Goal: Task Accomplishment & Management: Use online tool/utility

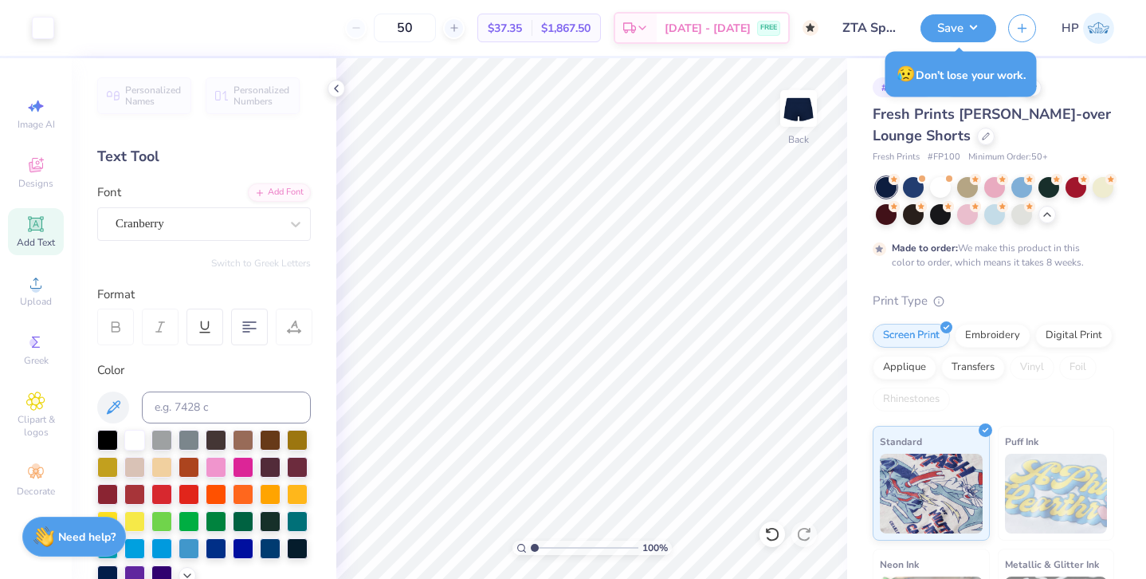
scroll to position [348, 0]
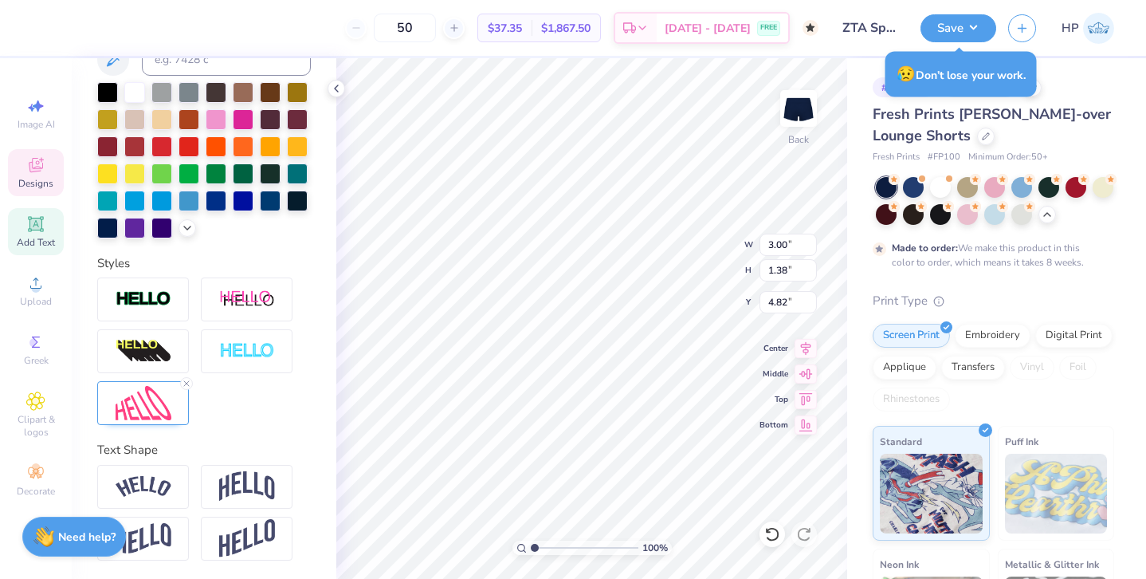
type input "4.82"
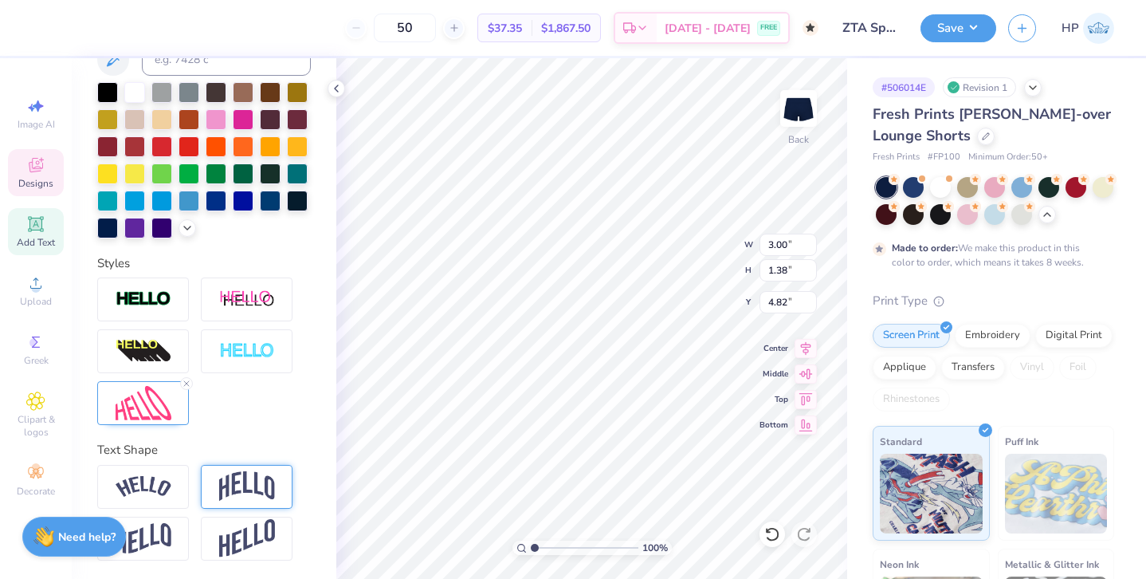
click at [242, 483] on img at bounding box center [247, 486] width 56 height 30
type input "2.99"
type input "1.37"
click at [132, 487] on img at bounding box center [144, 487] width 56 height 22
type input "3.00"
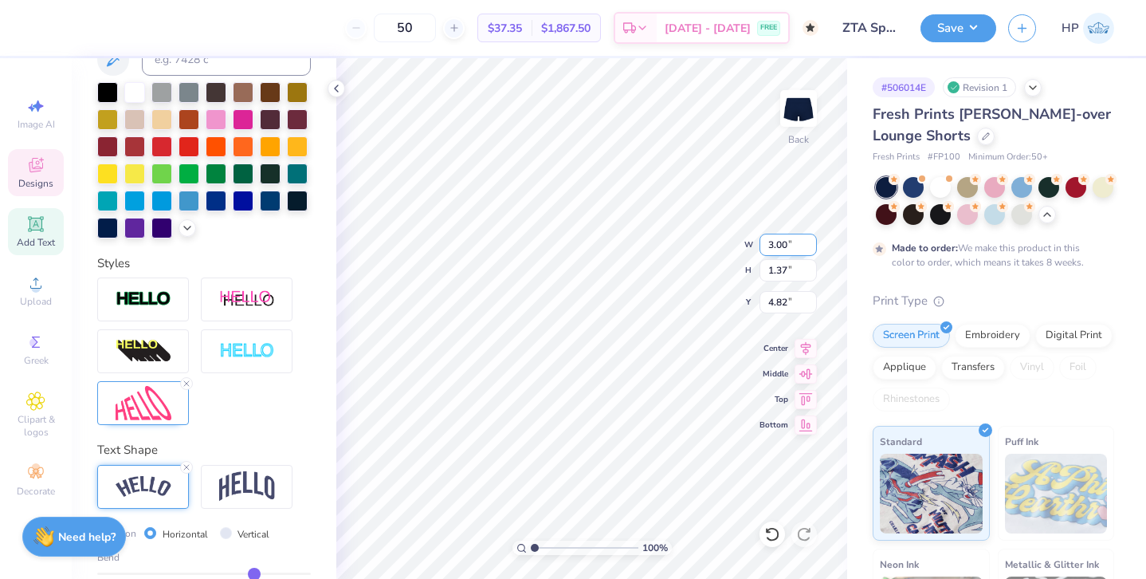
click at [780, 248] on input "3.00" at bounding box center [788, 245] width 57 height 22
type input "4.00"
type input "1.83"
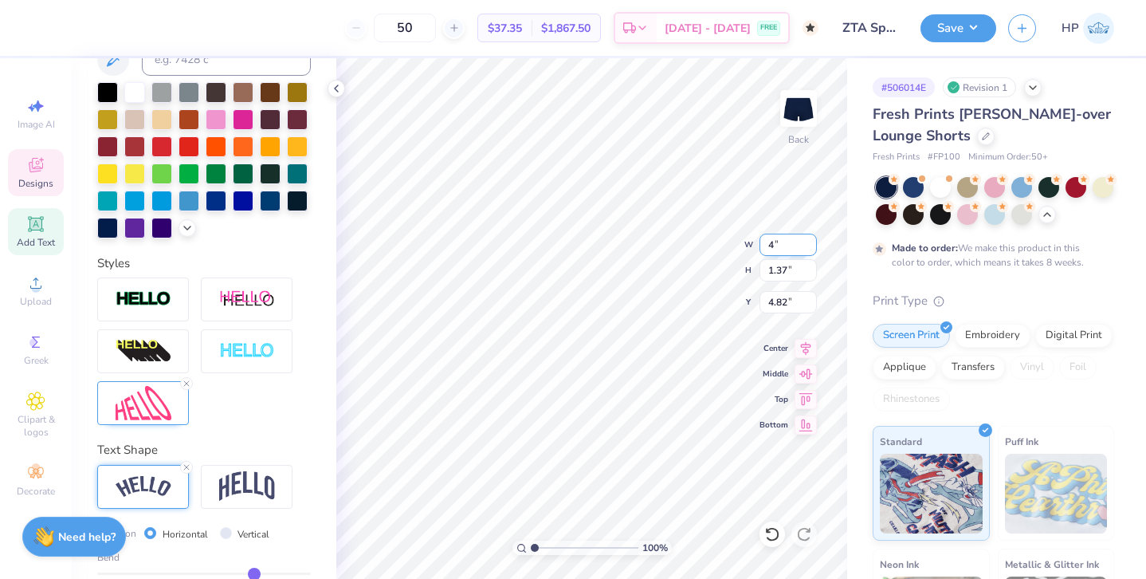
type input "4.59"
type input "4.46"
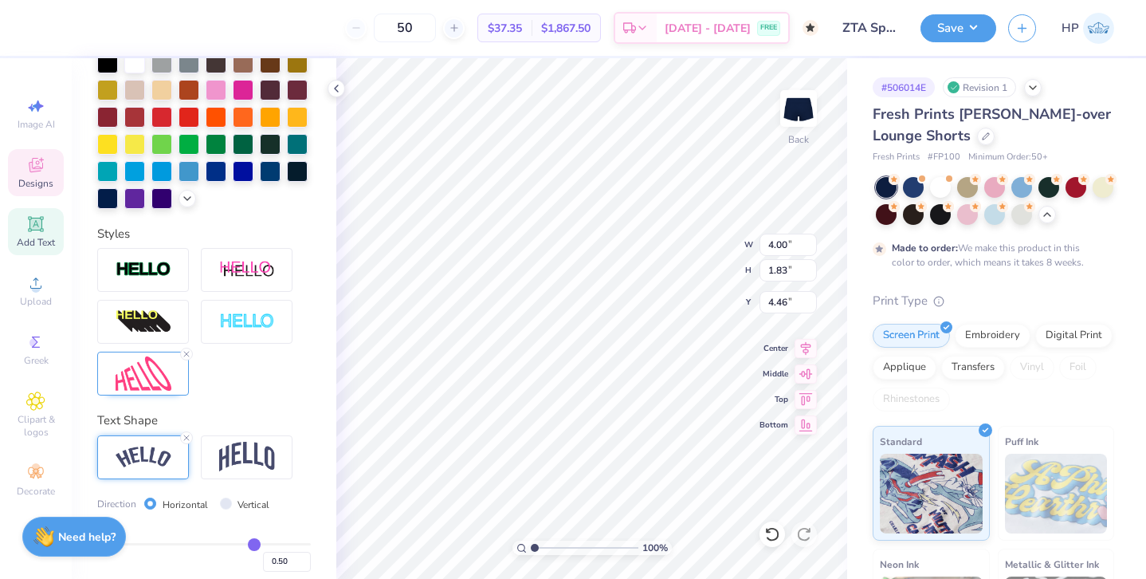
scroll to position [397, 0]
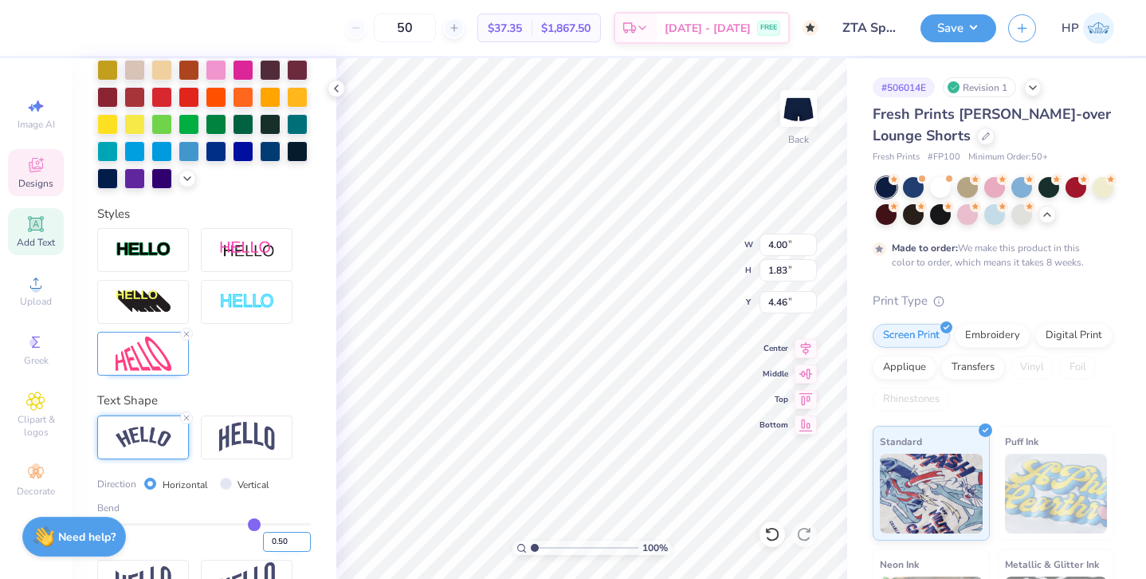
click at [279, 537] on input "0.50" at bounding box center [287, 542] width 48 height 20
click at [302, 545] on input "0.49" at bounding box center [287, 542] width 48 height 20
click at [302, 545] on input "0.48" at bounding box center [287, 542] width 48 height 20
click at [302, 545] on input "0.47" at bounding box center [287, 542] width 48 height 20
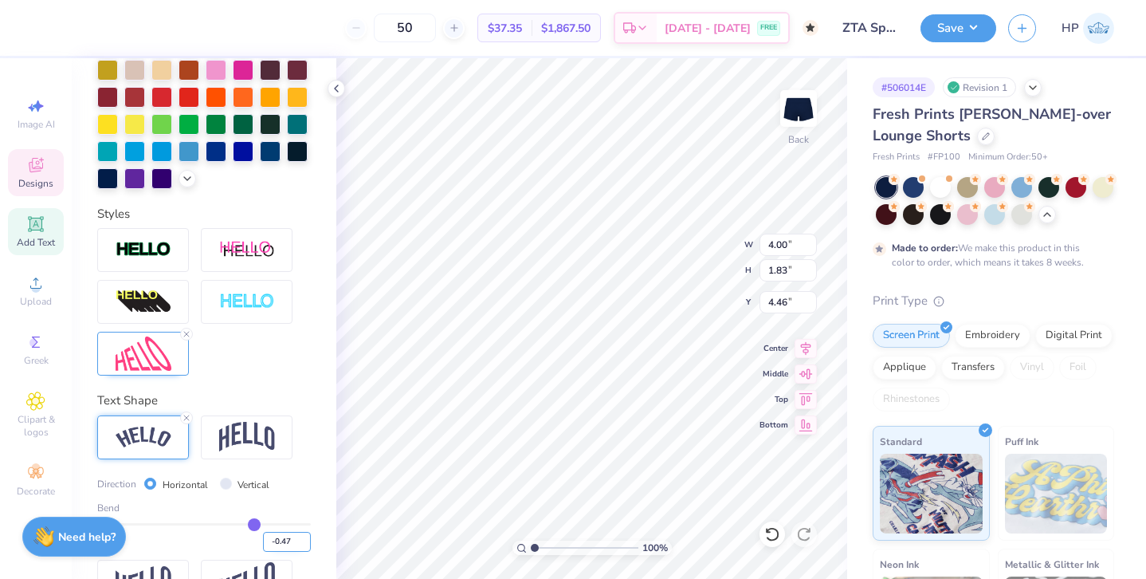
click at [302, 545] on input "-0.47" at bounding box center [287, 542] width 48 height 20
click at [302, 545] on input "-0.48" at bounding box center [287, 542] width 48 height 20
click at [302, 545] on input "-0.49" at bounding box center [287, 542] width 48 height 20
type input "-0.5"
click at [302, 545] on input "-0.5" at bounding box center [287, 542] width 48 height 20
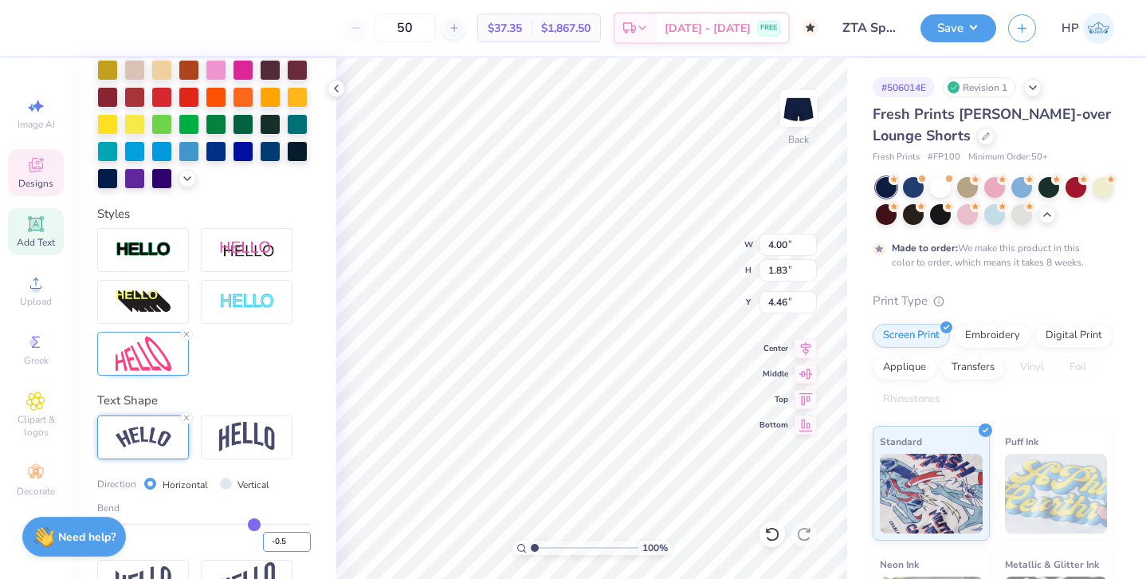
type input "-0.5"
type input "-0.50"
type input "4.01"
type input "1.82"
type input "4.81"
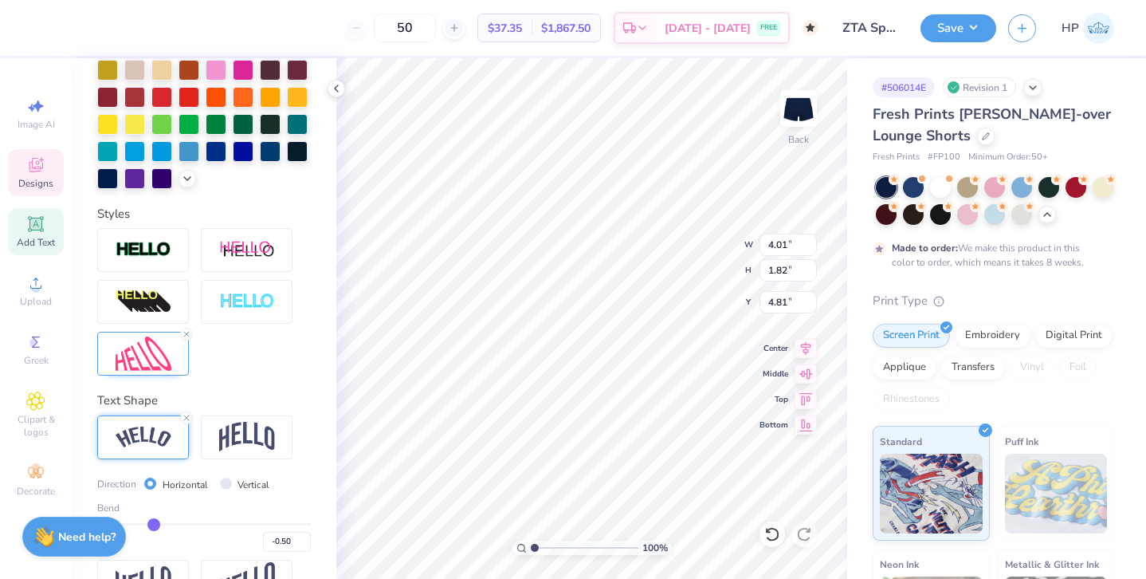
type input "3.97"
type input "2.03"
type input "4.50"
type input "4.57"
click at [295, 534] on input "-0.50" at bounding box center [287, 542] width 48 height 20
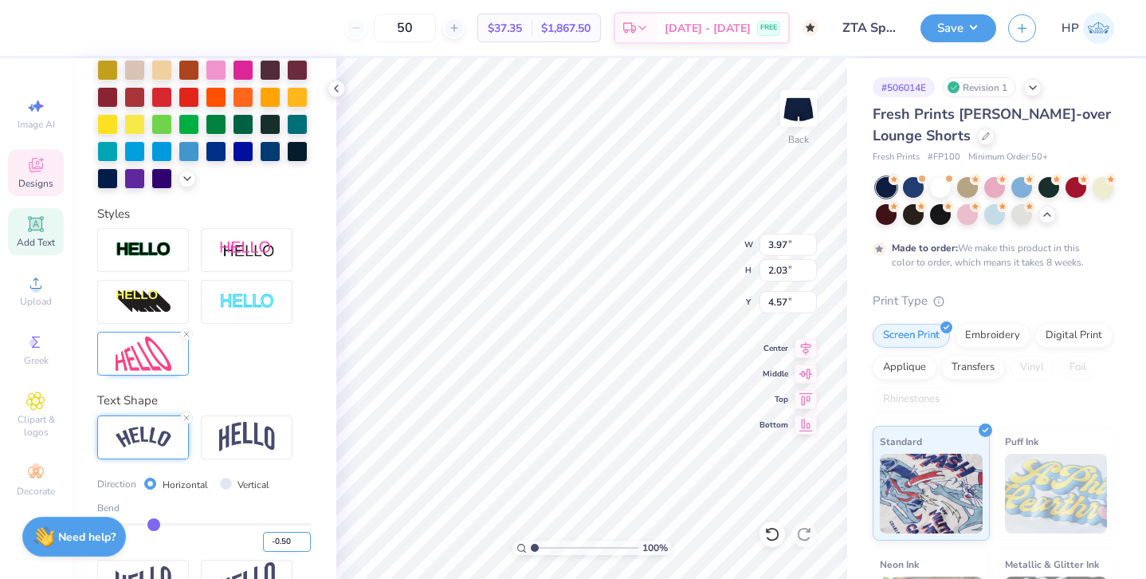
click at [295, 534] on input "-0.50" at bounding box center [287, 542] width 48 height 20
click at [187, 418] on icon at bounding box center [187, 418] width 10 height 10
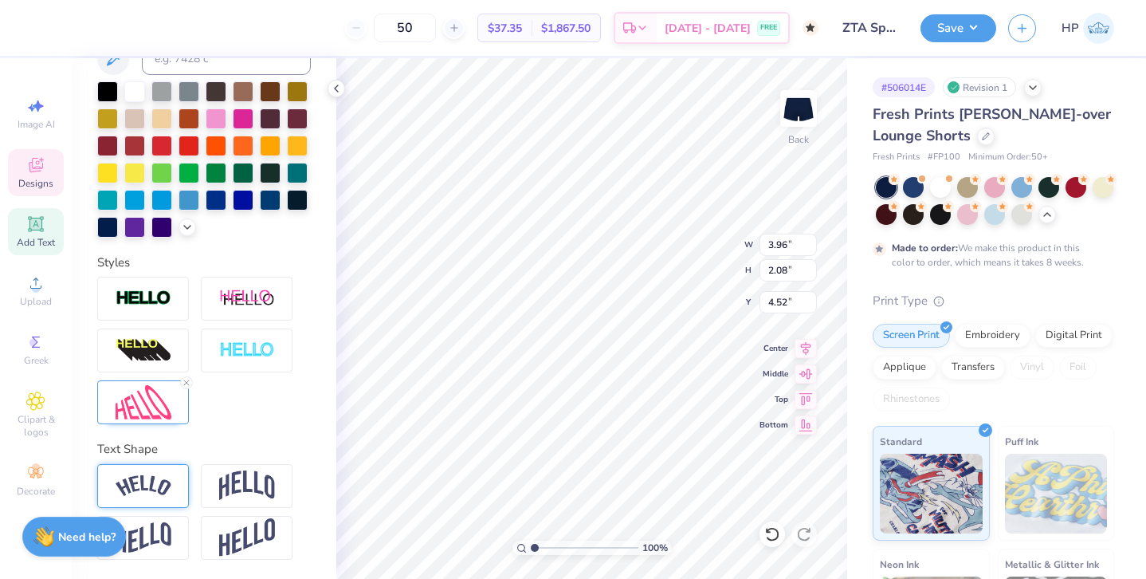
type input "3.96"
type input "2.08"
type input "4.52"
click at [187, 383] on icon at bounding box center [187, 384] width 10 height 10
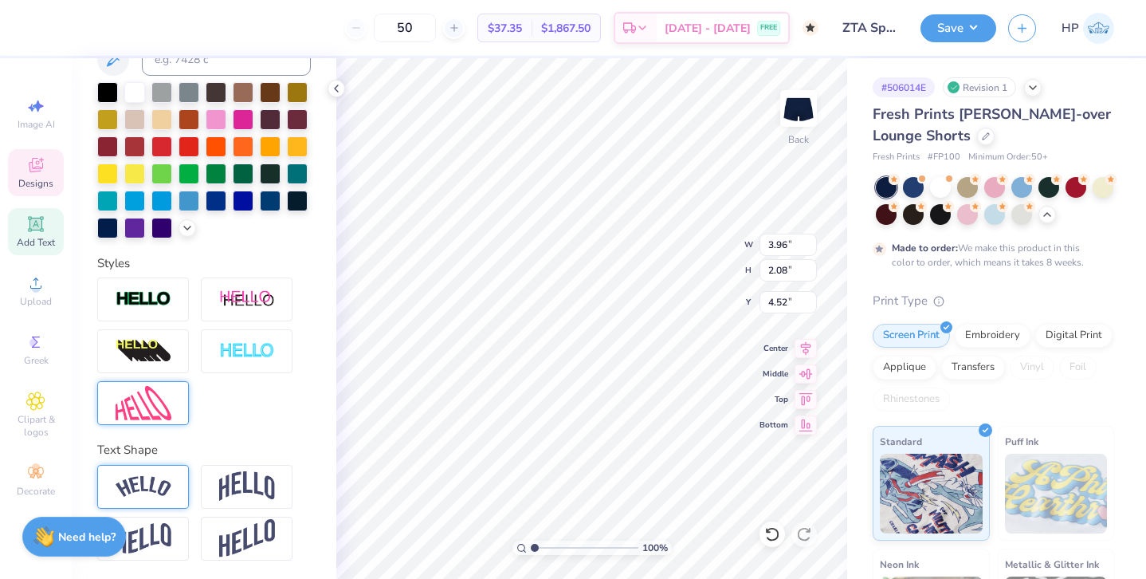
type input "3.69"
type input "1.96"
type input "4.58"
type input "3.73"
type input "1.76"
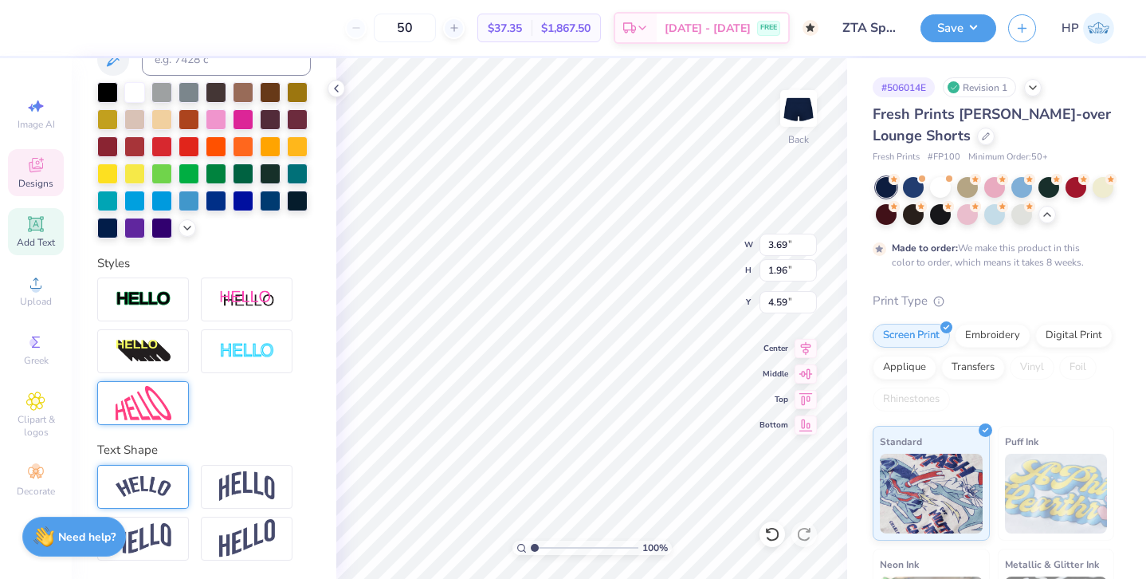
type input "4.91"
type input "4.74"
click at [37, 173] on icon at bounding box center [35, 164] width 19 height 19
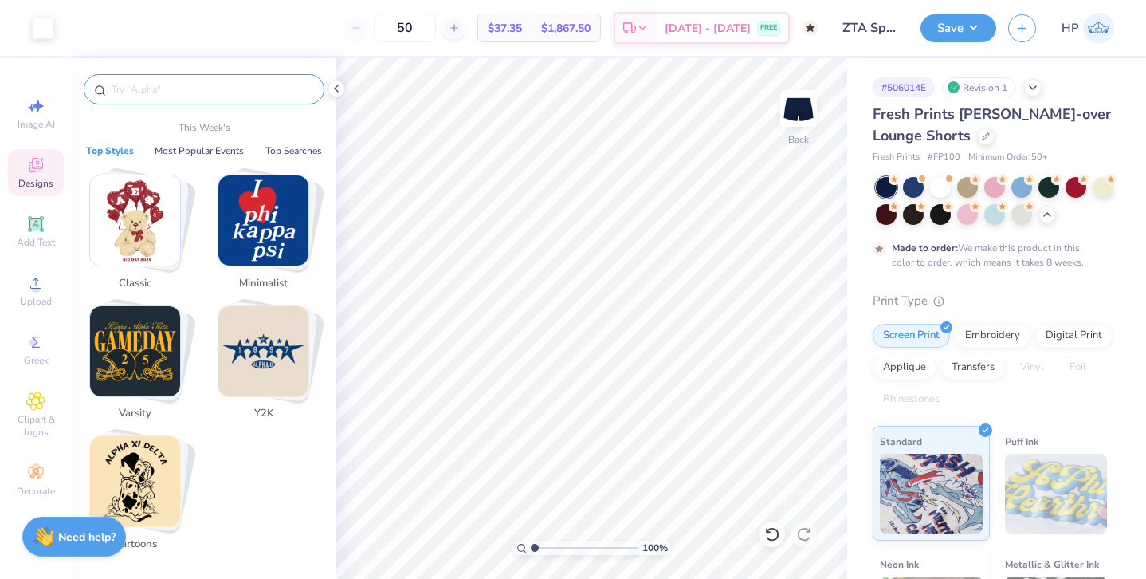
click at [136, 94] on input "text" at bounding box center [212, 89] width 204 height 16
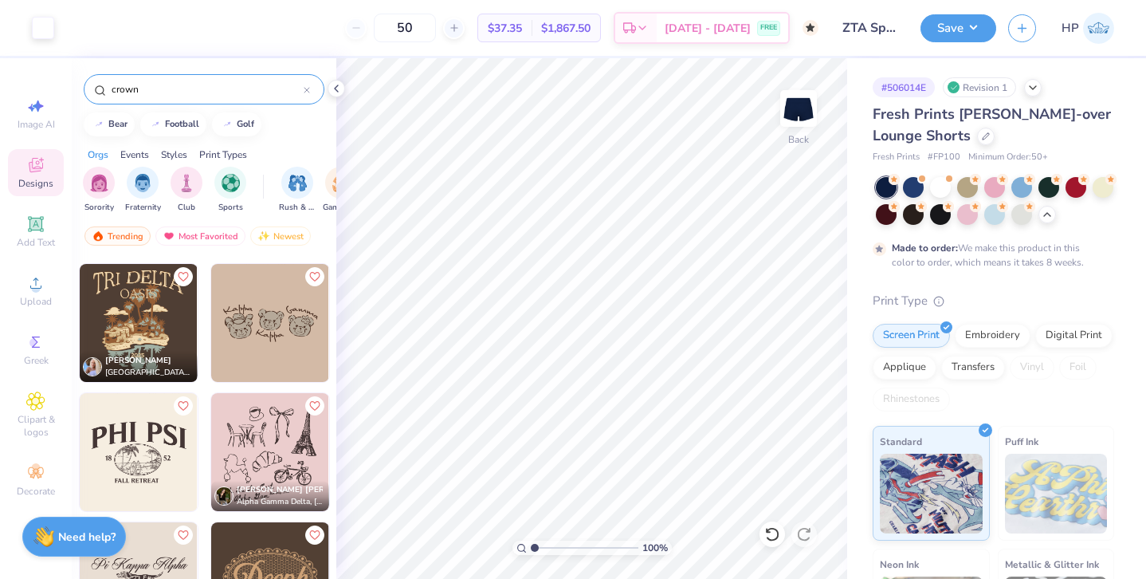
scroll to position [4002, 0]
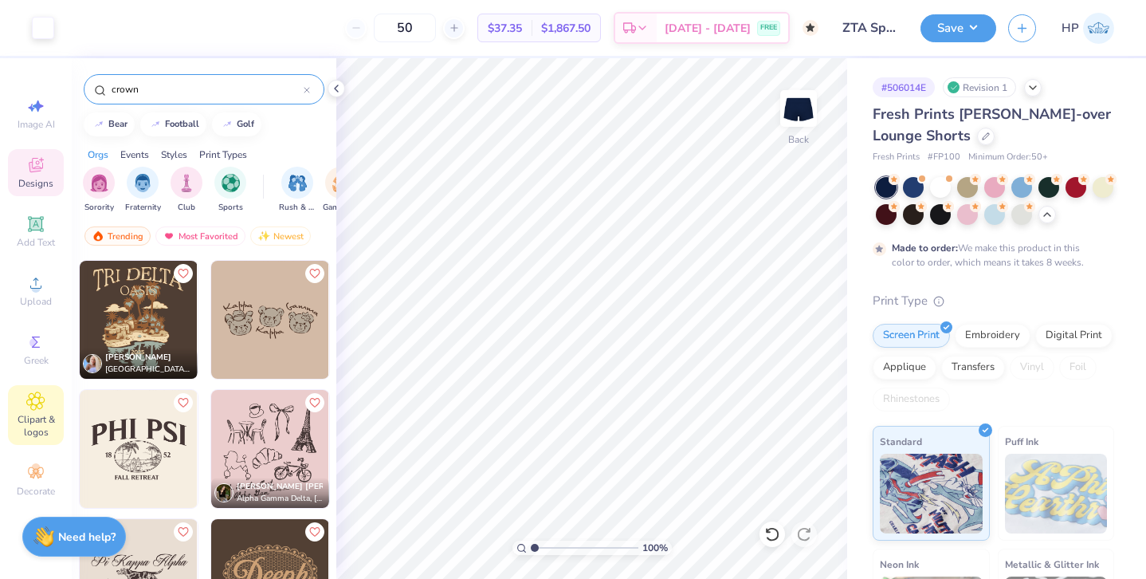
type input "crown"
click at [40, 400] on icon at bounding box center [35, 400] width 18 height 19
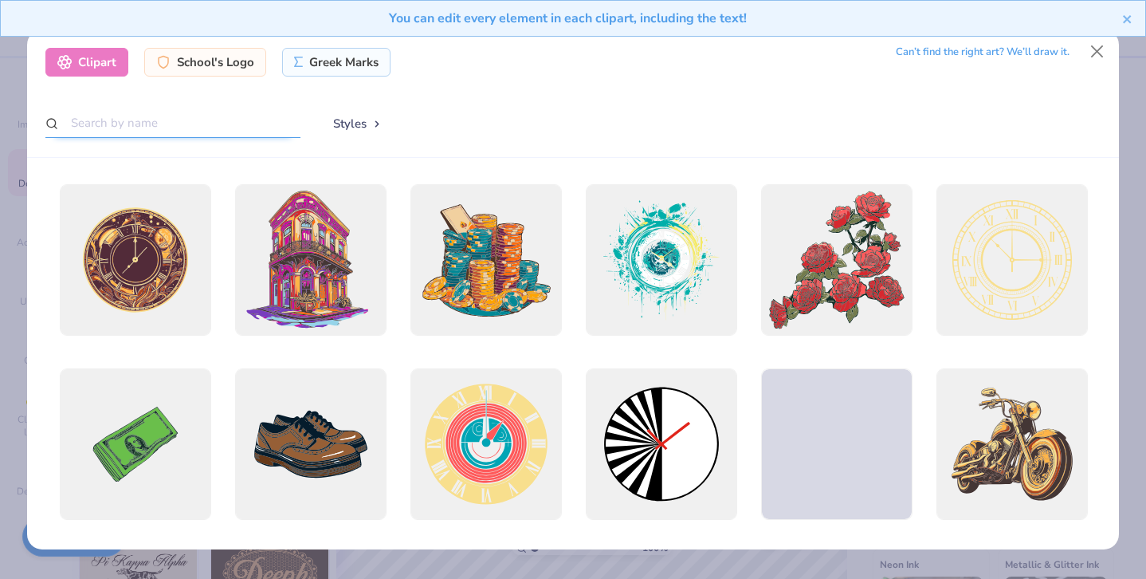
click at [159, 129] on input "text" at bounding box center [172, 122] width 255 height 29
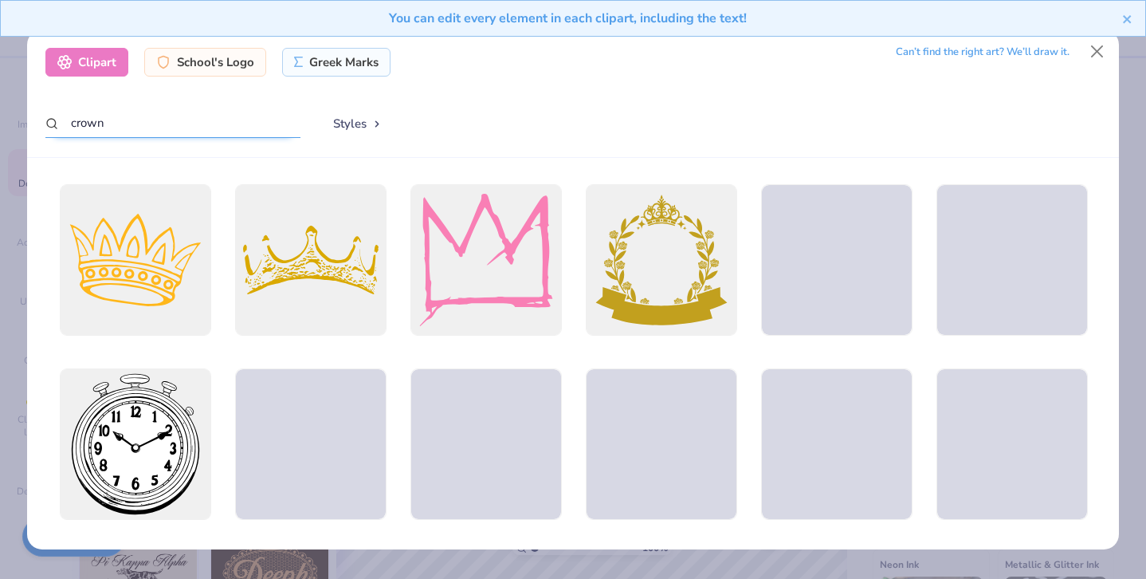
type input "crown"
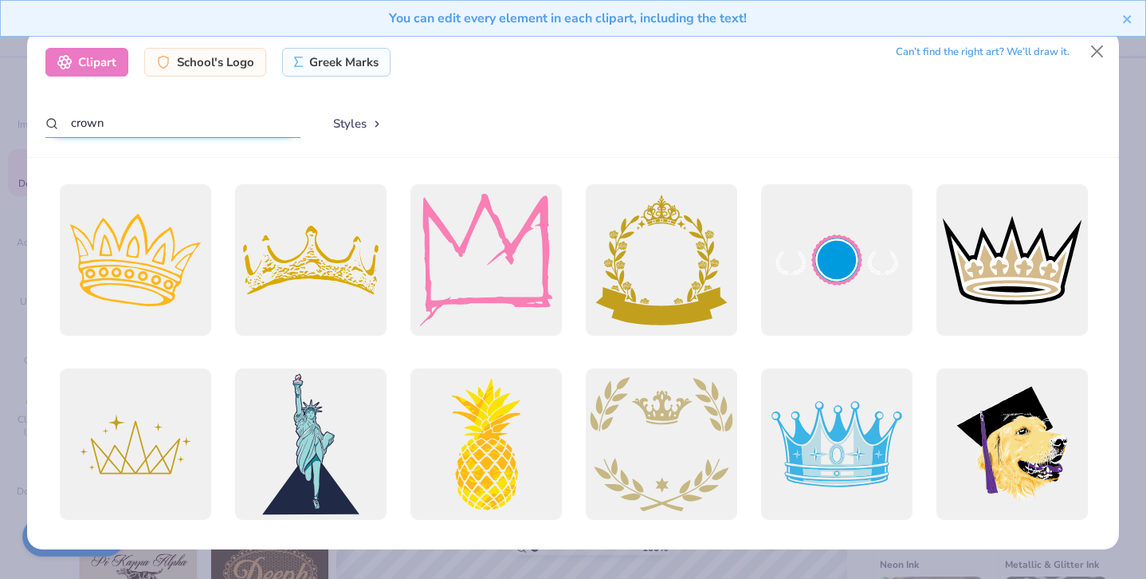
scroll to position [12, 0]
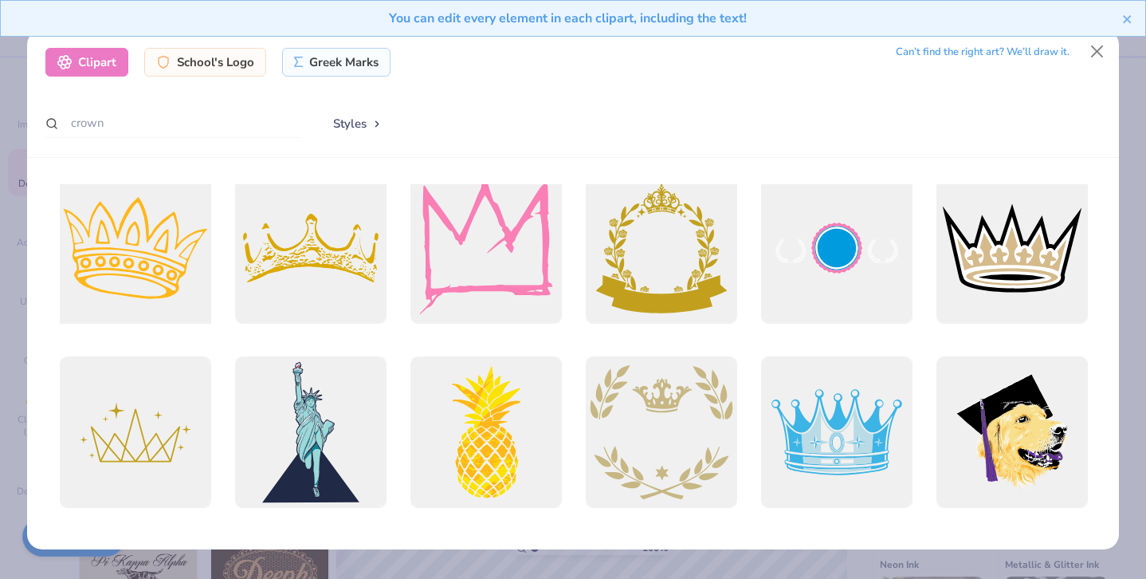
click at [159, 245] on div at bounding box center [135, 247] width 167 height 167
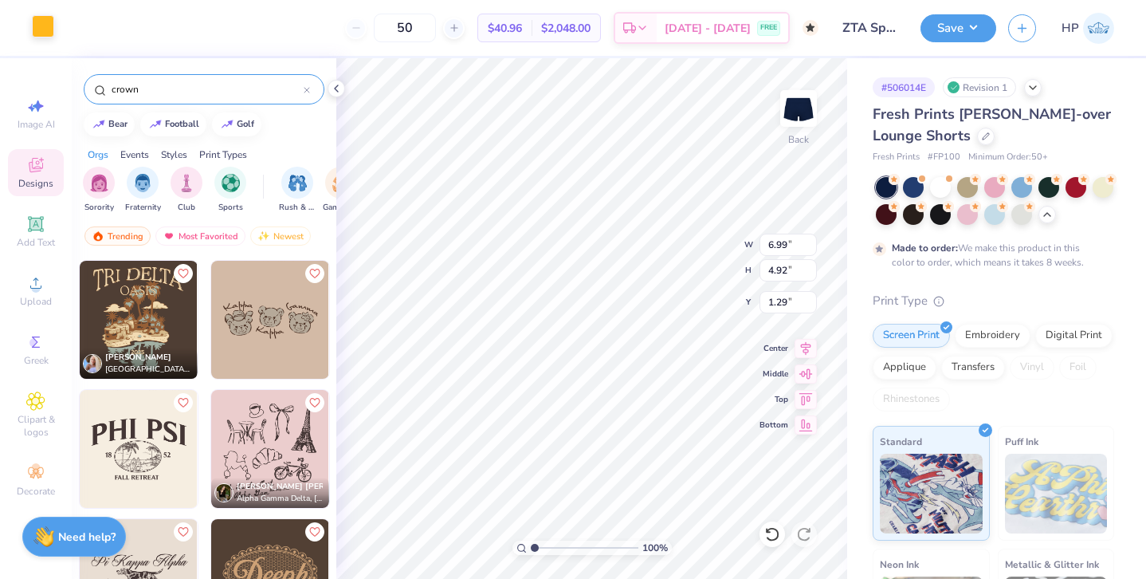
click at [38, 26] on div at bounding box center [43, 26] width 22 height 22
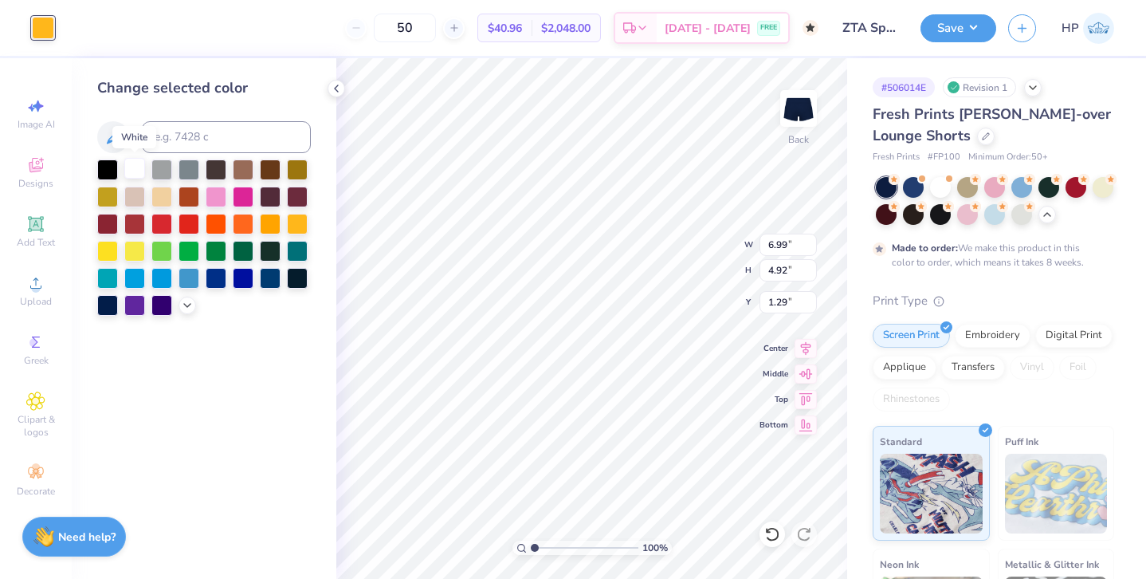
click at [139, 163] on div at bounding box center [134, 168] width 21 height 21
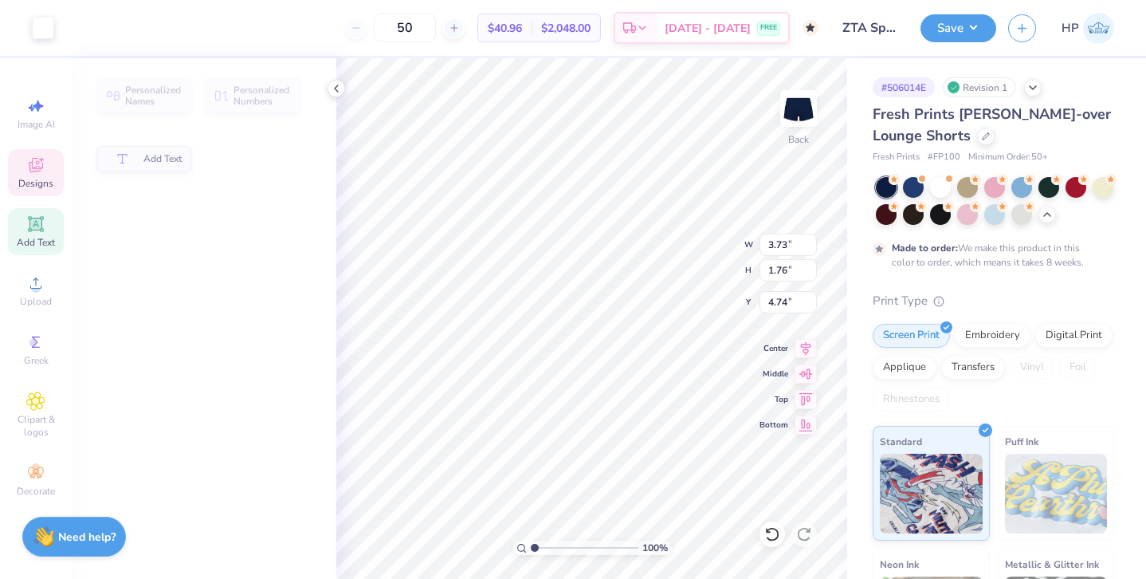
type input "3.73"
type input "1.76"
type input "4.74"
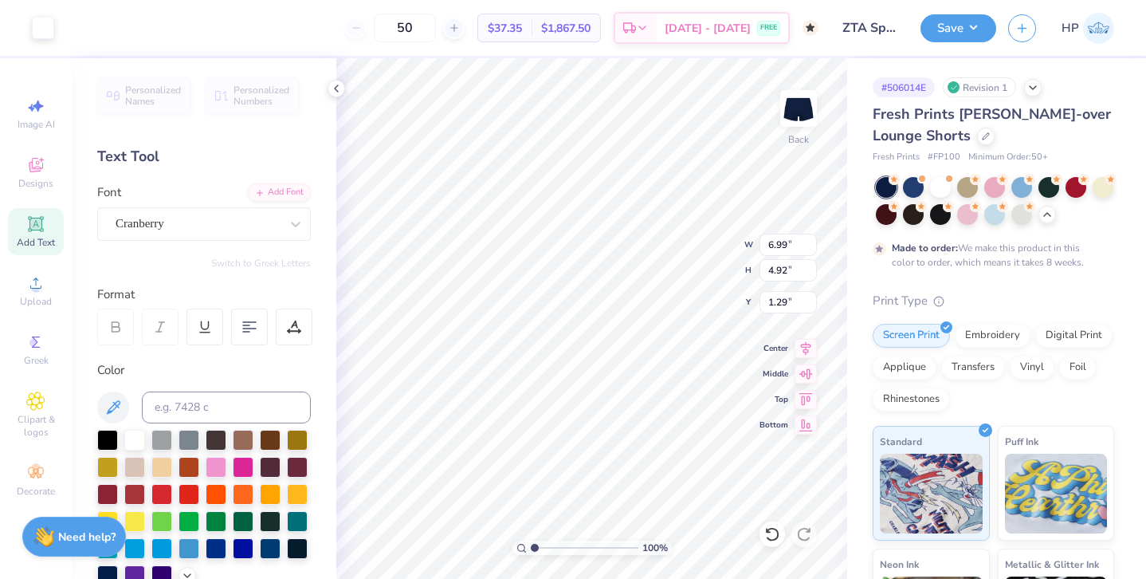
type input "1.62"
type input "1.56"
click at [772, 241] on input "6.99" at bounding box center [788, 245] width 57 height 22
type input "4.00"
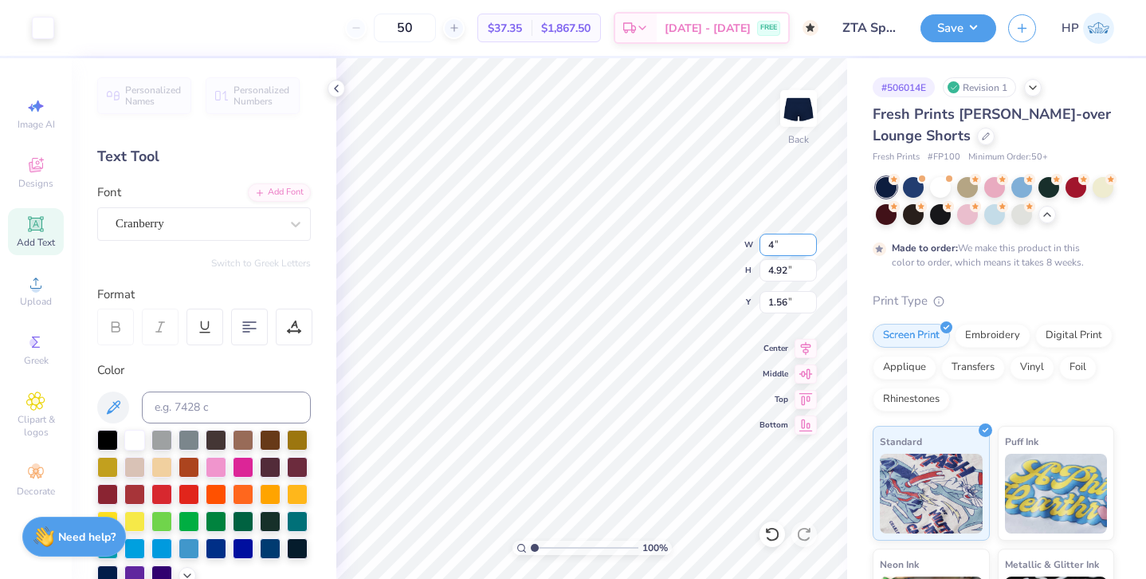
type input "2.82"
type input "2.61"
type input "2.70"
type input "3.40"
type input "1.06"
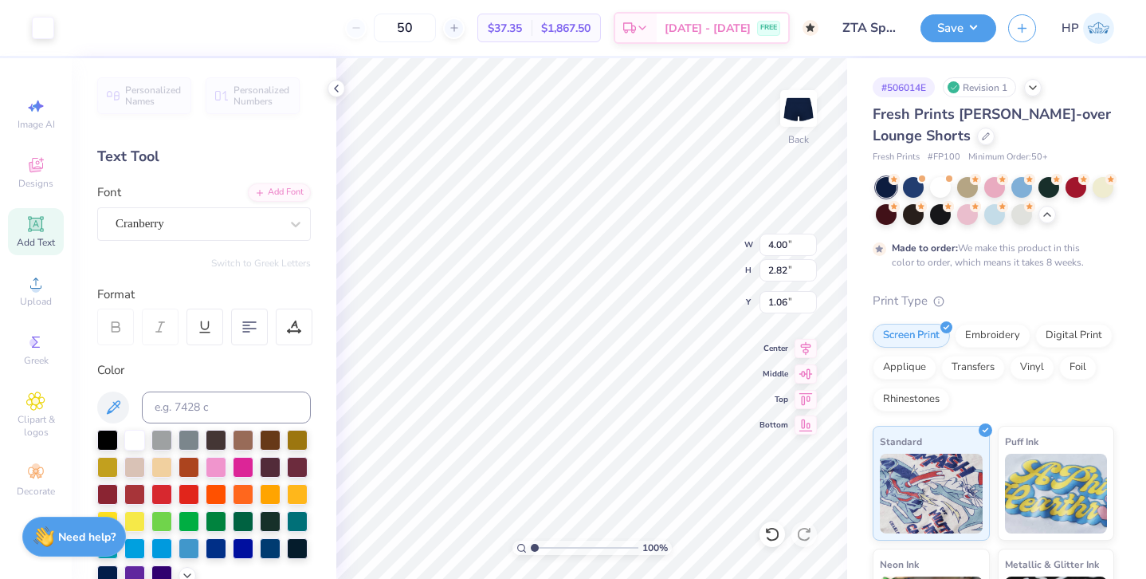
type input "6.91"
type input "4.86"
type input "5.31"
type input "3.74"
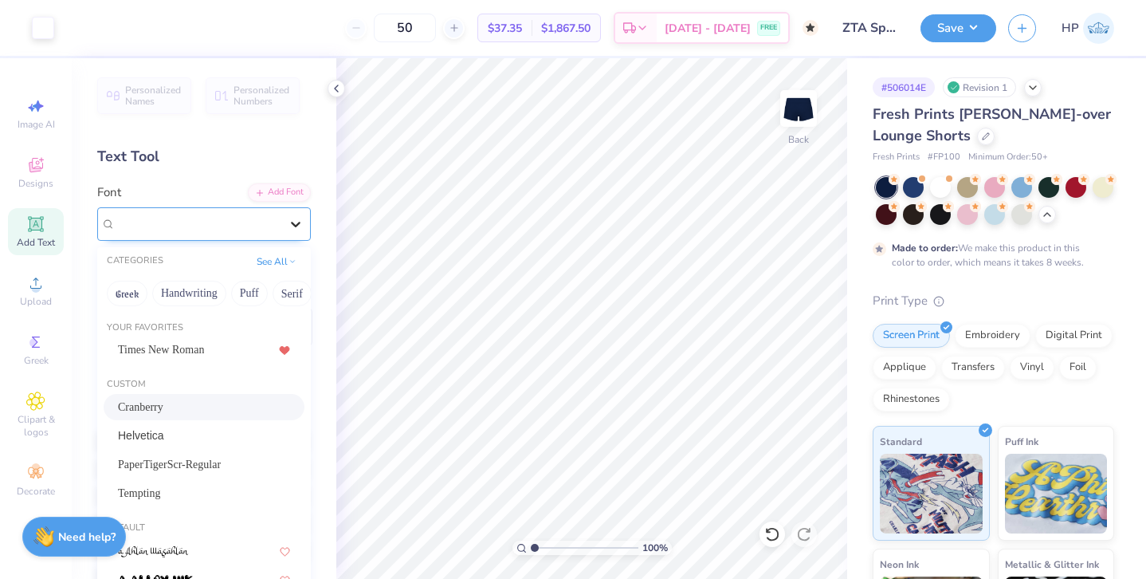
click at [294, 220] on icon at bounding box center [296, 224] width 16 height 16
click at [222, 399] on div "Cranberry" at bounding box center [204, 407] width 172 height 17
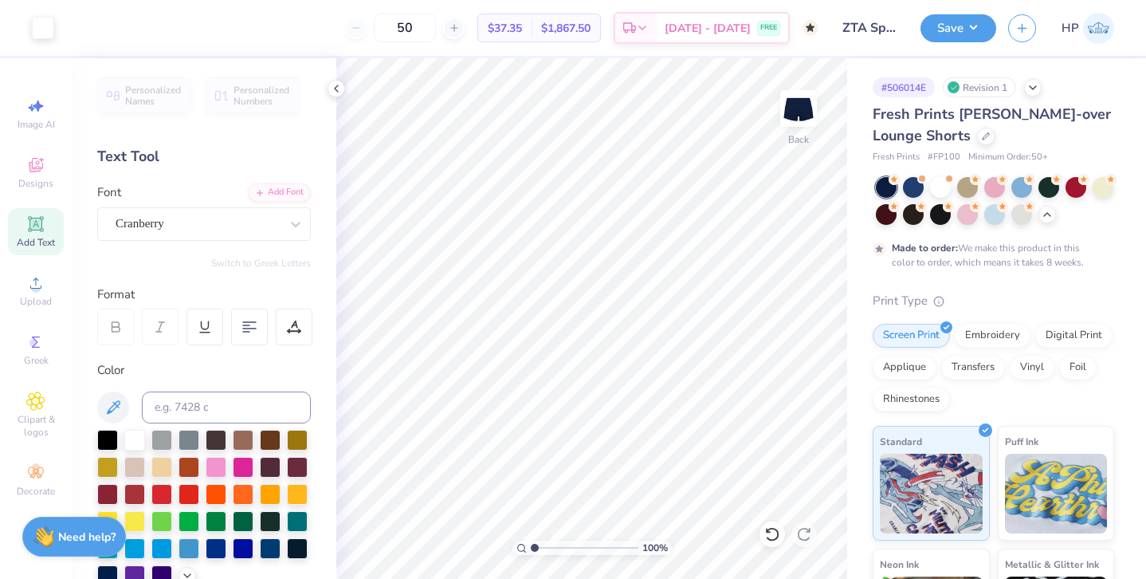
click at [147, 260] on div "Switch to Greek Letters" at bounding box center [204, 263] width 214 height 13
click at [29, 222] on icon at bounding box center [35, 223] width 15 height 15
type textarea "1989"
type input "5.28"
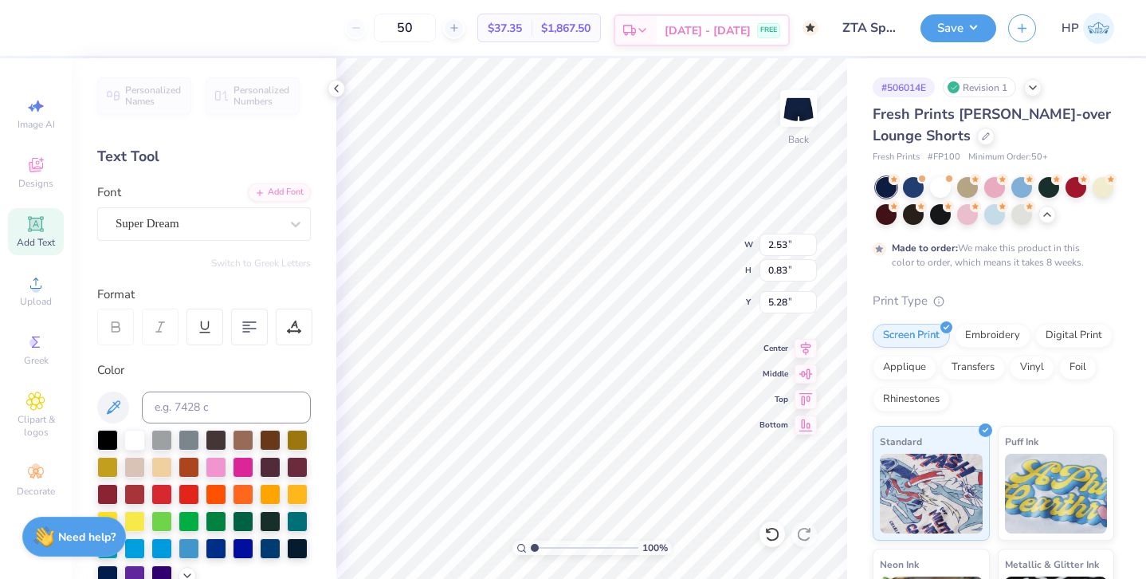
type textarea "1898"
click at [179, 214] on div "Super Dream" at bounding box center [197, 223] width 167 height 25
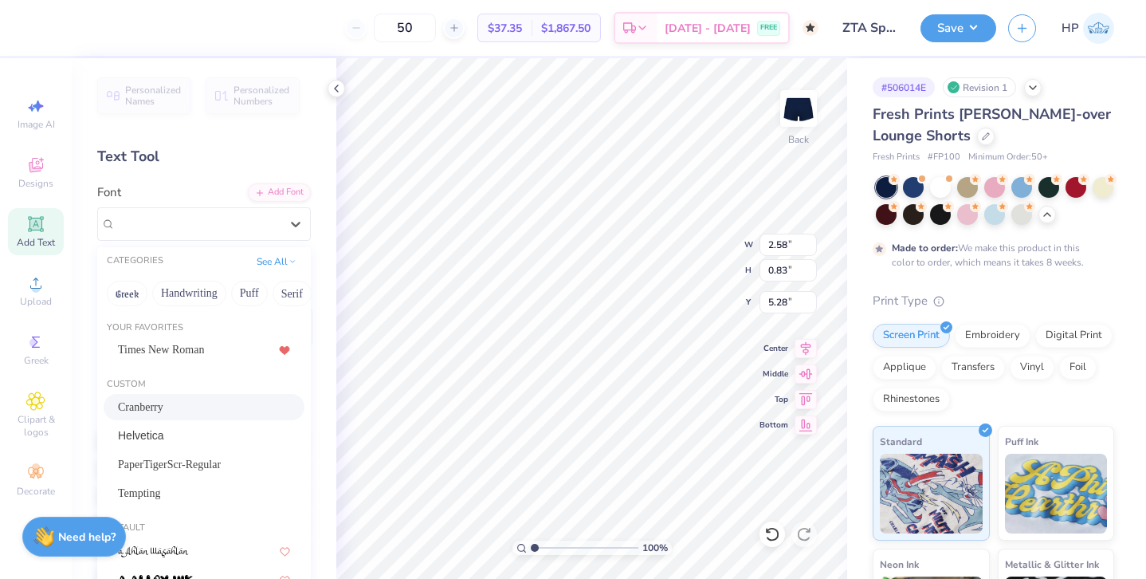
click at [166, 406] on div "Cranberry" at bounding box center [204, 407] width 172 height 17
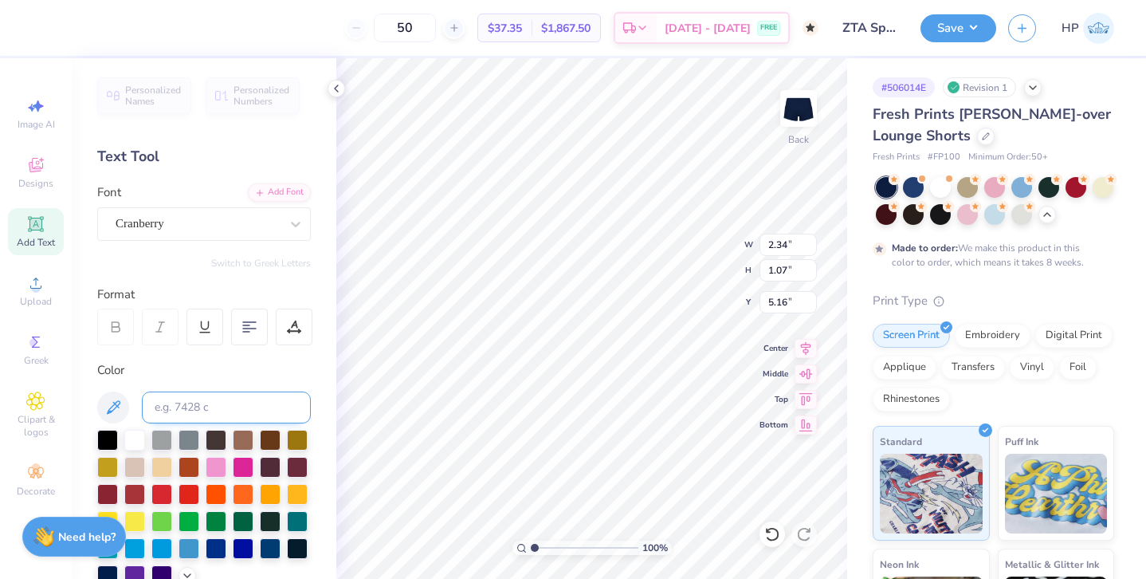
type input "2.34"
type input "1.07"
type input "5.16"
type input "5.17"
type input "5.31"
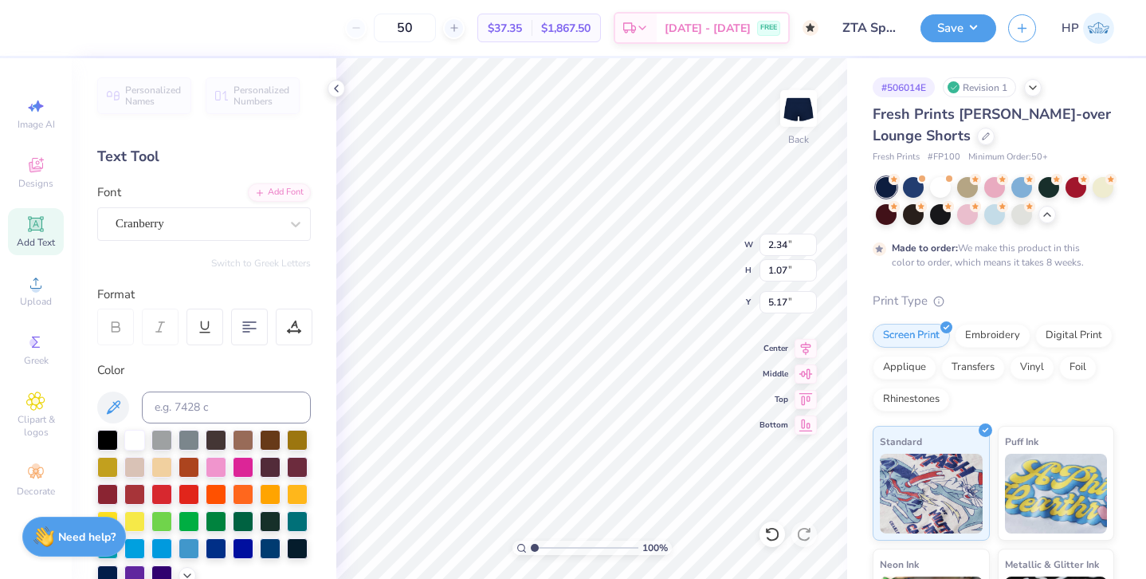
type input "3.74"
type input "1.06"
type input "1.03"
type input "0.73"
type input "4.08"
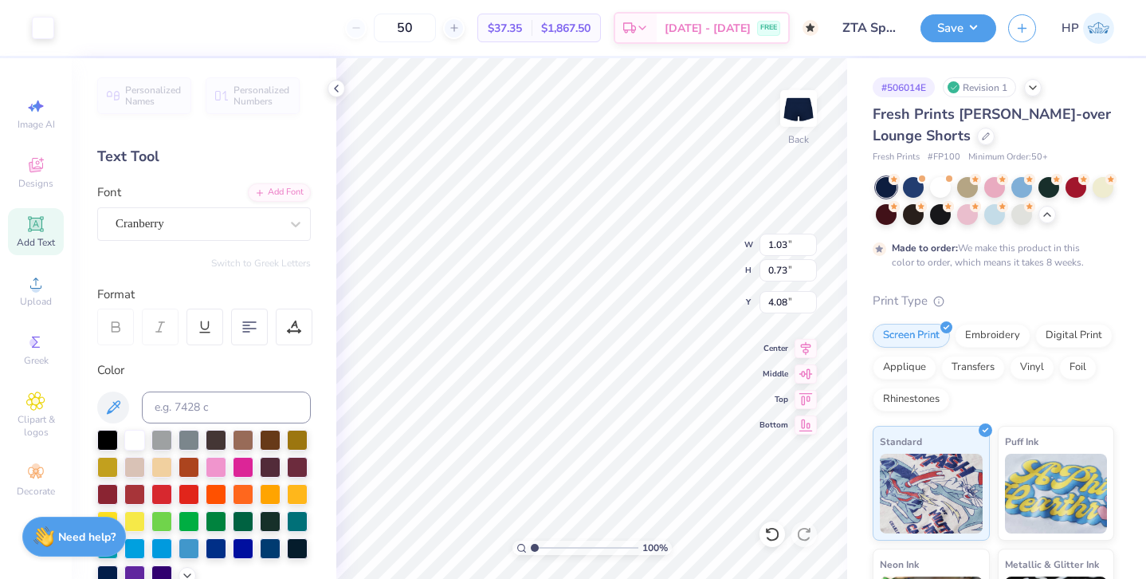
type input "4.60"
type input "4.44"
type input "1.51"
type input "1.06"
type input "4.11"
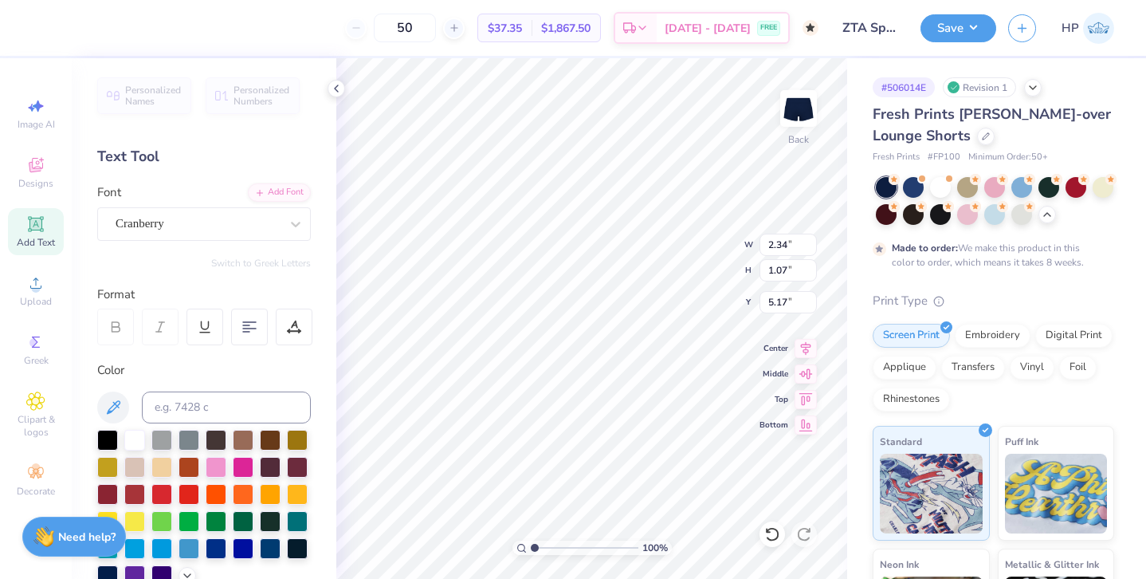
type input "1.51"
type input "1.06"
type input "4.11"
type input "2.40"
type input "1.69"
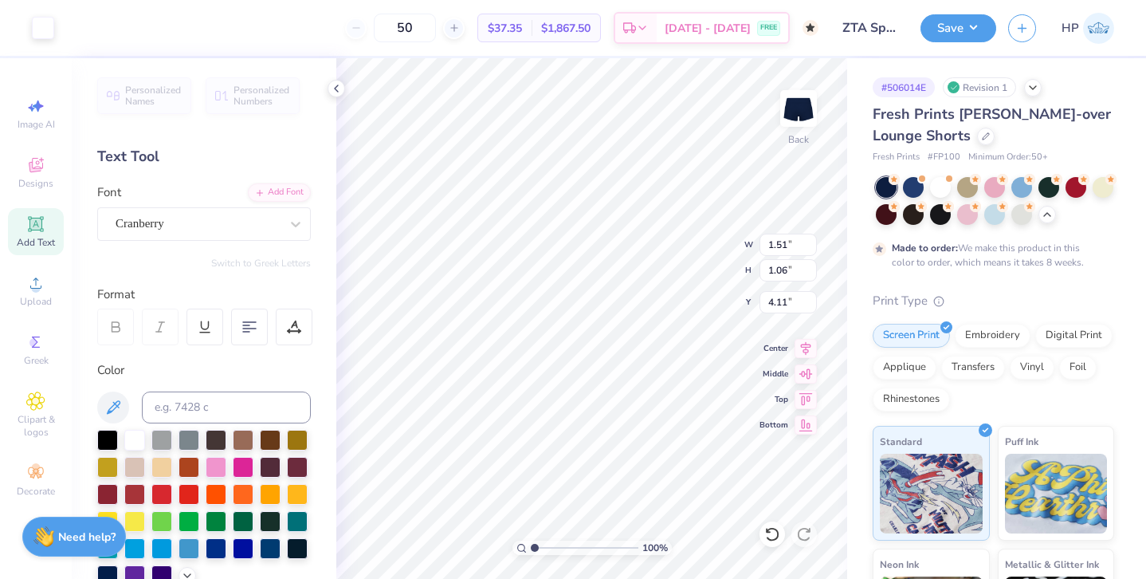
type input "3.48"
click at [319, 348] on div "Art colors 50 $37.35 Per Item $1,867.50 Total Est. Delivery Oct 2 - 5 FREE Desi…" at bounding box center [573, 289] width 1146 height 579
type input "3.50"
type input "2.47"
type input "2.70"
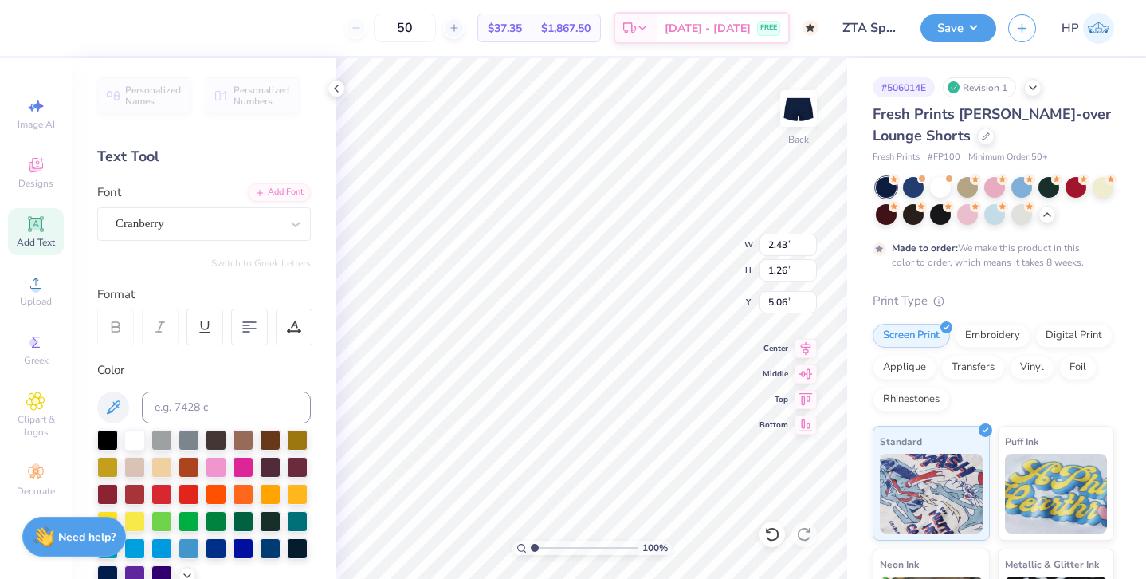
type input "2.43"
type input "1.26"
type input "5.06"
type input "5.17"
type input "2.70"
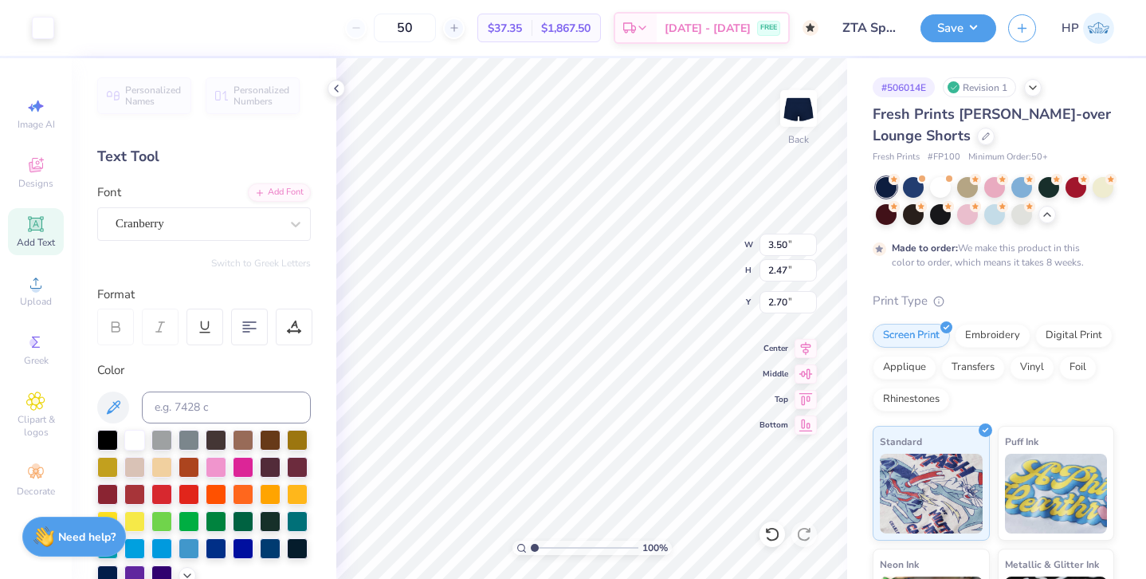
type input "1.68"
type input "1.18"
type input "3.98"
type input "1.63"
type input "1.28"
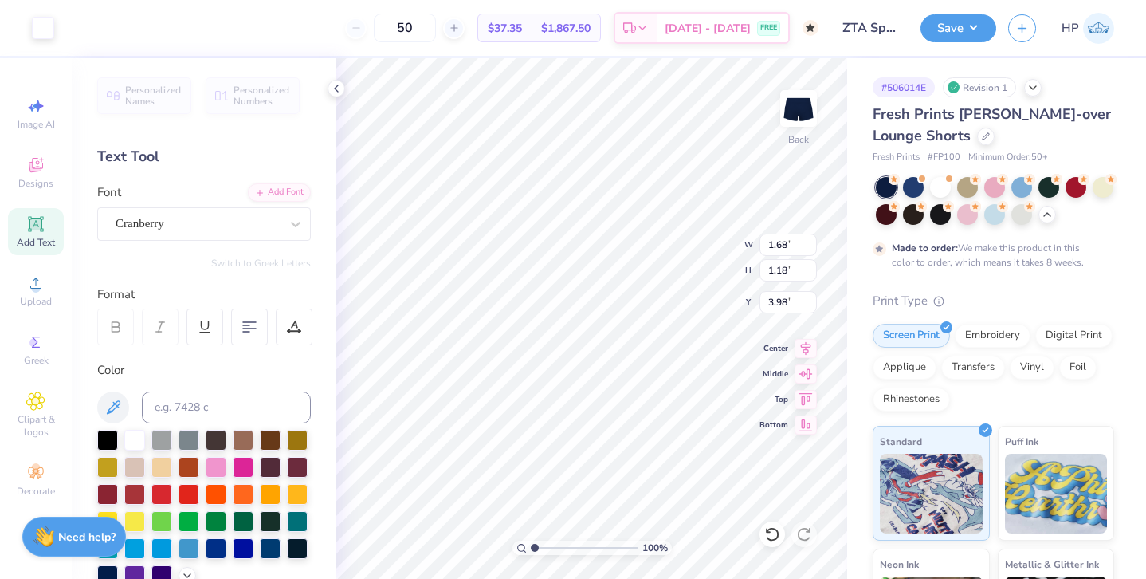
type input "3.97"
type input "3.58"
type input "3.50"
type input "2.47"
type input "1.28"
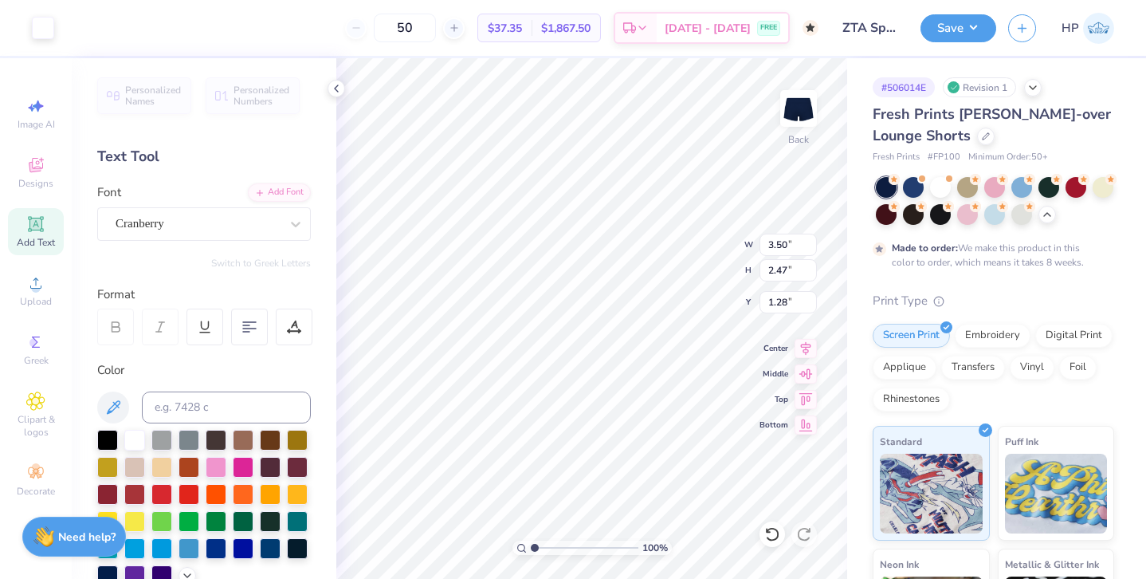
type input "1.98"
type input "1.39"
type input "2.36"
type input "1.93"
type input "1.71"
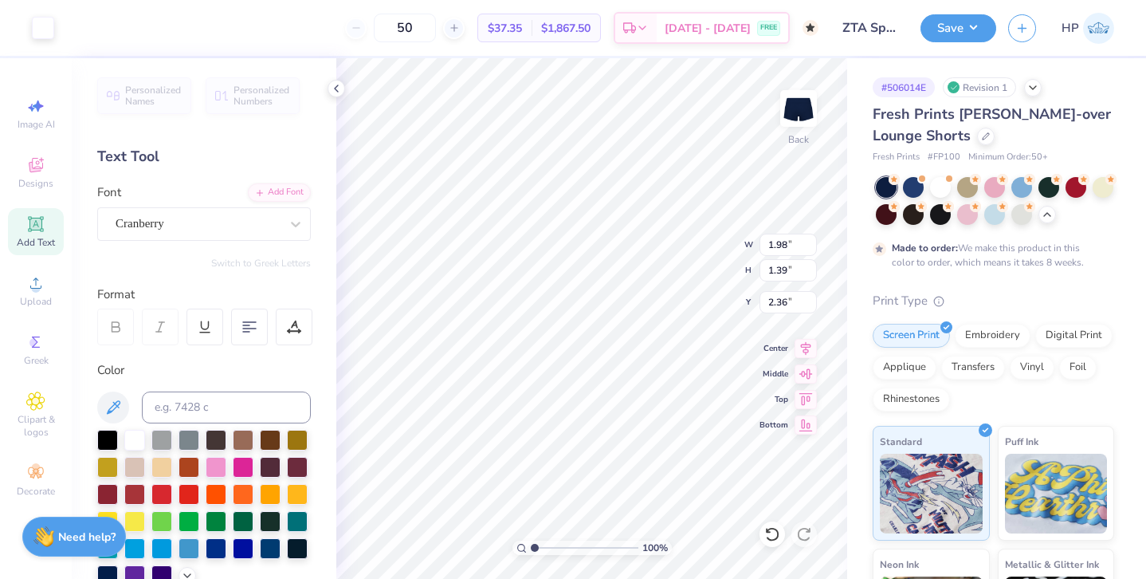
type input "2.14"
type input "4.09"
type input "3.75"
click at [43, 413] on span "Clipart & logos" at bounding box center [36, 426] width 56 height 26
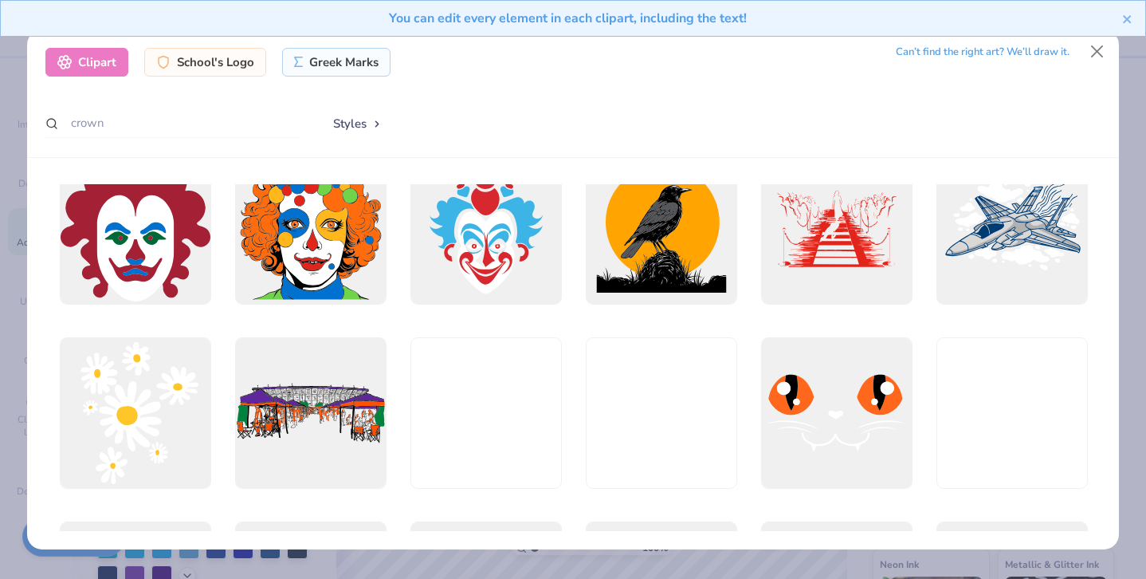
scroll to position [1165, 0]
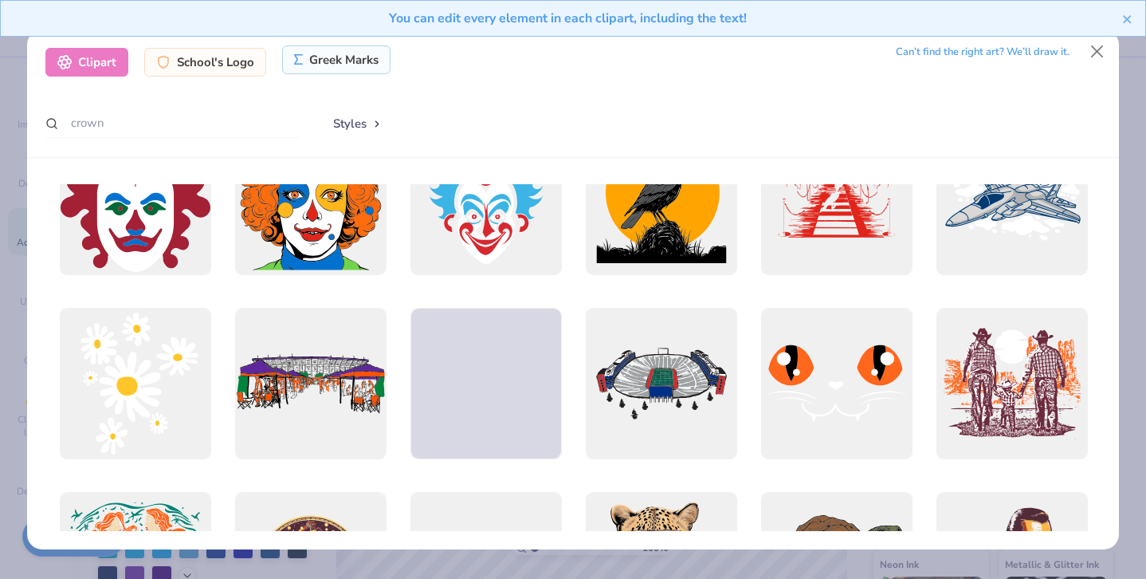
click at [336, 73] on div "Greek Marks" at bounding box center [336, 59] width 109 height 29
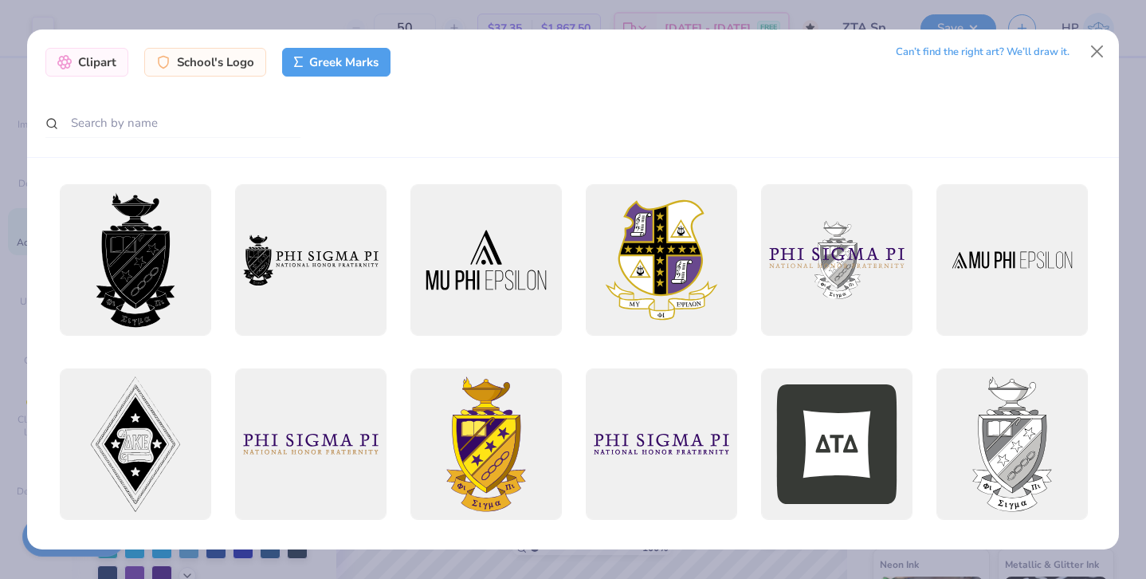
click at [168, 103] on div "Clipart School's Logo Greek Marks Can’t find the right art? We’ll draw it." at bounding box center [573, 93] width 1092 height 128
click at [159, 120] on input "text" at bounding box center [172, 122] width 255 height 29
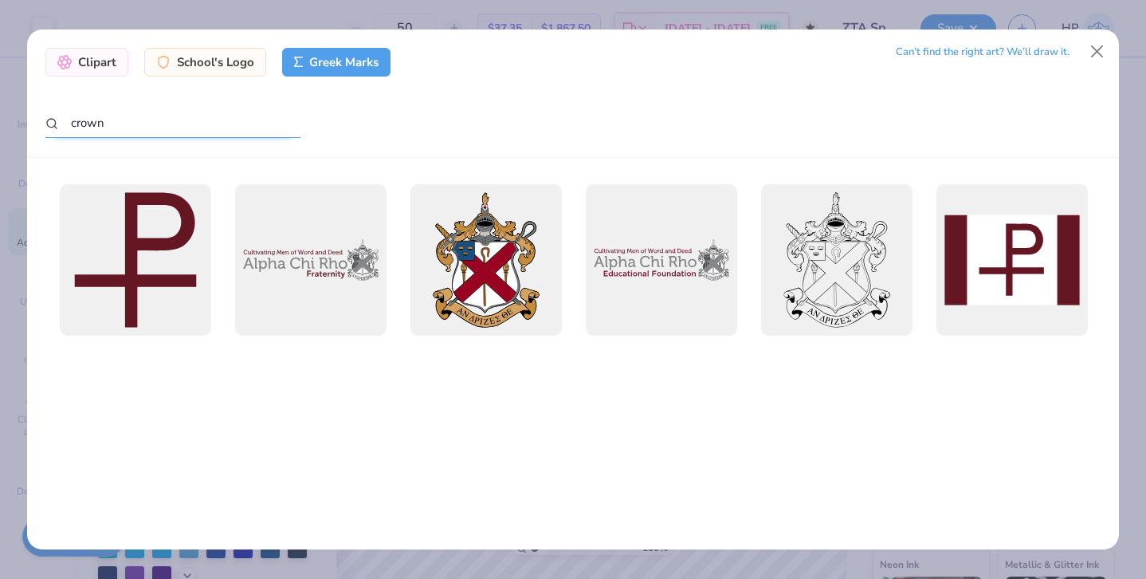
drag, startPoint x: 128, startPoint y: 126, endPoint x: 25, endPoint y: 98, distance: 106.6
click at [25, 100] on div "Clipart School's Logo Greek Marks Can’t find the right art? We’ll draw it. crown" at bounding box center [573, 289] width 1146 height 579
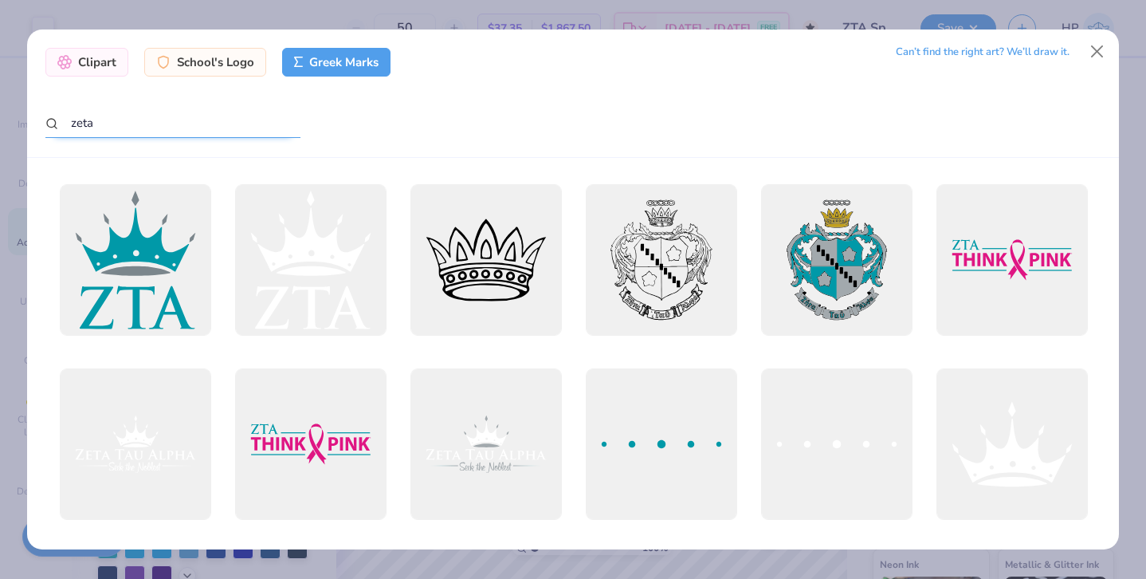
scroll to position [10, 0]
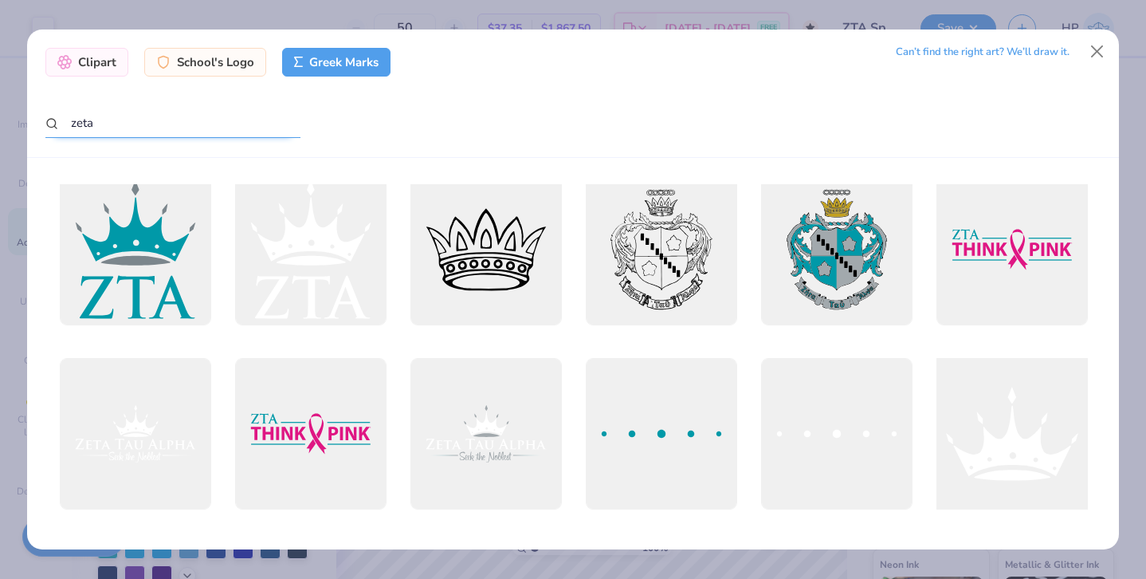
type input "zeta"
click at [1000, 440] on div at bounding box center [1012, 433] width 167 height 167
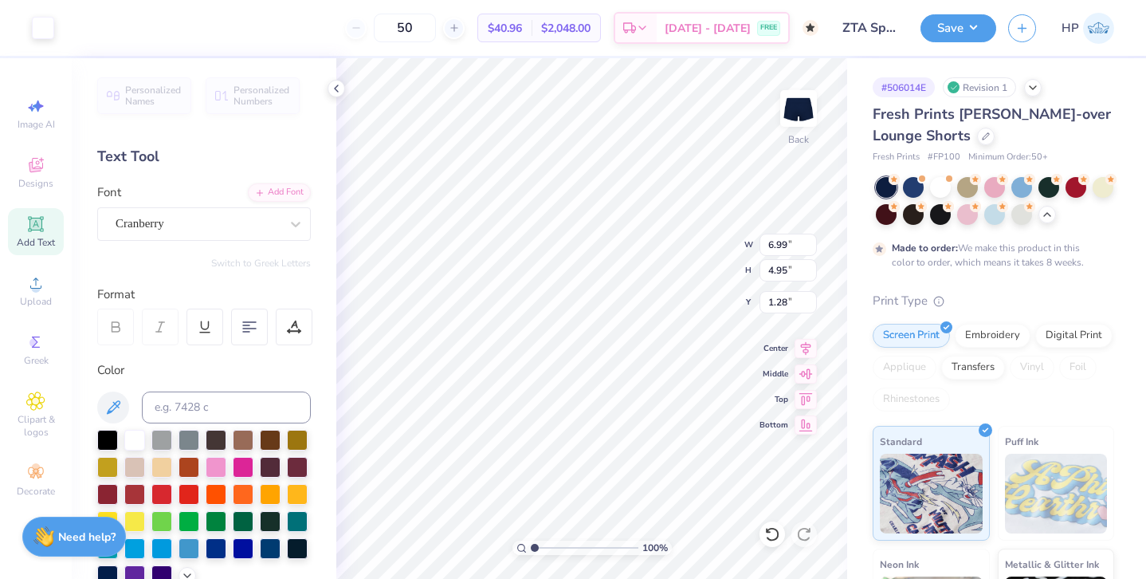
type input "1.93"
type input "1.71"
type input "3.75"
type input "5.46"
type input "2.35"
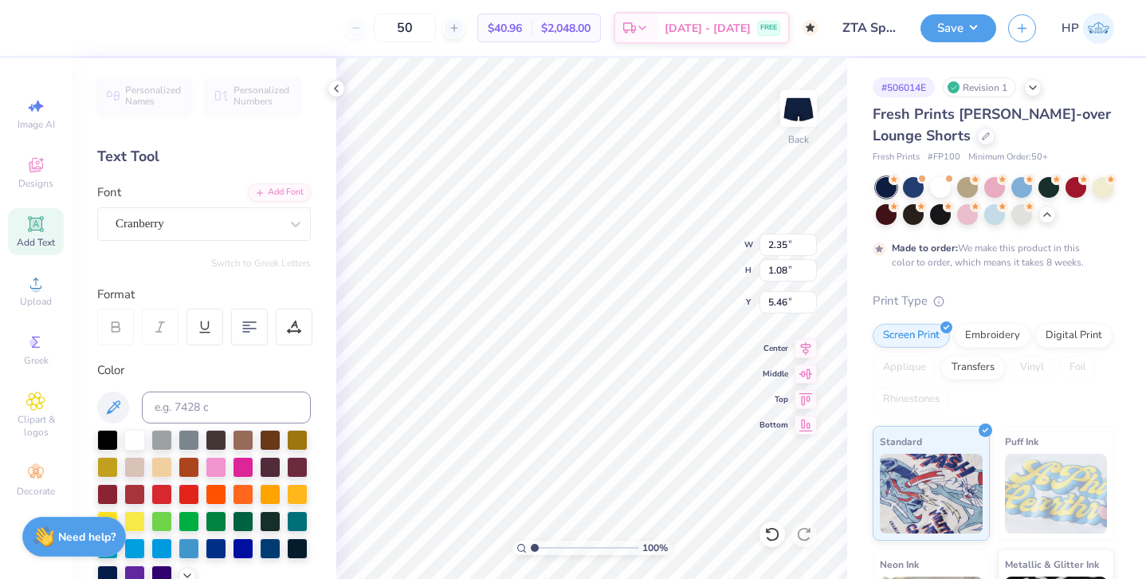
type input "1.08"
type input "5.57"
click at [200, 209] on div "Cranberry" at bounding box center [204, 223] width 214 height 33
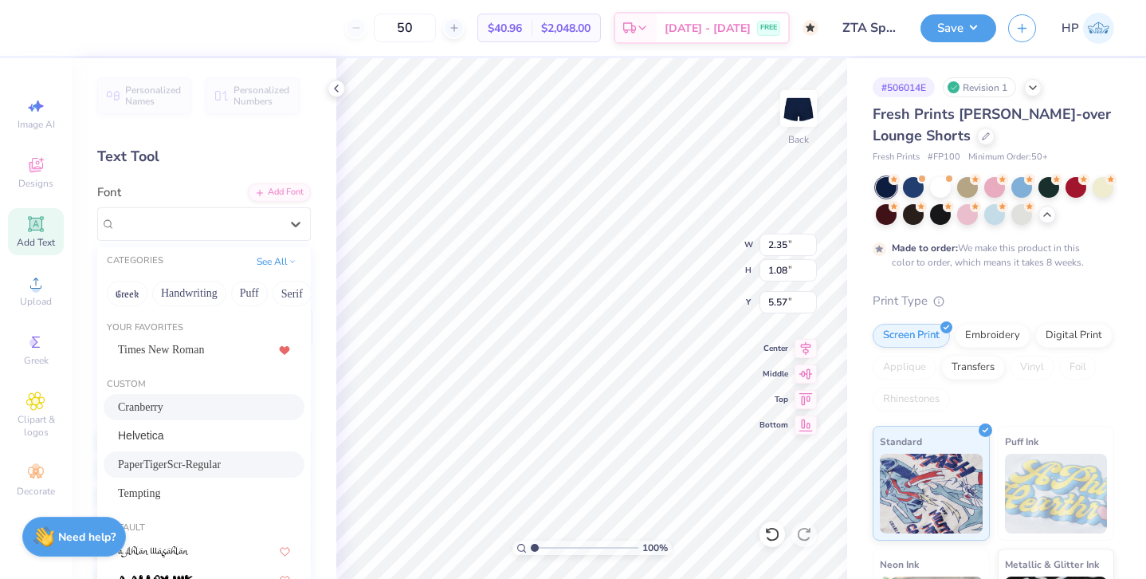
click at [181, 459] on span "PaperTigerScr-Regular" at bounding box center [169, 464] width 103 height 17
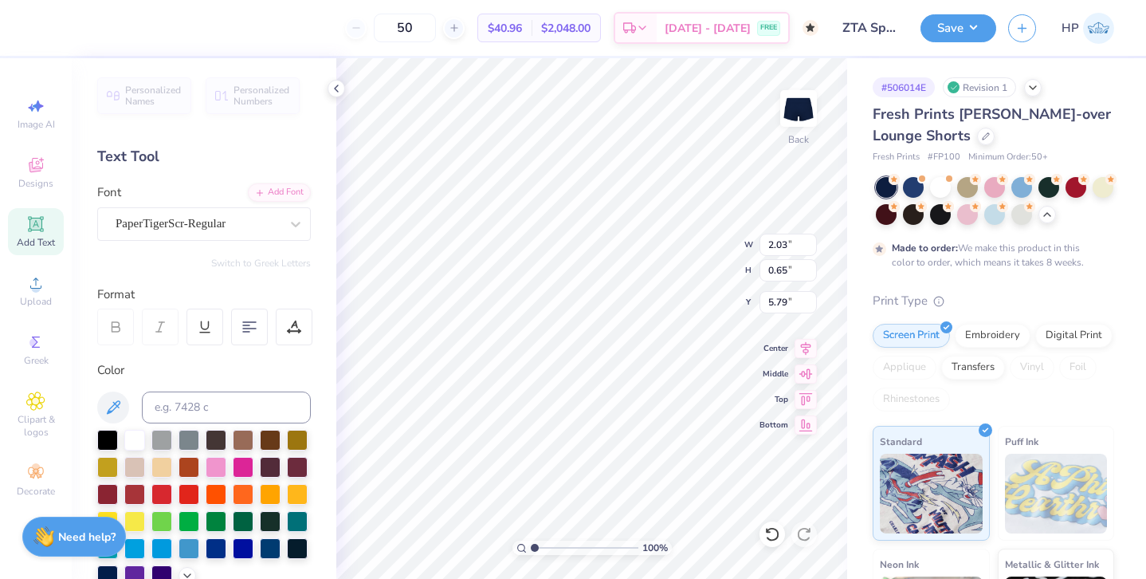
type input "2.03"
type input "0.65"
type input "5.79"
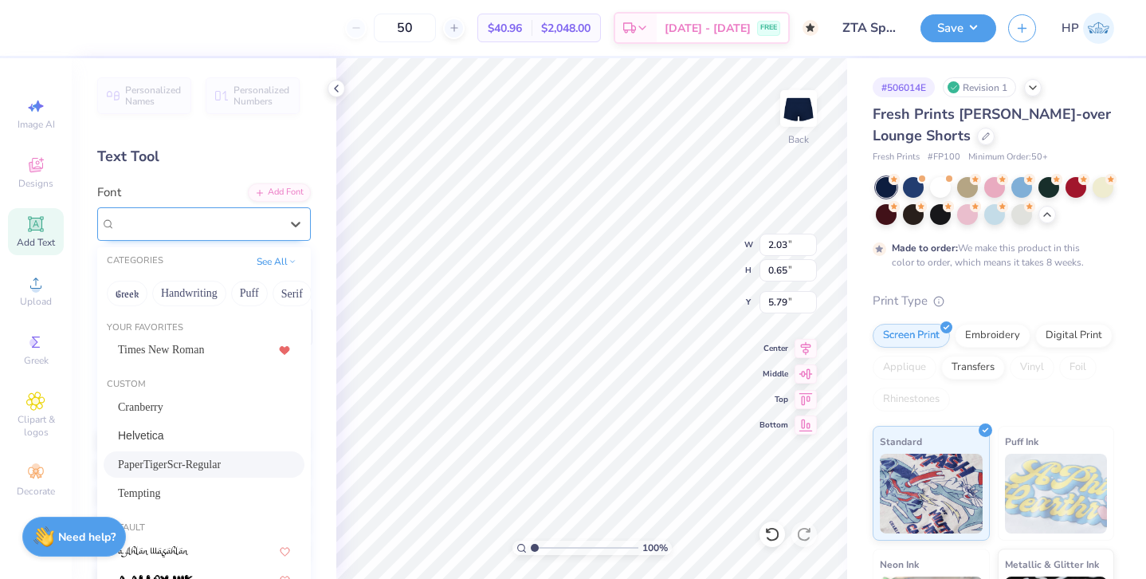
click at [218, 230] on div "PaperTigerScr-Regular" at bounding box center [197, 223] width 167 height 25
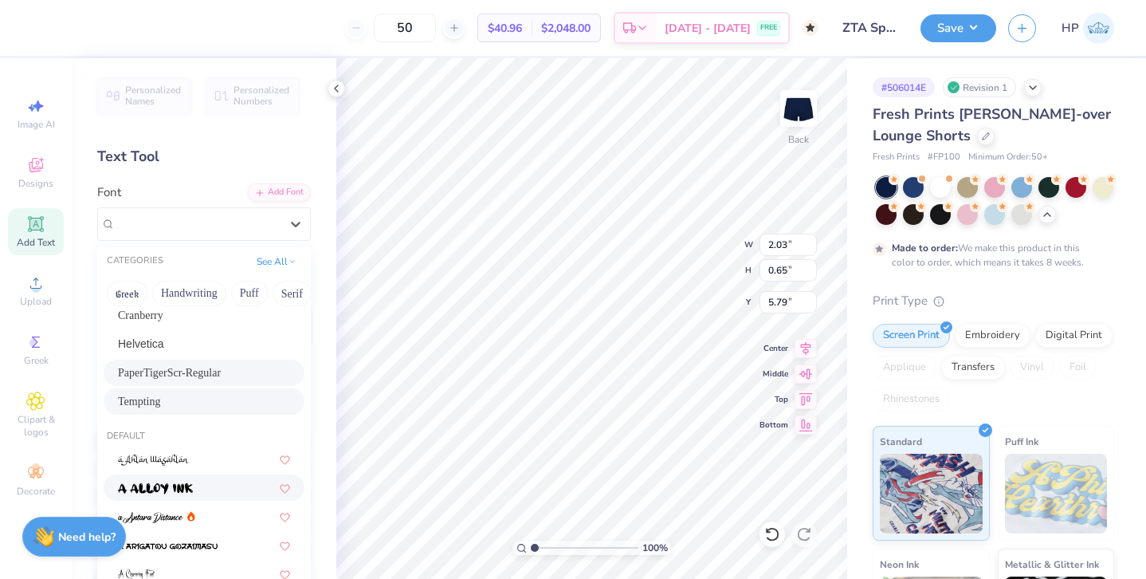
scroll to position [103, 0]
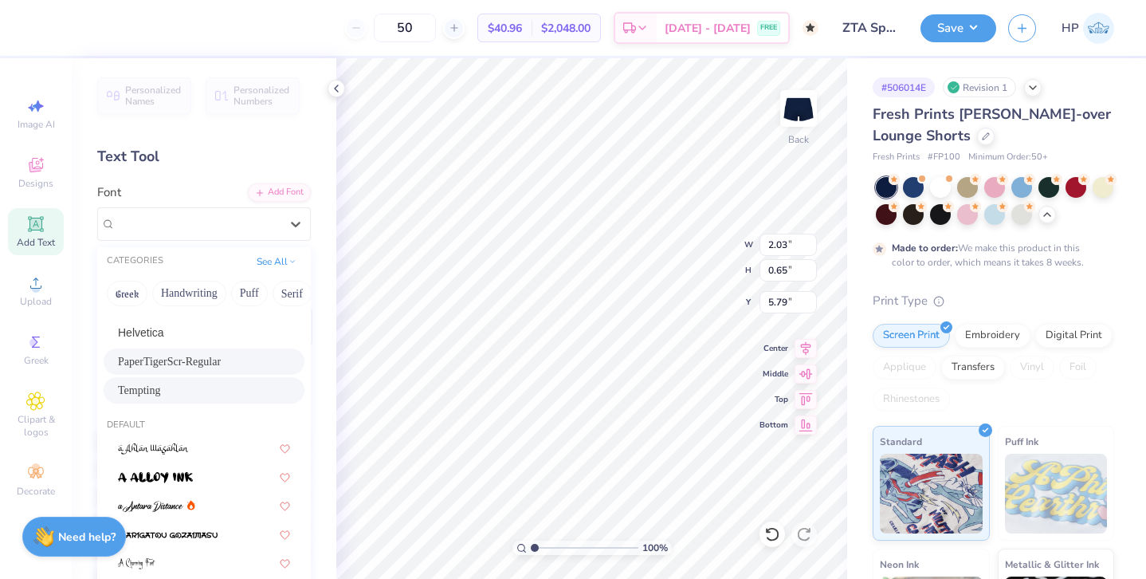
click at [218, 380] on div "Tempting" at bounding box center [204, 390] width 201 height 26
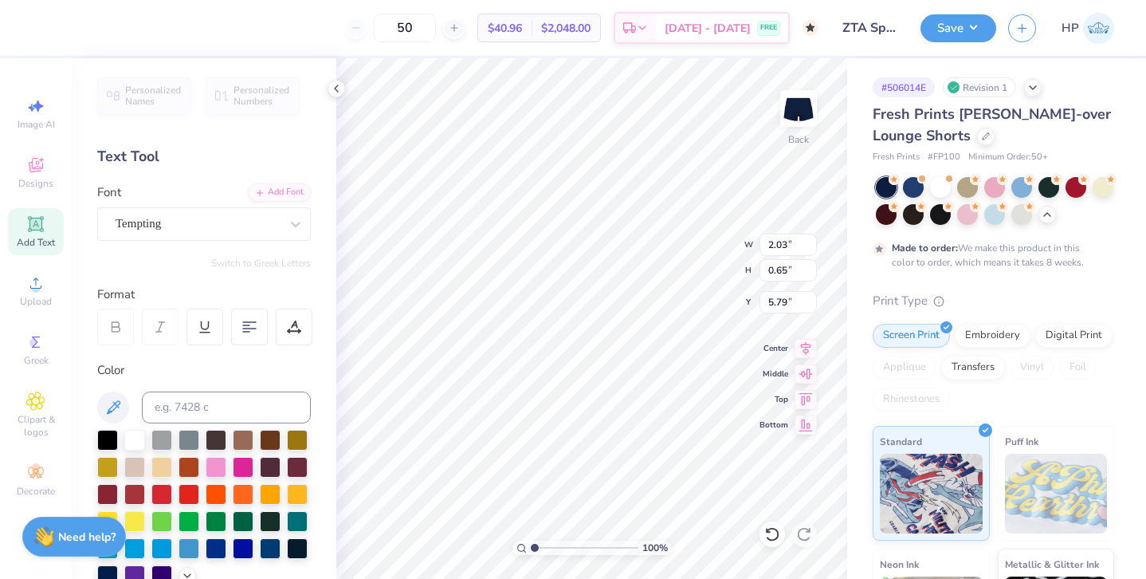
type input "2.55"
type input "0.99"
type input "5.62"
click at [210, 226] on div "Tempting" at bounding box center [197, 223] width 167 height 25
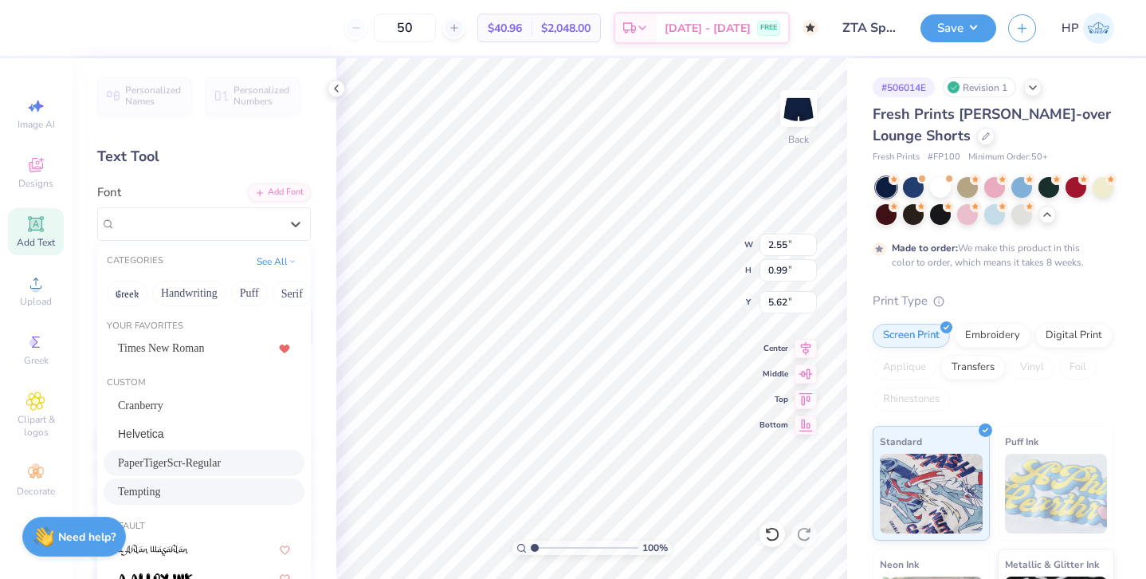
scroll to position [0, 0]
click at [246, 461] on div "PaperTigerScr-Regular" at bounding box center [204, 464] width 172 height 17
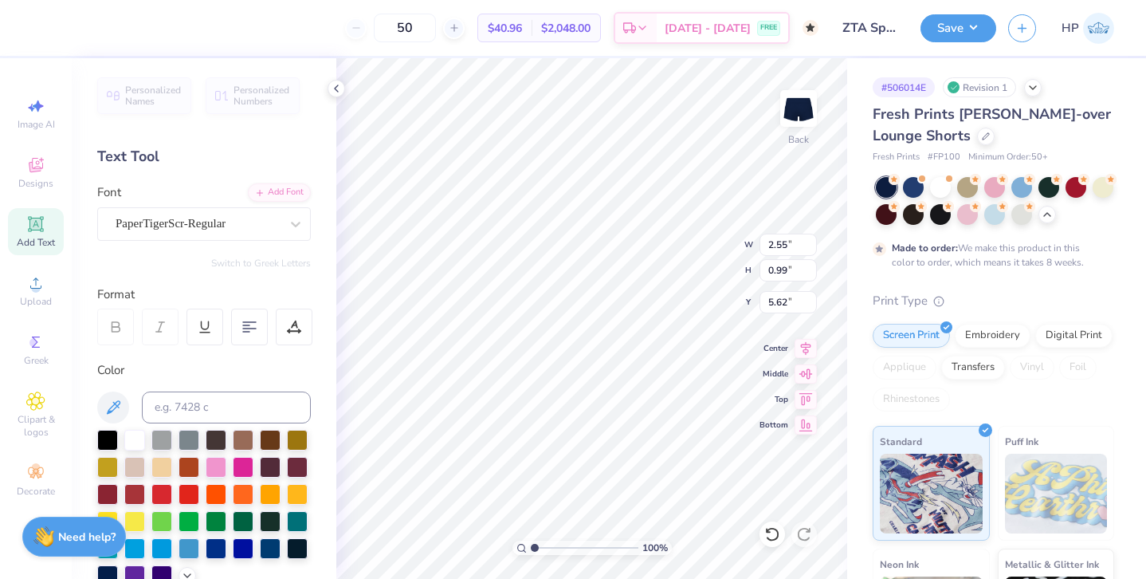
type input "2.03"
type input "0.65"
type input "5.79"
type input "3.11"
type input "1.00"
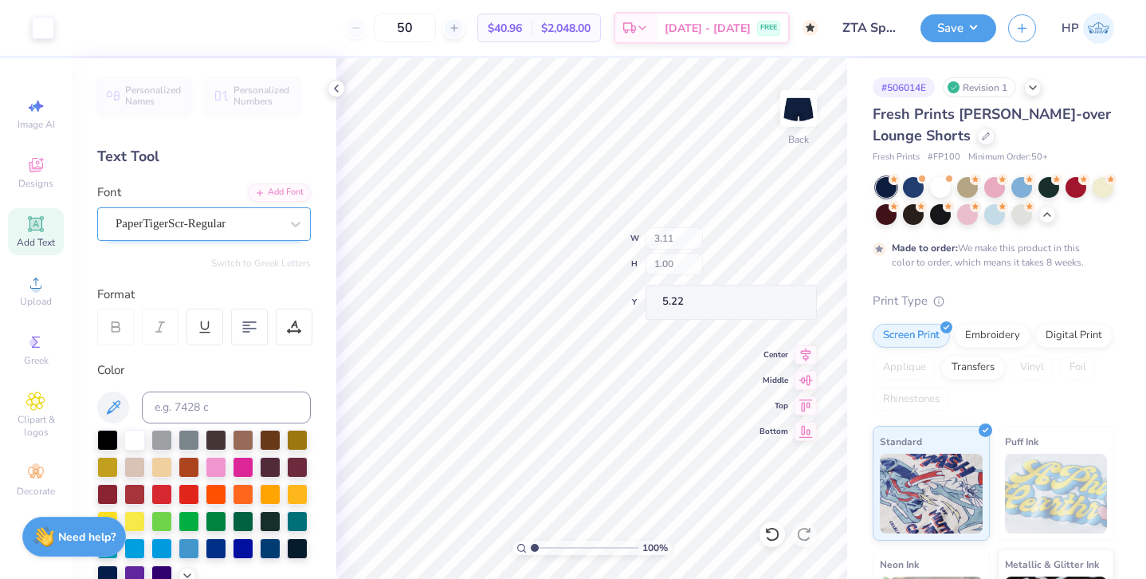
type input "5.22"
type input "4.01"
type input "4.23"
type input "1.56"
type input "1.63"
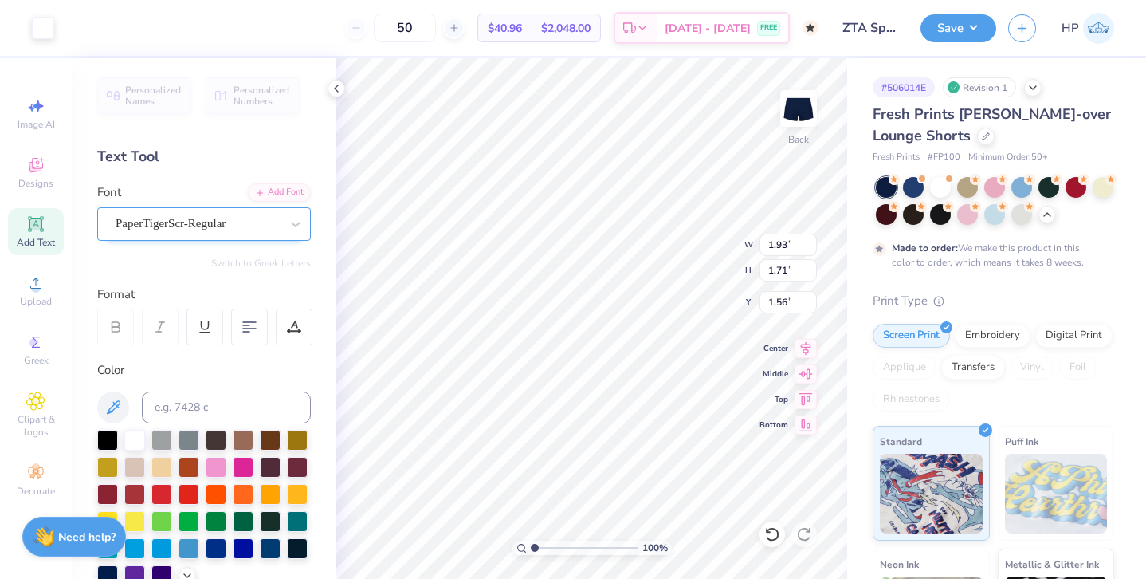
type input "1.28"
type input "4.23"
type input "1.98"
type input "1.39"
type input "1.78"
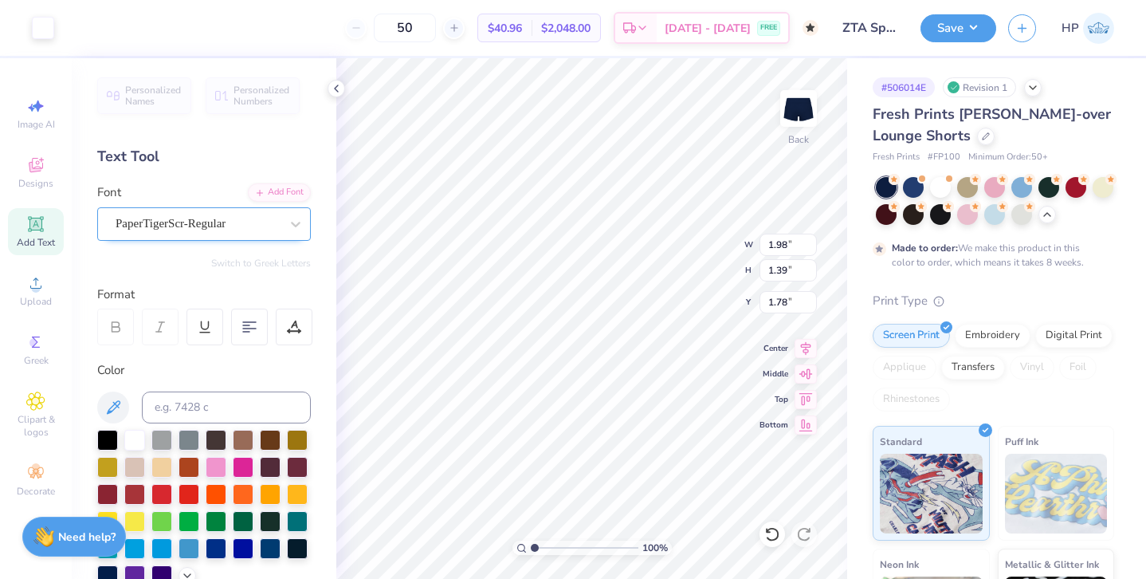
type input "1.30"
type input "0.91"
type input "4.08"
type input "4.02"
type input "2.83"
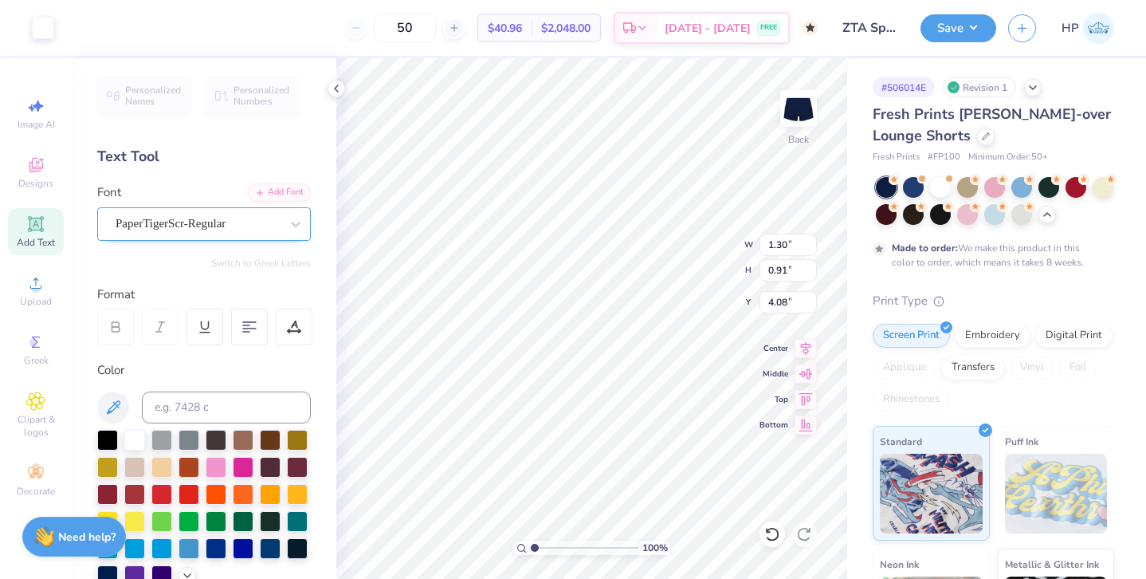
type input "2.15"
type input "2.33"
type input "4.06"
type input "2.78"
type input "2.34"
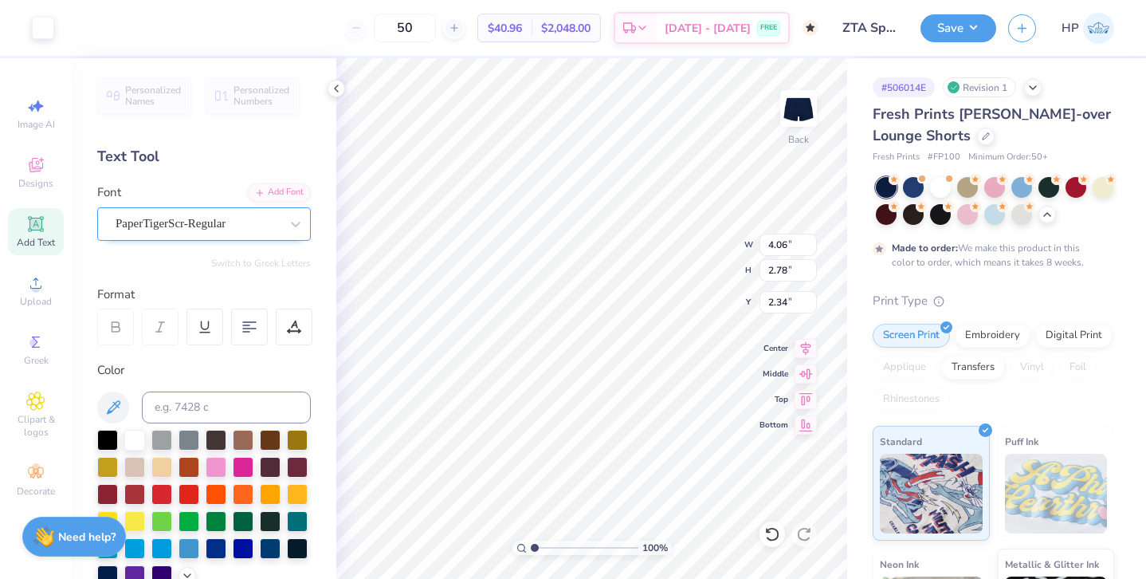
type input "2.79"
type input "2.33"
type input "2.35"
type input "2.55"
type input "0.82"
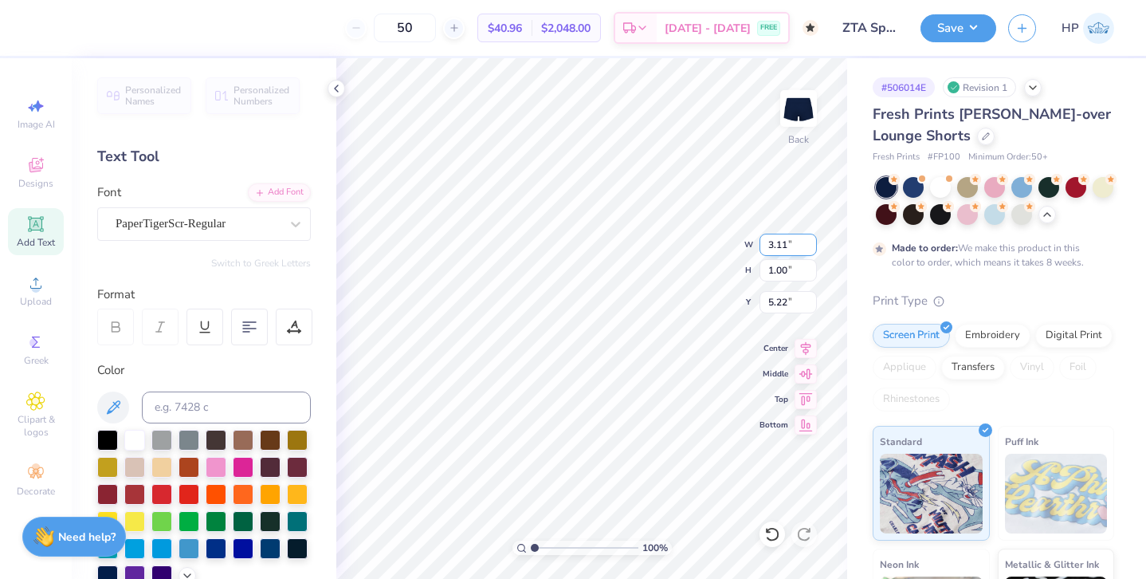
type input "5.40"
type input "1.87"
type input "1.32"
type input "3.57"
type input "3.15"
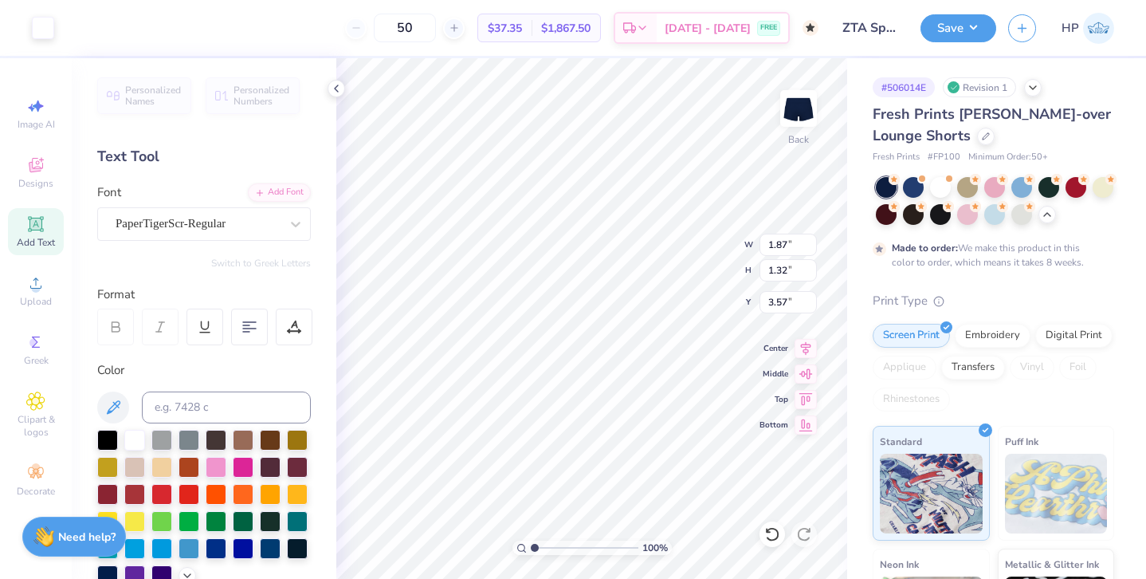
type input "2.23"
type input "2.66"
type input "2.95"
click at [246, 197] on div "Font PaperTigerScr-Regular" at bounding box center [204, 211] width 214 height 57
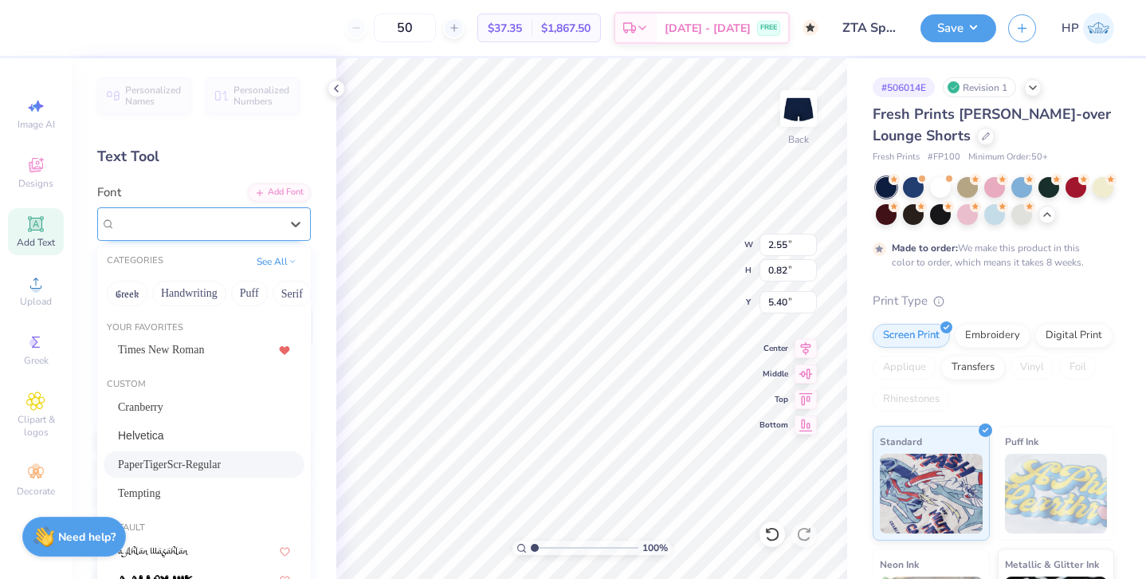
click at [233, 218] on div "PaperTigerScr-Regular" at bounding box center [197, 223] width 167 height 25
click at [175, 502] on div "Tempting" at bounding box center [204, 493] width 201 height 26
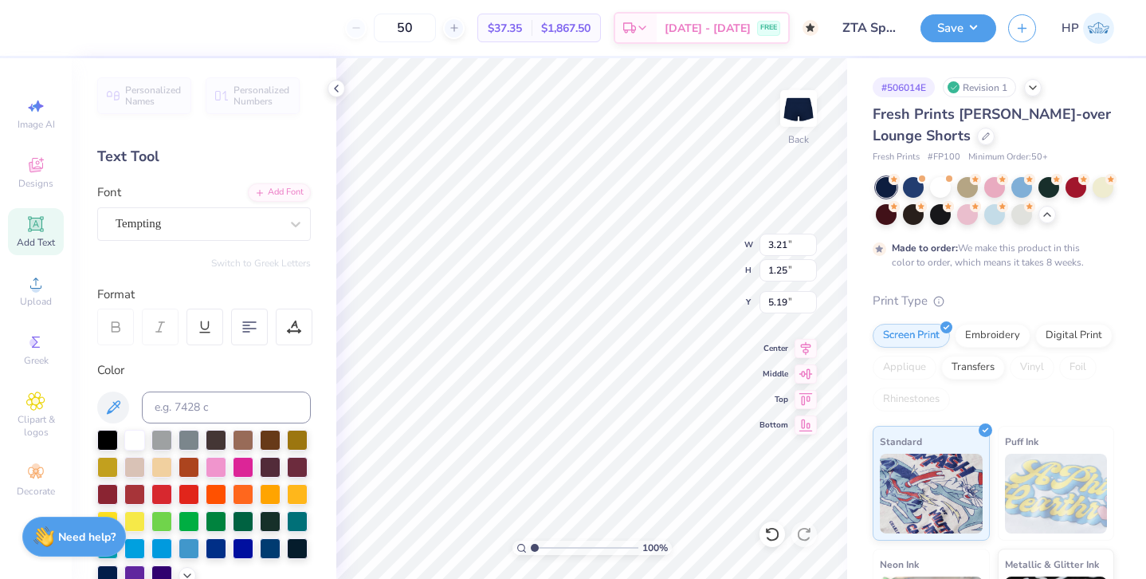
type input "3.21"
type input "1.25"
type input "5.19"
type input "2.64"
type input "2.25"
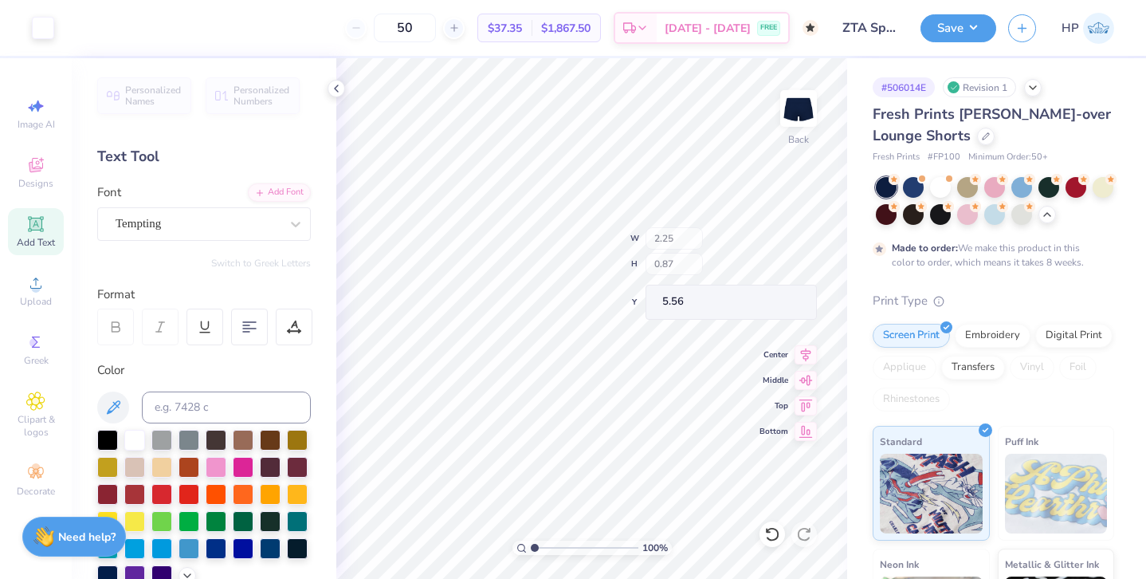
type input "0.87"
type input "5.56"
type input "5.03"
type input "3.15"
type input "1.23"
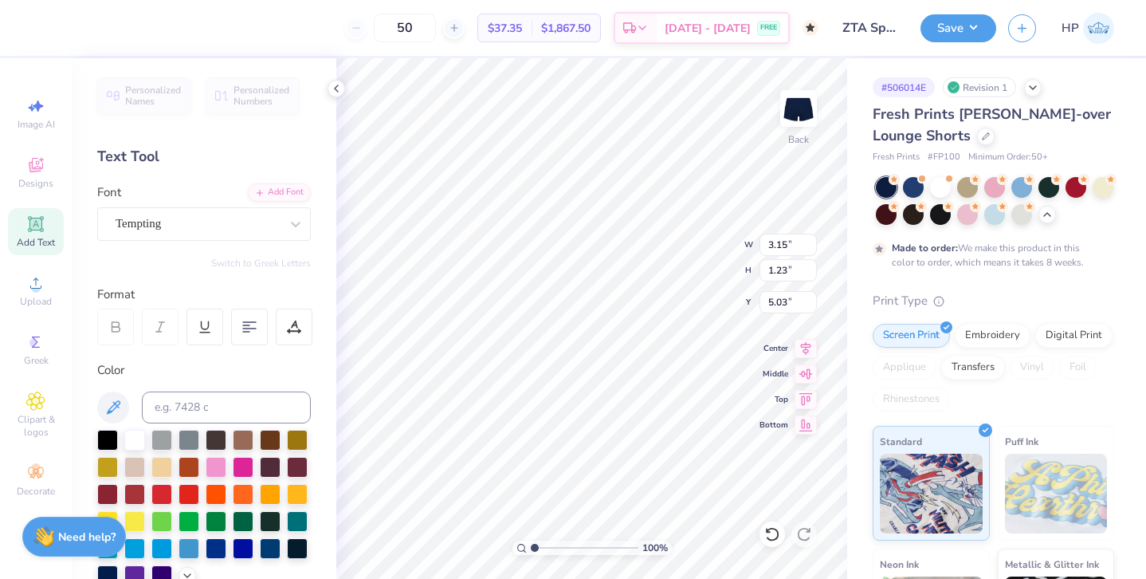
type input "2.23"
type input "1.09"
type input "1.23"
type input "3.96"
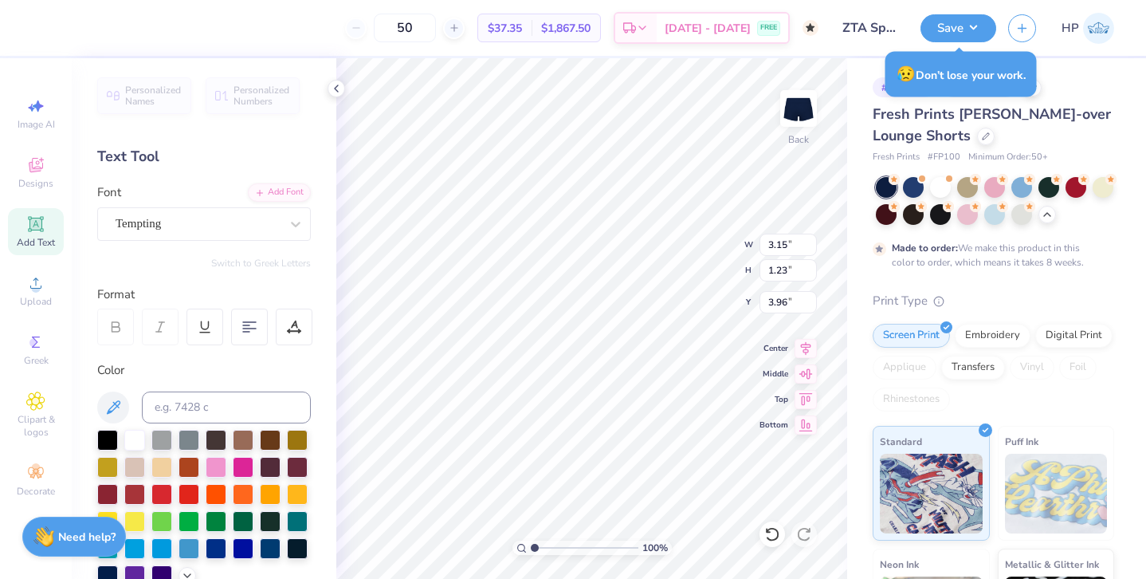
type input "3.78"
type input "1.47"
type input "3.82"
type input "1.49"
type input "3.94"
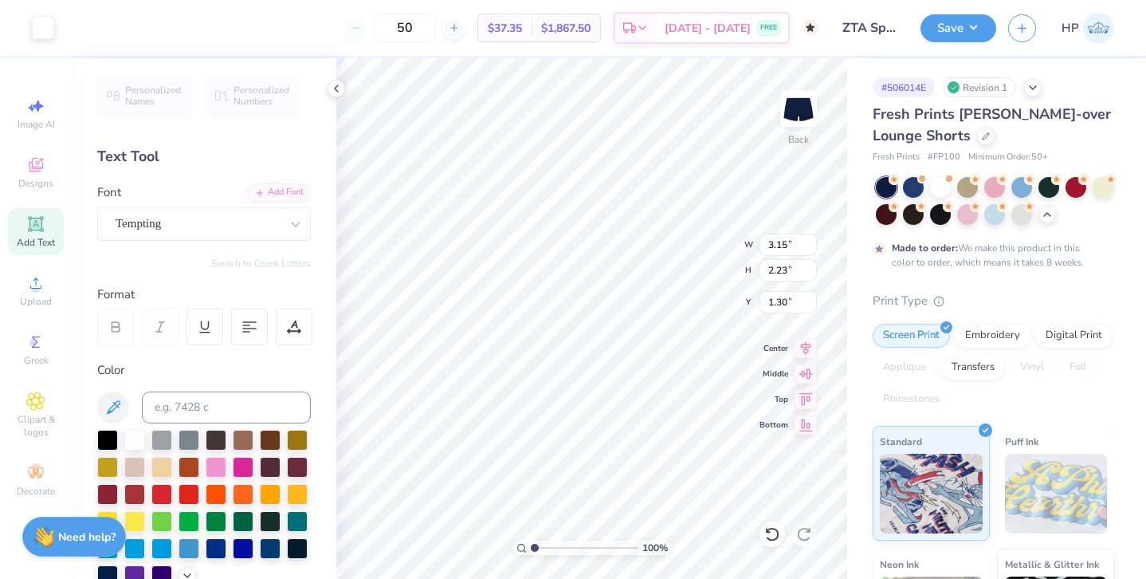
type input "1.30"
type input "3.76"
type input "2.66"
type input "0.87"
type input "4.22"
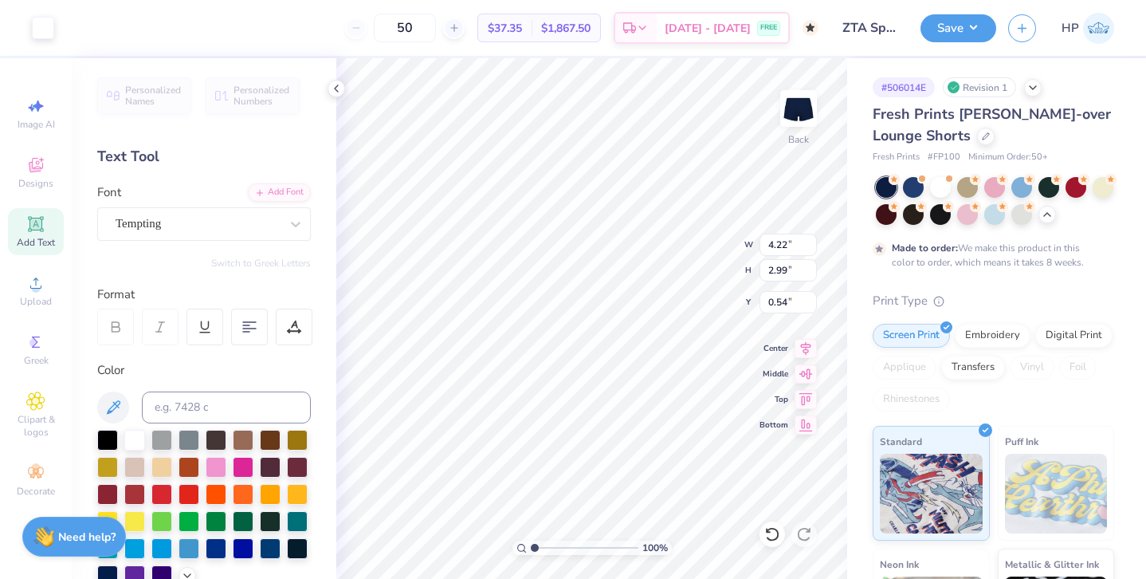
type input "2.99"
type input "0.54"
click at [28, 185] on span "Designs" at bounding box center [35, 183] width 35 height 13
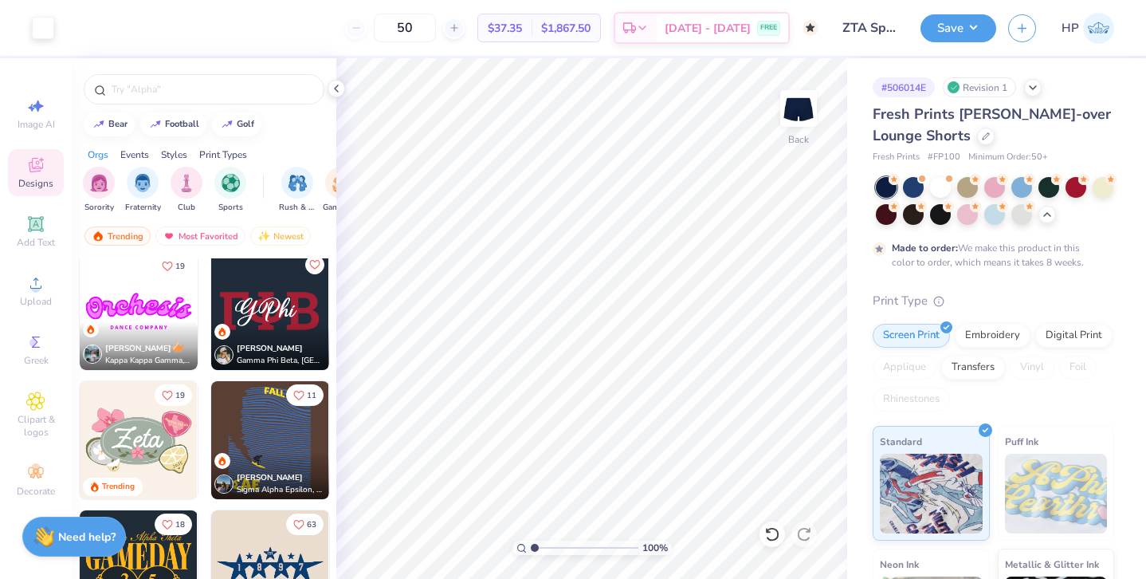
scroll to position [527, 0]
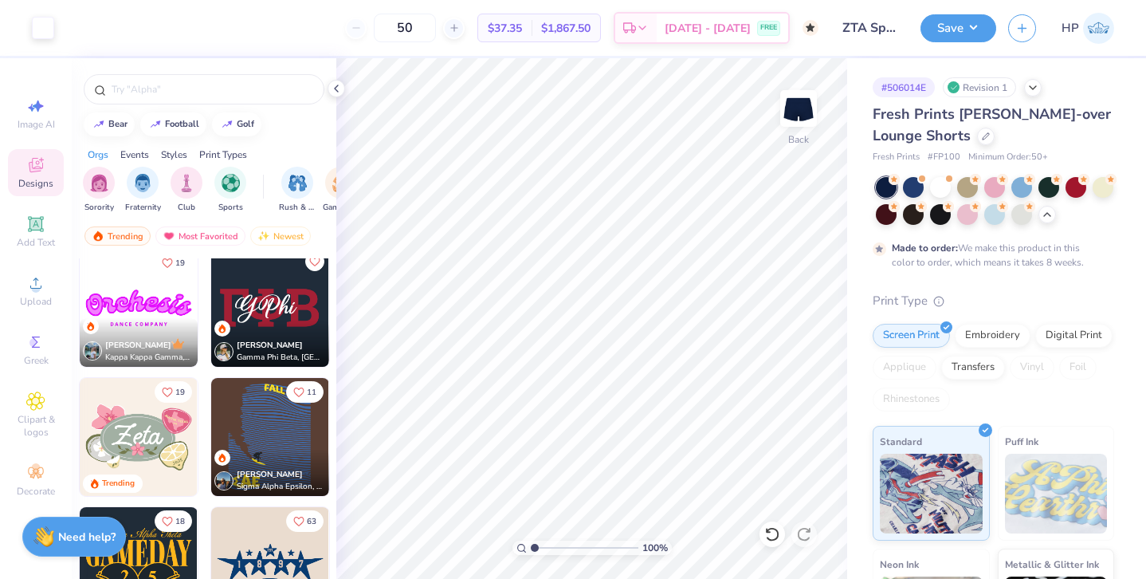
click at [285, 312] on img at bounding box center [270, 308] width 118 height 118
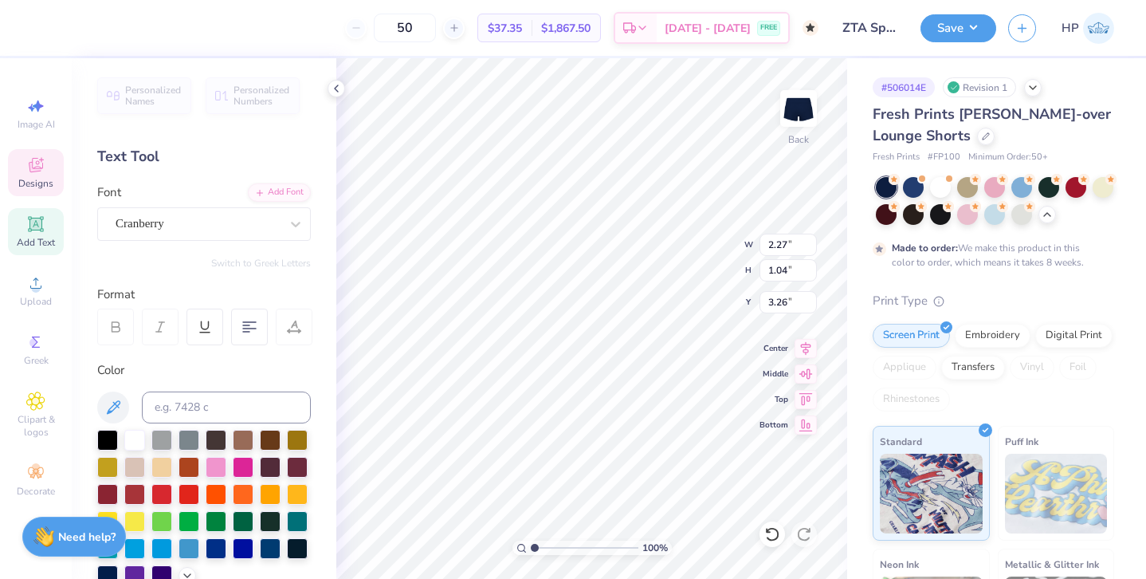
type textarea "1898"
type input "3.75"
type input "3.86"
type input "1.77"
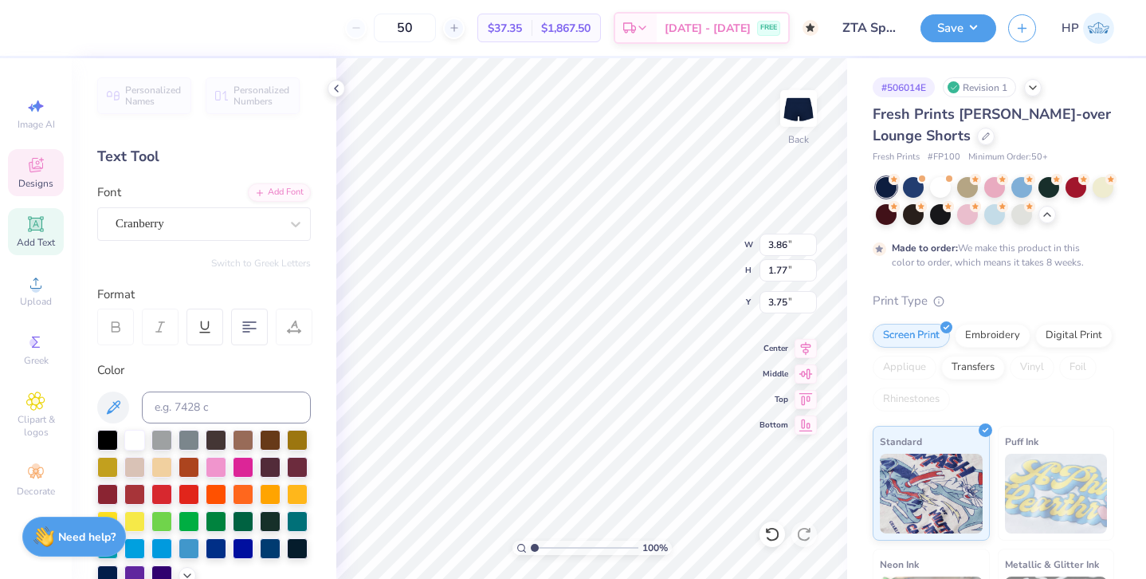
type textarea "Est. 1898"
type input "2.37"
type input "1.09"
type input "4.44"
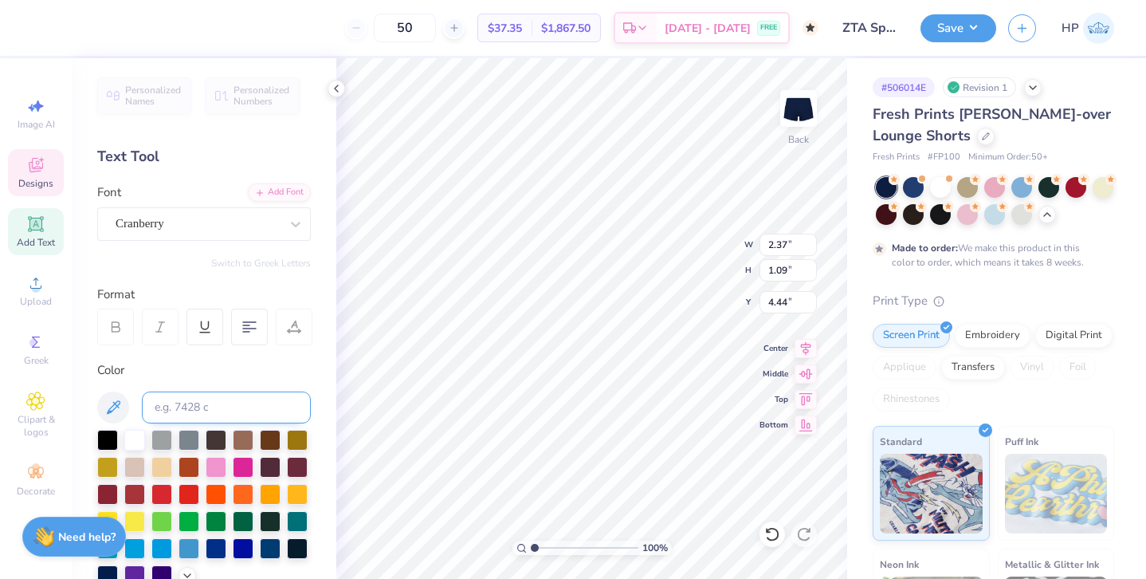
scroll to position [348, 0]
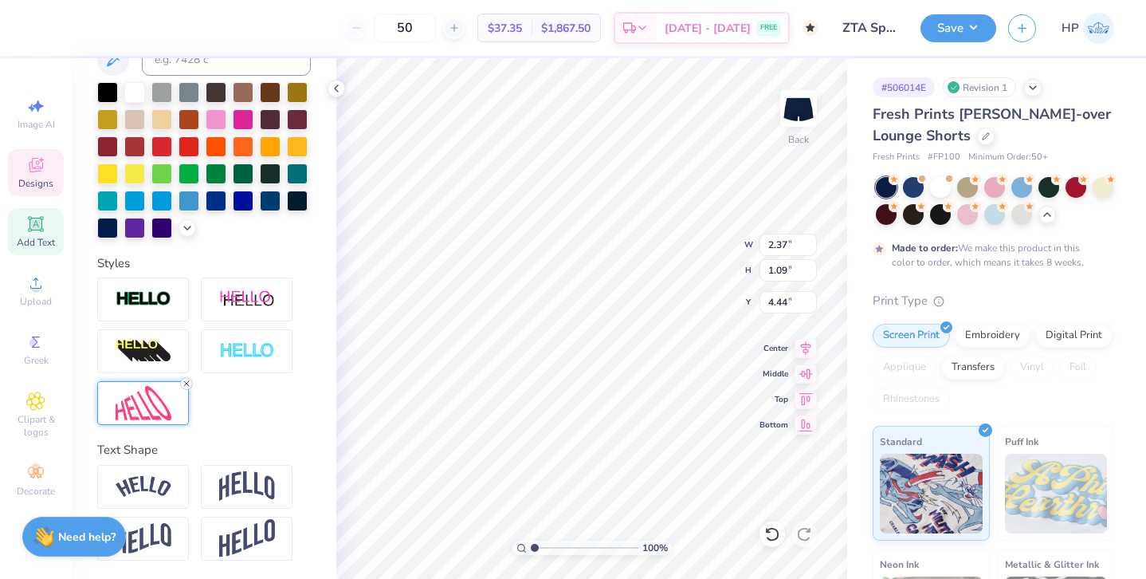
click at [188, 381] on line at bounding box center [186, 383] width 5 height 5
type input "3.73"
type input "0.90"
type input "4.53"
type input "5.11"
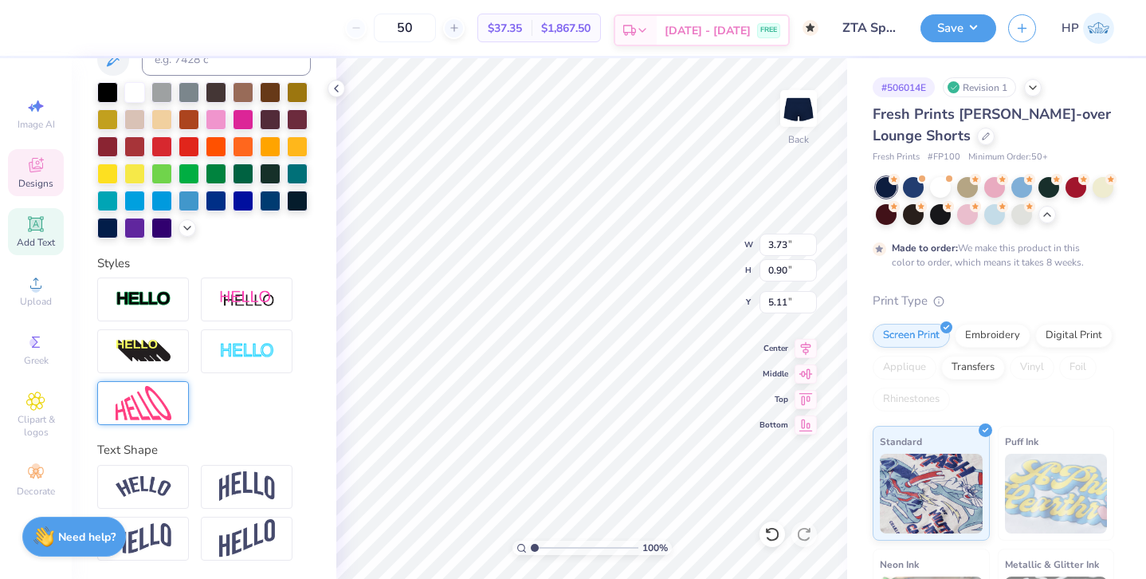
type input "5.15"
type input "4.22"
type input "2.99"
type input "0.54"
type input "2.26"
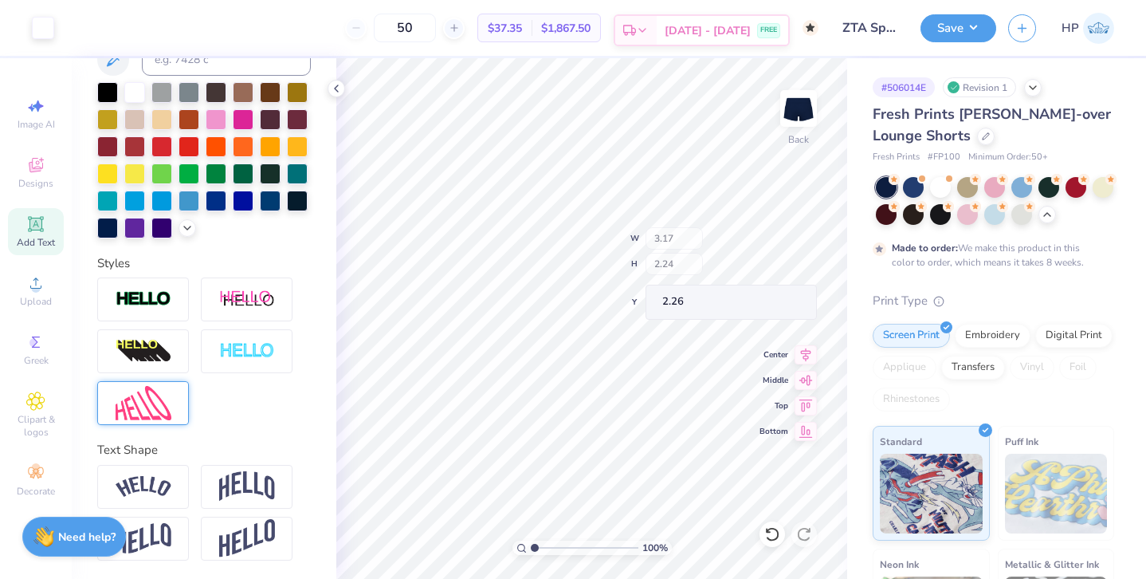
type input "3.17"
type input "2.24"
type input "2.76"
type input "3.45"
type input "2.44"
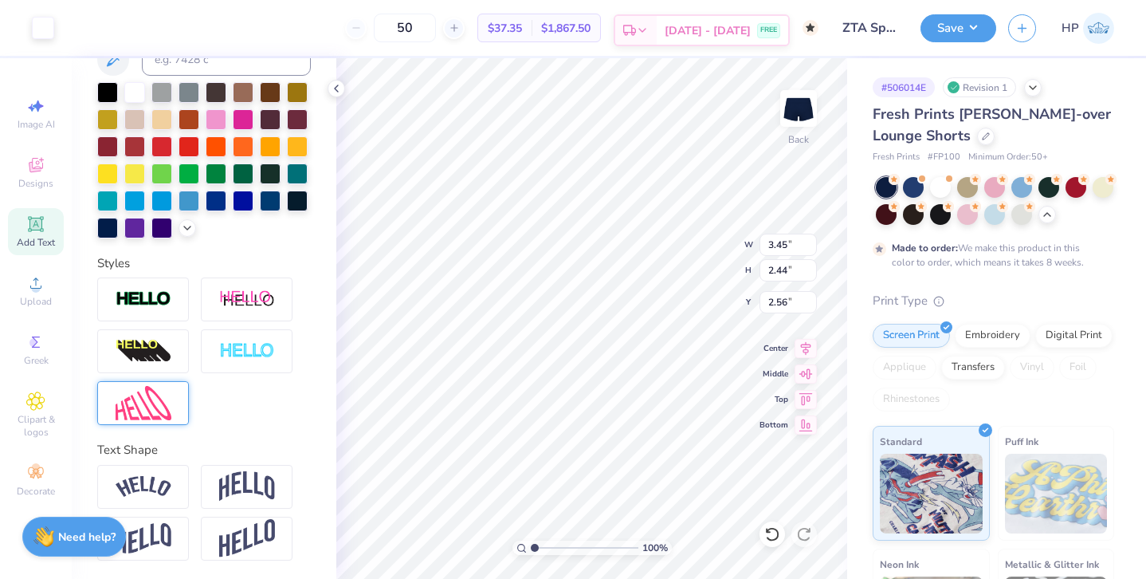
type input "2.56"
type input "2.53"
click at [336, 443] on div "50 $37.35 Per Item $1,867.50 Total Est. Delivery Oct 2 - 5 FREE Design Title ZT…" at bounding box center [573, 289] width 1146 height 579
type textarea "Since 1898"
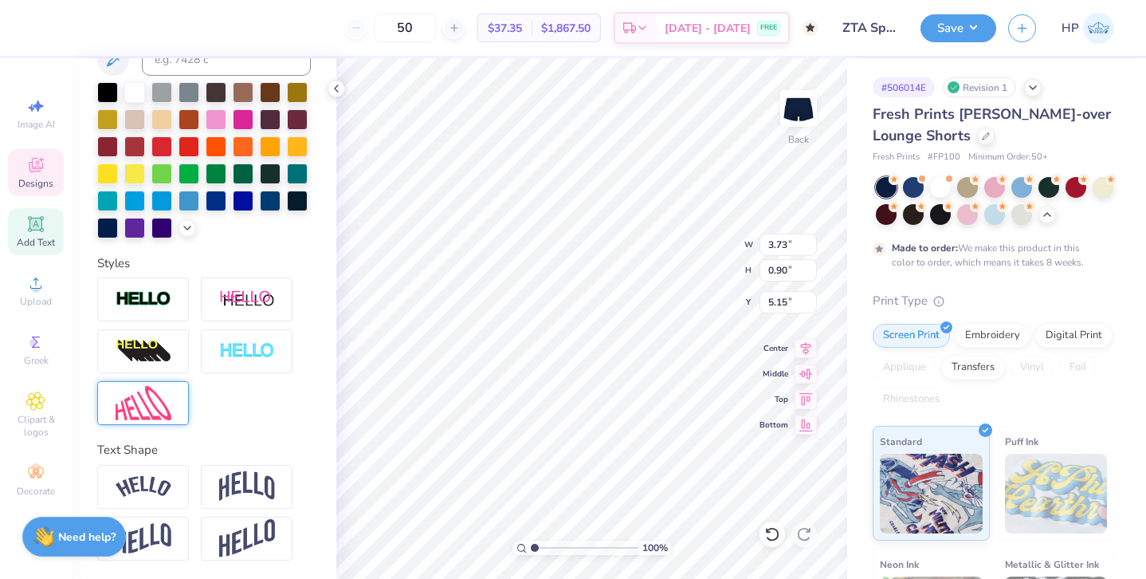
scroll to position [0, 2]
type input "5.51"
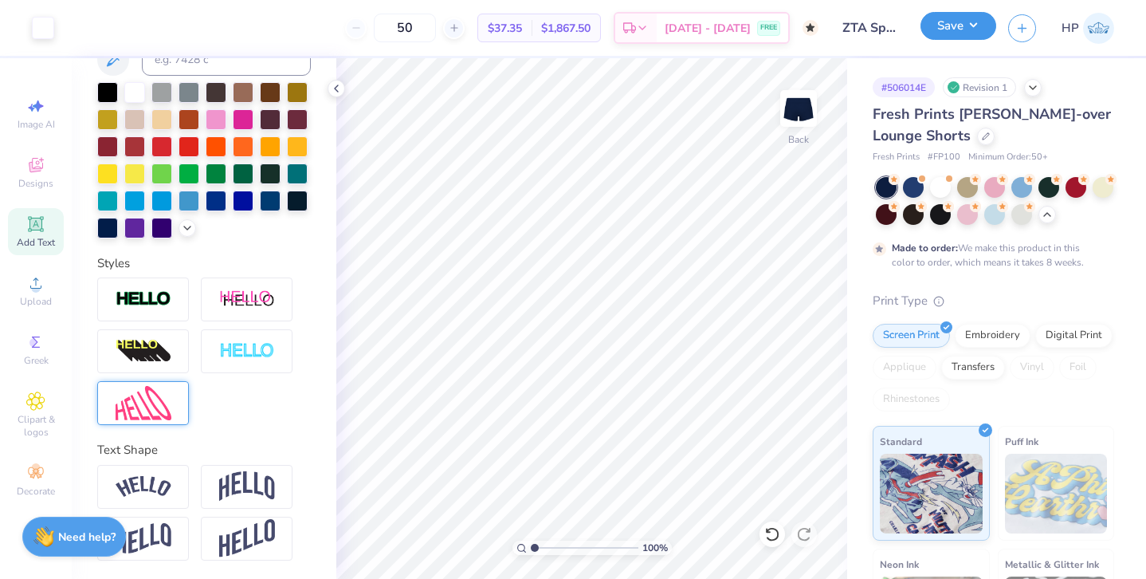
click at [969, 28] on button "Save" at bounding box center [959, 26] width 76 height 28
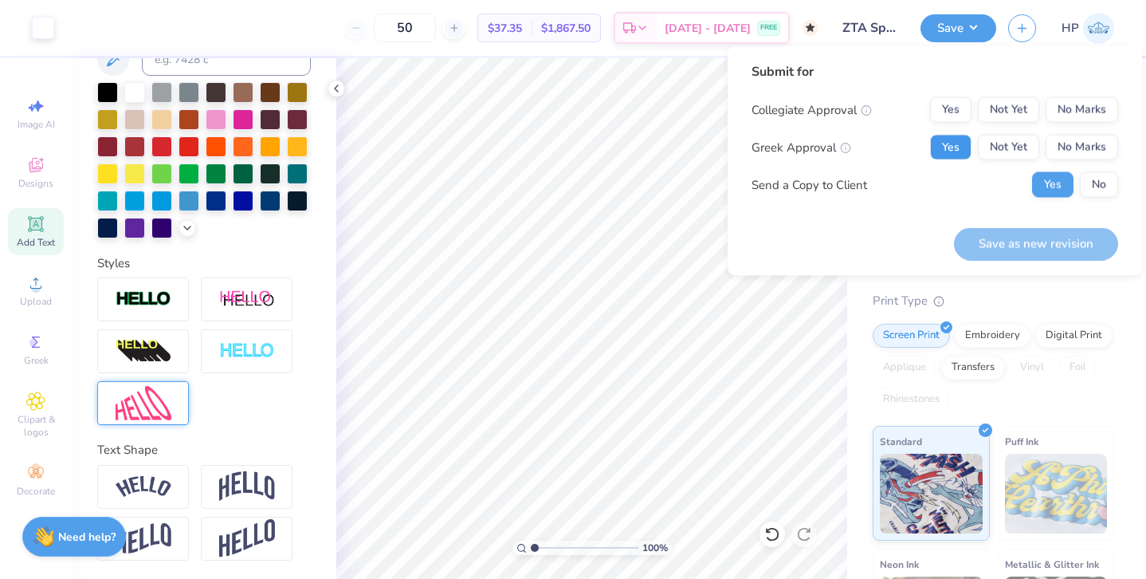
click at [952, 147] on button "Yes" at bounding box center [950, 148] width 41 height 26
click at [1084, 107] on button "No Marks" at bounding box center [1082, 110] width 73 height 26
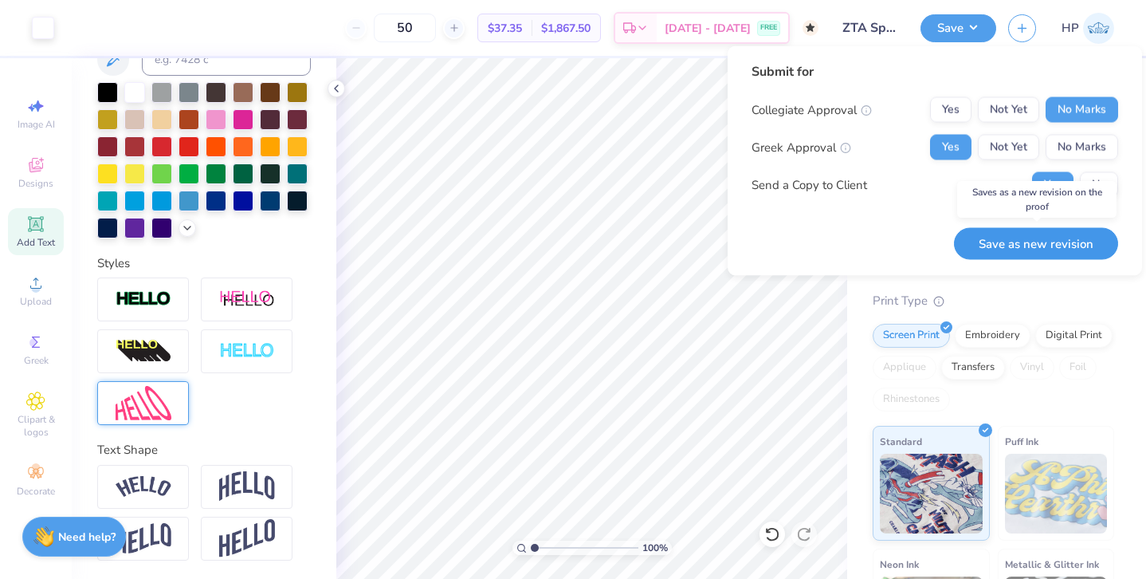
click at [1009, 247] on button "Save as new revision" at bounding box center [1036, 243] width 164 height 33
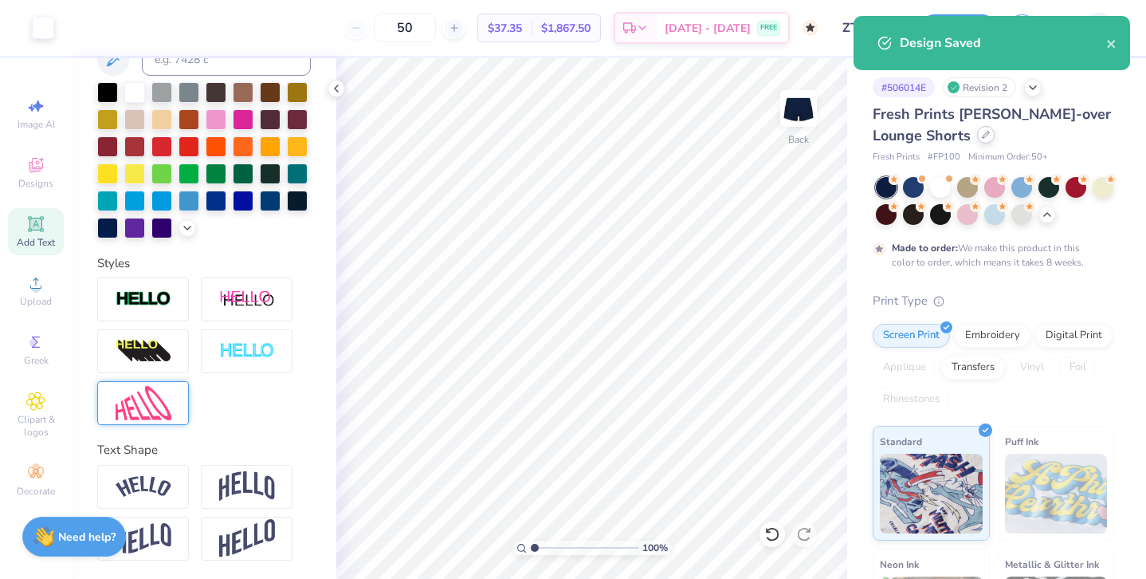
click at [989, 137] on icon at bounding box center [986, 135] width 8 height 8
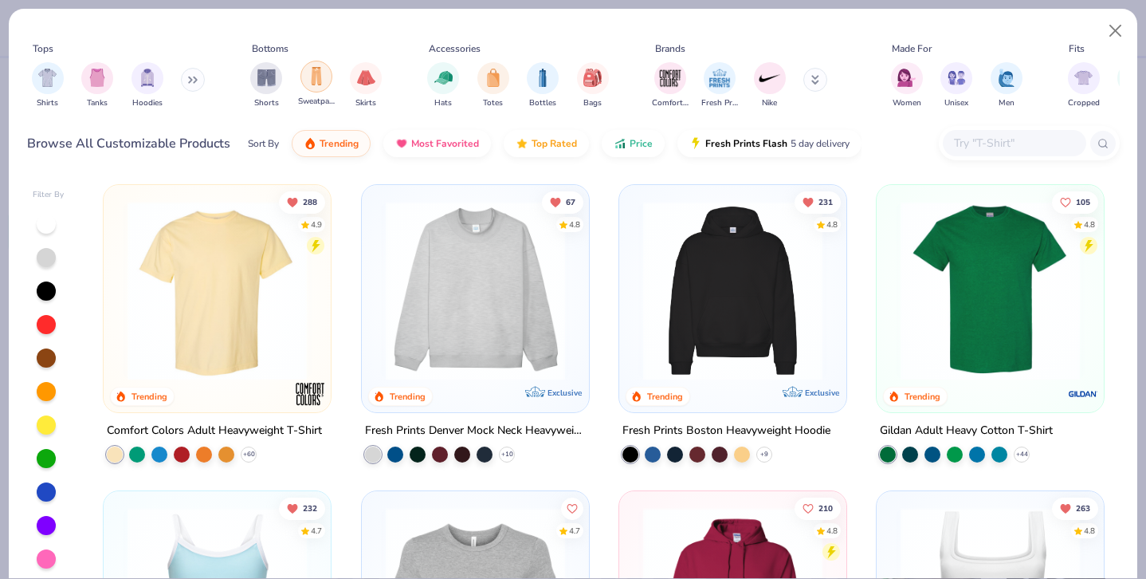
click at [326, 86] on div "filter for Sweatpants" at bounding box center [317, 77] width 32 height 32
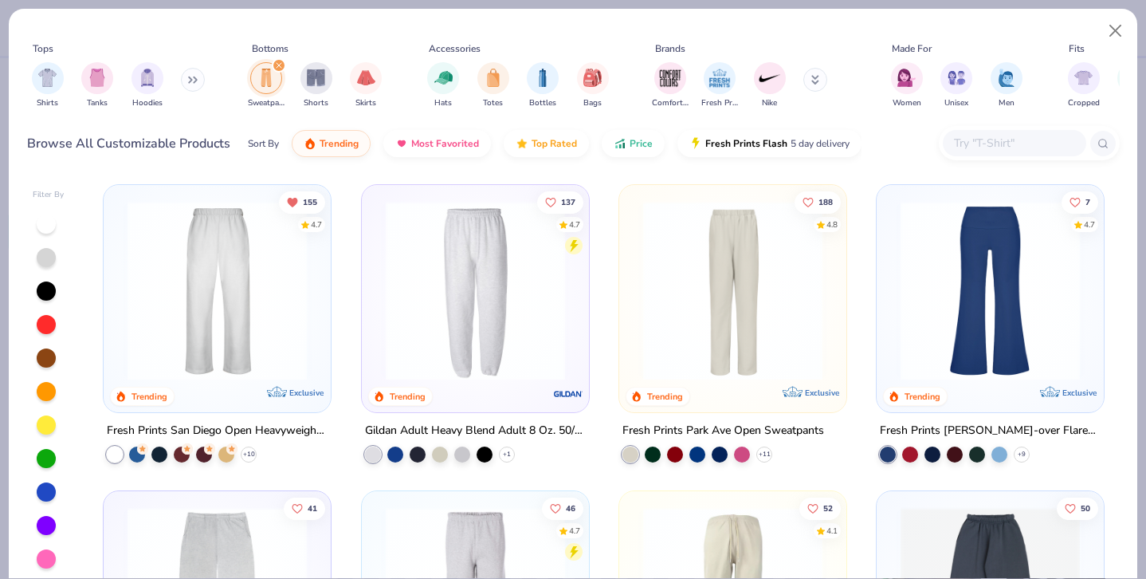
click at [974, 271] on img at bounding box center [990, 290] width 195 height 179
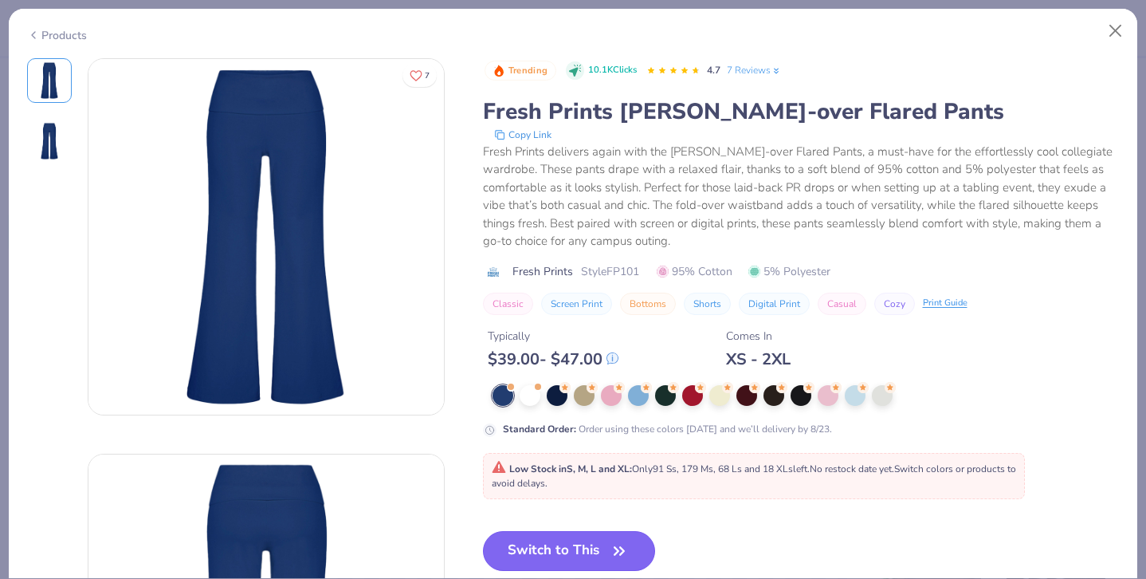
click at [594, 552] on button "Switch to This" at bounding box center [569, 551] width 173 height 40
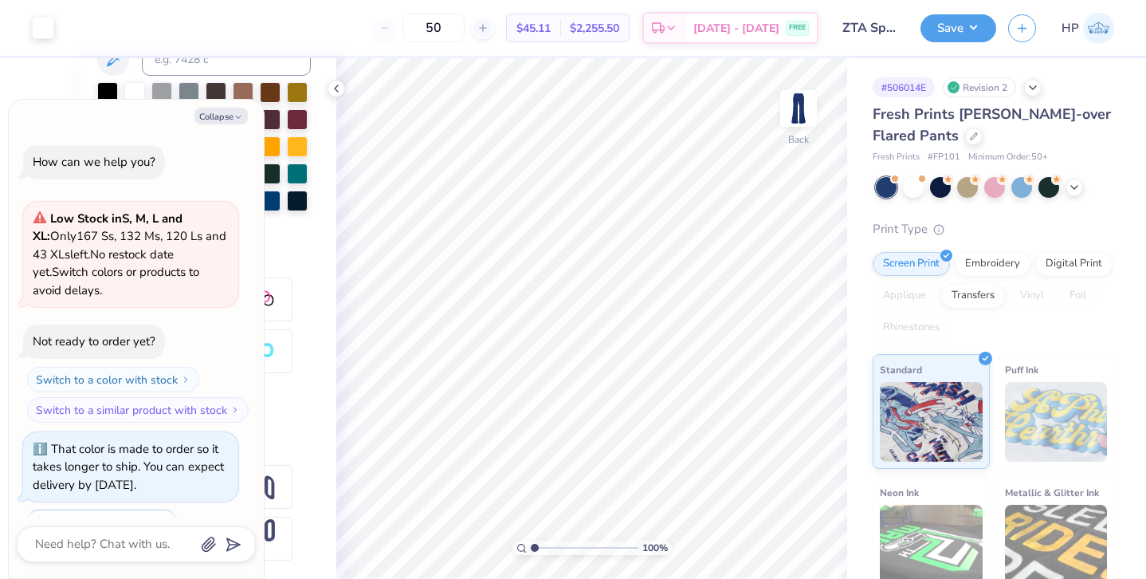
scroll to position [164, 0]
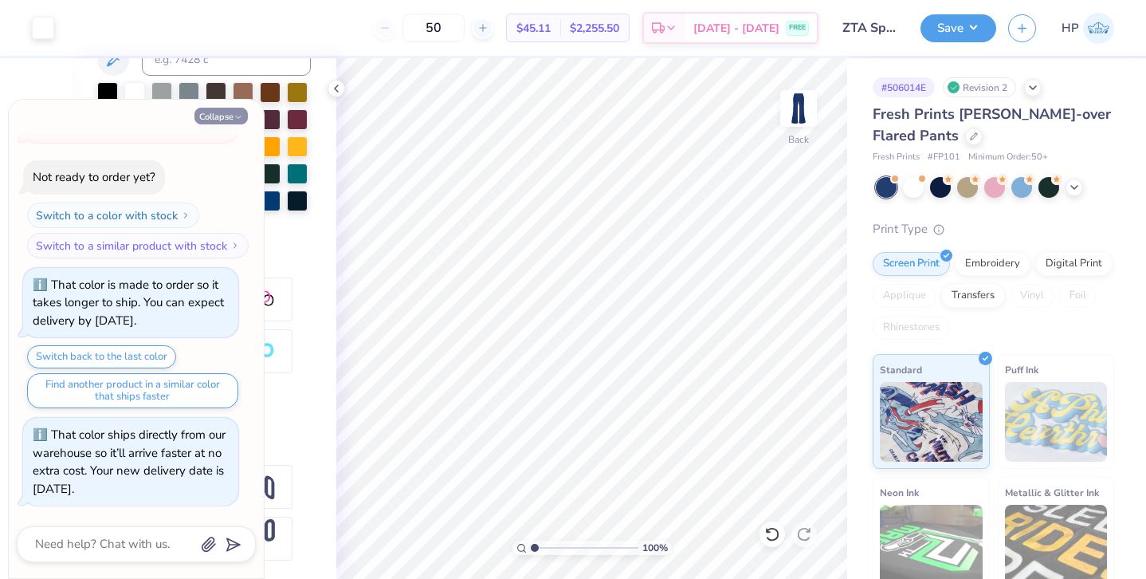
click at [234, 116] on icon "button" at bounding box center [239, 117] width 10 height 10
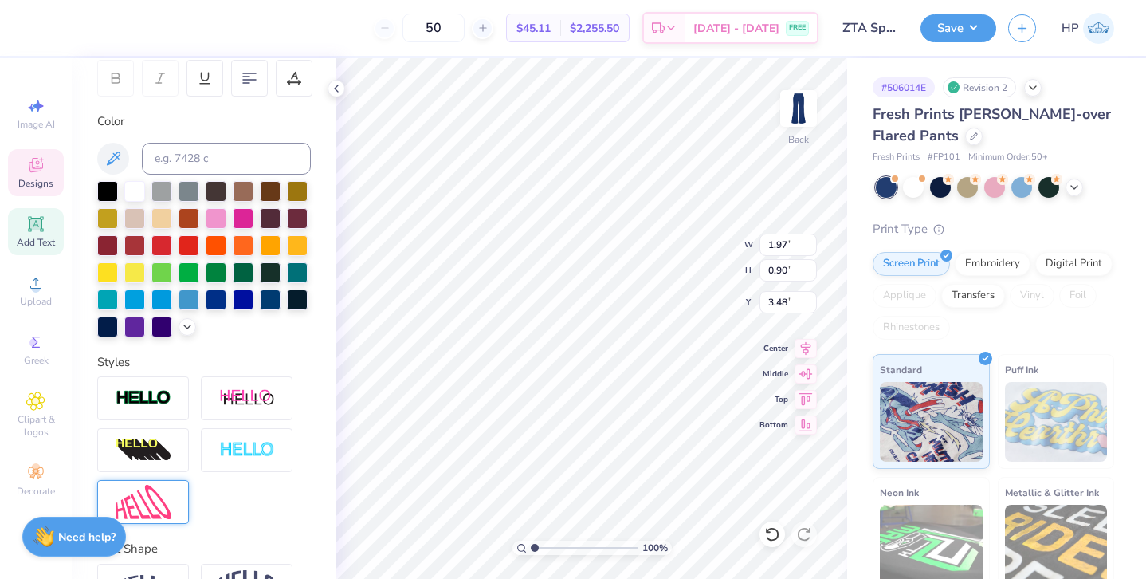
scroll to position [348, 0]
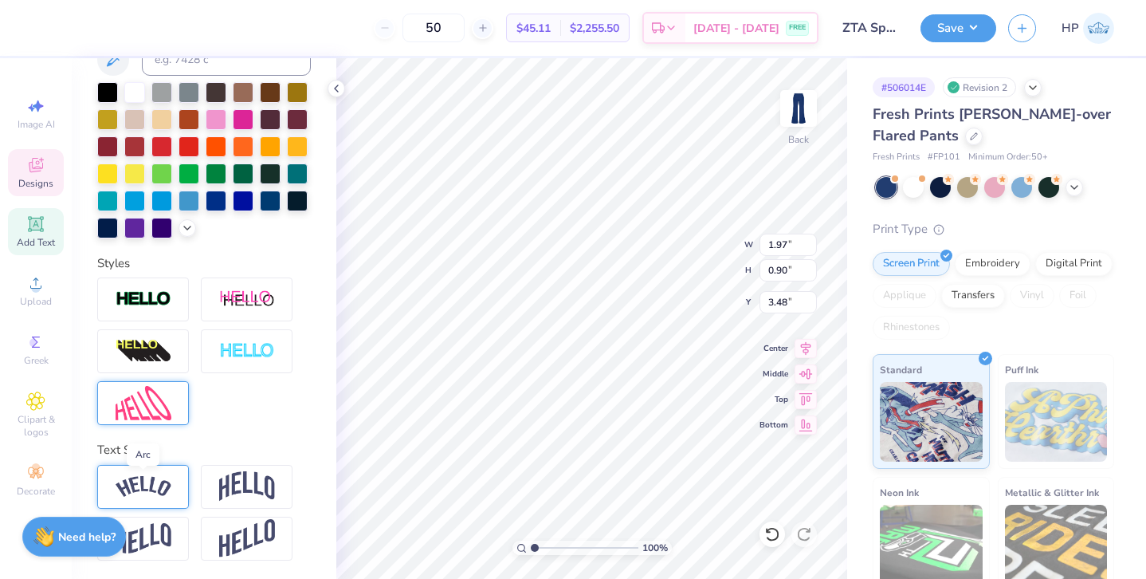
click at [169, 481] on img at bounding box center [144, 487] width 56 height 22
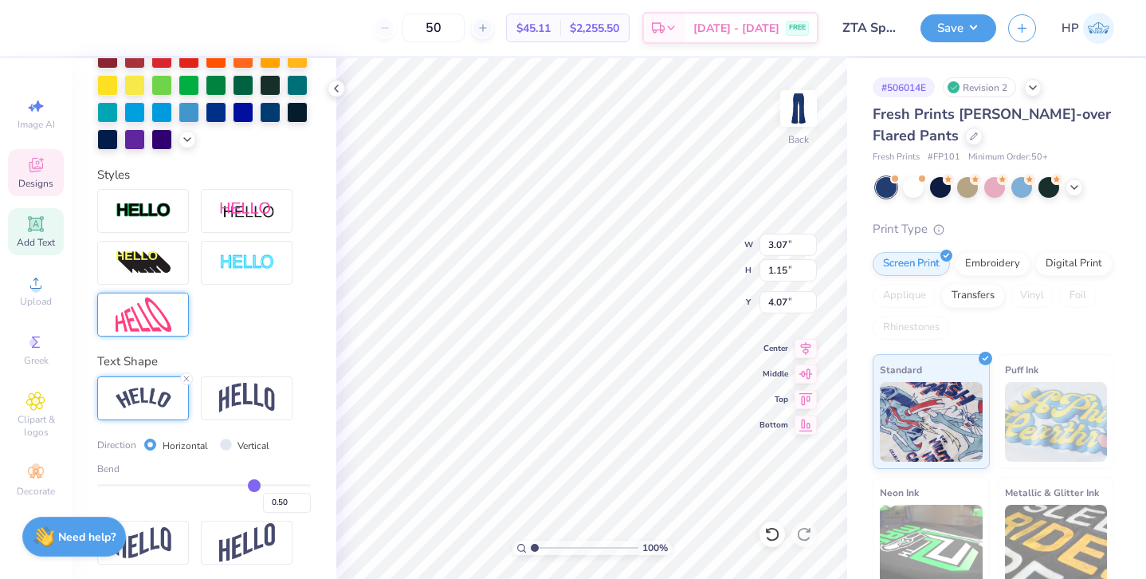
scroll to position [441, 0]
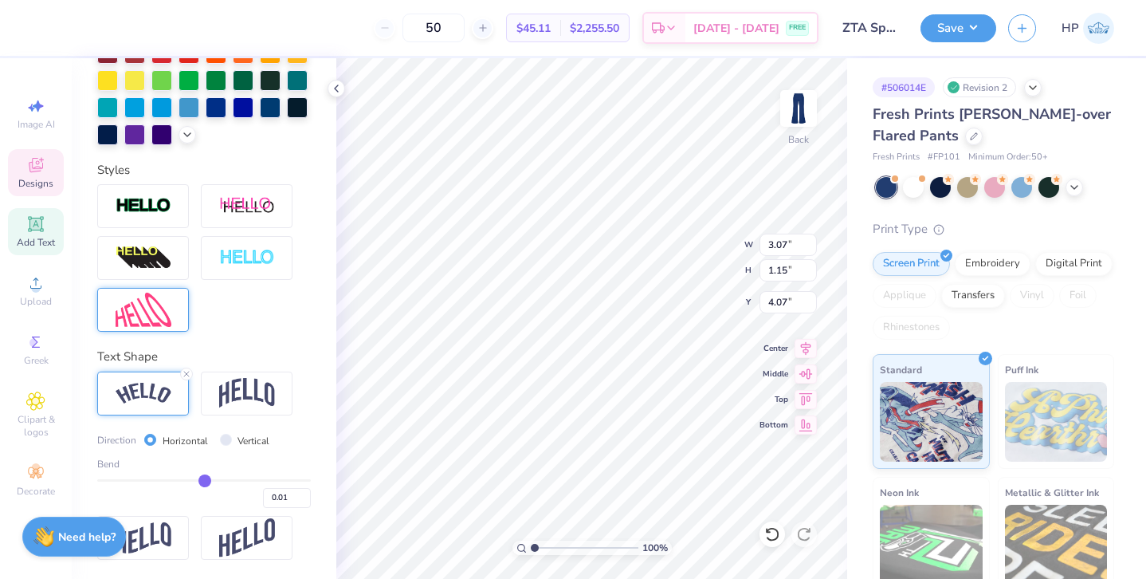
drag, startPoint x: 250, startPoint y: 478, endPoint x: 205, endPoint y: 481, distance: 44.7
click at [205, 480] on input "range" at bounding box center [204, 480] width 214 height 2
drag, startPoint x: 204, startPoint y: 480, endPoint x: 179, endPoint y: 480, distance: 24.7
click at [179, 480] on input "range" at bounding box center [204, 480] width 214 height 2
drag, startPoint x: 178, startPoint y: 480, endPoint x: 149, endPoint y: 477, distance: 28.8
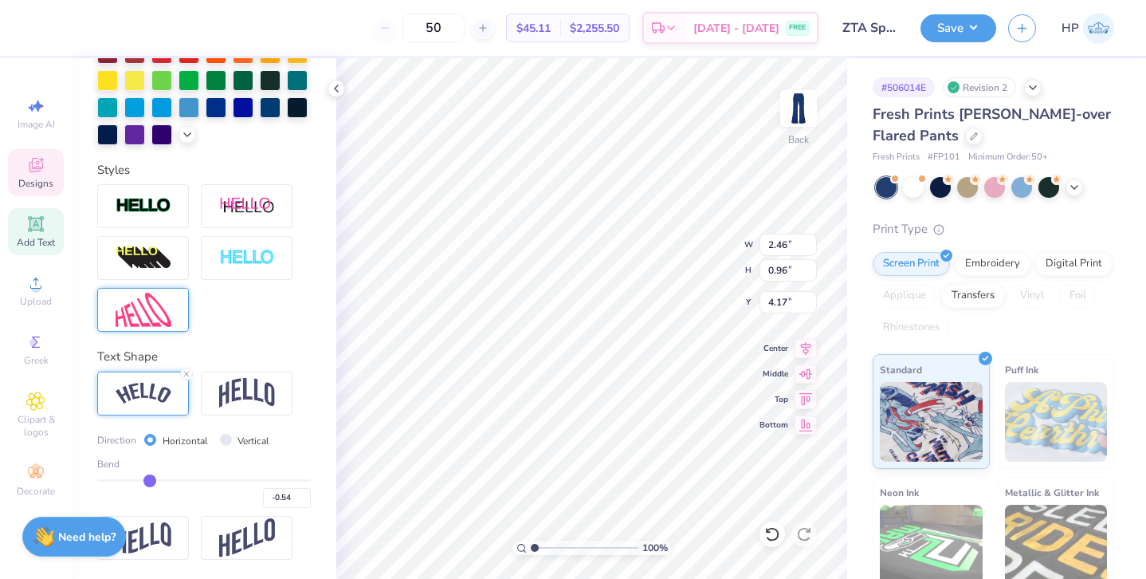
click at [149, 479] on input "range" at bounding box center [204, 480] width 214 height 2
drag, startPoint x: 144, startPoint y: 478, endPoint x: 164, endPoint y: 475, distance: 20.2
click at [164, 479] on input "range" at bounding box center [204, 480] width 214 height 2
drag, startPoint x: 534, startPoint y: 545, endPoint x: 549, endPoint y: 543, distance: 15.3
click at [549, 543] on input "range" at bounding box center [585, 547] width 108 height 14
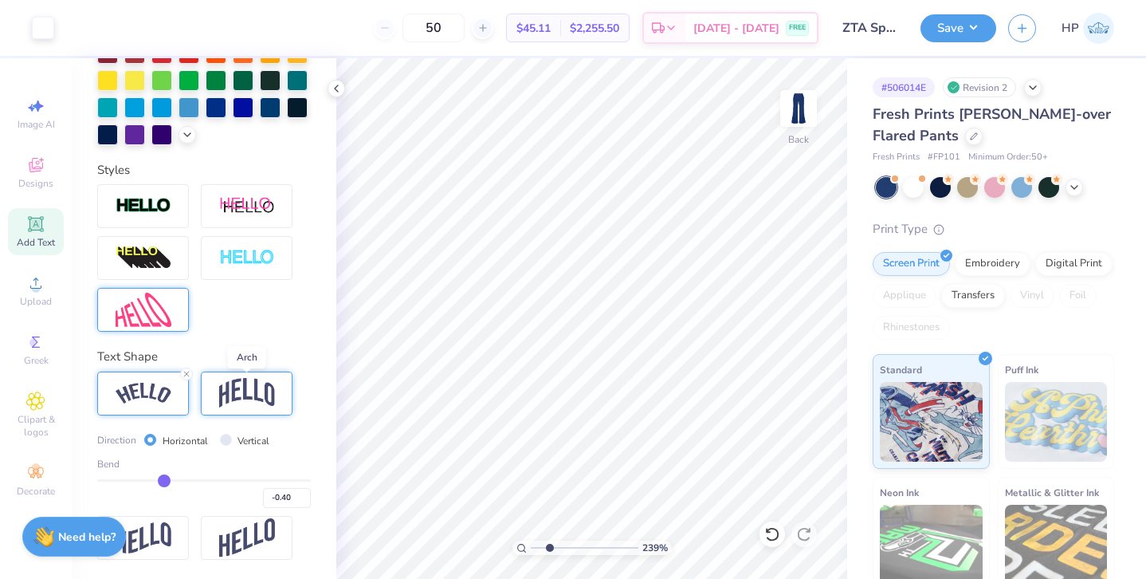
click at [256, 403] on img at bounding box center [247, 393] width 56 height 30
click at [163, 479] on input "range" at bounding box center [204, 480] width 214 height 2
click at [290, 374] on line at bounding box center [290, 373] width 5 height 5
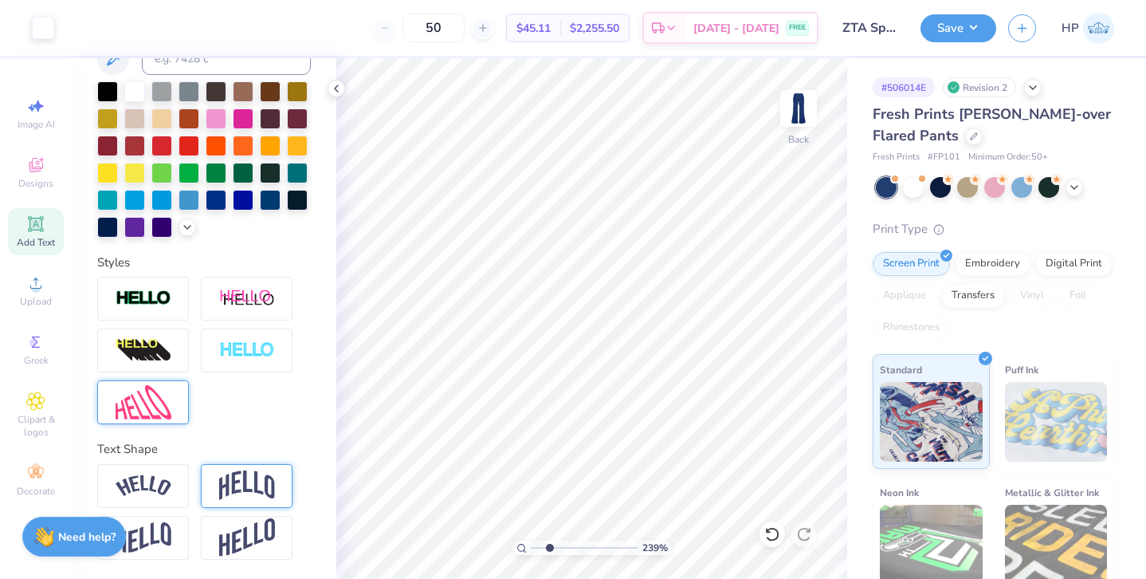
scroll to position [348, 0]
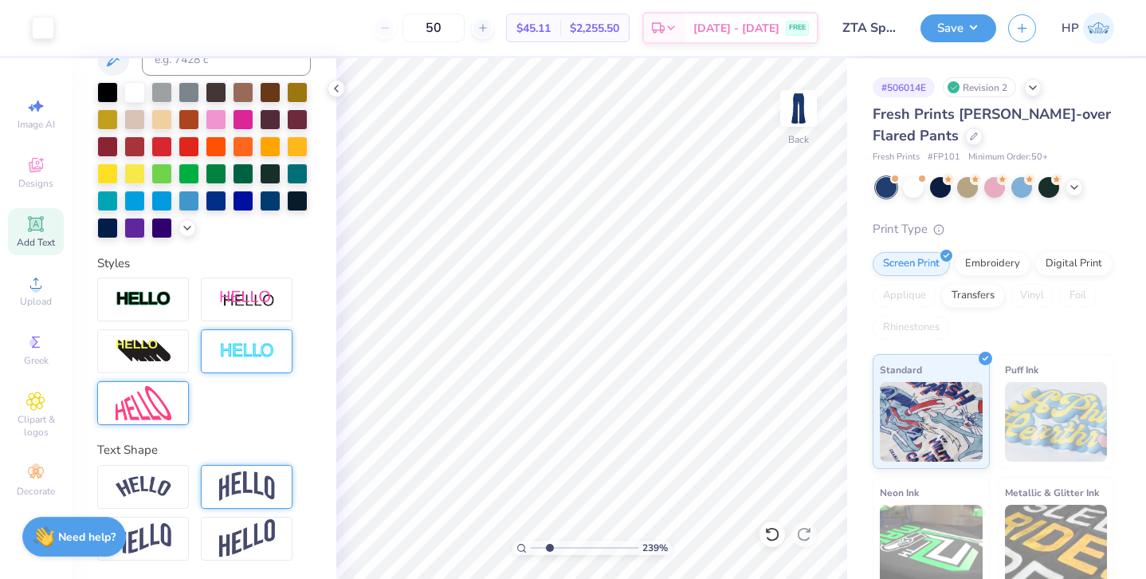
click at [257, 344] on img at bounding box center [247, 351] width 56 height 18
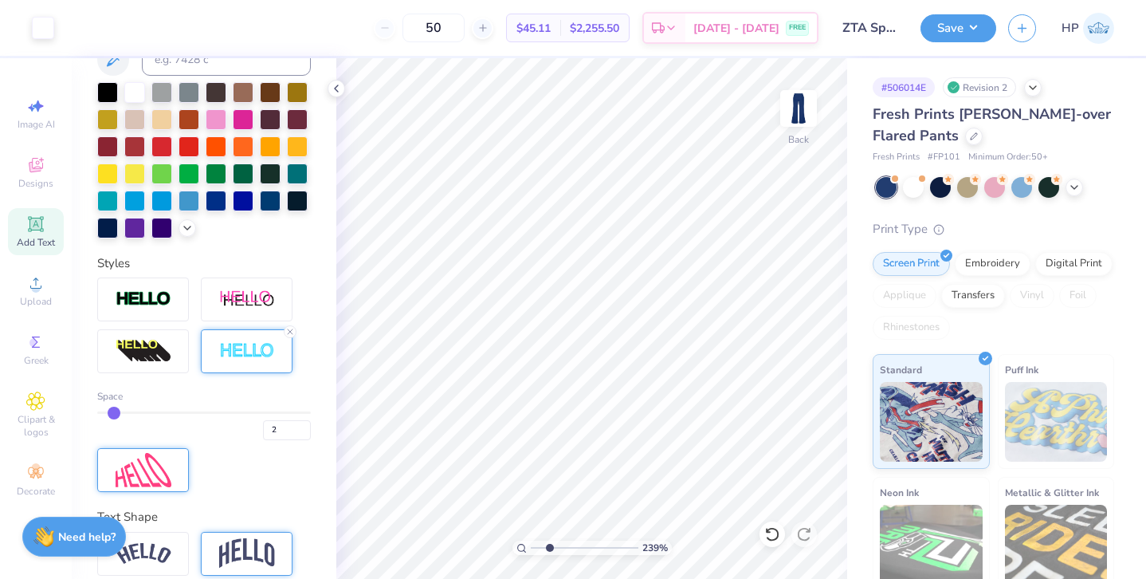
drag, startPoint x: 100, startPoint y: 415, endPoint x: 109, endPoint y: 413, distance: 8.9
click at [108, 414] on input "range" at bounding box center [204, 412] width 214 height 2
drag, startPoint x: 548, startPoint y: 548, endPoint x: 527, endPoint y: 548, distance: 21.5
click at [531, 548] on input "range" at bounding box center [585, 547] width 108 height 14
click at [540, 548] on input "range" at bounding box center [585, 547] width 108 height 14
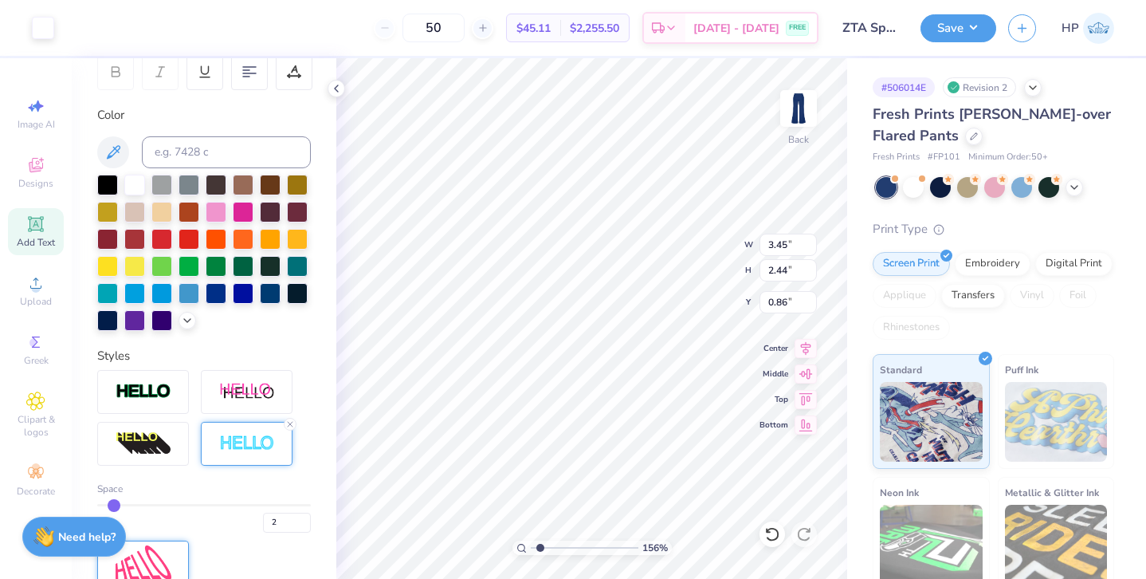
scroll to position [150, 0]
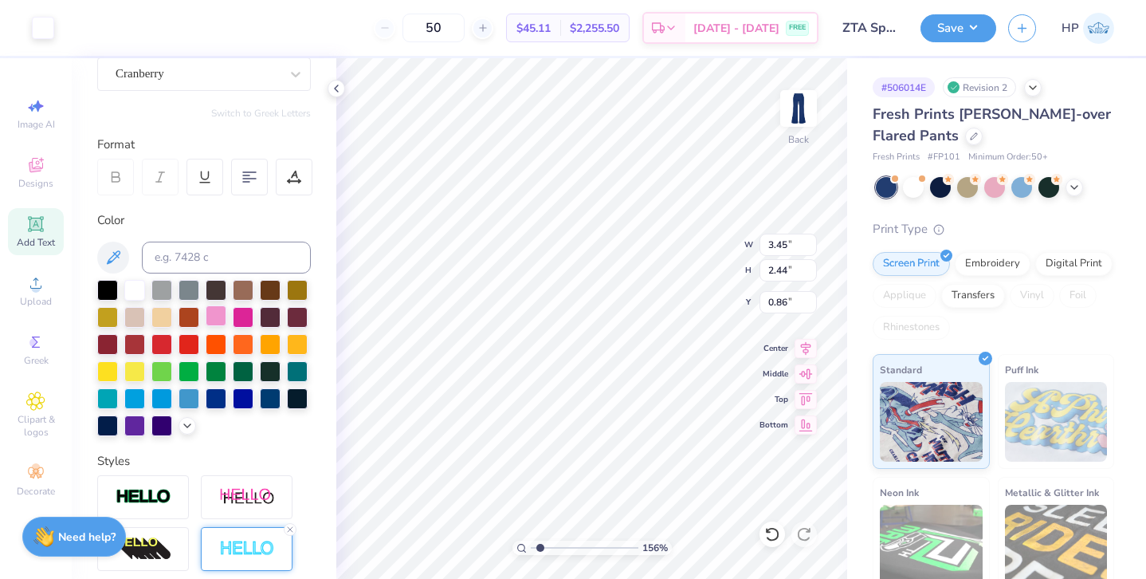
click at [210, 321] on div at bounding box center [216, 315] width 21 height 21
click at [217, 316] on div at bounding box center [216, 315] width 21 height 21
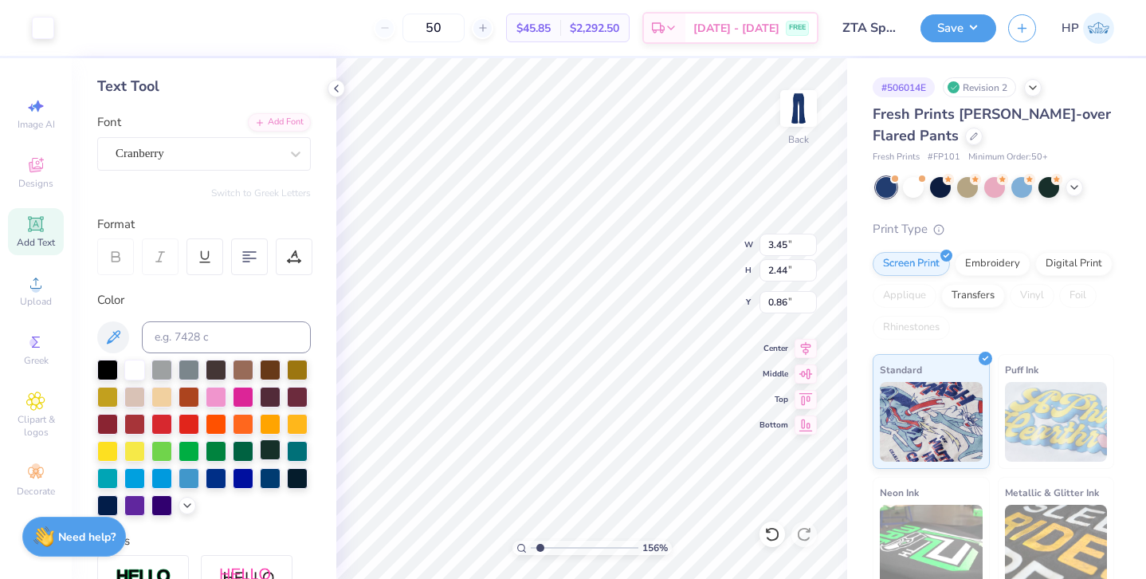
scroll to position [0, 0]
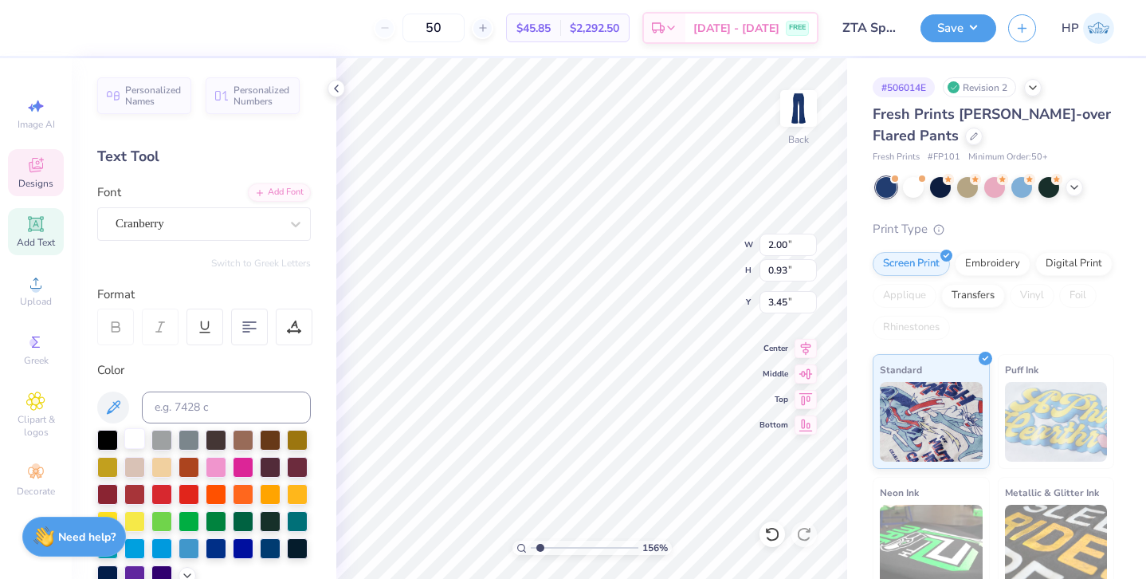
click at [139, 432] on div at bounding box center [134, 438] width 21 height 21
drag, startPoint x: 540, startPoint y: 548, endPoint x: 521, endPoint y: 548, distance: 19.9
click at [531, 548] on input "range" at bounding box center [585, 547] width 108 height 14
drag, startPoint x: 533, startPoint y: 551, endPoint x: 551, endPoint y: 548, distance: 17.7
click at [551, 548] on input "range" at bounding box center [585, 547] width 108 height 14
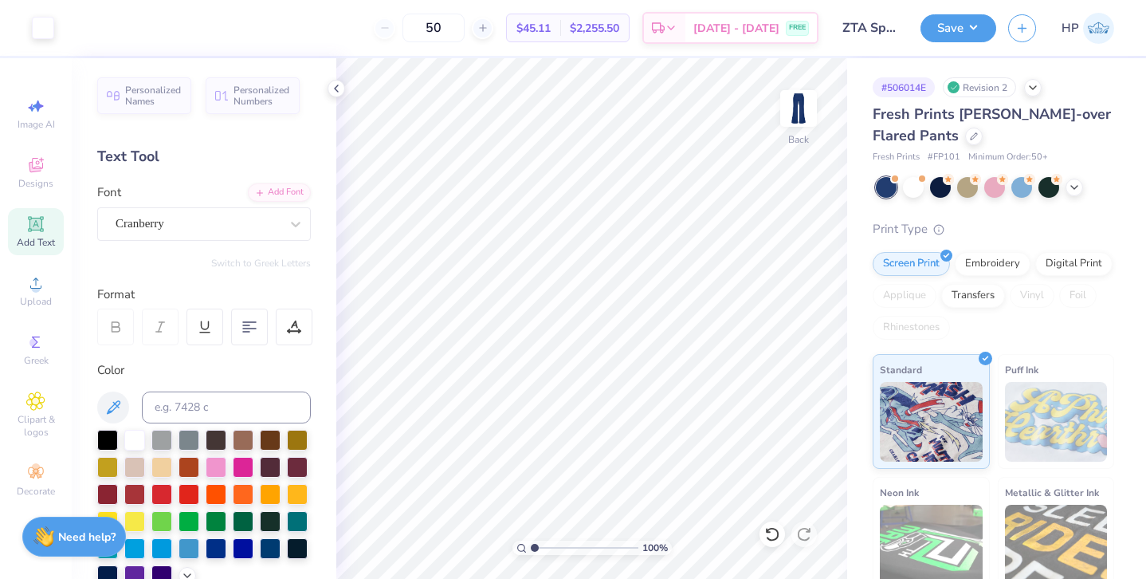
drag, startPoint x: 552, startPoint y: 548, endPoint x: 530, endPoint y: 548, distance: 22.3
click at [531, 548] on input "range" at bounding box center [585, 547] width 108 height 14
click at [39, 407] on icon at bounding box center [35, 400] width 18 height 19
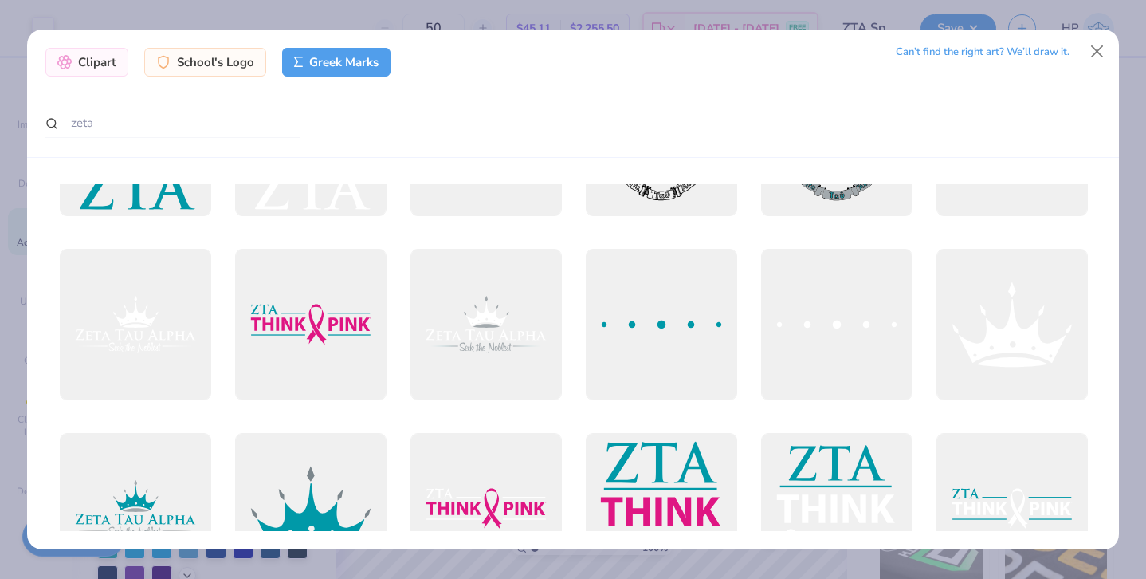
scroll to position [94, 0]
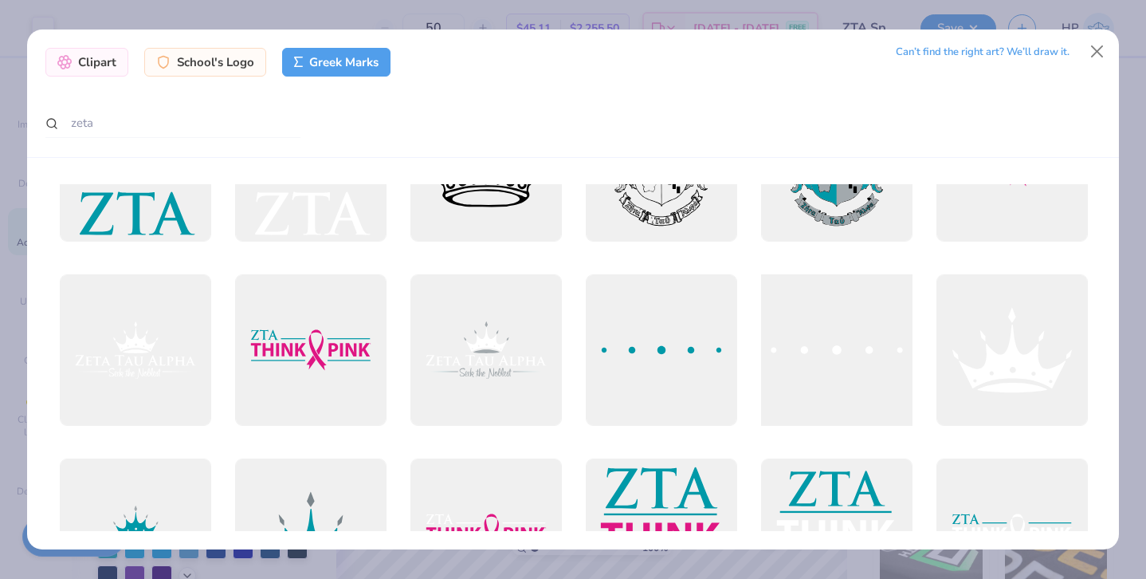
click at [822, 356] on div at bounding box center [836, 349] width 167 height 167
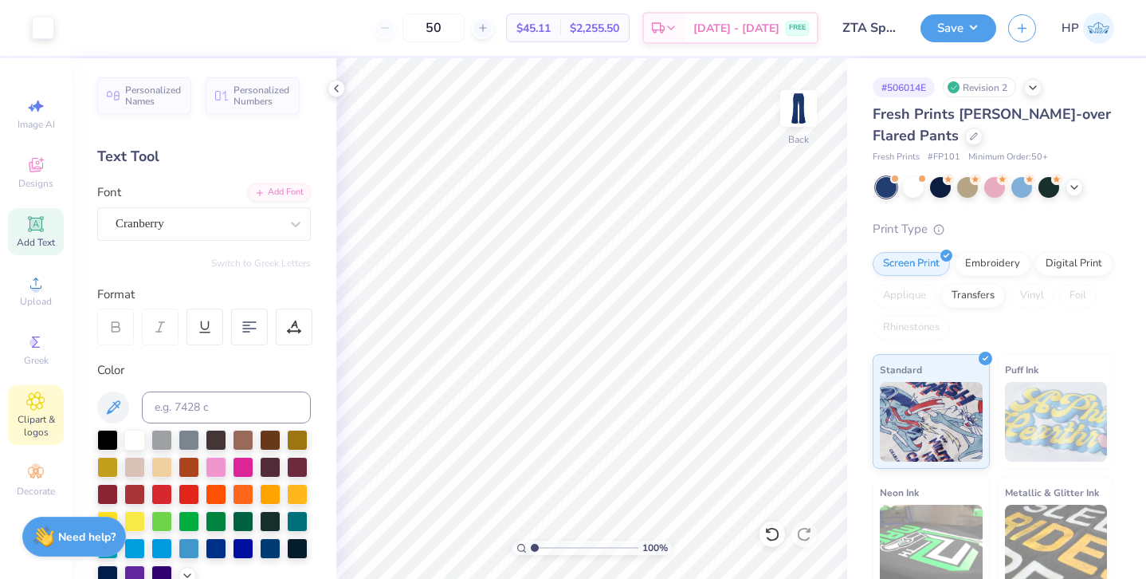
click at [33, 414] on span "Clipart & logos" at bounding box center [36, 426] width 56 height 26
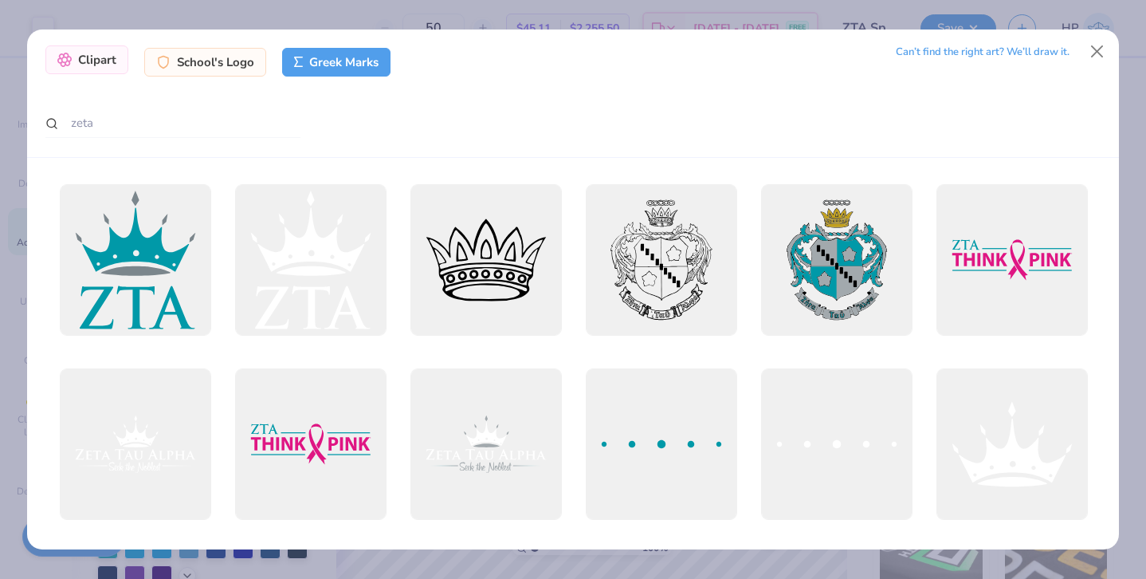
click at [100, 66] on div "Clipart" at bounding box center [86, 59] width 83 height 29
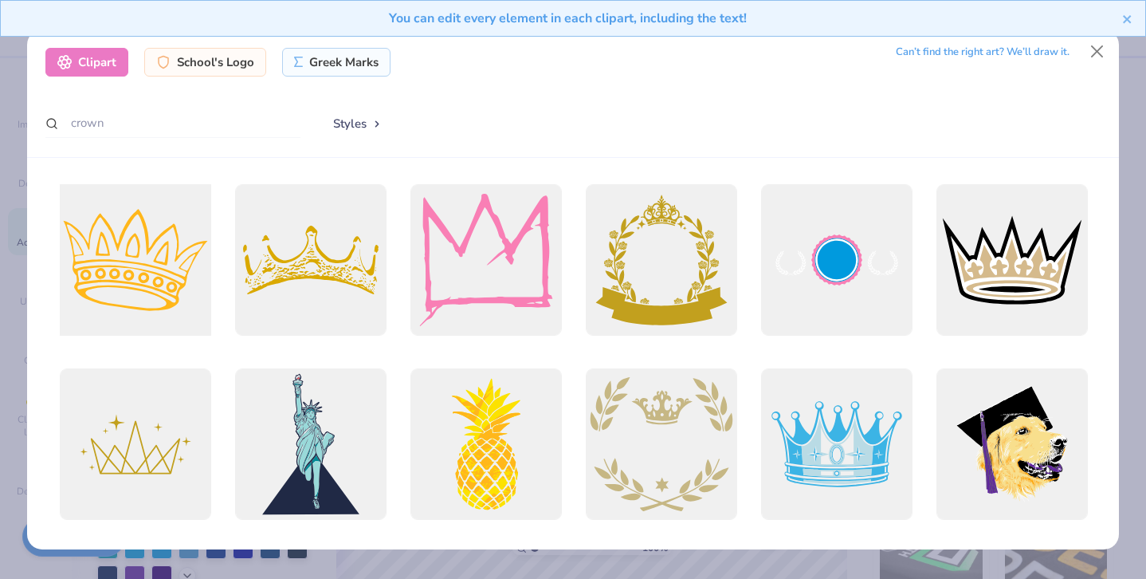
click at [135, 223] on div at bounding box center [135, 259] width 167 height 167
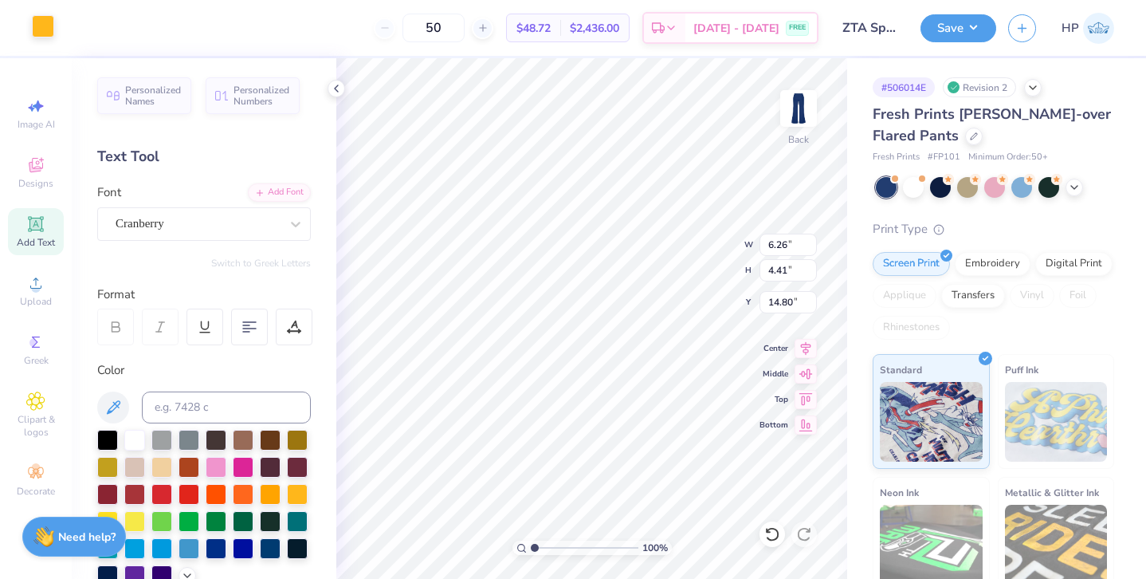
click at [42, 24] on div at bounding box center [43, 26] width 22 height 22
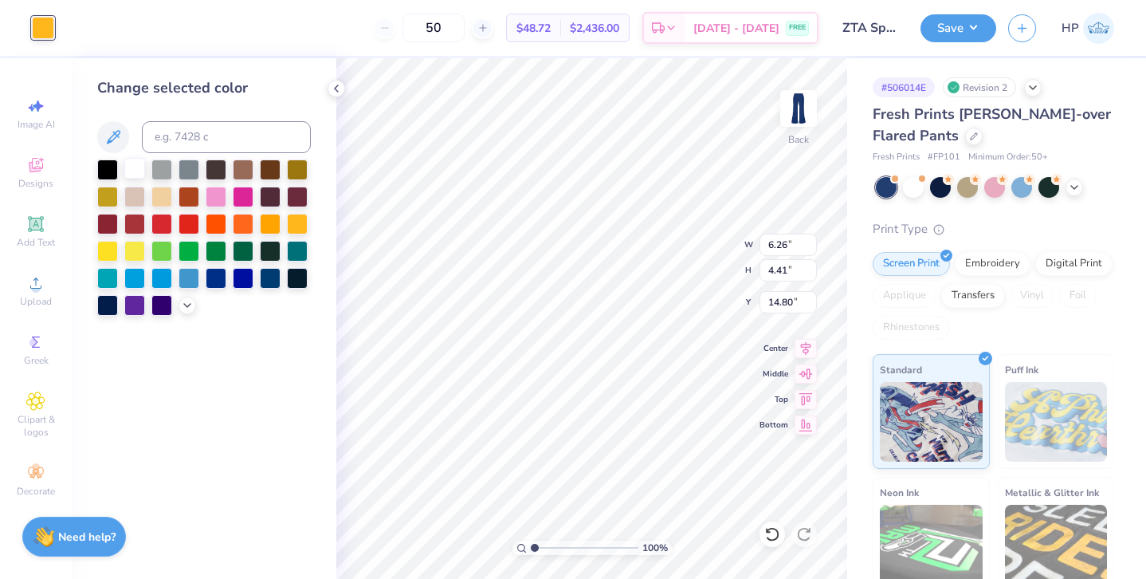
click at [135, 170] on div at bounding box center [134, 168] width 21 height 21
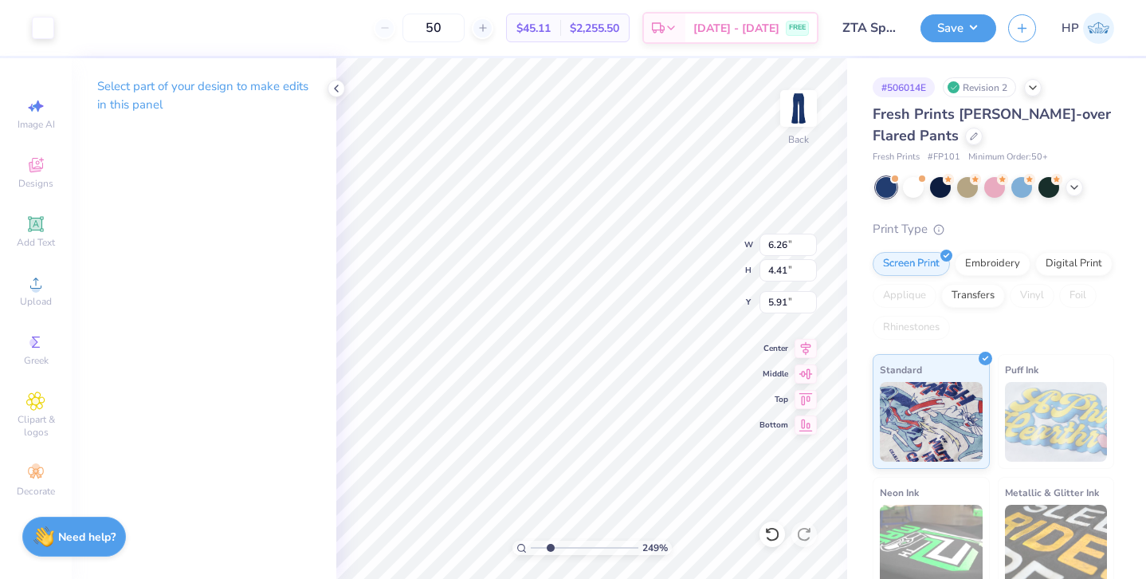
drag, startPoint x: 536, startPoint y: 546, endPoint x: 551, endPoint y: 545, distance: 14.4
click at [551, 545] on input "range" at bounding box center [585, 547] width 108 height 14
drag, startPoint x: 552, startPoint y: 549, endPoint x: 560, endPoint y: 551, distance: 8.1
click at [560, 551] on input "range" at bounding box center [585, 547] width 108 height 14
drag, startPoint x: 560, startPoint y: 547, endPoint x: 550, endPoint y: 548, distance: 10.5
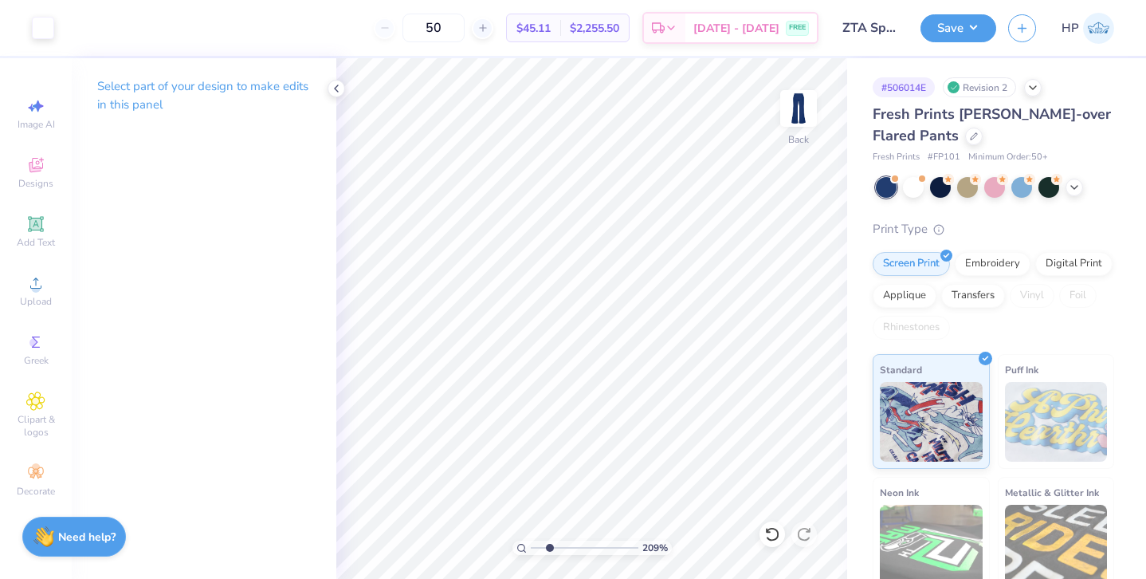
click at [550, 548] on input "range" at bounding box center [585, 547] width 108 height 14
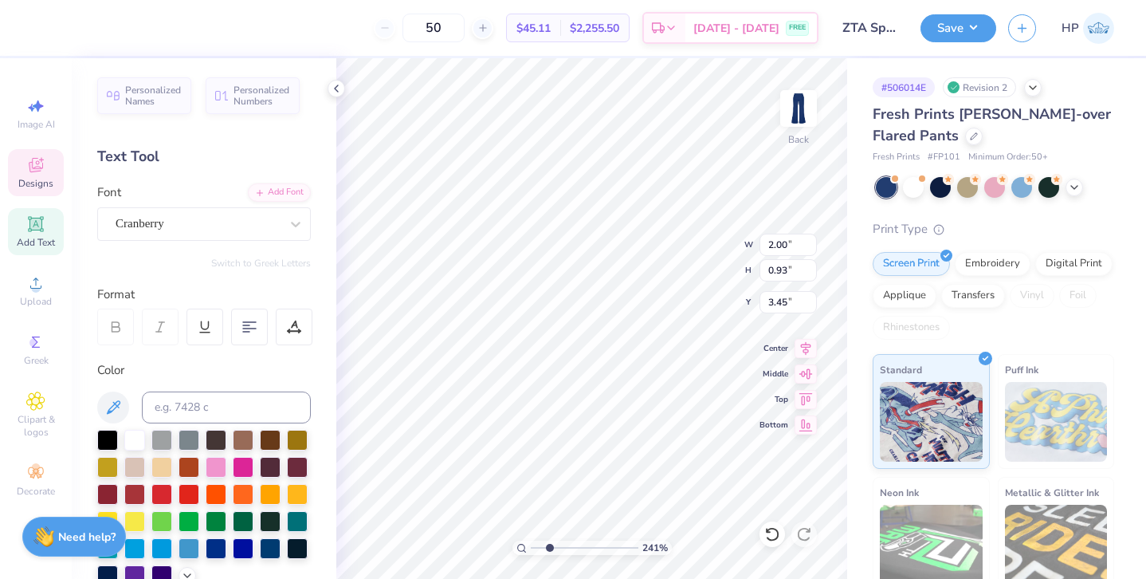
scroll to position [348, 0]
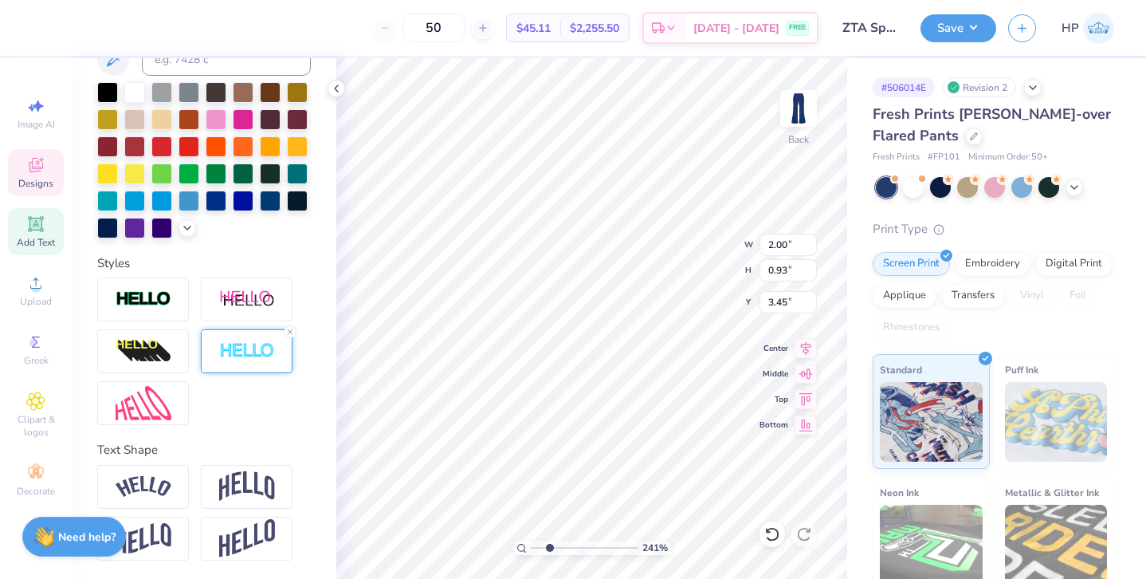
click at [241, 336] on div at bounding box center [247, 351] width 92 height 44
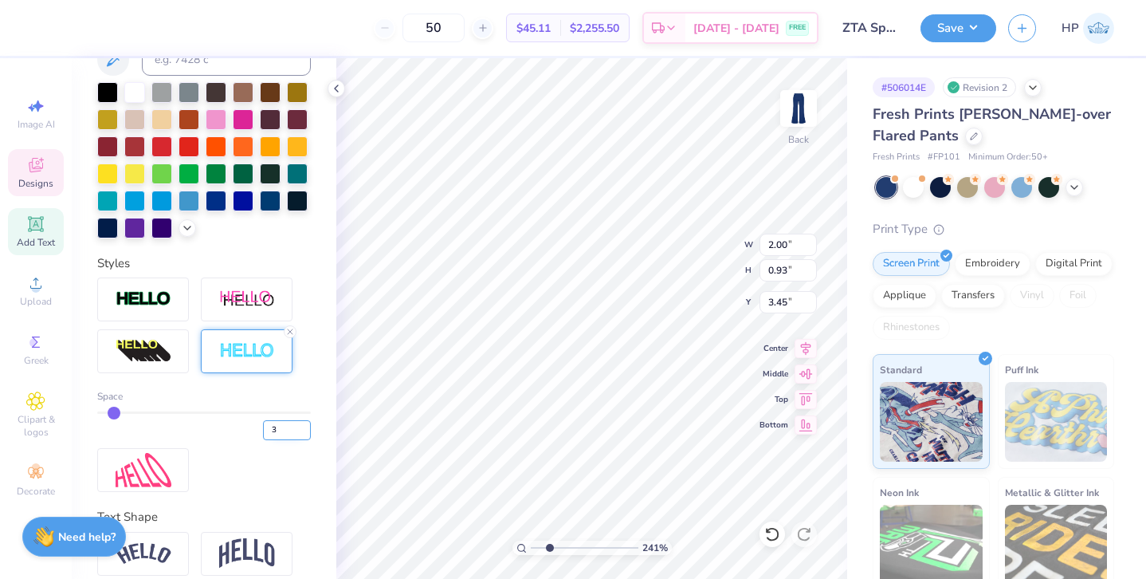
click at [301, 426] on input "3" at bounding box center [287, 430] width 48 height 20
click at [301, 426] on input "4" at bounding box center [287, 430] width 48 height 20
click at [304, 435] on input "3" at bounding box center [287, 430] width 48 height 20
click at [544, 547] on input "range" at bounding box center [585, 547] width 108 height 14
drag, startPoint x: 544, startPoint y: 548, endPoint x: 529, endPoint y: 547, distance: 15.2
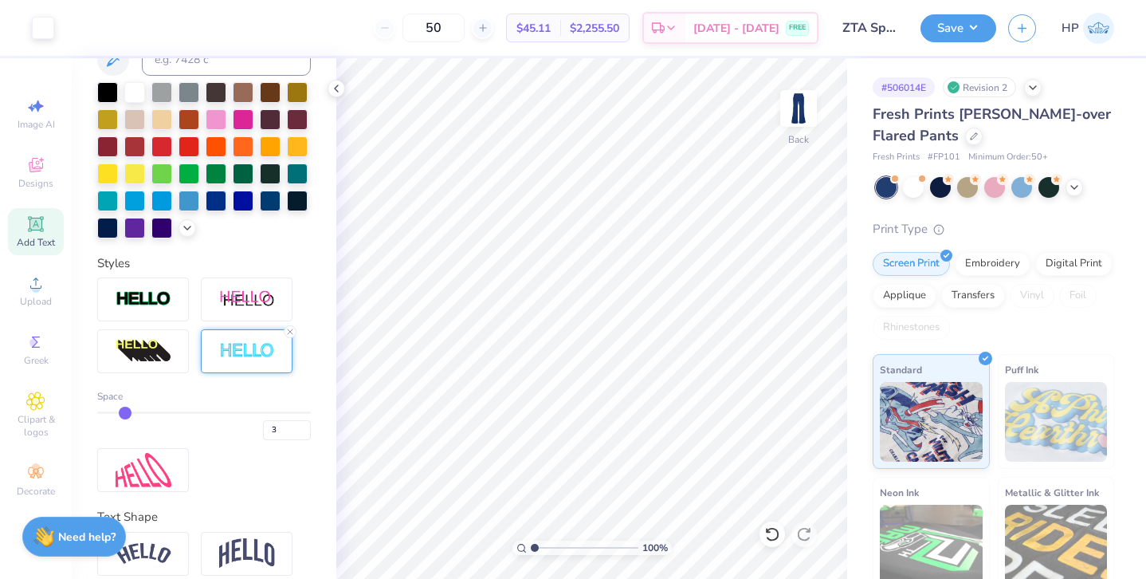
click at [531, 547] on input "range" at bounding box center [585, 547] width 108 height 14
drag, startPoint x: 534, startPoint y: 548, endPoint x: 553, endPoint y: 547, distance: 19.1
click at [553, 547] on input "range" at bounding box center [585, 547] width 108 height 14
click at [545, 546] on input "range" at bounding box center [585, 547] width 108 height 14
drag, startPoint x: 546, startPoint y: 544, endPoint x: 556, endPoint y: 548, distance: 11.1
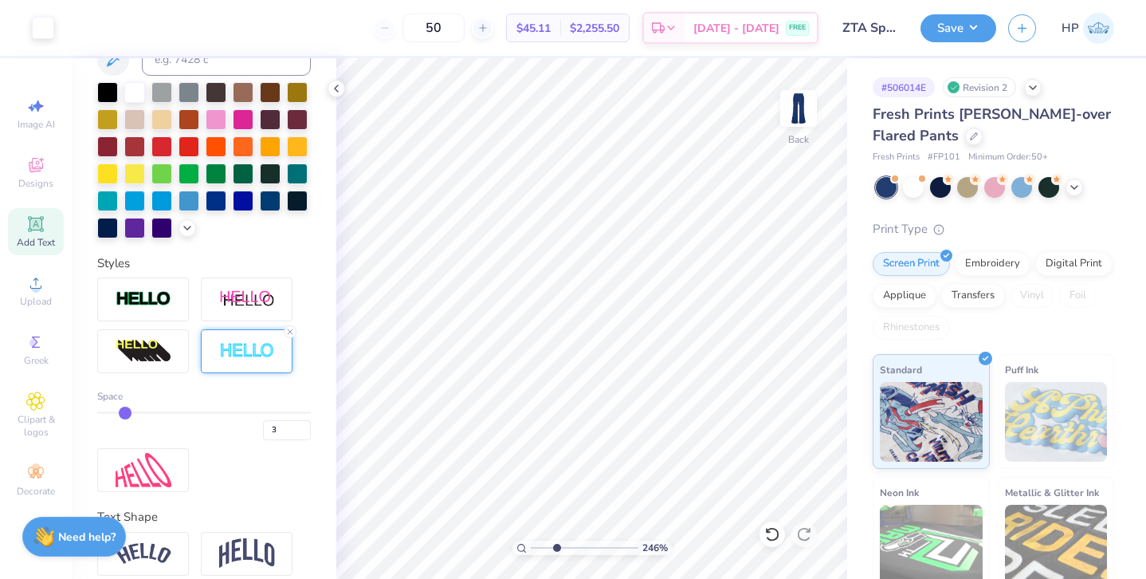
click at [556, 548] on input "range" at bounding box center [585, 547] width 108 height 14
drag, startPoint x: 556, startPoint y: 548, endPoint x: 525, endPoint y: 543, distance: 31.6
click at [531, 543] on input "range" at bounding box center [585, 547] width 108 height 14
drag, startPoint x: 532, startPoint y: 546, endPoint x: 548, endPoint y: 548, distance: 15.3
click at [548, 548] on input "range" at bounding box center [585, 547] width 108 height 14
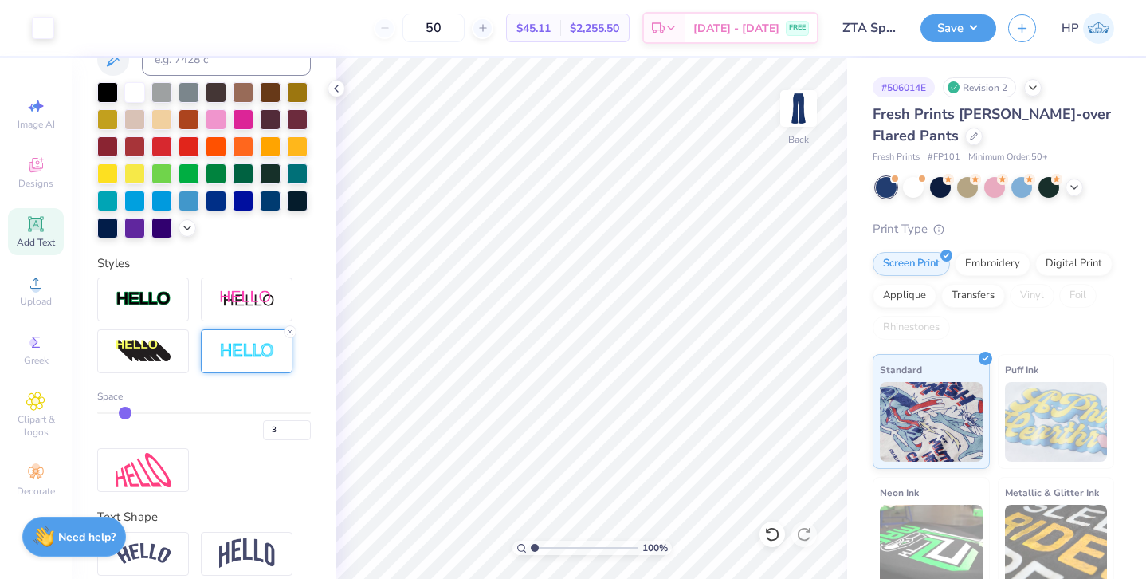
drag, startPoint x: 550, startPoint y: 546, endPoint x: 517, endPoint y: 545, distance: 32.7
click at [531, 545] on input "range" at bounding box center [585, 547] width 108 height 14
drag, startPoint x: 535, startPoint y: 548, endPoint x: 523, endPoint y: 544, distance: 12.4
click at [531, 544] on input "range" at bounding box center [585, 547] width 108 height 14
click at [492, 544] on div "100 %" at bounding box center [592, 318] width 521 height 521
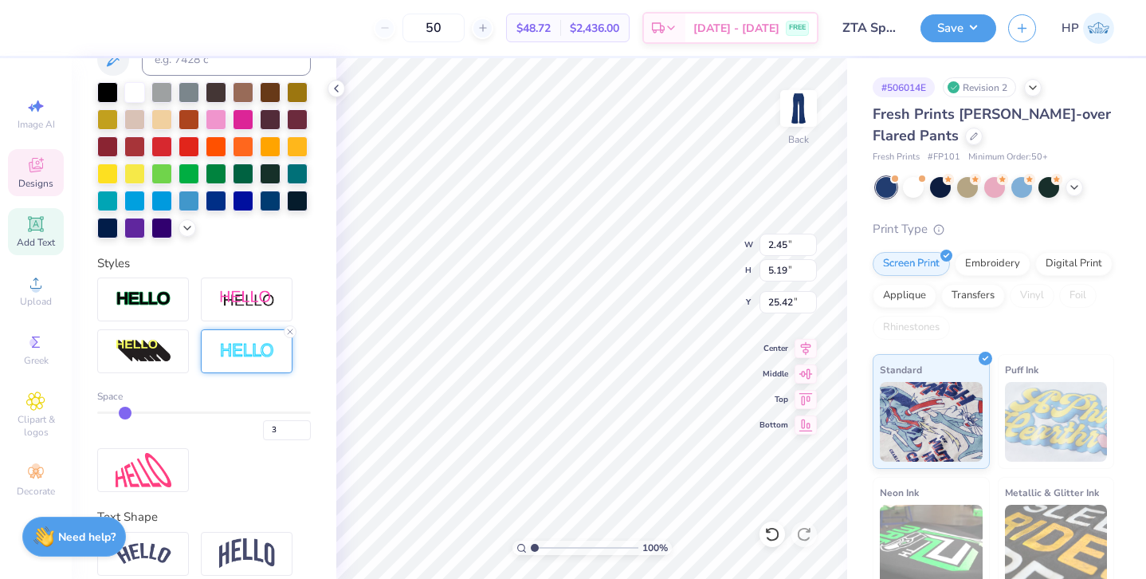
click at [714, 248] on div "100 % Back W 2.45 2.45 " H 5.19 5.19 " Y 25.42 25.42 " Center Middle Top Bottom" at bounding box center [591, 318] width 511 height 521
click at [304, 432] on input "2" at bounding box center [287, 430] width 48 height 20
click at [1073, 191] on icon at bounding box center [1074, 185] width 13 height 13
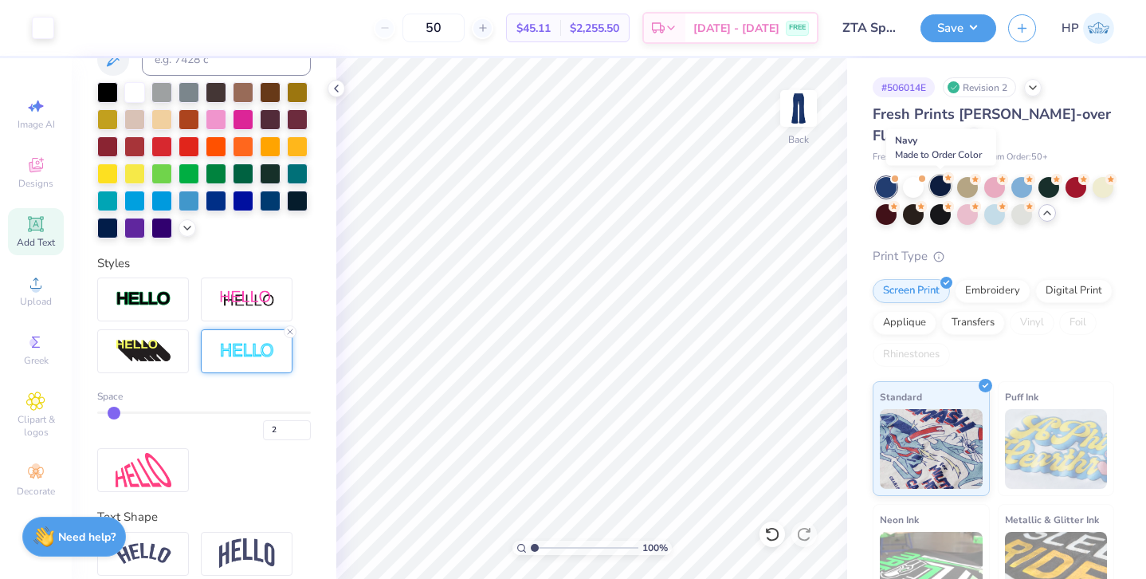
click at [942, 190] on div at bounding box center [940, 185] width 21 height 21
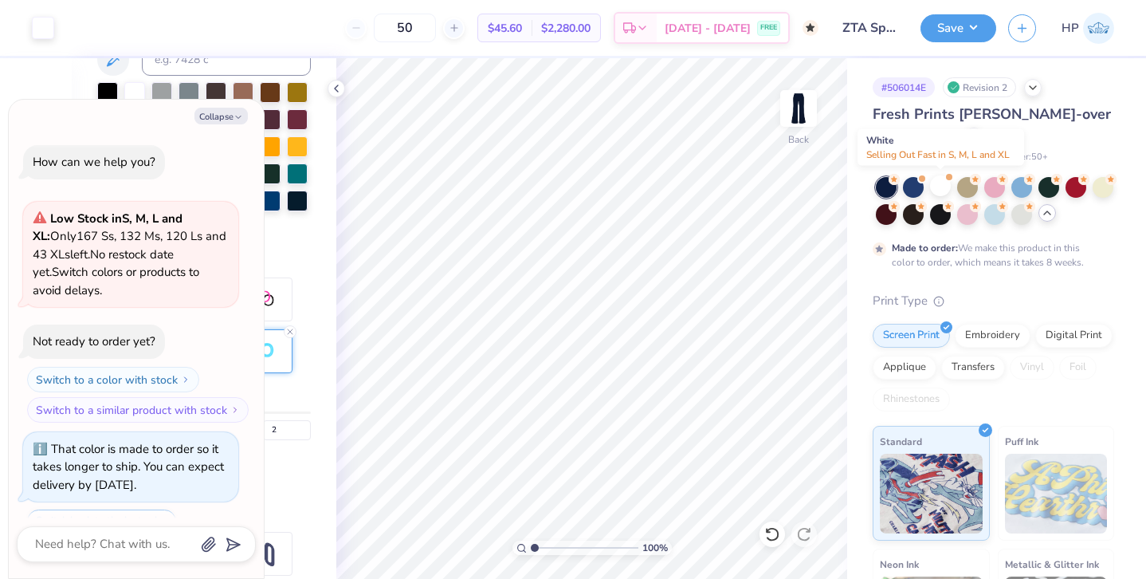
scroll to position [314, 0]
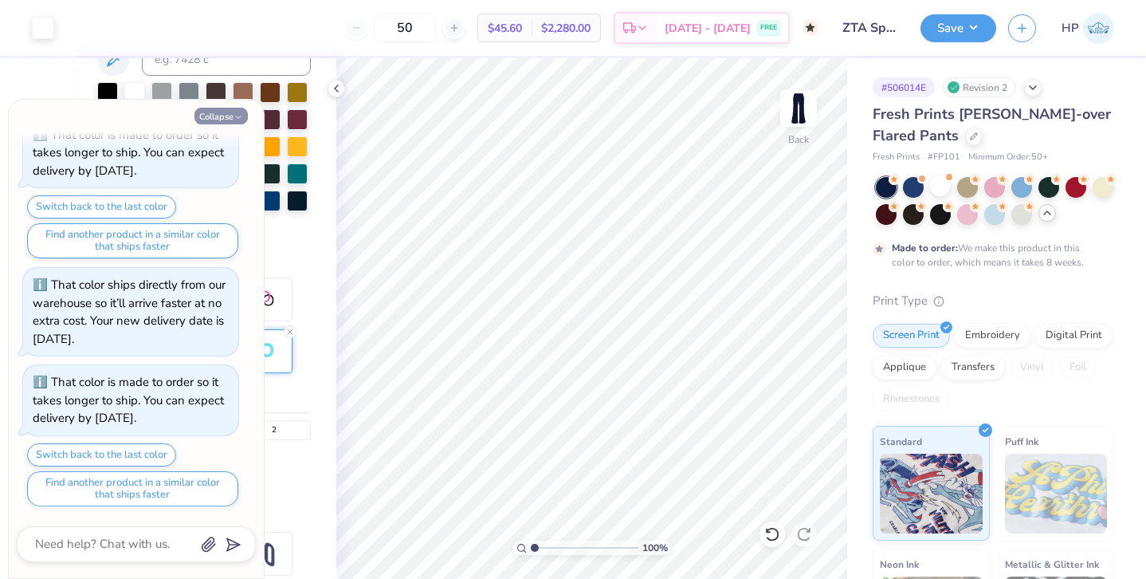
click at [206, 113] on button "Collapse" at bounding box center [221, 116] width 53 height 17
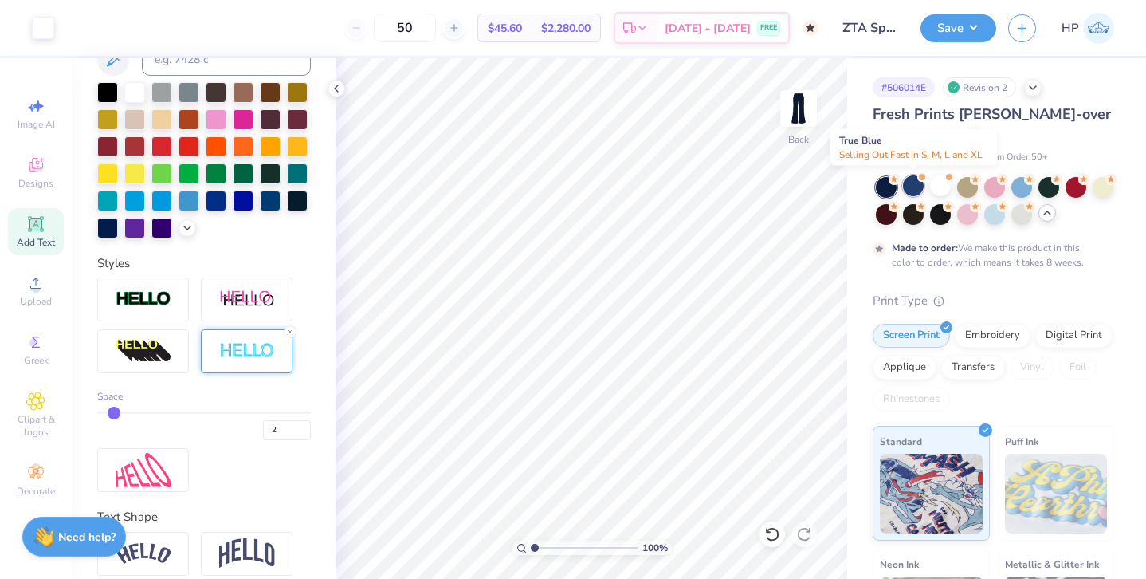
click at [913, 184] on div at bounding box center [913, 185] width 21 height 21
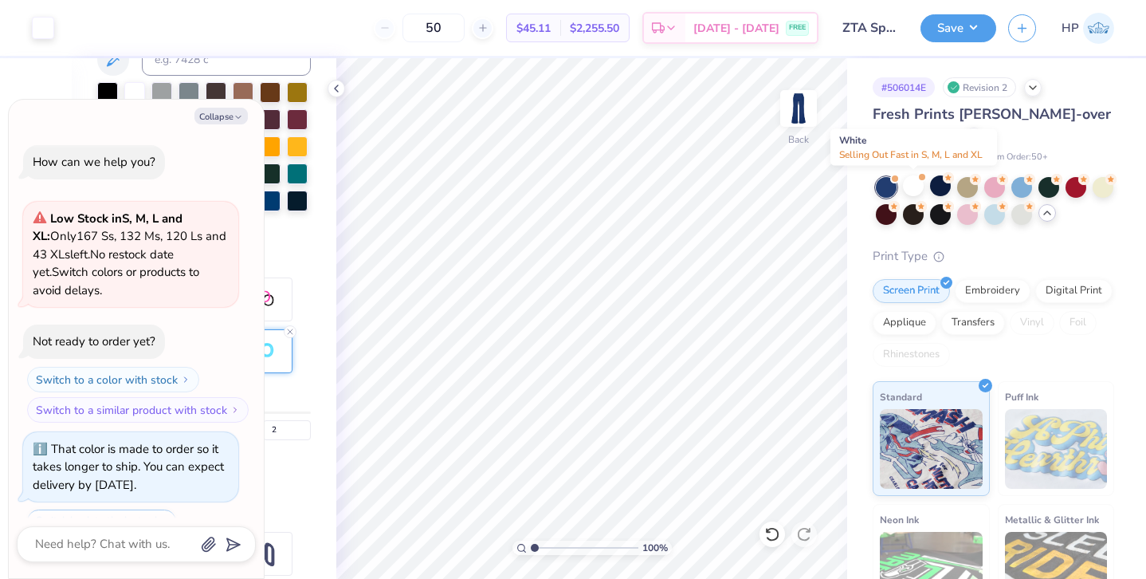
scroll to position [654, 0]
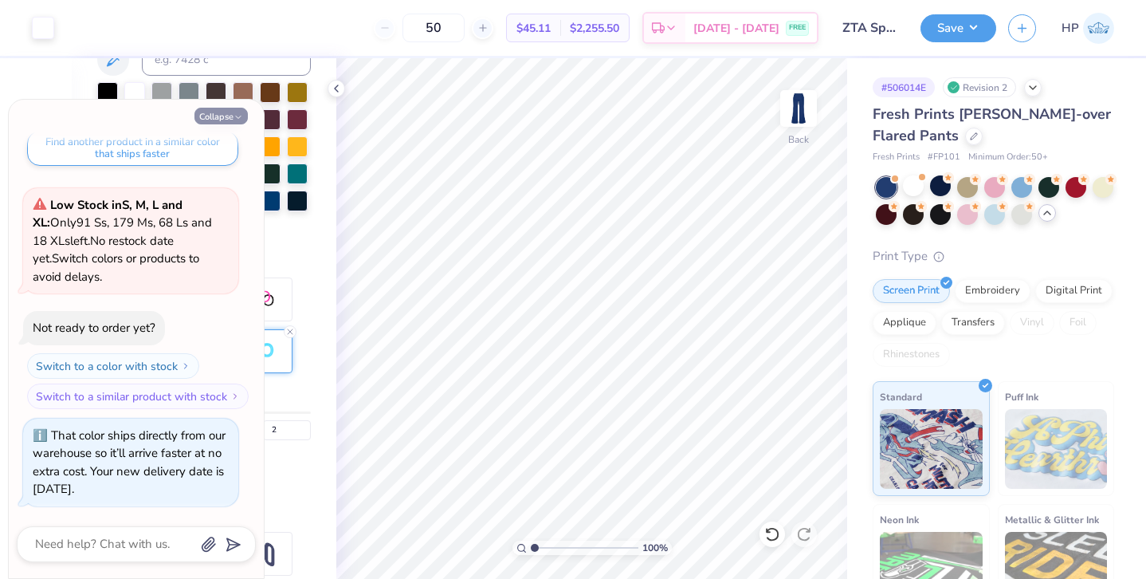
click at [217, 120] on button "Collapse" at bounding box center [221, 116] width 53 height 17
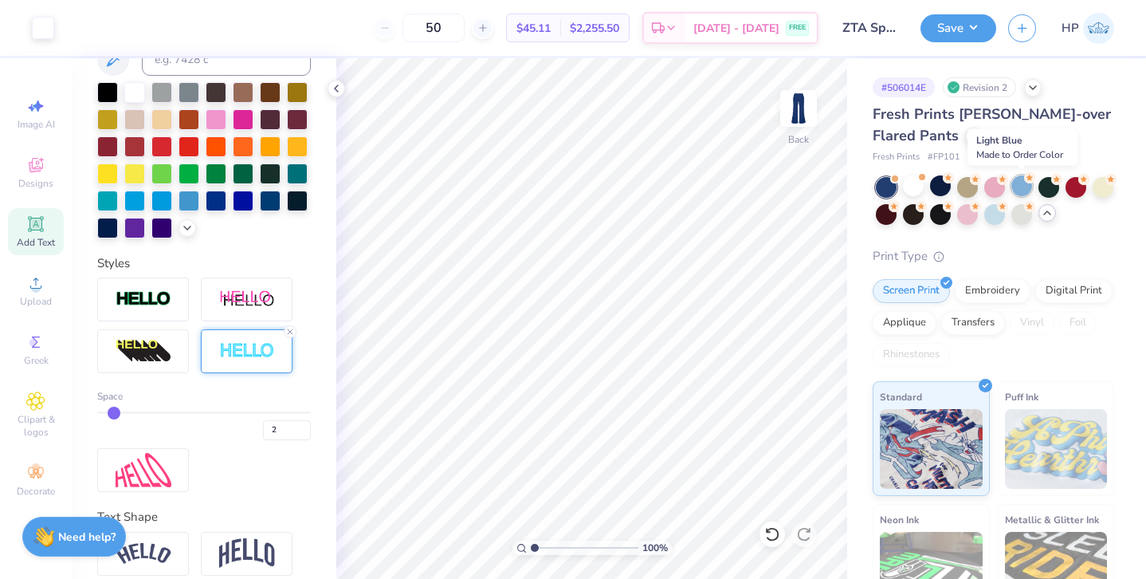
click at [1023, 183] on div at bounding box center [1022, 185] width 21 height 21
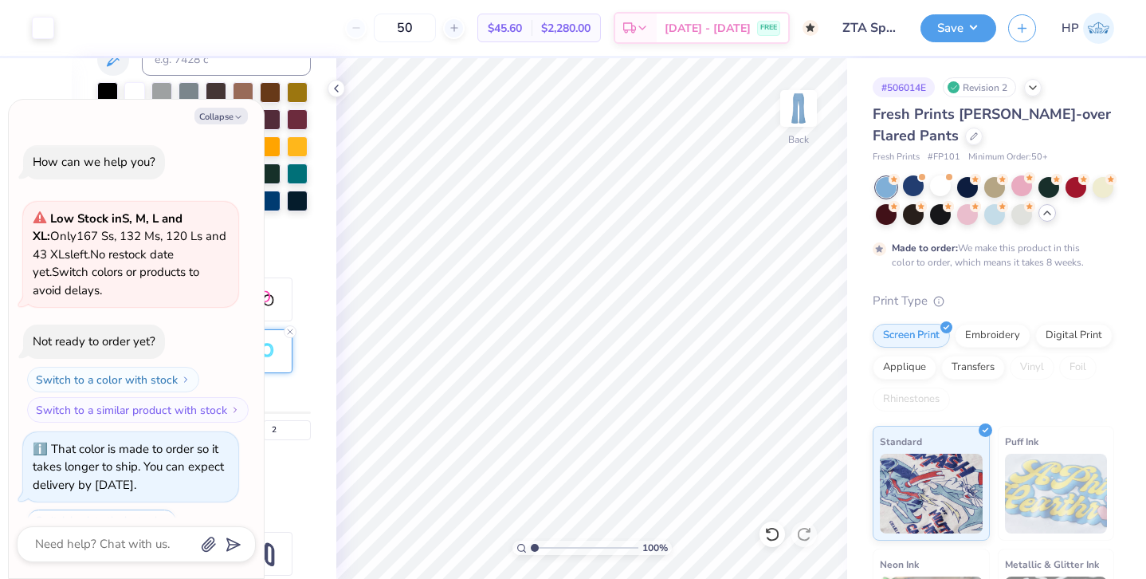
scroll to position [805, 0]
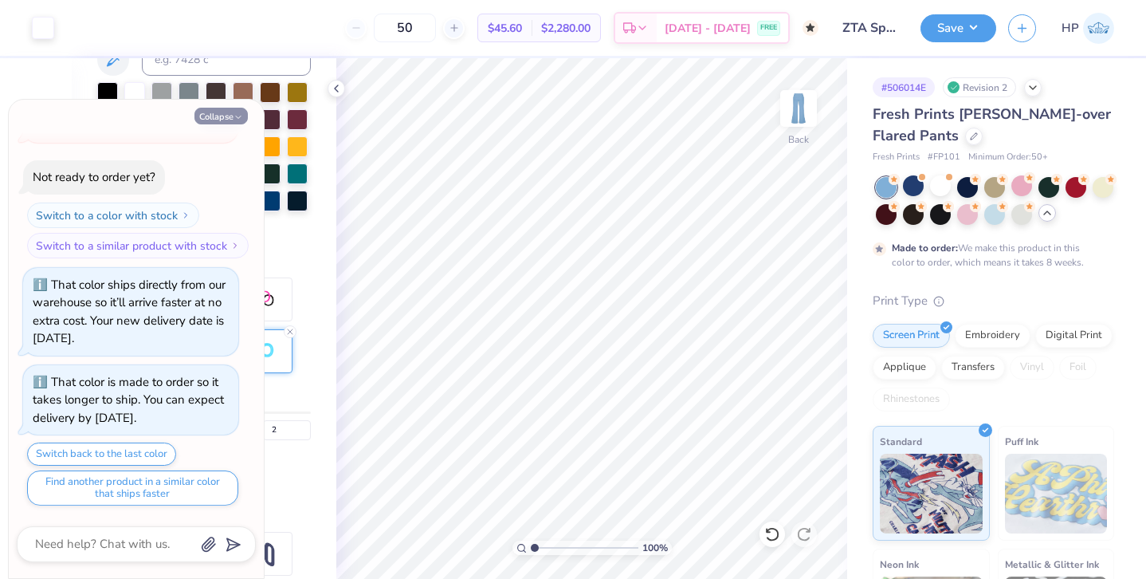
click at [238, 116] on icon "button" at bounding box center [239, 117] width 10 height 10
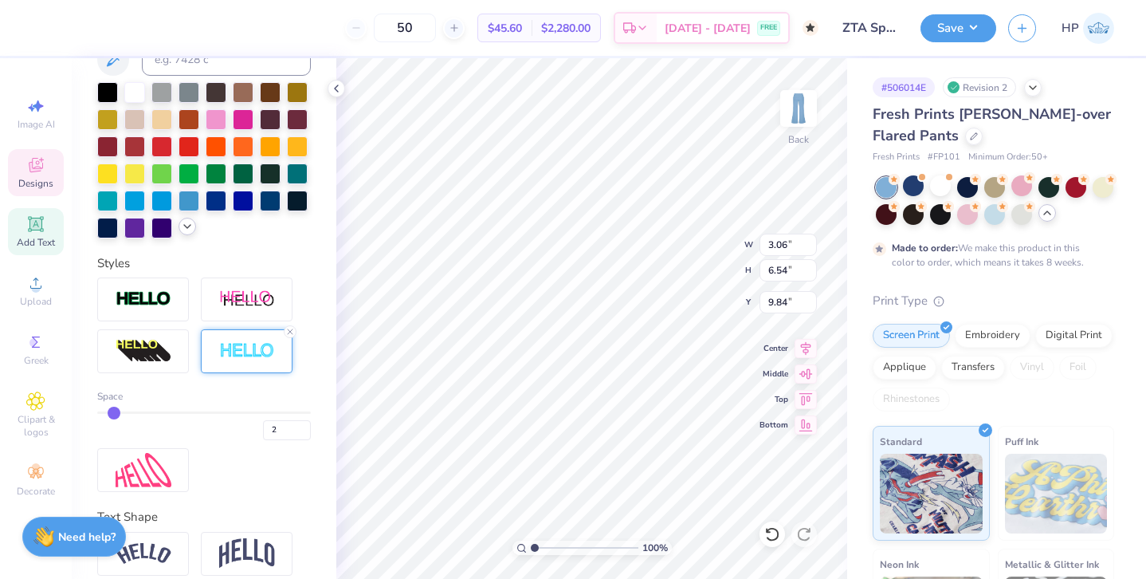
click at [183, 224] on icon at bounding box center [187, 226] width 13 height 13
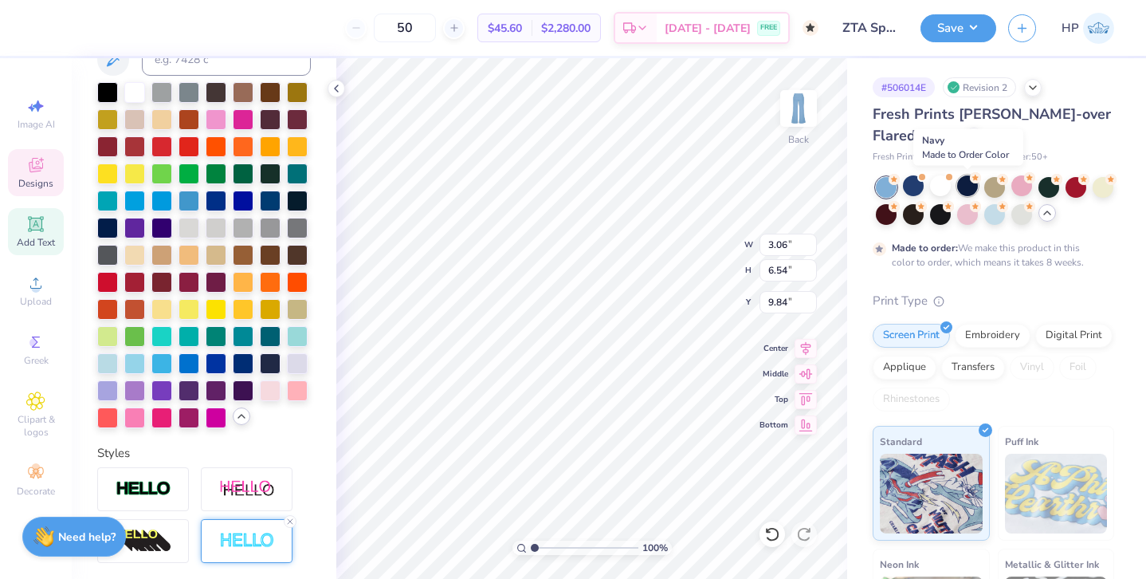
click at [971, 184] on div at bounding box center [967, 185] width 21 height 21
click at [109, 198] on div at bounding box center [107, 199] width 21 height 21
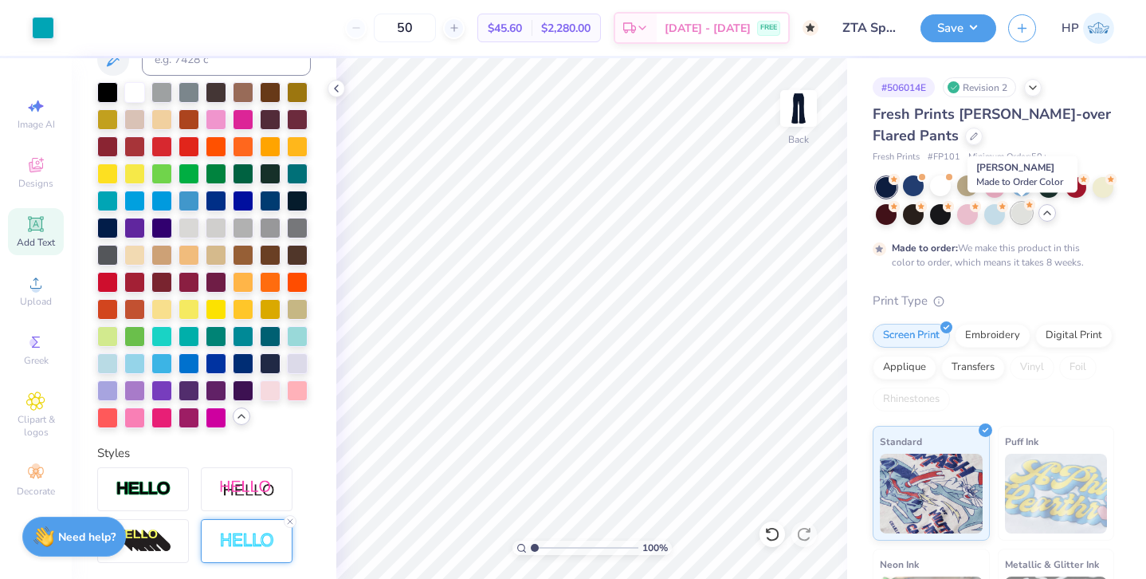
click at [1020, 207] on div at bounding box center [1022, 212] width 21 height 21
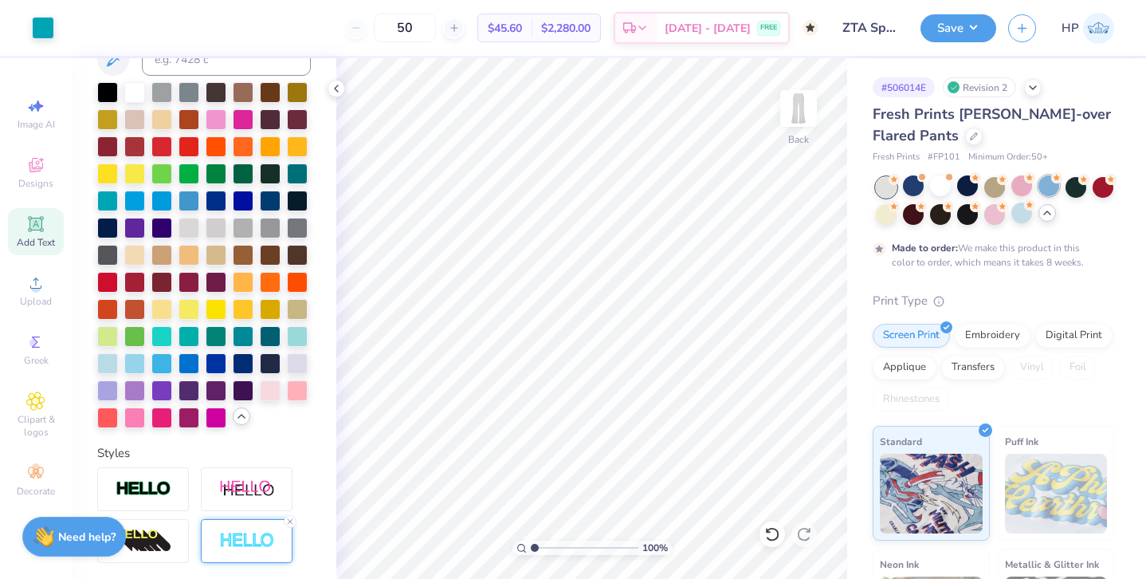
click at [900, 181] on circle at bounding box center [894, 179] width 11 height 11
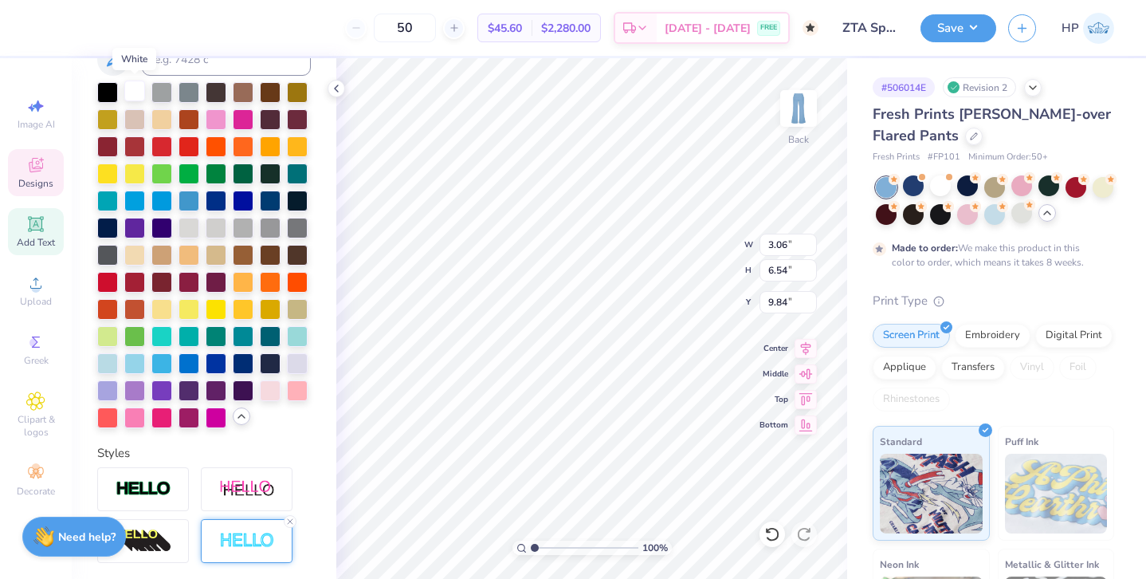
click at [140, 90] on div at bounding box center [134, 91] width 21 height 21
click at [778, 268] on input "6.54" at bounding box center [788, 270] width 57 height 22
click at [775, 267] on input "4.00" at bounding box center [788, 270] width 57 height 22
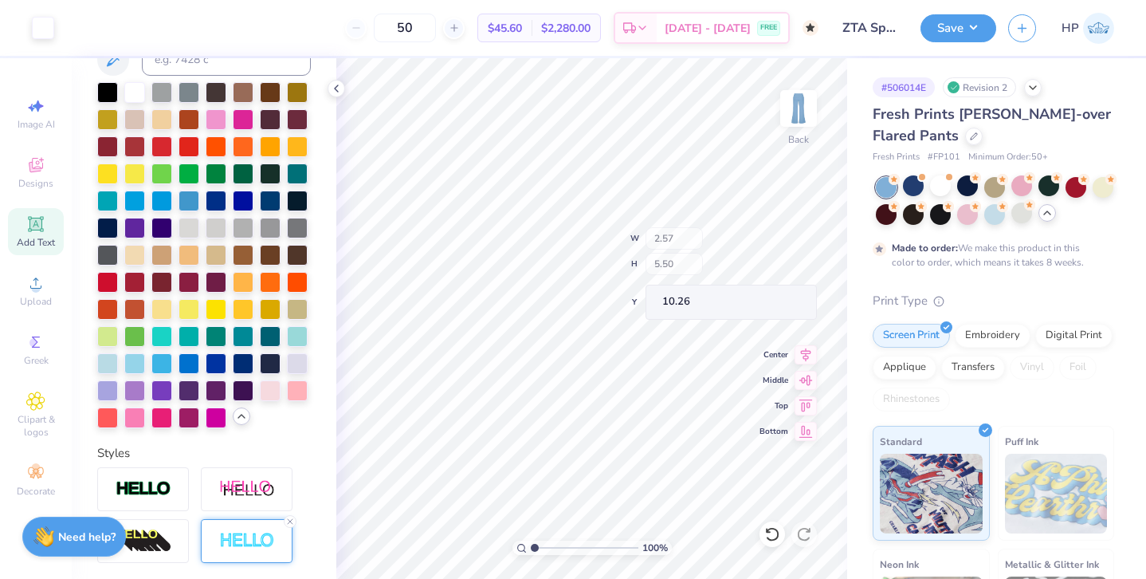
click at [703, 254] on div "100 % Back W 2.57 H 5.50 Y 10.26 Center Middle Top Bottom" at bounding box center [591, 318] width 511 height 521
click at [706, 246] on div "100 % Back W 2.57 2.57 " H 5.50 5.50 " Y 10.26 10.26 " Center Middle Top Bottom" at bounding box center [591, 318] width 511 height 521
click at [972, 23] on button "Save" at bounding box center [959, 26] width 76 height 28
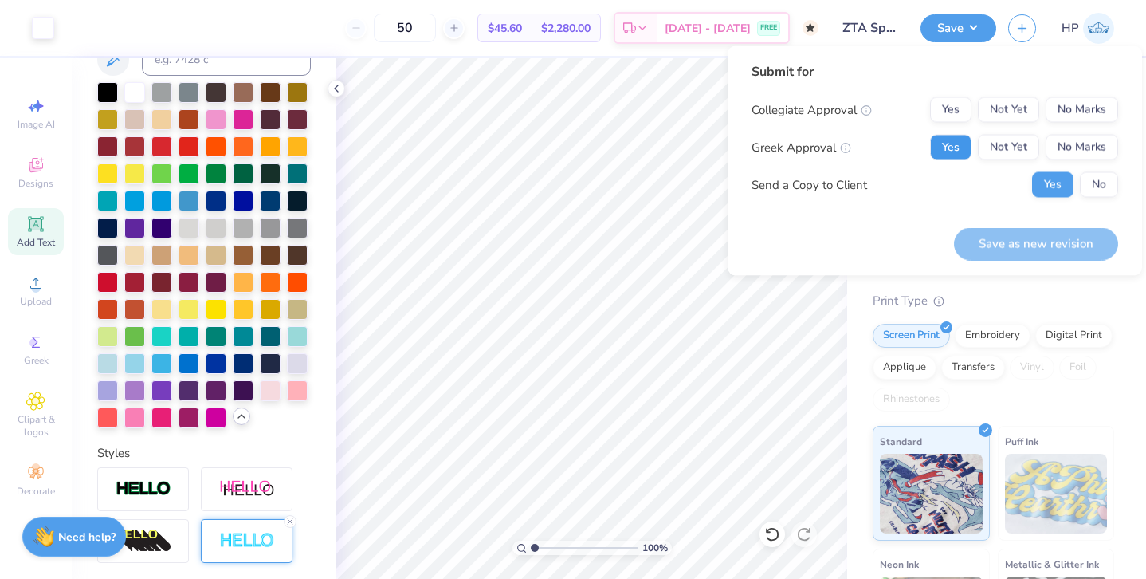
click at [962, 147] on button "Yes" at bounding box center [950, 148] width 41 height 26
click at [1083, 99] on button "No Marks" at bounding box center [1082, 110] width 73 height 26
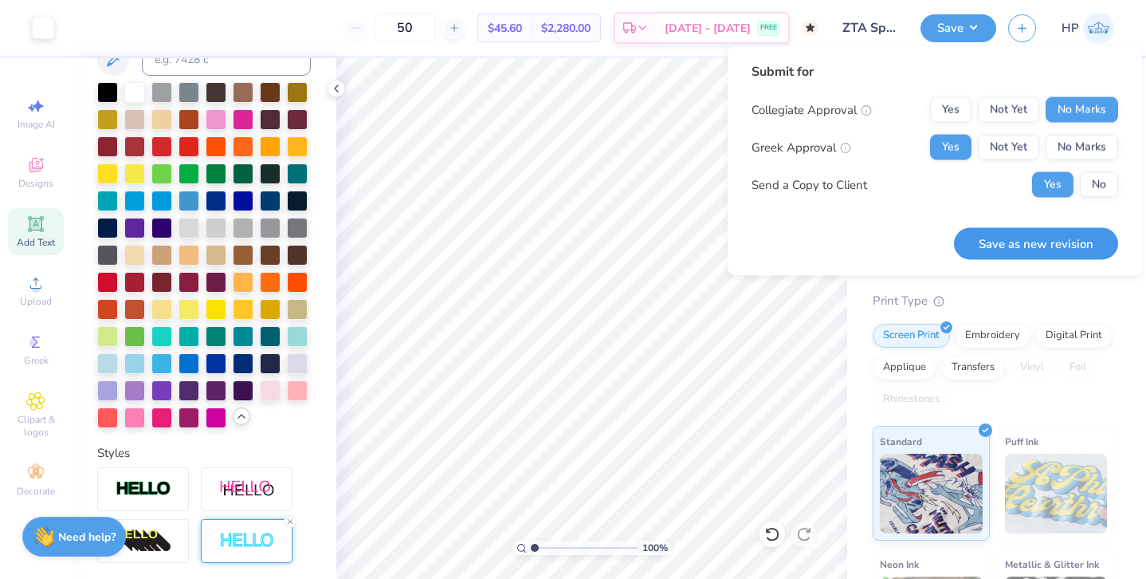
click at [1004, 246] on button "Save as new revision" at bounding box center [1036, 243] width 164 height 33
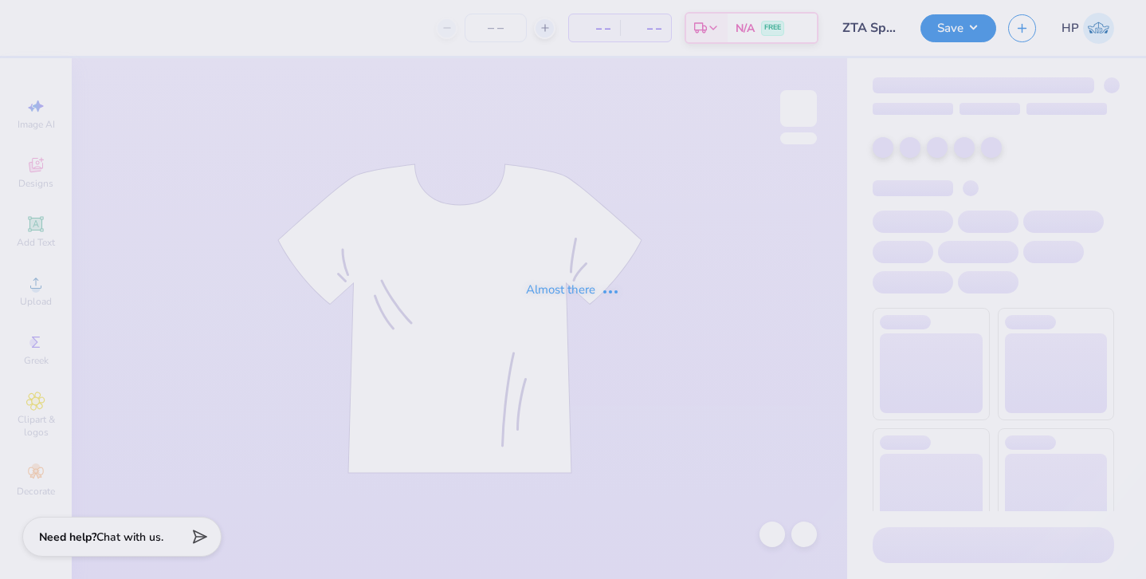
type input "ZTA Sporty Set"
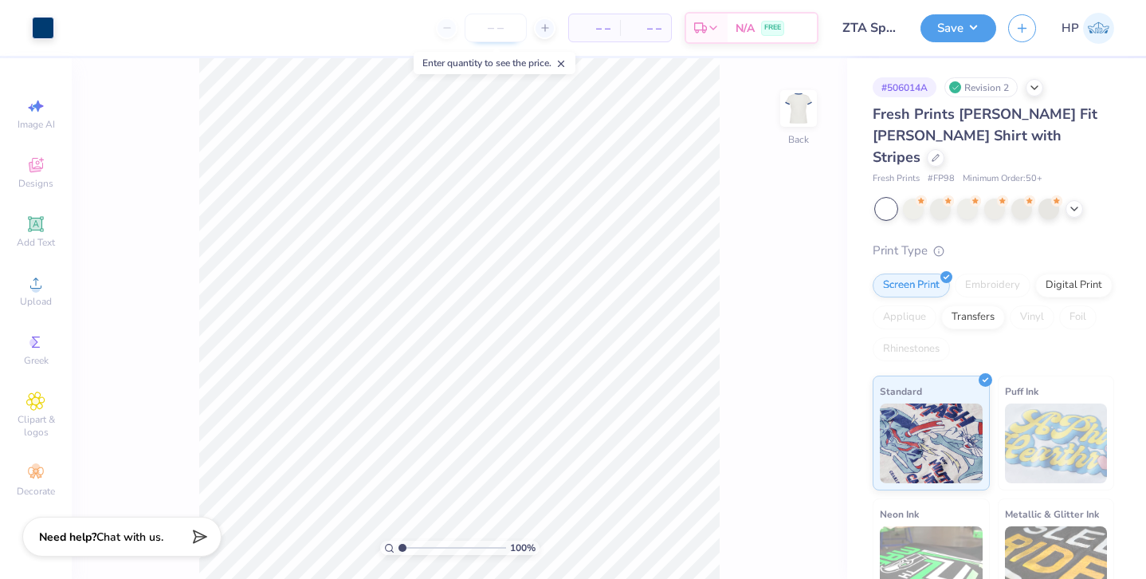
click at [492, 28] on input "number" at bounding box center [496, 28] width 62 height 29
type input "50"
click at [1074, 201] on icon at bounding box center [1074, 207] width 13 height 13
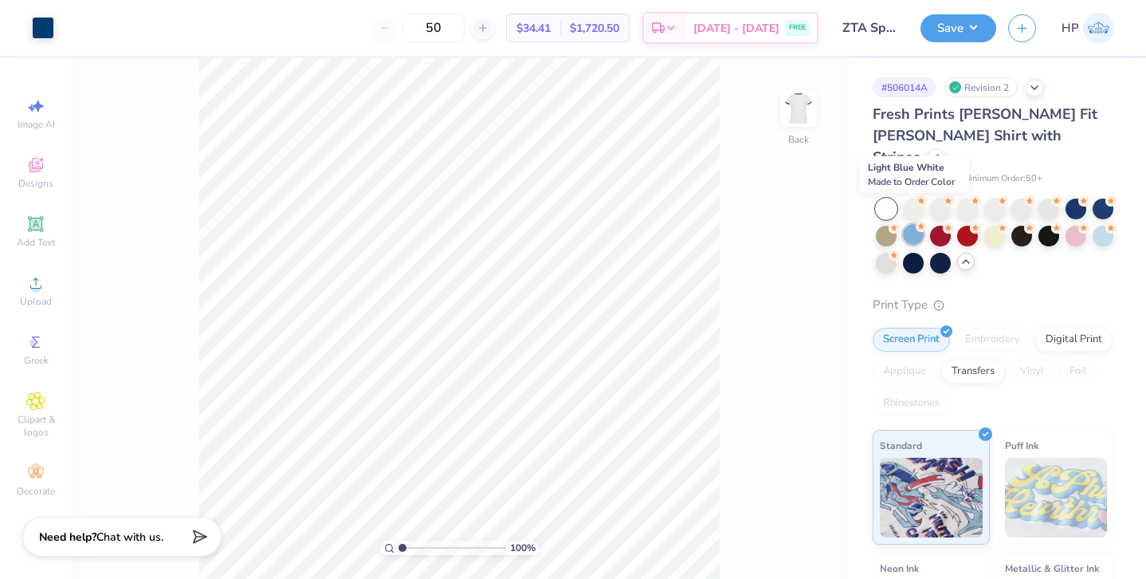
click at [914, 224] on div at bounding box center [913, 234] width 21 height 21
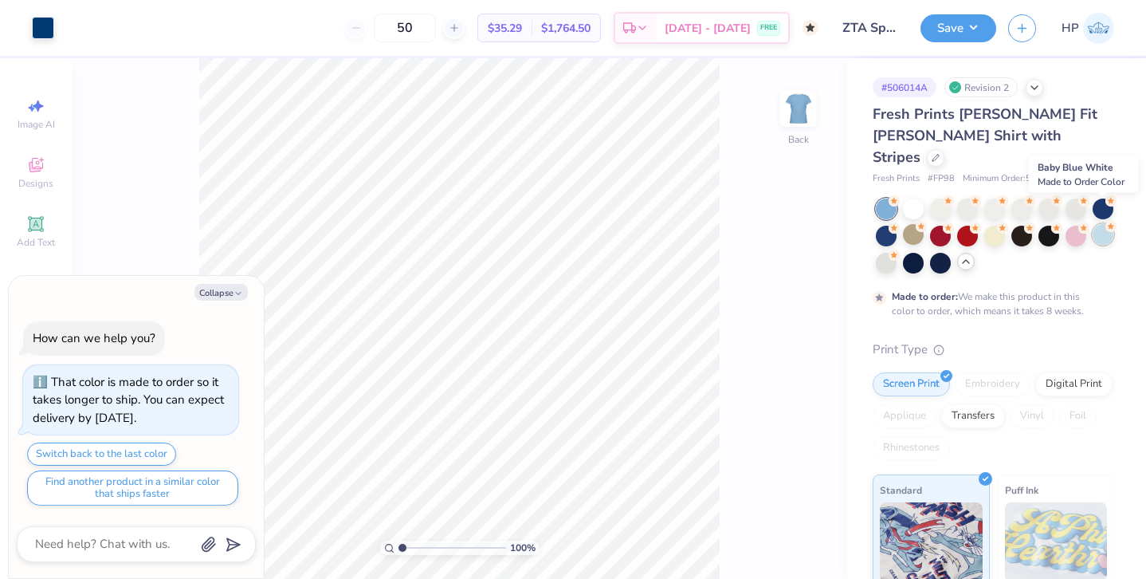
click at [1106, 221] on icon at bounding box center [1111, 226] width 11 height 11
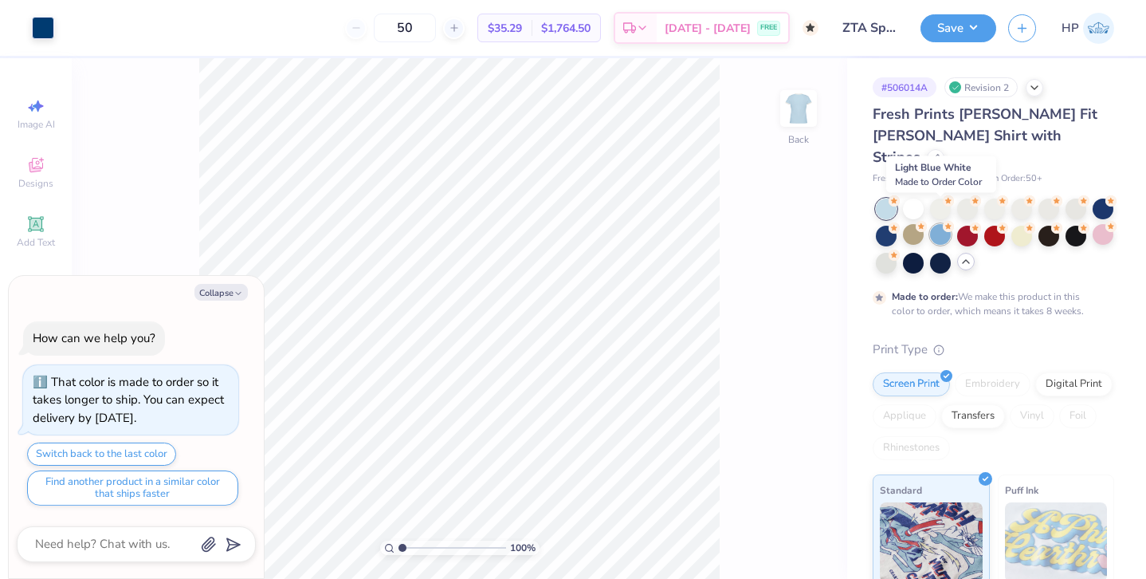
click at [939, 224] on div at bounding box center [940, 234] width 21 height 21
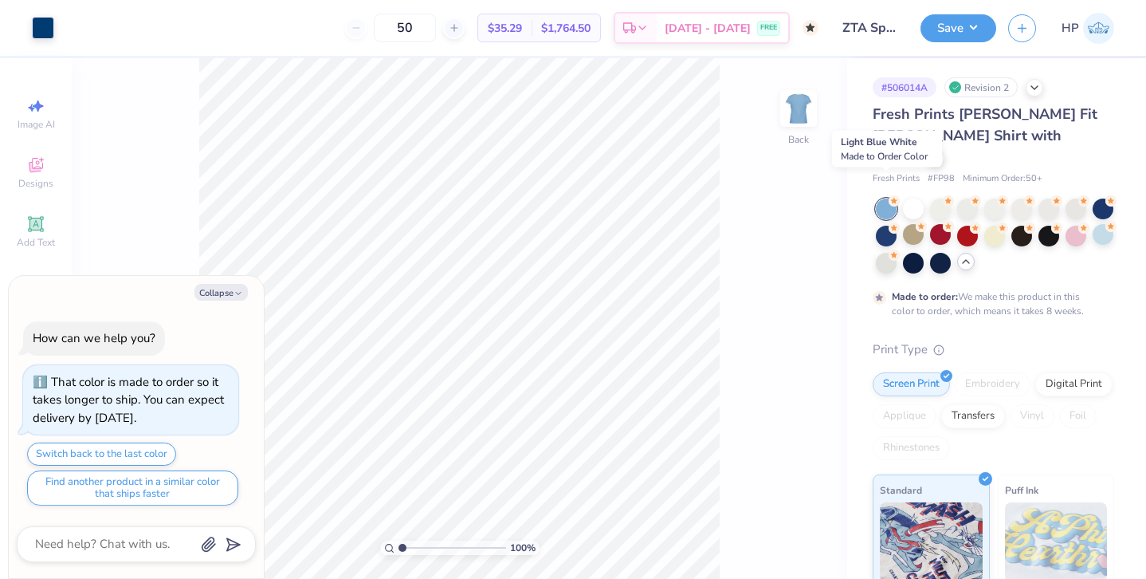
click at [888, 198] on div at bounding box center [886, 208] width 21 height 21
click at [1108, 224] on div at bounding box center [1103, 234] width 21 height 21
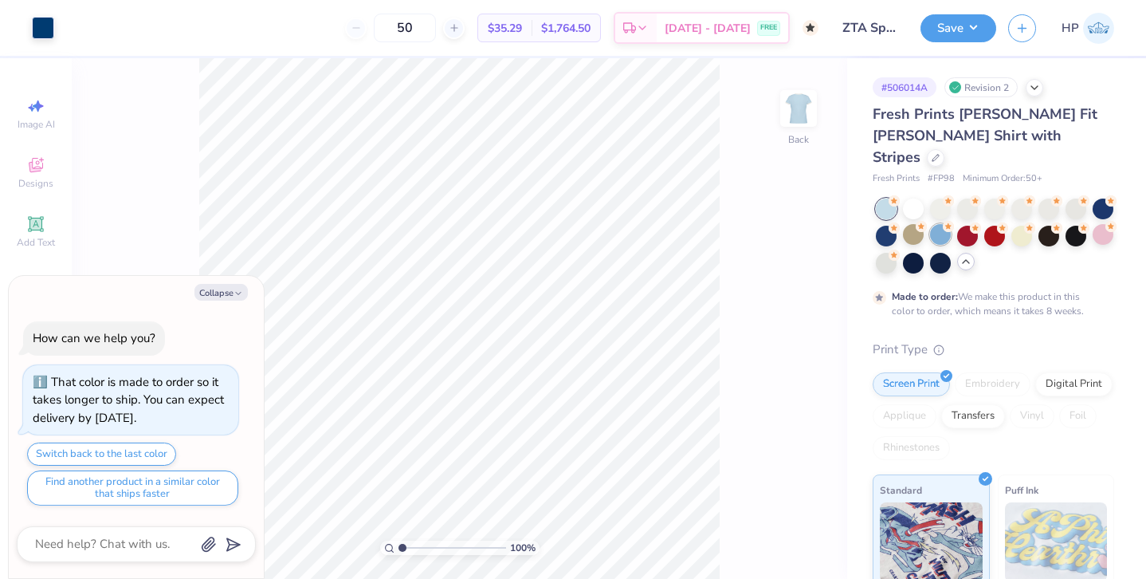
click at [939, 224] on div at bounding box center [940, 234] width 21 height 21
click at [234, 286] on button "Collapse" at bounding box center [221, 292] width 53 height 17
type textarea "x"
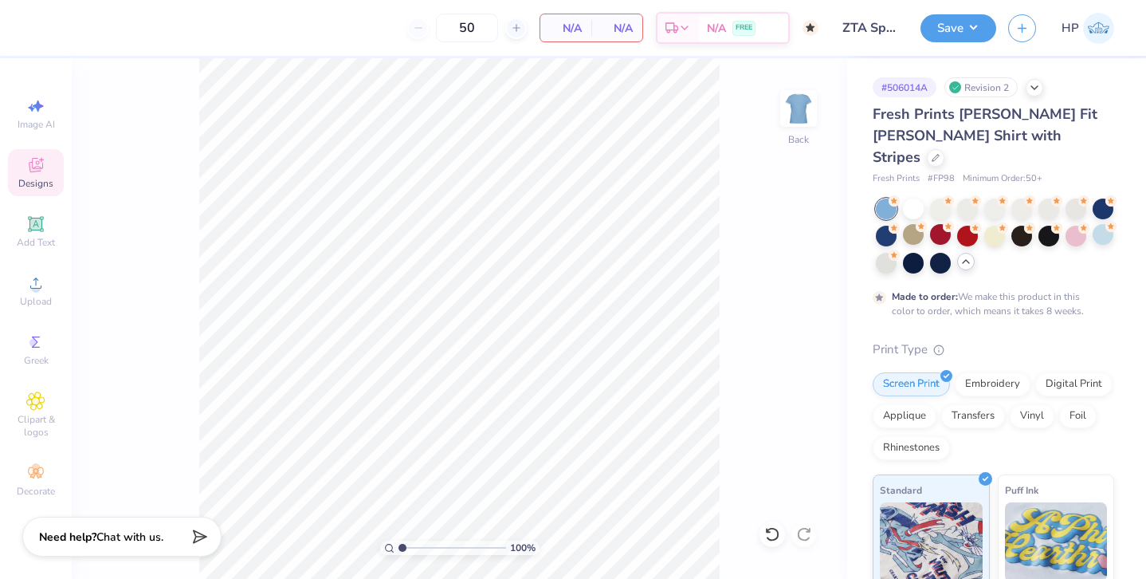
click at [41, 168] on icon at bounding box center [36, 165] width 14 height 14
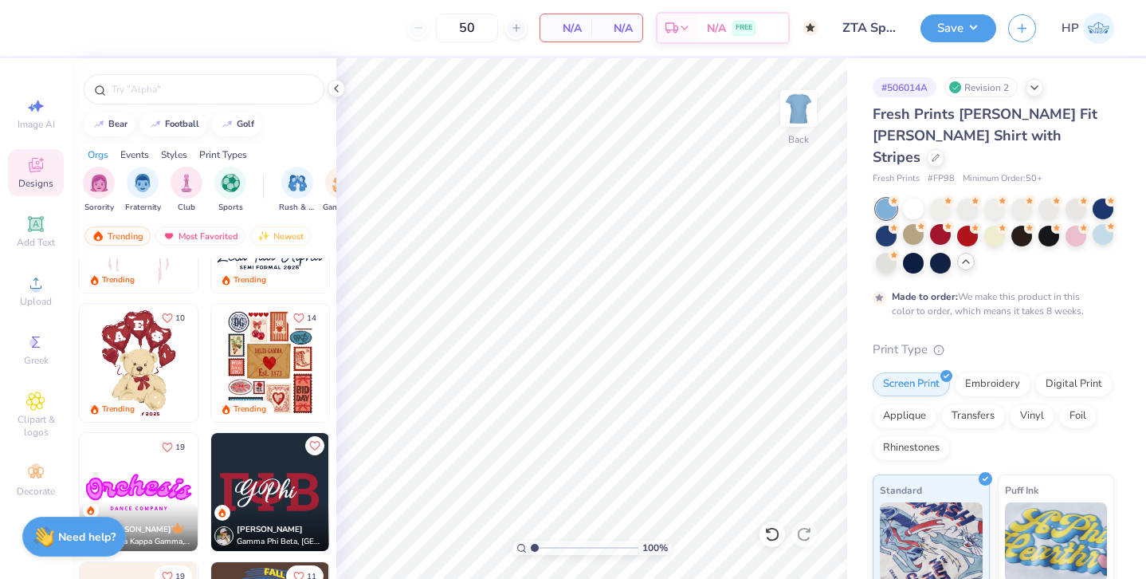
scroll to position [351, 0]
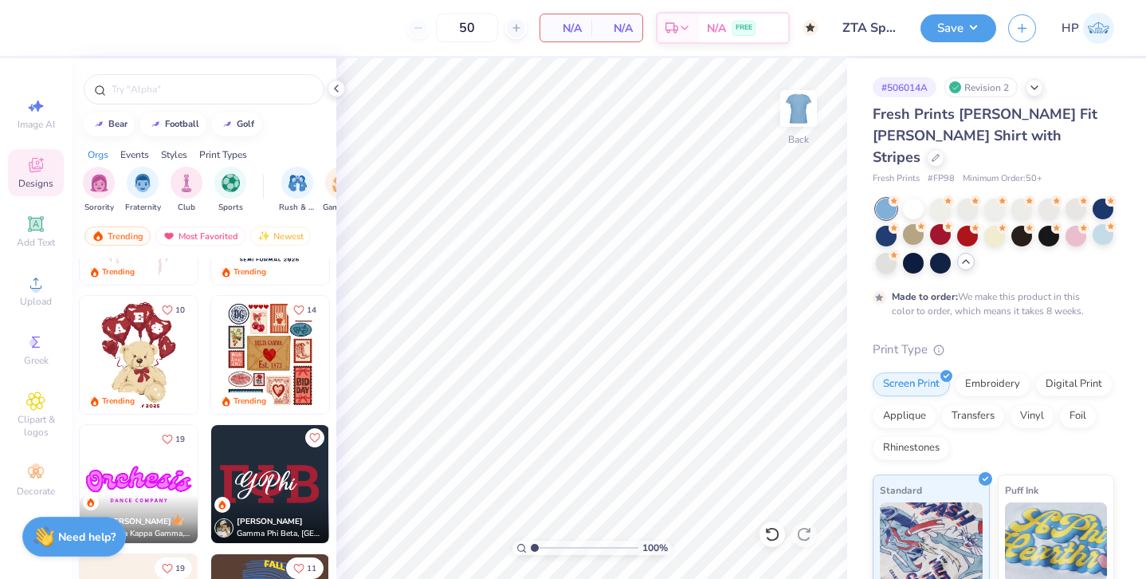
click at [277, 466] on img at bounding box center [270, 484] width 118 height 118
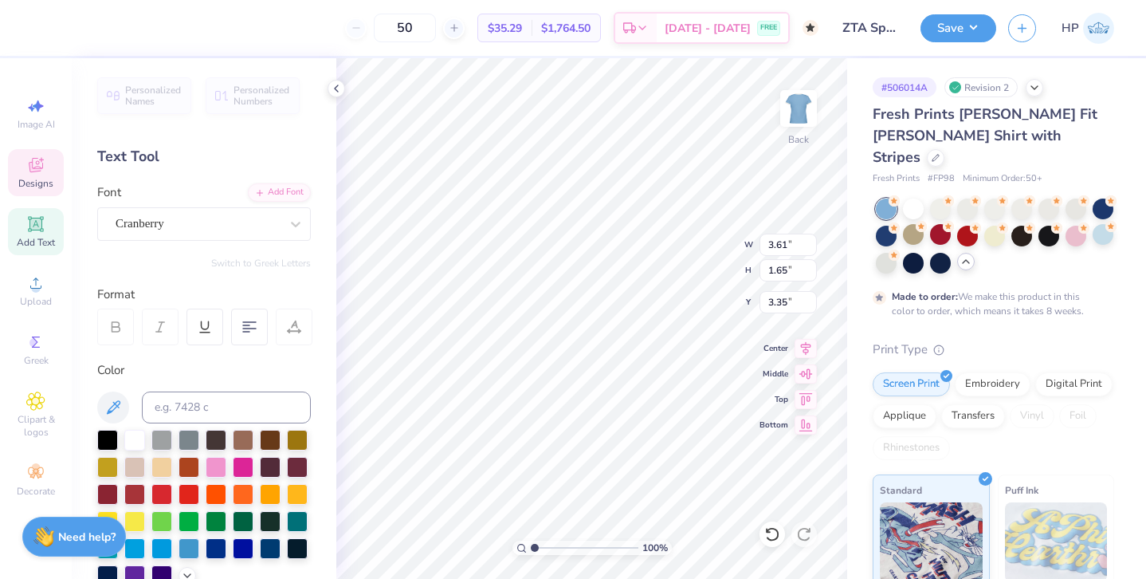
scroll to position [0, 0]
type textarea "Epsilon"
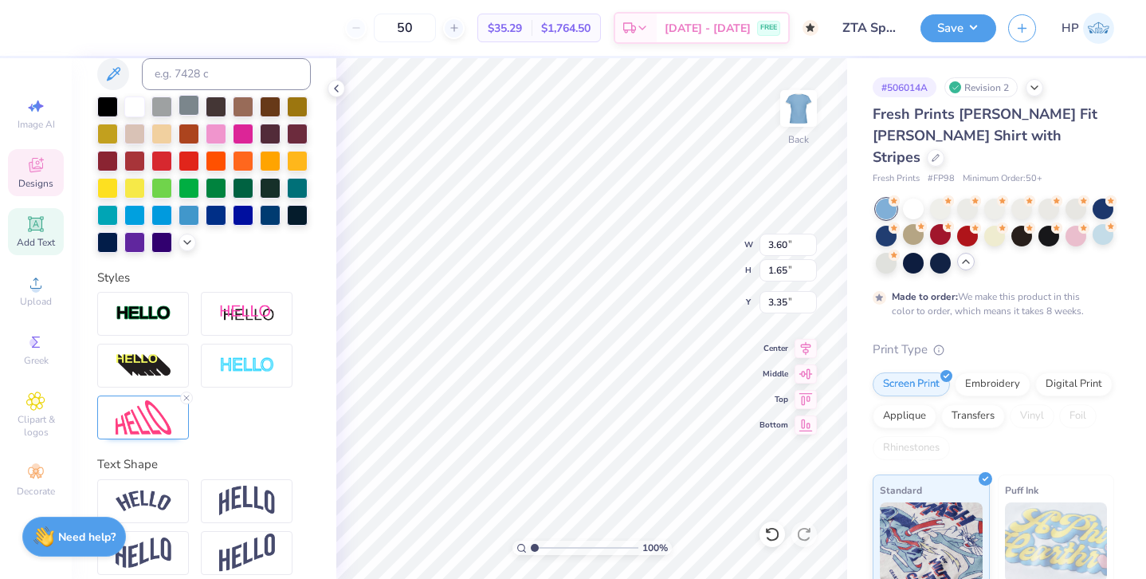
scroll to position [348, 0]
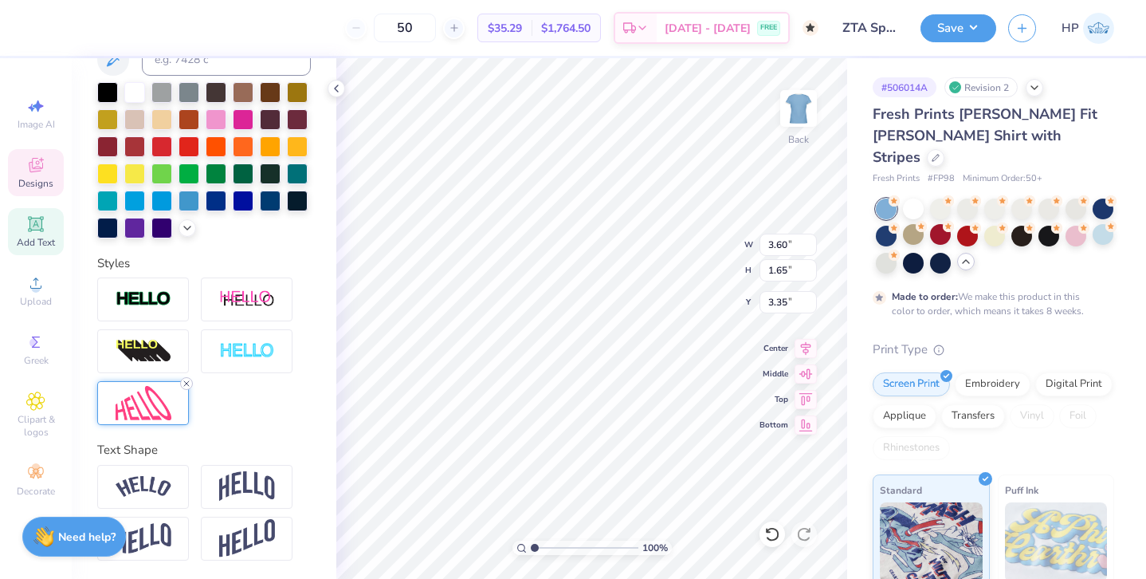
click at [186, 382] on line at bounding box center [186, 383] width 5 height 5
type input "3.36"
type input "1.57"
type input "3.39"
click at [255, 352] on img at bounding box center [247, 351] width 56 height 18
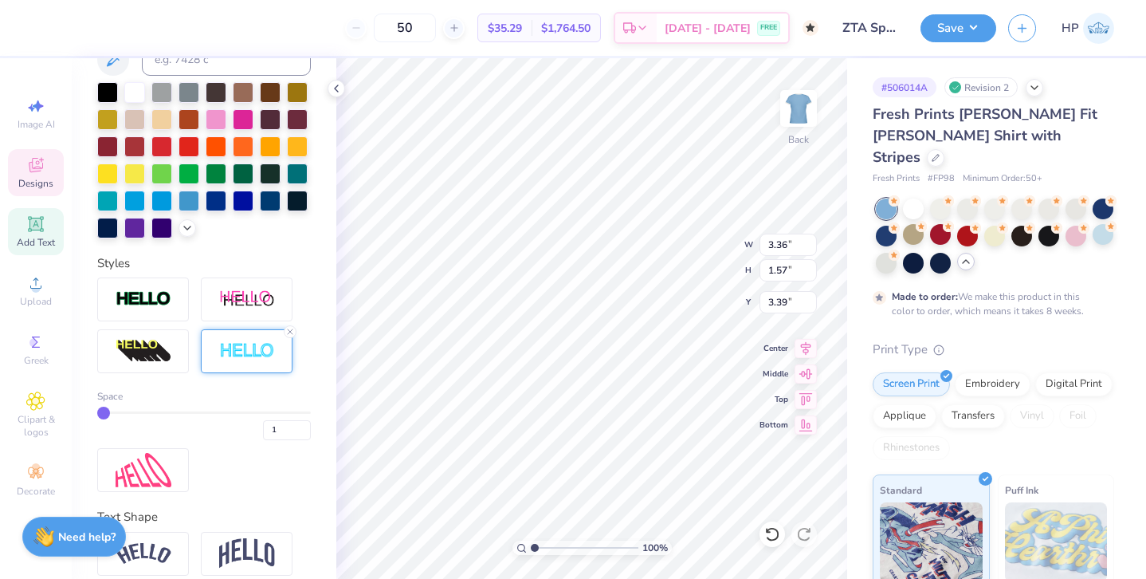
type input "3.37"
type input "1.59"
type input "3.38"
click at [290, 424] on input "1" at bounding box center [287, 430] width 48 height 20
type input "2"
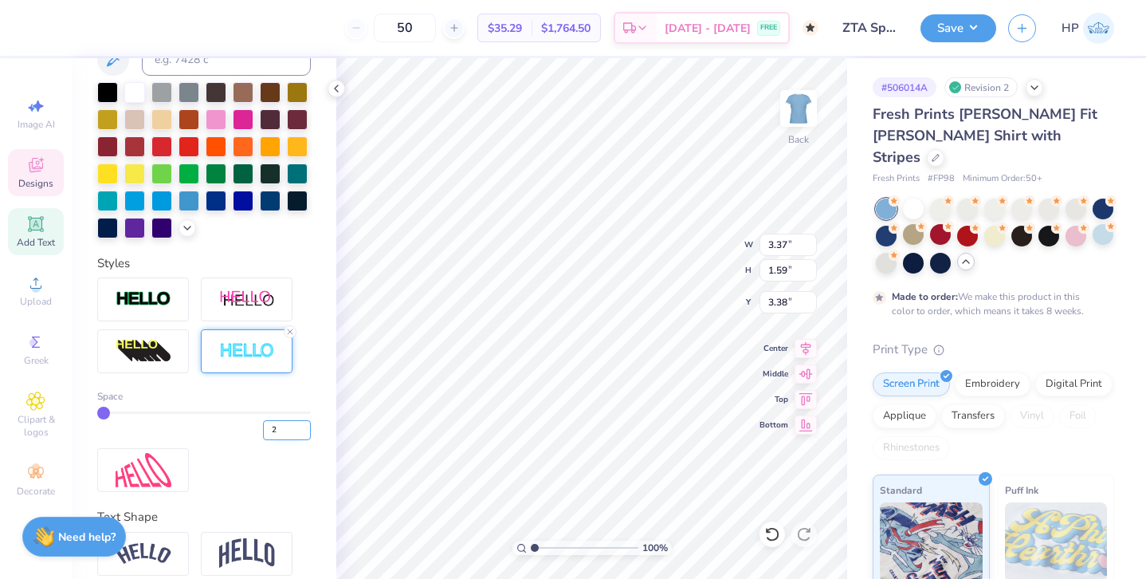
click at [305, 426] on input "2" at bounding box center [287, 430] width 48 height 20
type input "2"
type input "3.39"
type input "1.61"
type input "3.37"
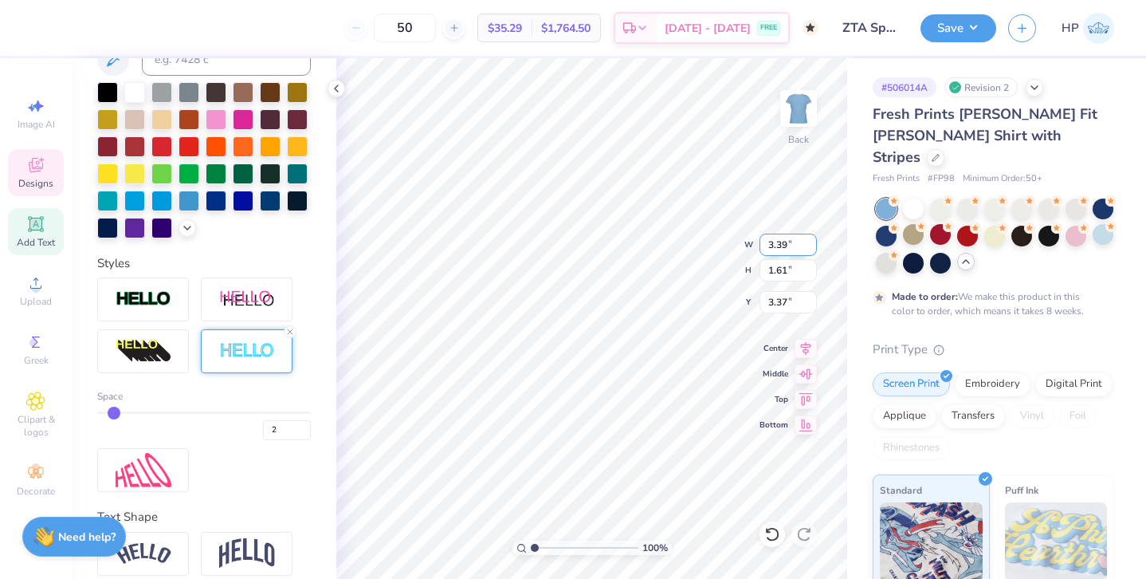
click at [780, 244] on input "3.39" at bounding box center [788, 245] width 57 height 22
type input "4.00"
type input "1.90"
type input "3.23"
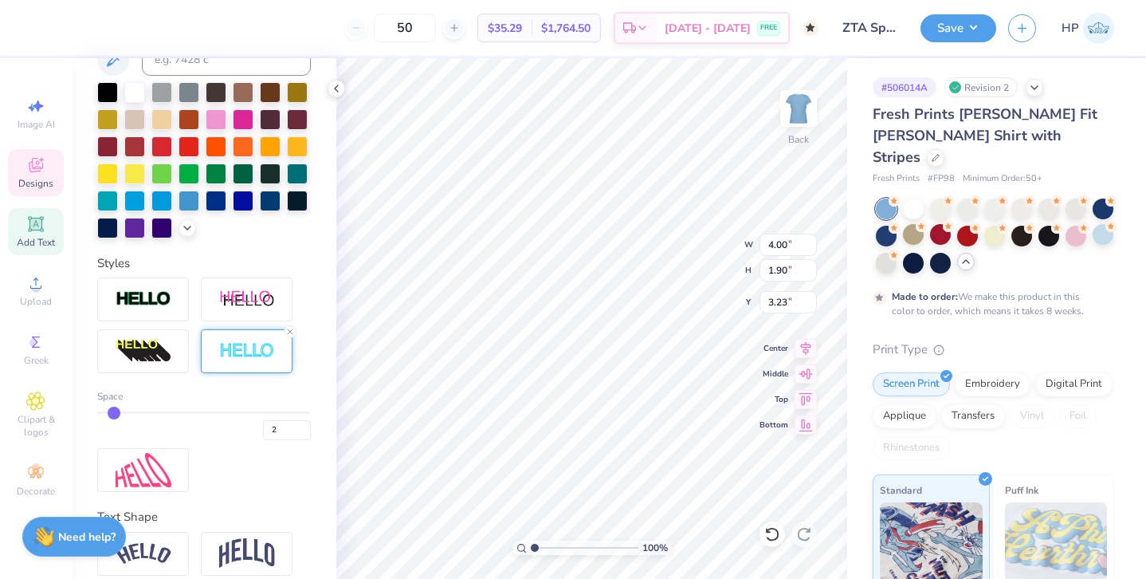
type input "3.00"
type input "1"
click at [301, 432] on input "1" at bounding box center [287, 430] width 48 height 20
type input "1"
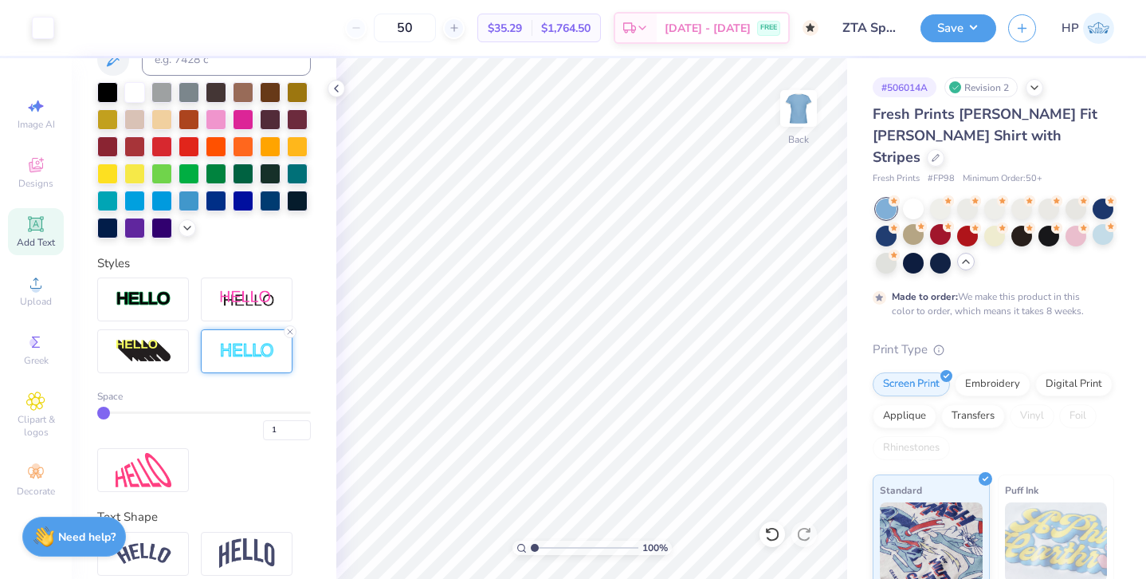
click at [505, 550] on div "100 %" at bounding box center [592, 318] width 521 height 521
type input "2"
click at [305, 426] on input "2" at bounding box center [287, 430] width 48 height 20
type input "2"
click at [774, 244] on input "4.00" at bounding box center [788, 245] width 57 height 22
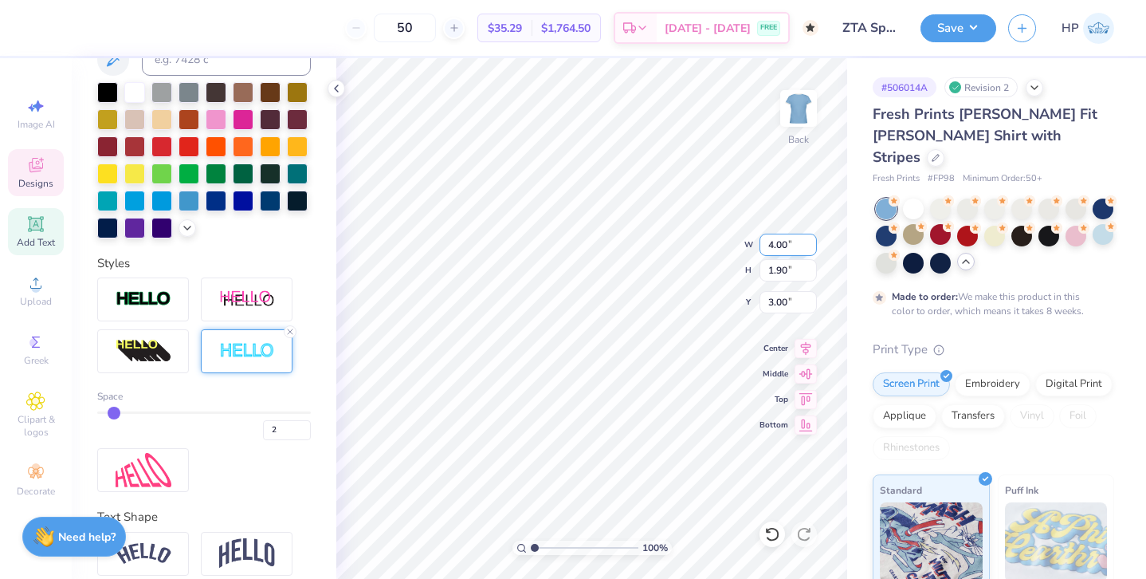
click at [774, 244] on input "4.00" at bounding box center [788, 245] width 57 height 22
type input "5.00"
type input "2.37"
type input "2.76"
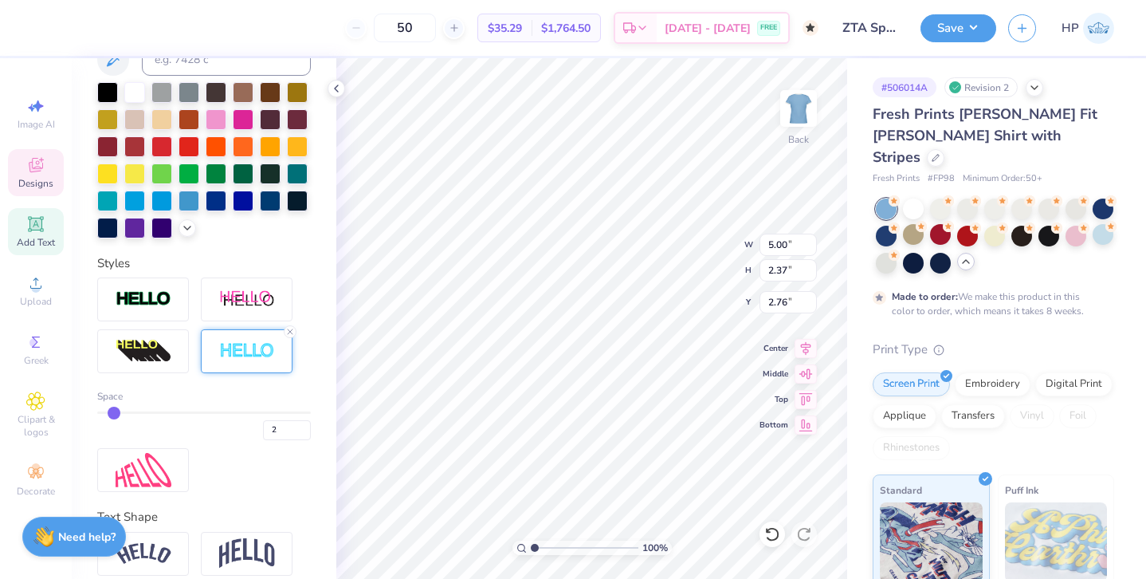
type input "3.00"
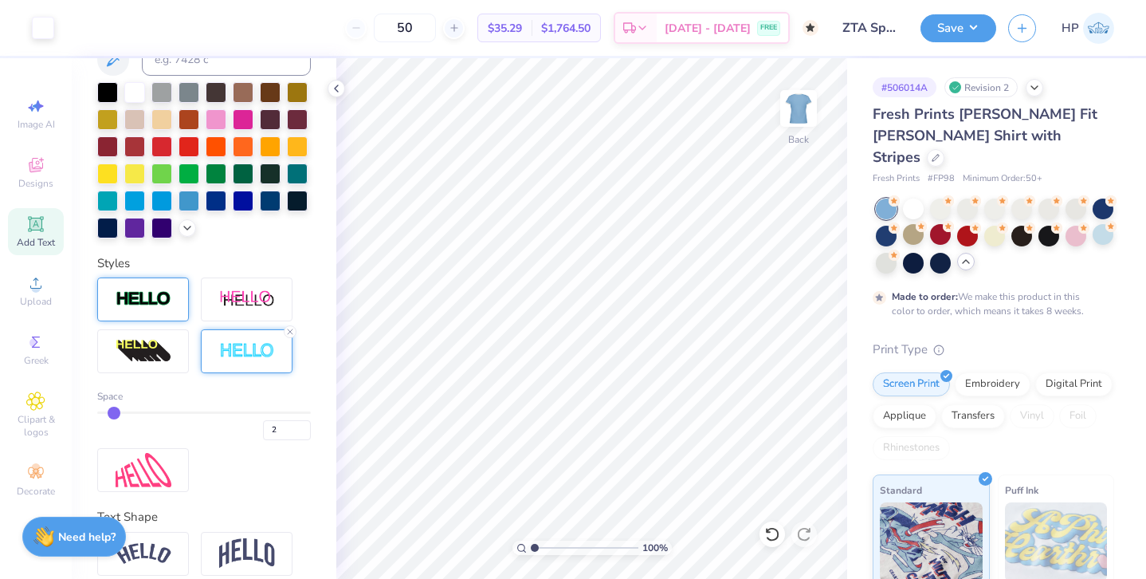
click at [155, 308] on img at bounding box center [144, 299] width 56 height 18
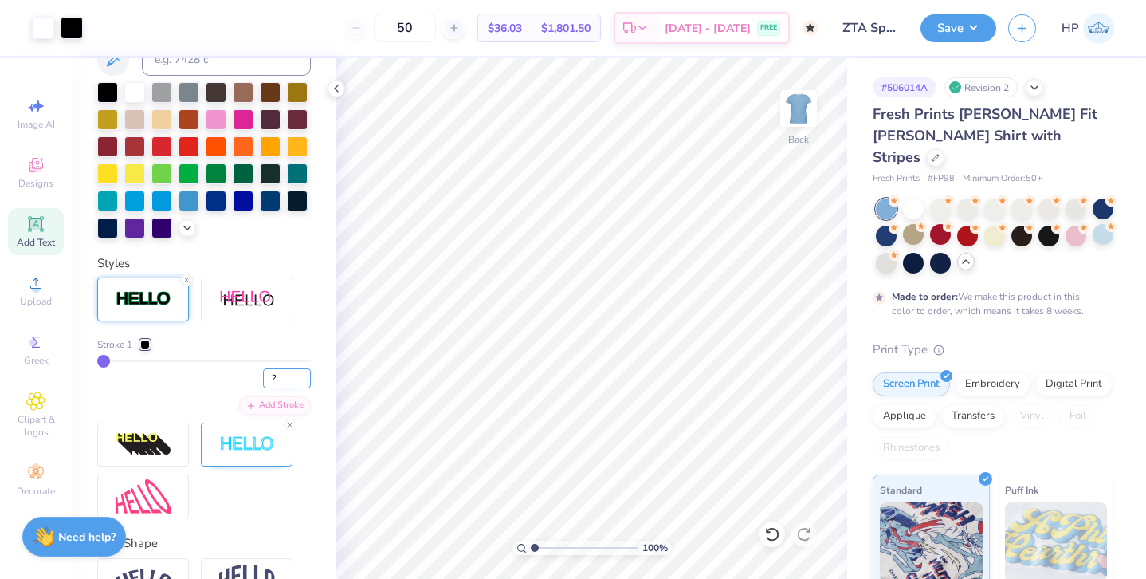
type input "2"
click at [300, 374] on input "2" at bounding box center [287, 378] width 48 height 20
type input "2"
click at [265, 399] on div "Add Stroke" at bounding box center [275, 404] width 72 height 18
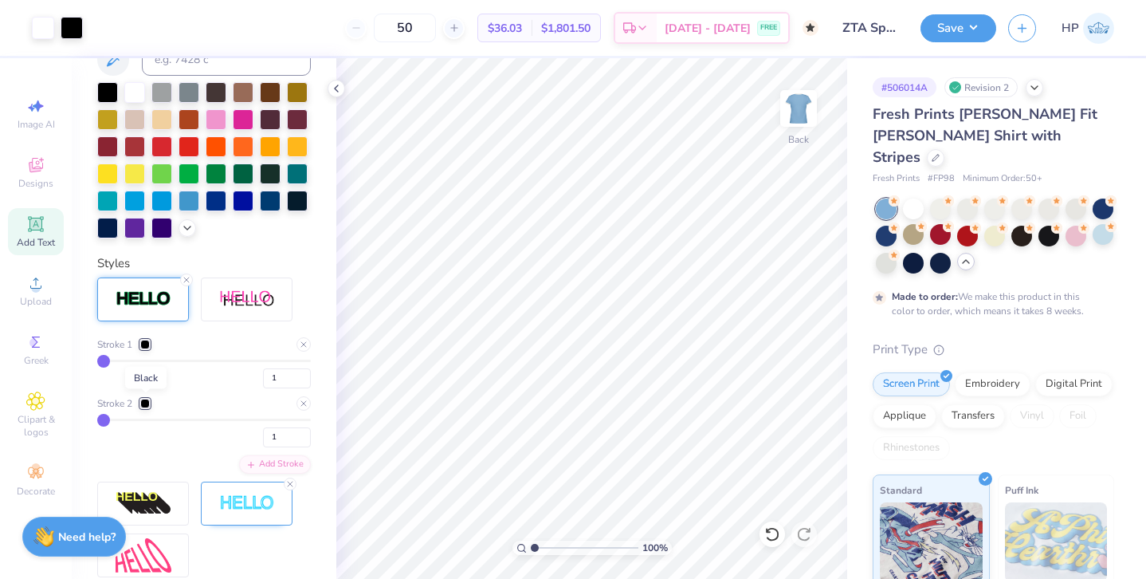
click at [142, 400] on div at bounding box center [145, 404] width 10 height 10
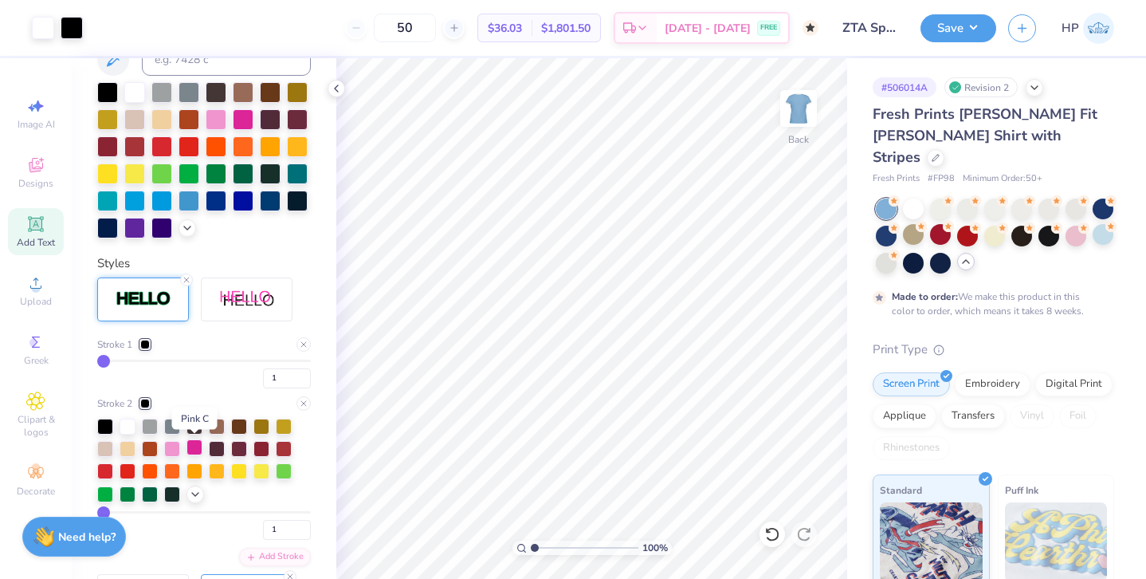
click at [191, 449] on div at bounding box center [195, 447] width 16 height 16
type input "3"
type input "7"
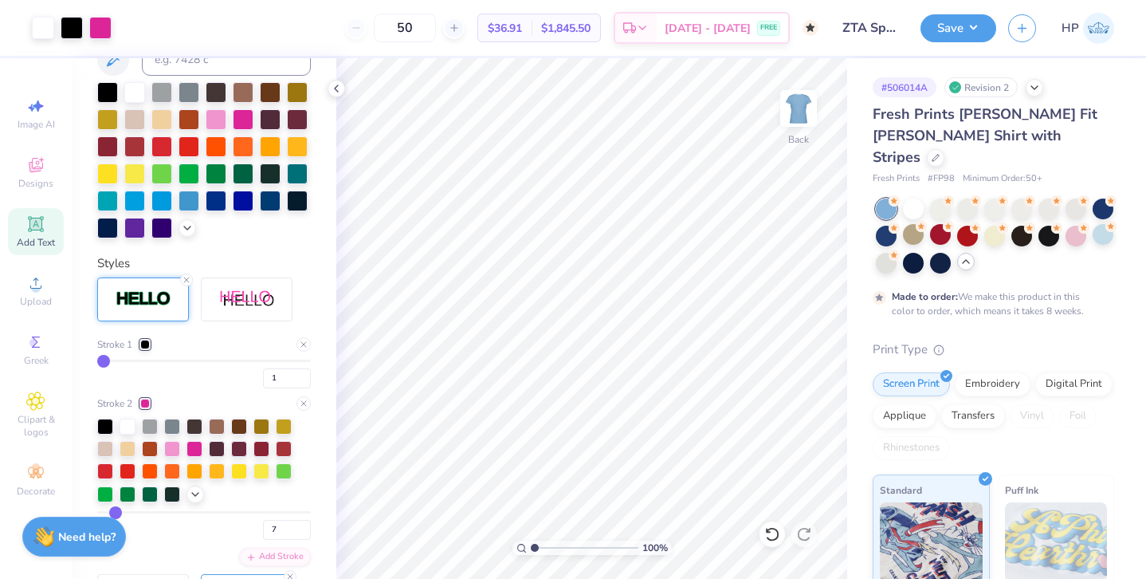
type input "13"
type input "19"
type input "25"
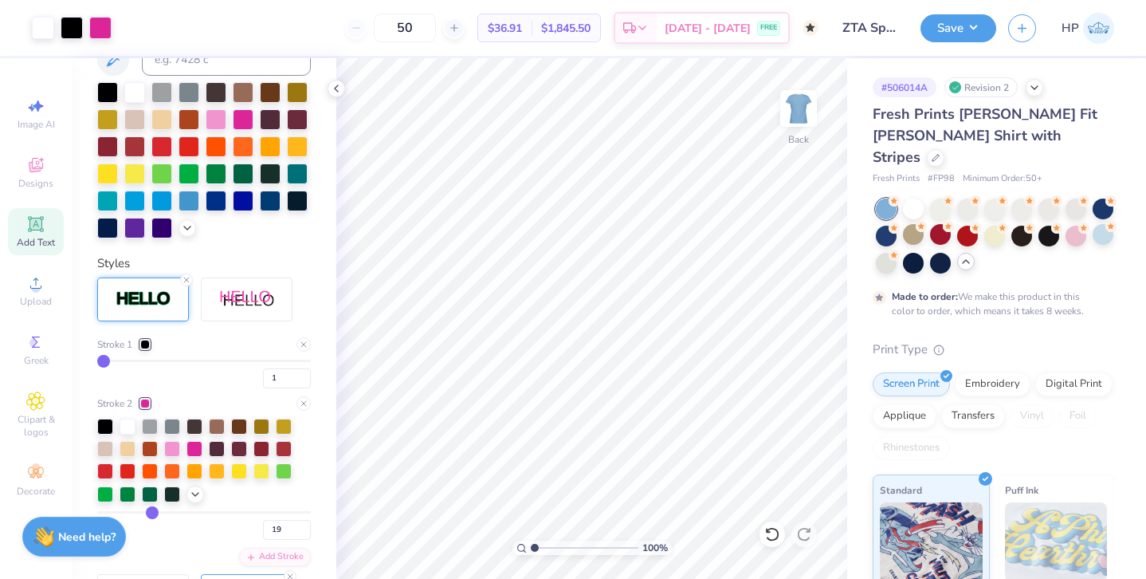
type input "25"
type input "29"
type input "30"
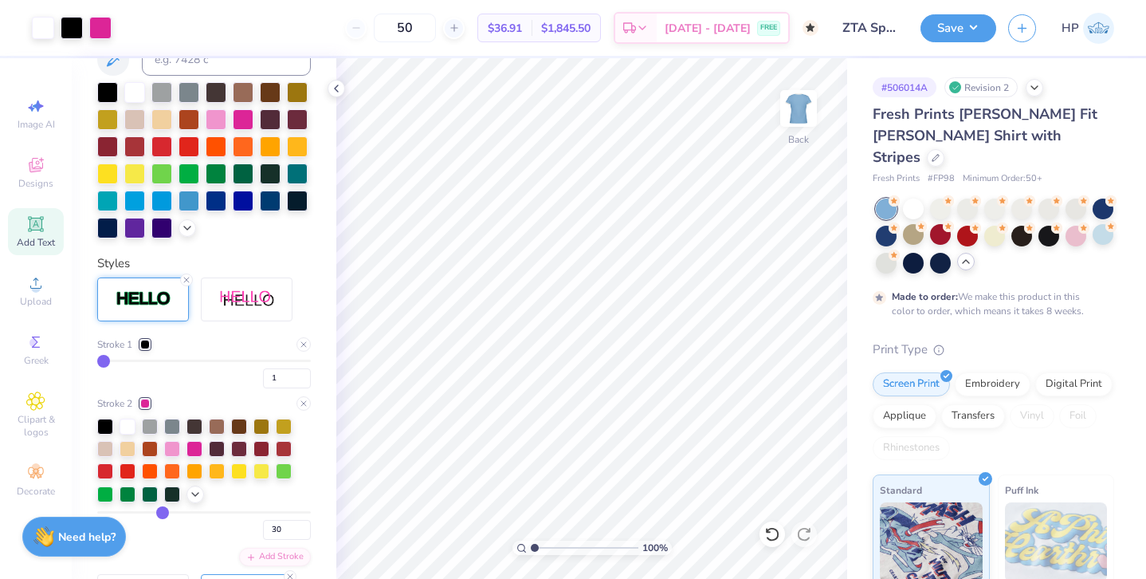
type input "31"
drag, startPoint x: 103, startPoint y: 509, endPoint x: 163, endPoint y: 513, distance: 60.7
type input "31"
click at [163, 513] on input "range" at bounding box center [204, 512] width 214 height 2
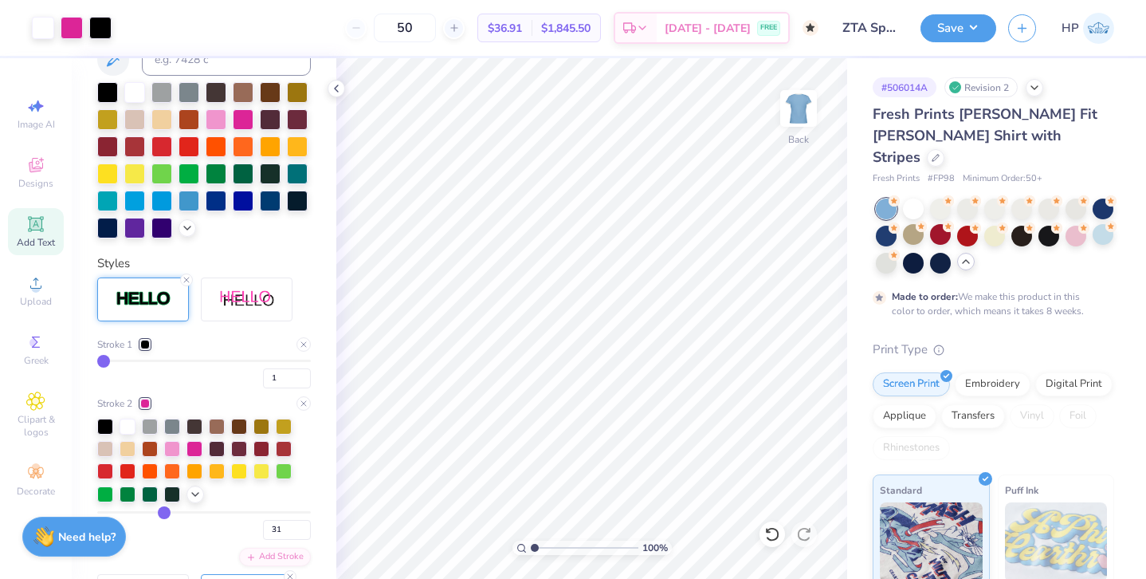
type input "30"
type input "28"
type input "26"
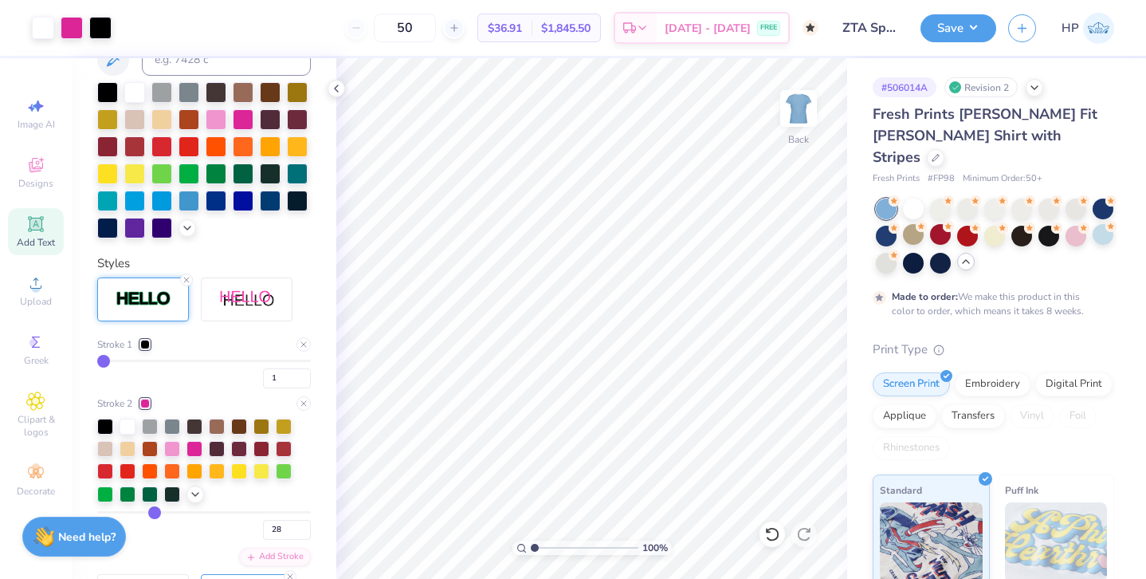
type input "26"
type input "23"
type input "19"
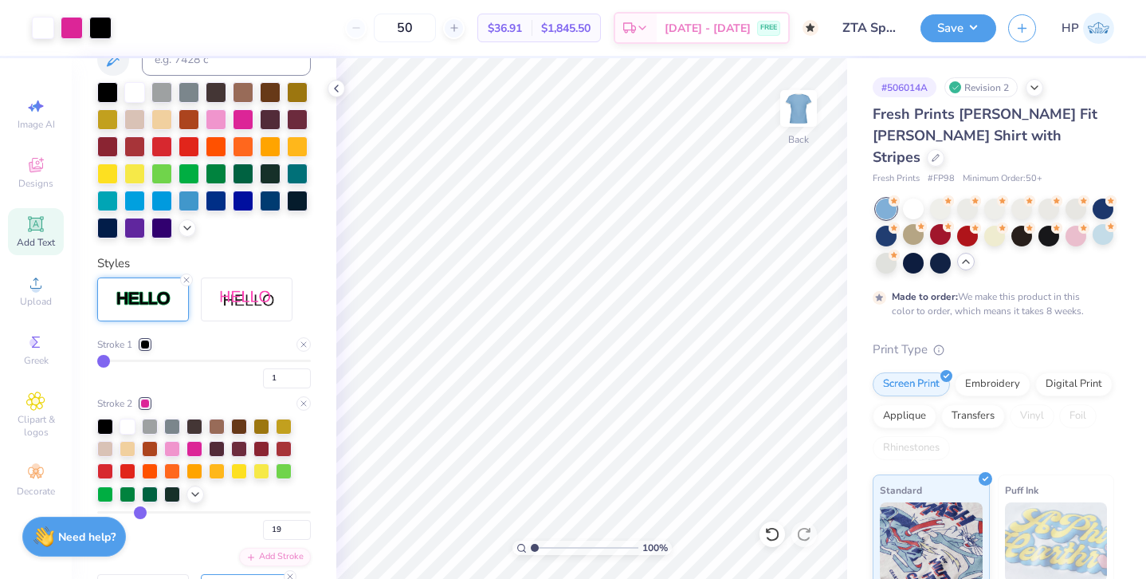
type input "16"
type input "13"
type input "12"
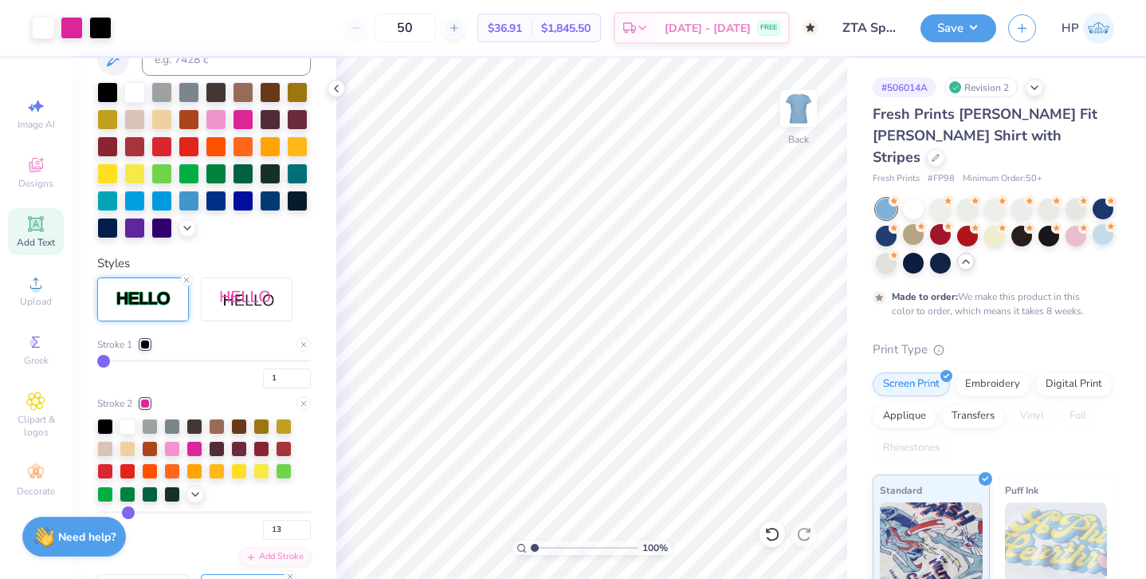
type input "12"
type input "10"
drag, startPoint x: 163, startPoint y: 513, endPoint x: 122, endPoint y: 512, distance: 41.5
type input "10"
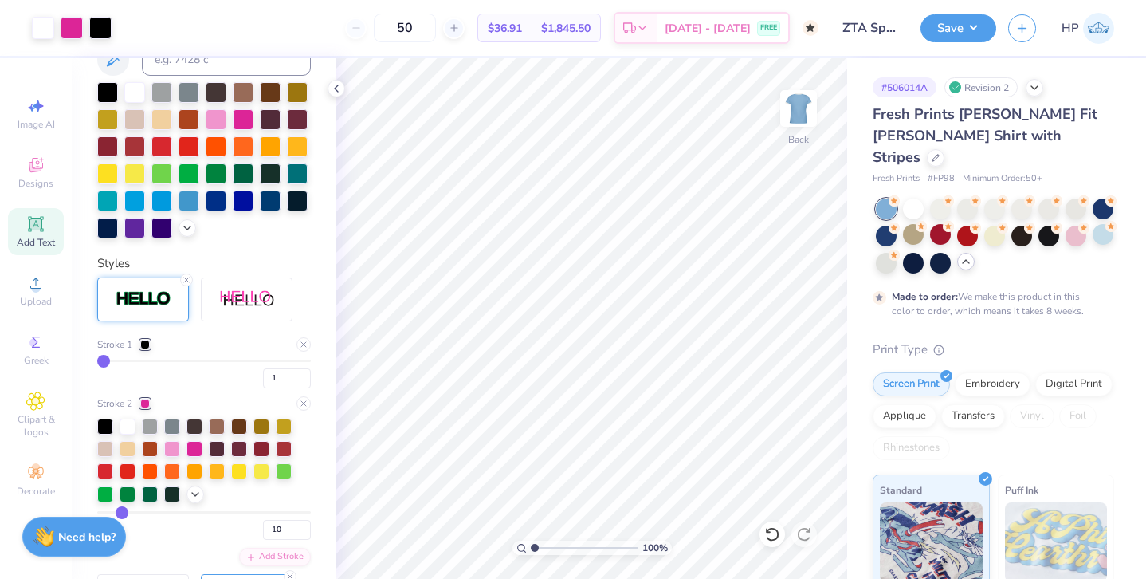
click at [122, 512] on input "range" at bounding box center [204, 512] width 214 height 2
click at [195, 489] on icon at bounding box center [195, 492] width 13 height 13
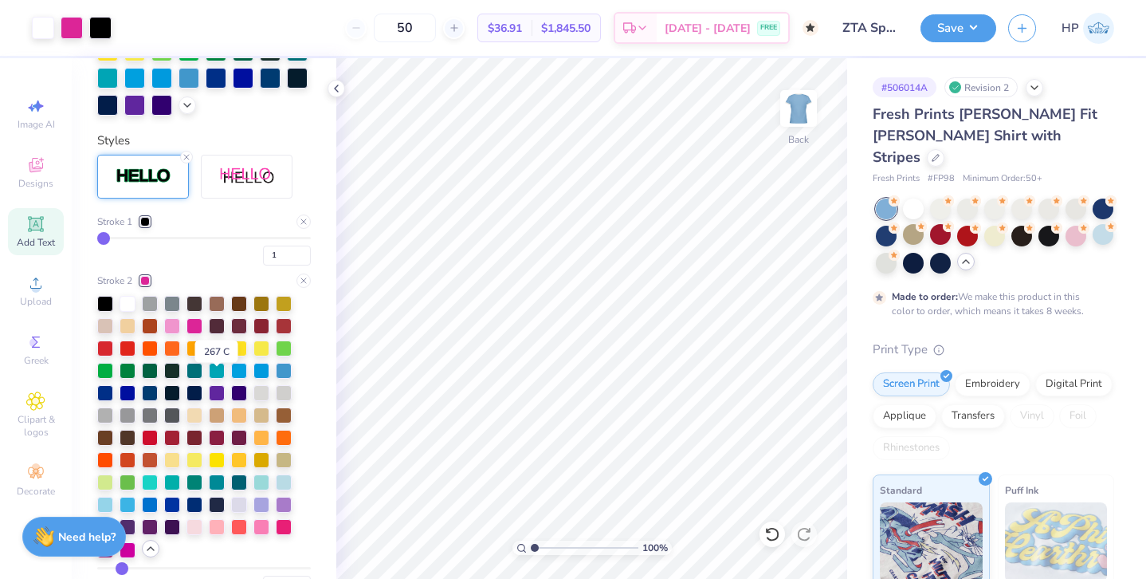
scroll to position [482, 0]
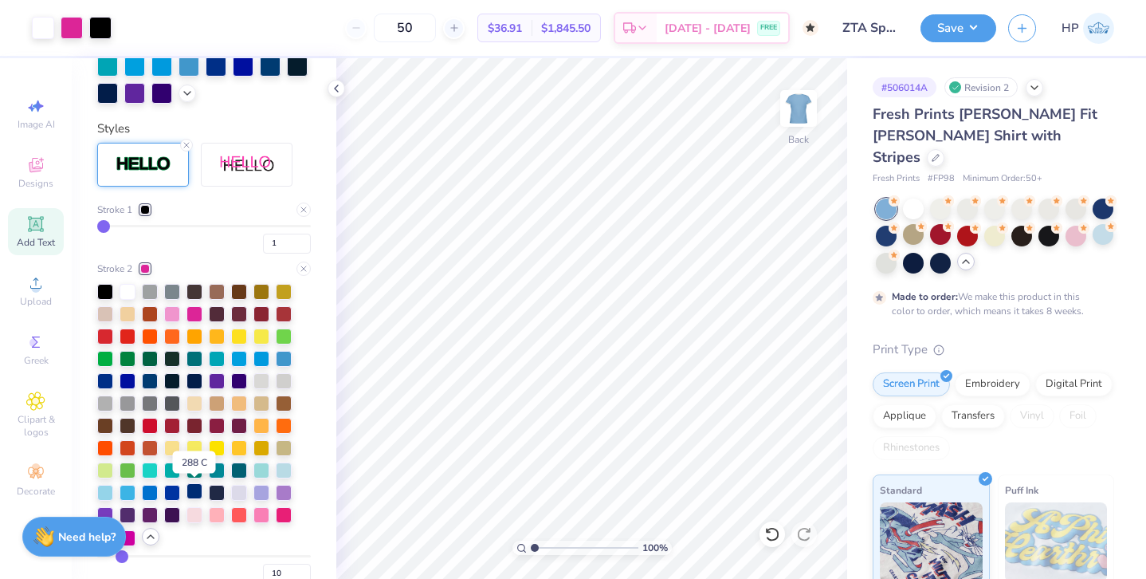
click at [197, 492] on div at bounding box center [195, 491] width 16 height 16
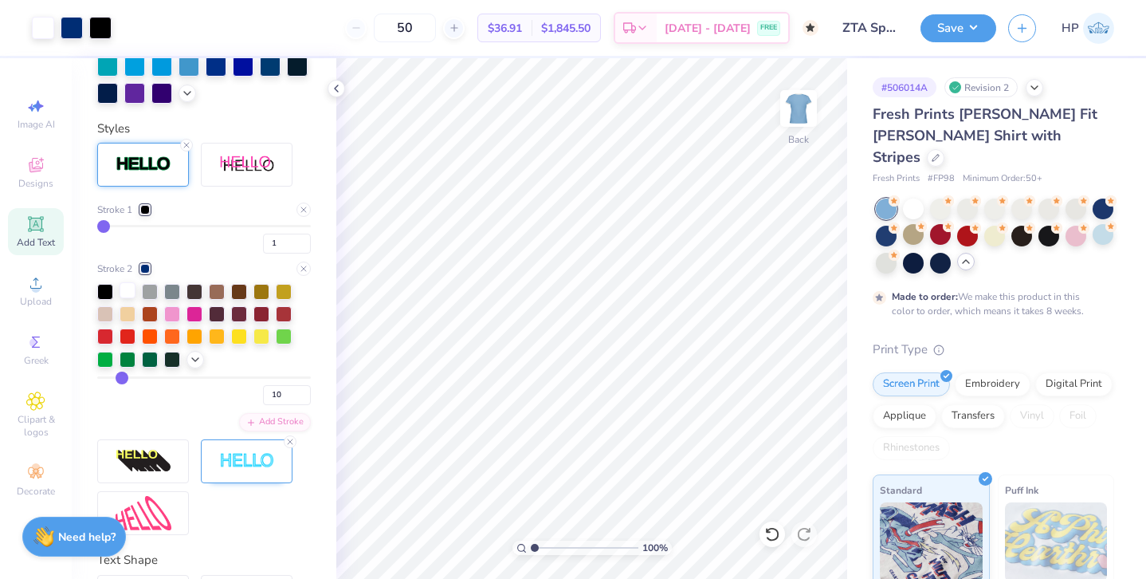
click at [129, 289] on div at bounding box center [128, 290] width 16 height 16
click at [175, 354] on div at bounding box center [172, 358] width 16 height 16
click at [195, 356] on icon at bounding box center [195, 358] width 13 height 13
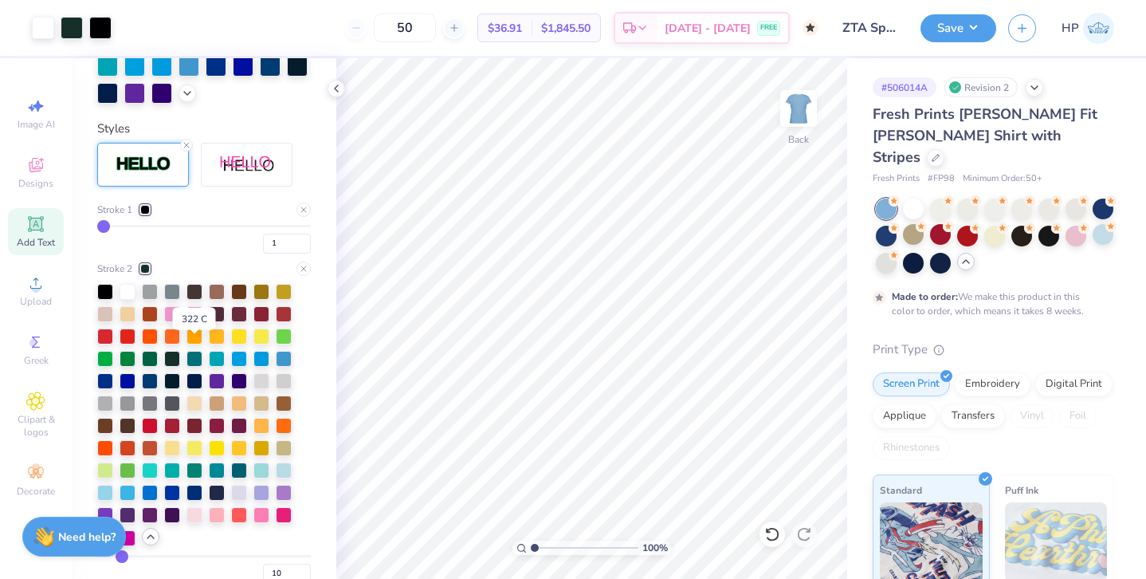
scroll to position [495, 0]
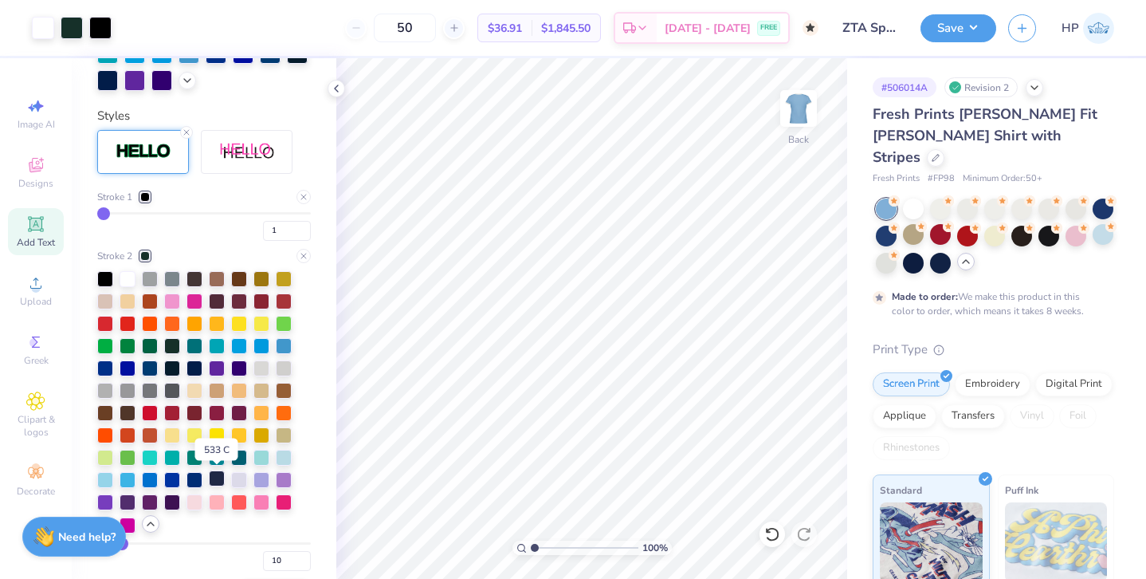
click at [213, 475] on div at bounding box center [217, 478] width 16 height 16
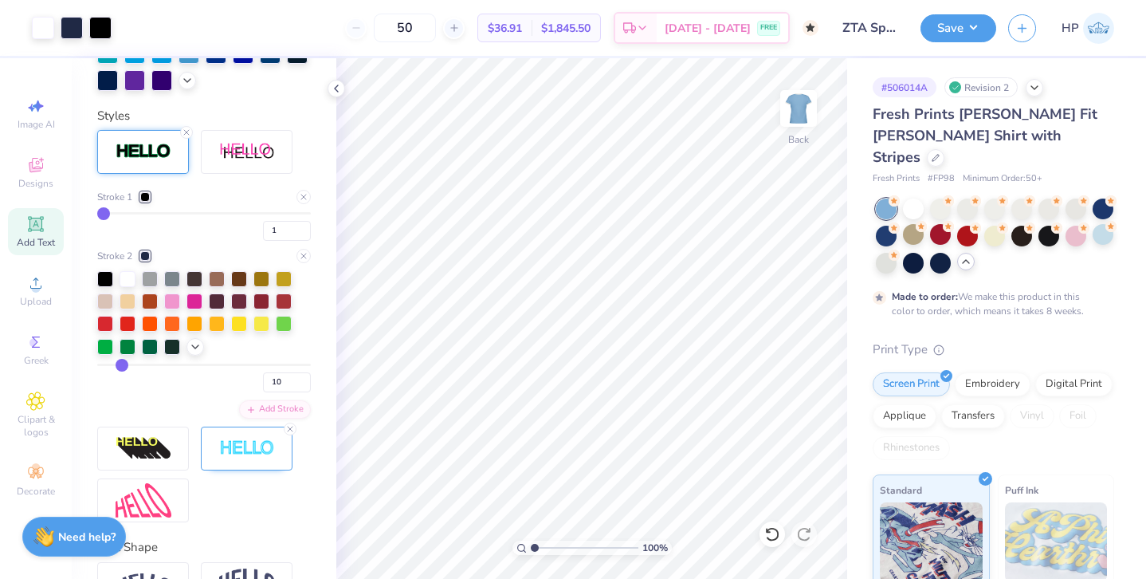
scroll to position [496, 0]
click at [947, 197] on div at bounding box center [940, 207] width 21 height 21
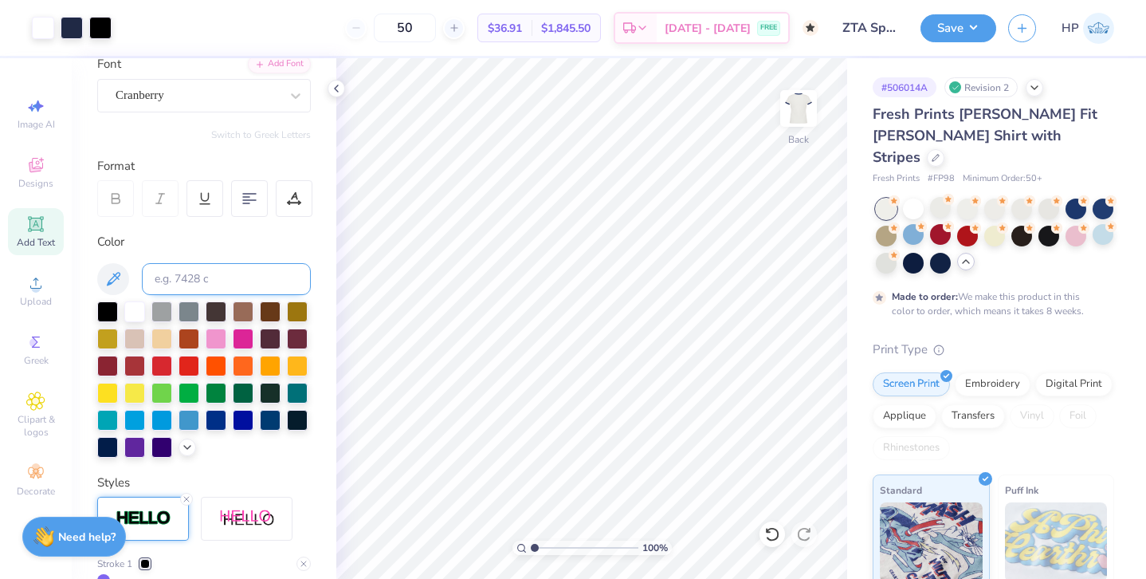
scroll to position [132, 0]
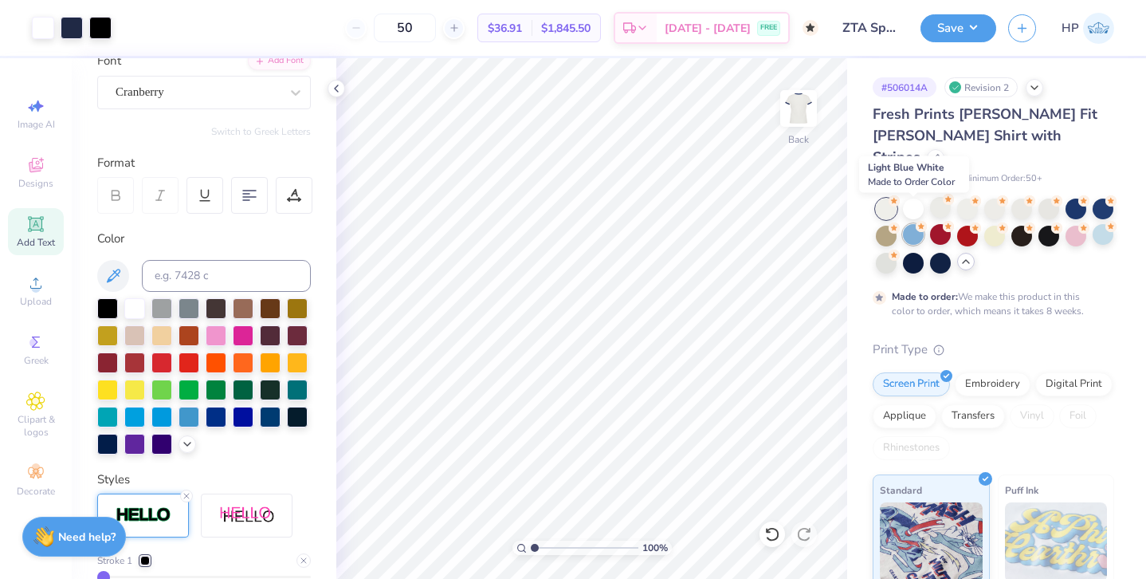
click at [909, 224] on div at bounding box center [913, 234] width 21 height 21
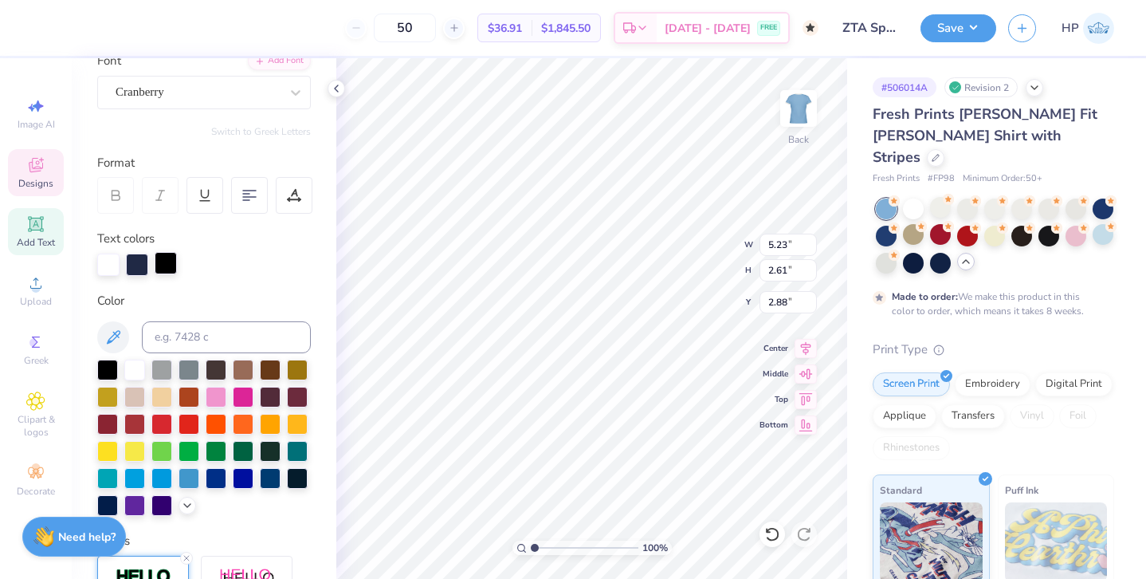
click at [161, 260] on div at bounding box center [166, 263] width 22 height 22
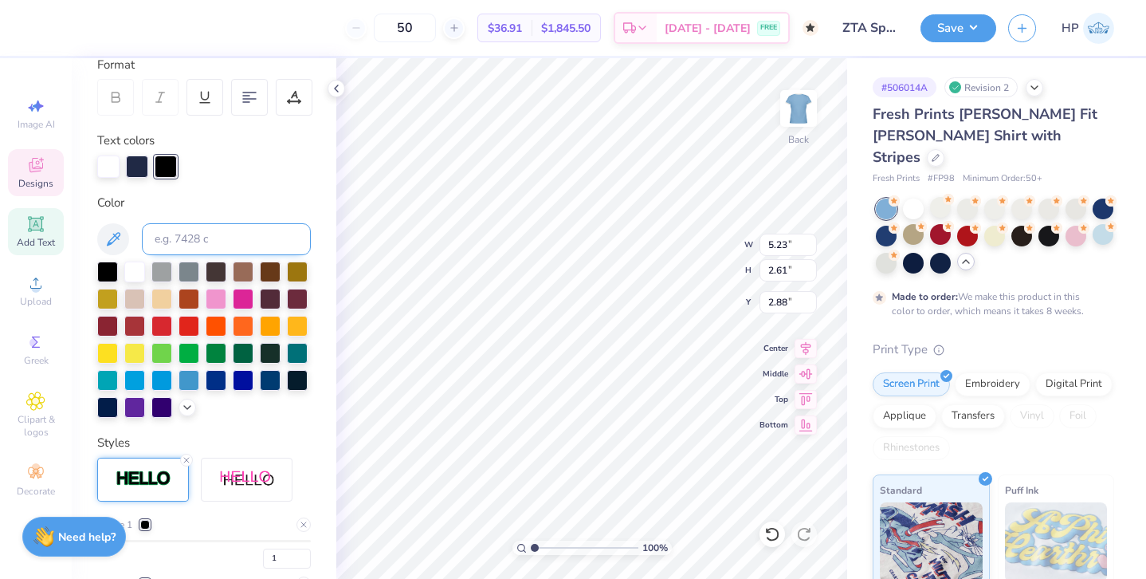
scroll to position [230, 0]
click at [186, 458] on line at bounding box center [186, 459] width 5 height 5
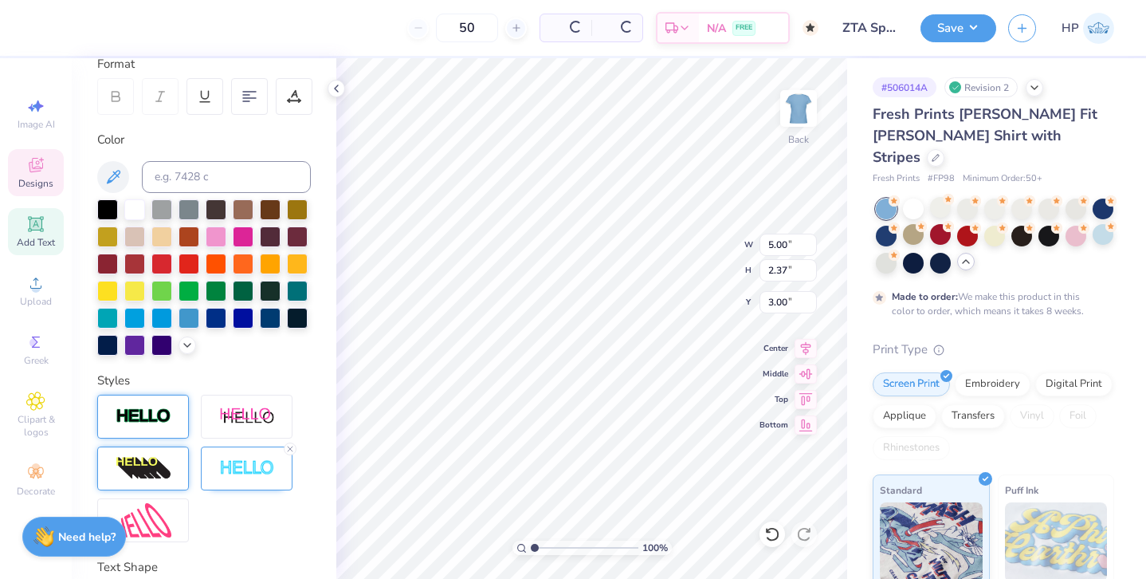
type input "5.00"
type input "2.37"
type input "3.00"
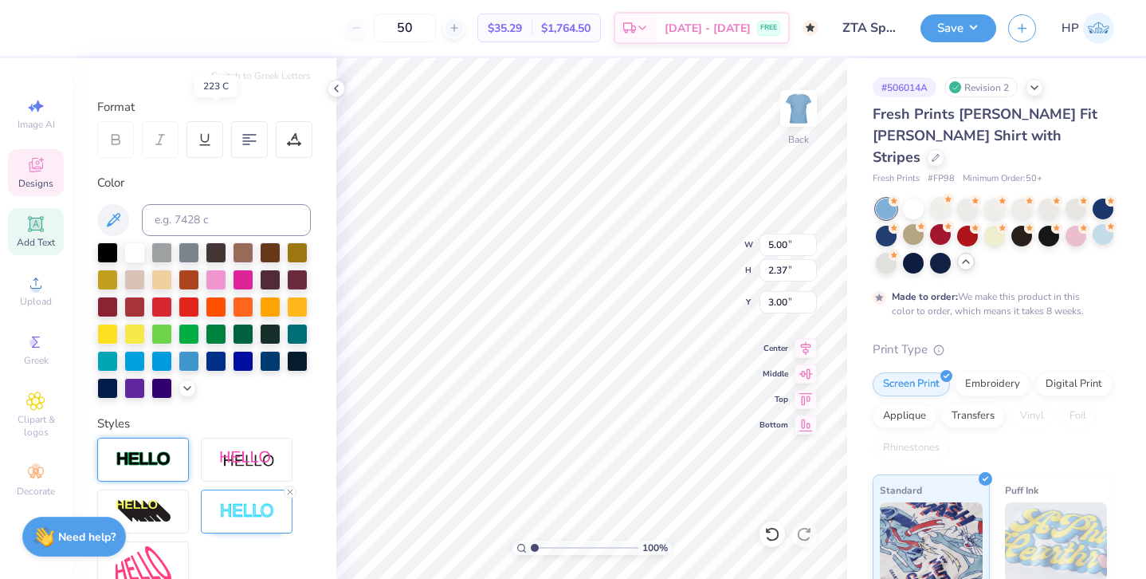
scroll to position [348, 0]
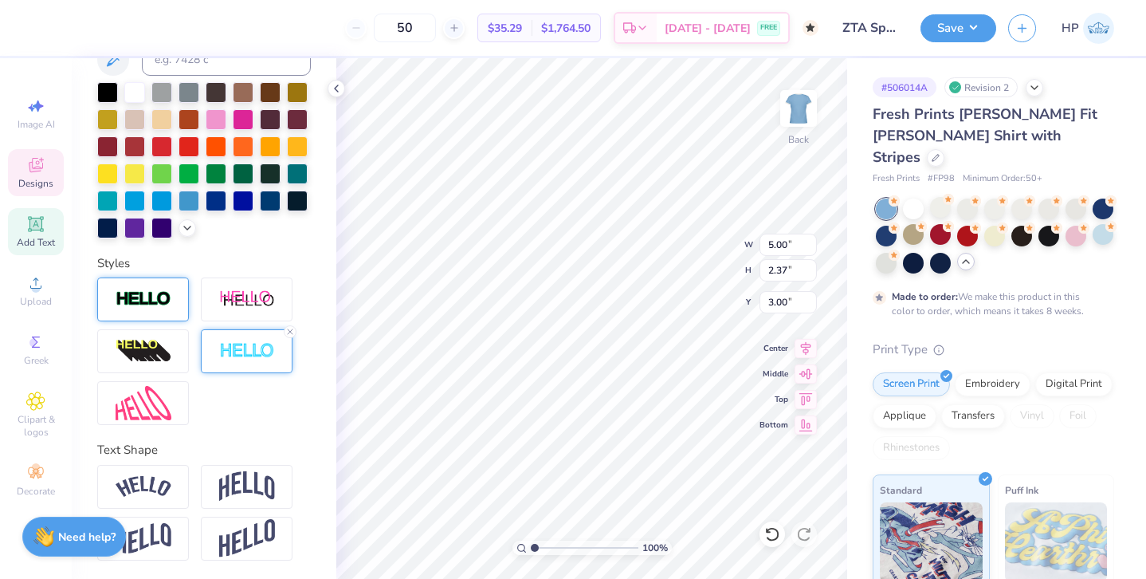
click at [245, 350] on img at bounding box center [247, 351] width 56 height 18
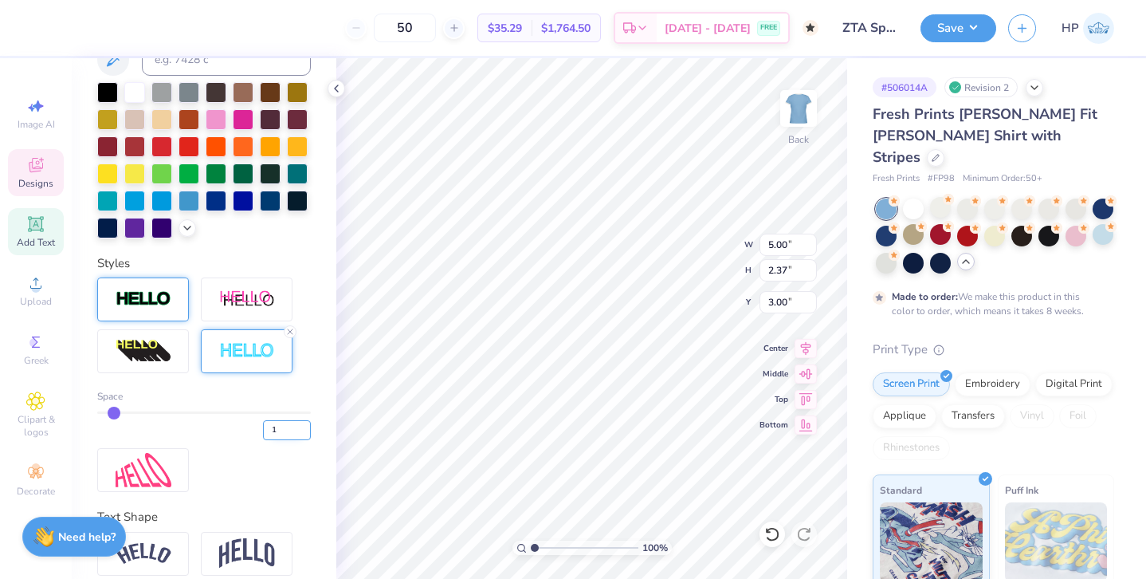
type input "1"
click at [304, 434] on input "1" at bounding box center [287, 430] width 48 height 20
type input "1"
type input "4.97"
type input "2.34"
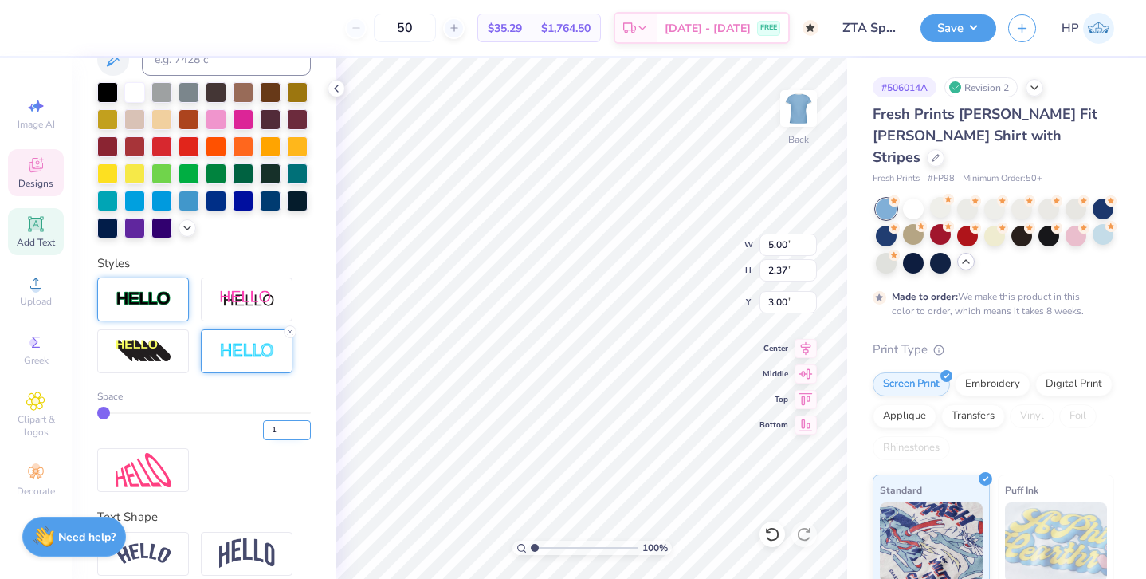
type input "3.01"
type input "3.00"
type input "2"
click at [305, 425] on input "2" at bounding box center [287, 430] width 48 height 20
type input "2"
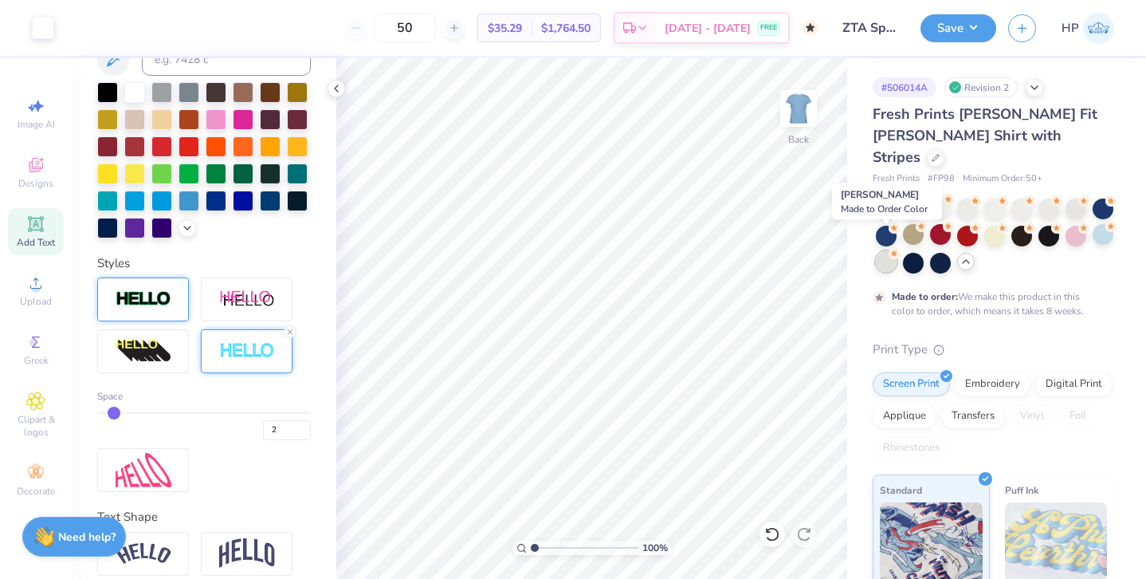
click at [879, 251] on div at bounding box center [886, 261] width 21 height 21
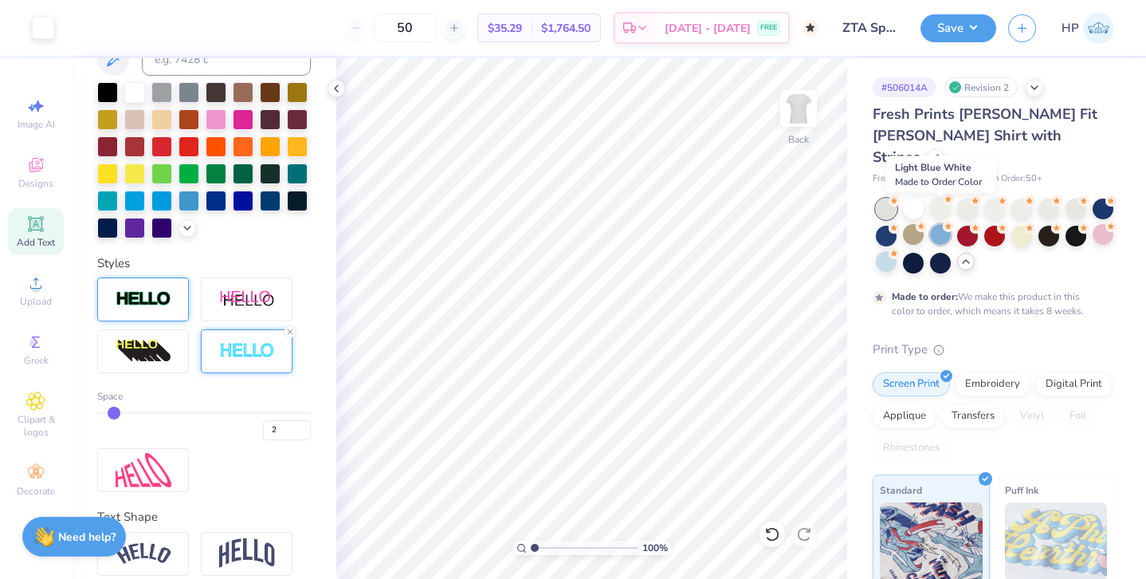
click at [944, 221] on icon at bounding box center [948, 226] width 11 height 11
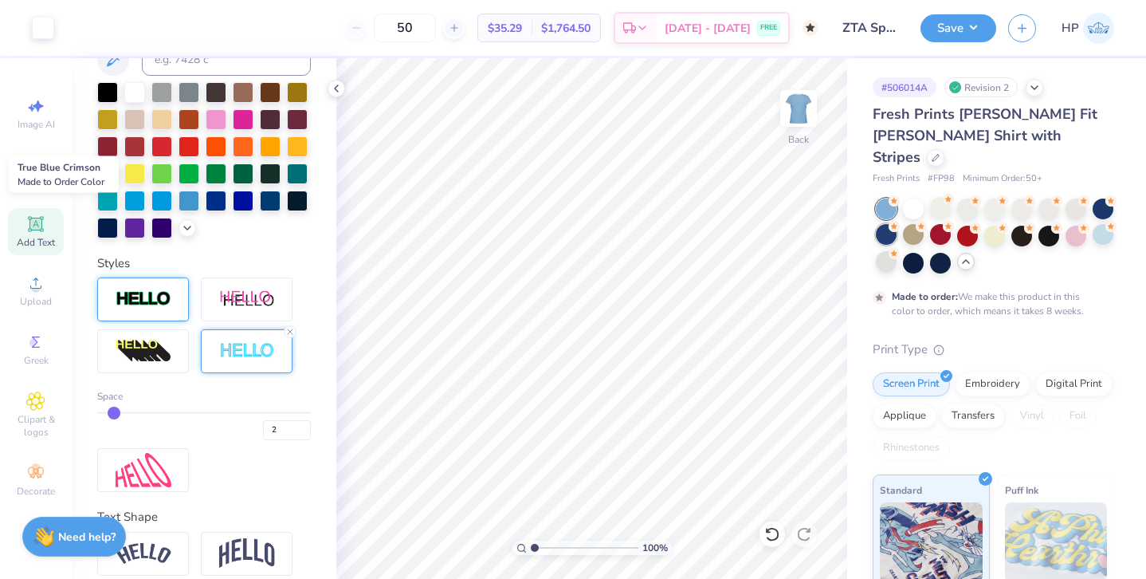
click at [887, 224] on div at bounding box center [886, 234] width 21 height 21
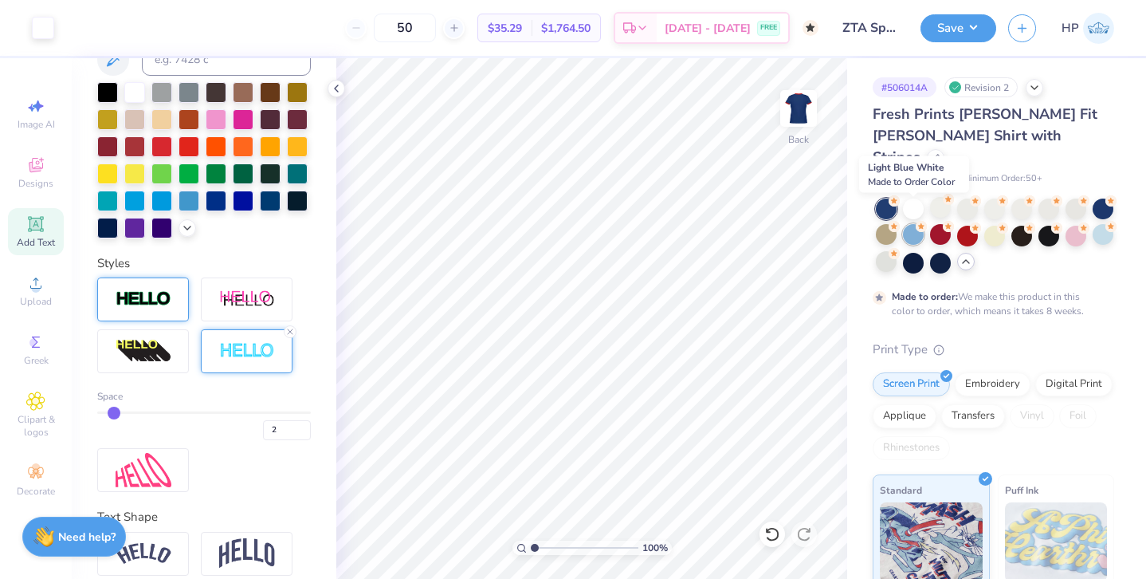
click at [918, 224] on div at bounding box center [913, 234] width 21 height 21
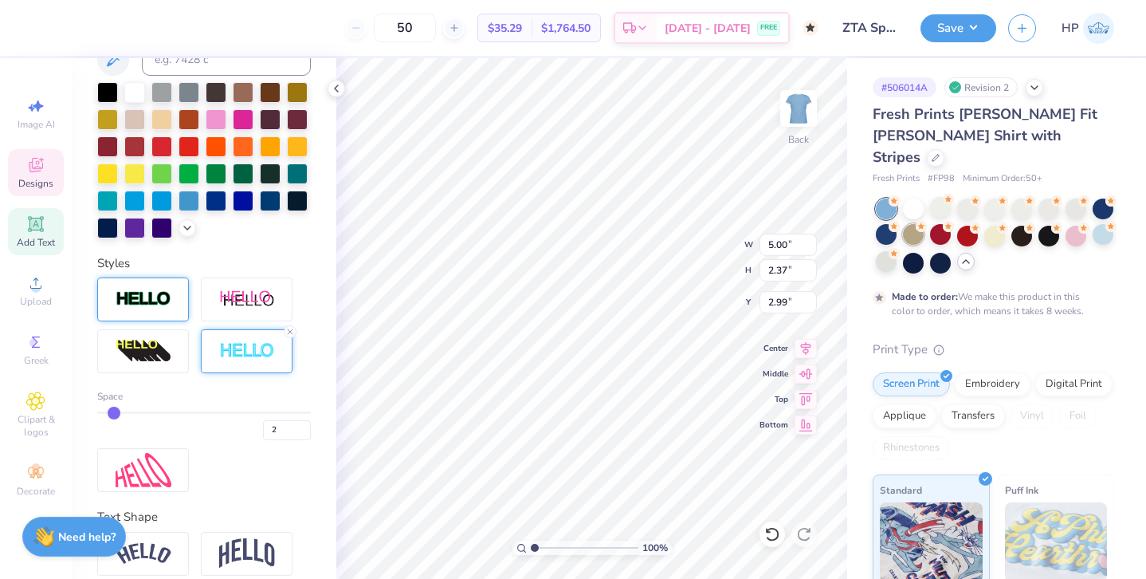
type input "3.00"
click at [671, 271] on div "100 % Back W 5.00 5.00 " H 2.37 2.37 " Y 3.00 3.00 " Center Middle Top Bottom" at bounding box center [591, 318] width 511 height 521
type textarea "n"
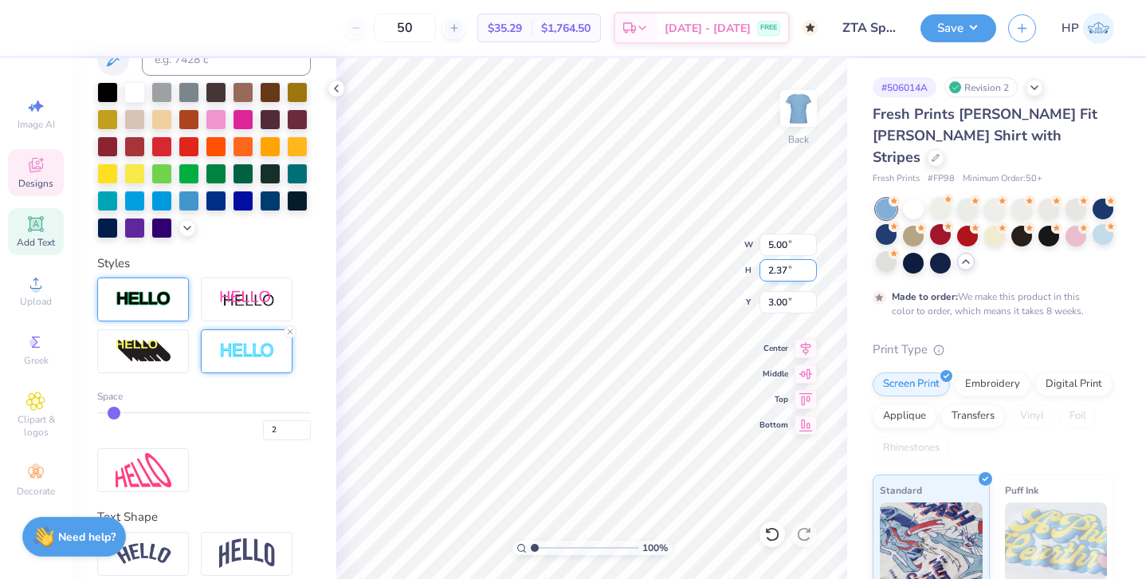
scroll to position [0, 0]
type textarea "Zeta Tau Alpha"
type input "6.30"
type input "1.26"
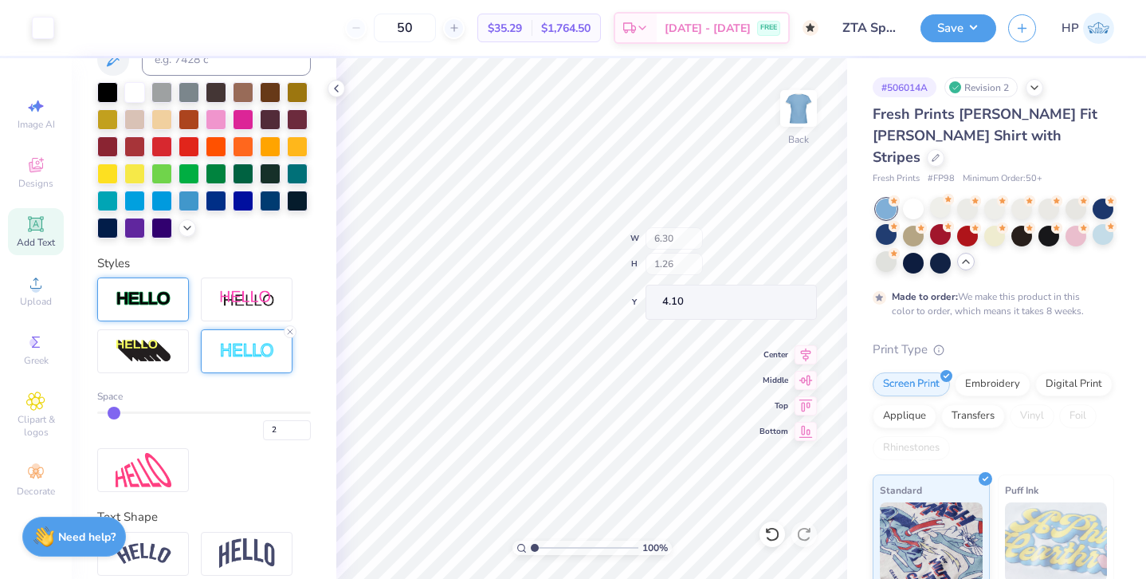
type input "4.10"
type input "3.00"
type input "8.63"
type input "1.73"
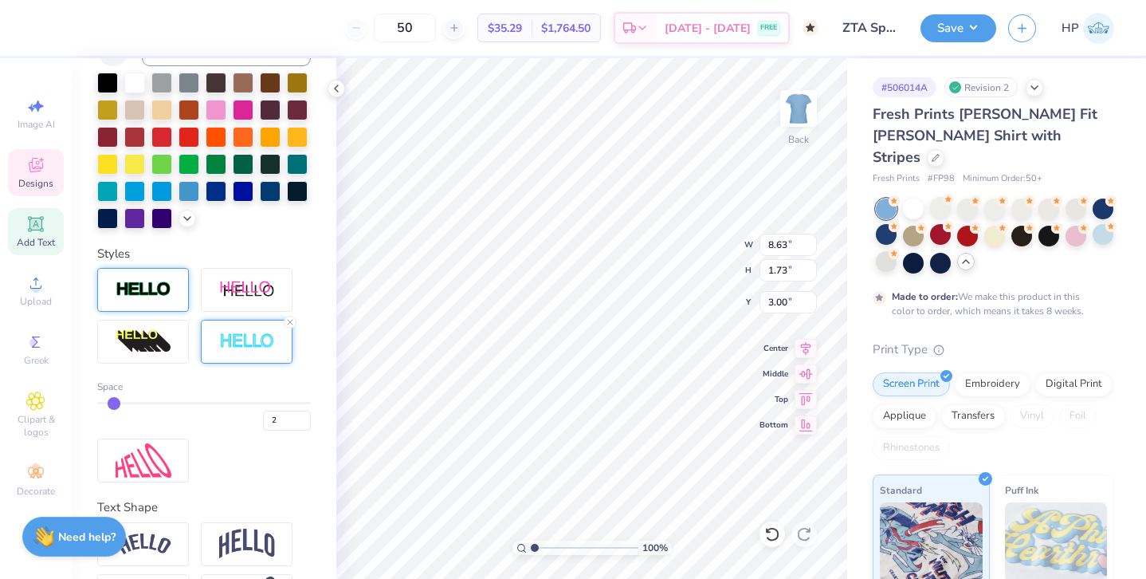
click at [34, 233] on icon at bounding box center [35, 223] width 19 height 19
type input "4.53"
type input "1.31"
type input "9.34"
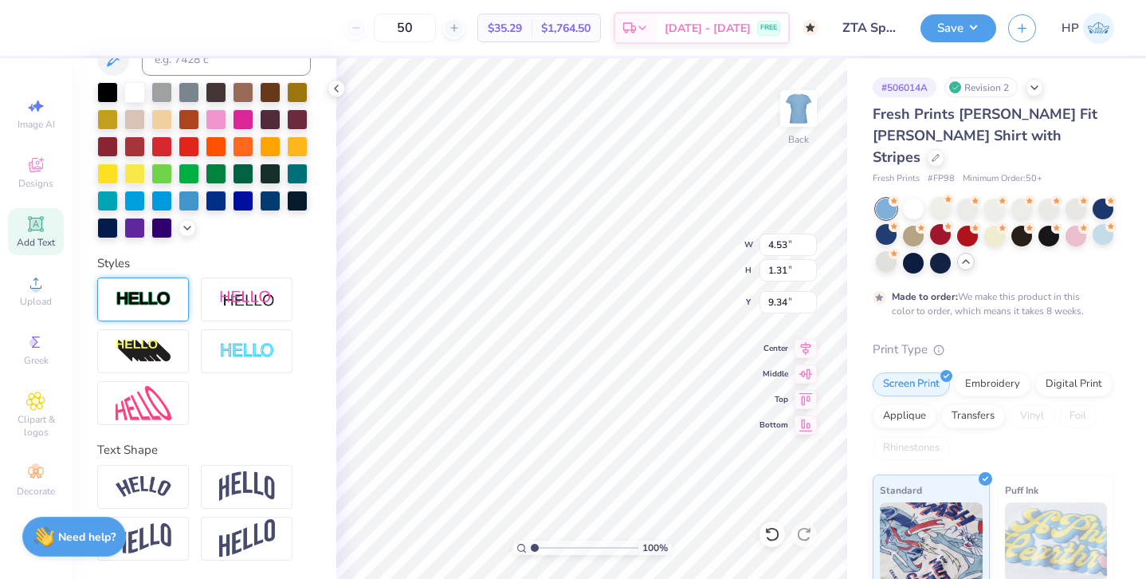
click at [47, 237] on span "Add Text" at bounding box center [36, 242] width 38 height 13
type input "12.46"
type input "8.63"
type input "1.73"
type input "3.00"
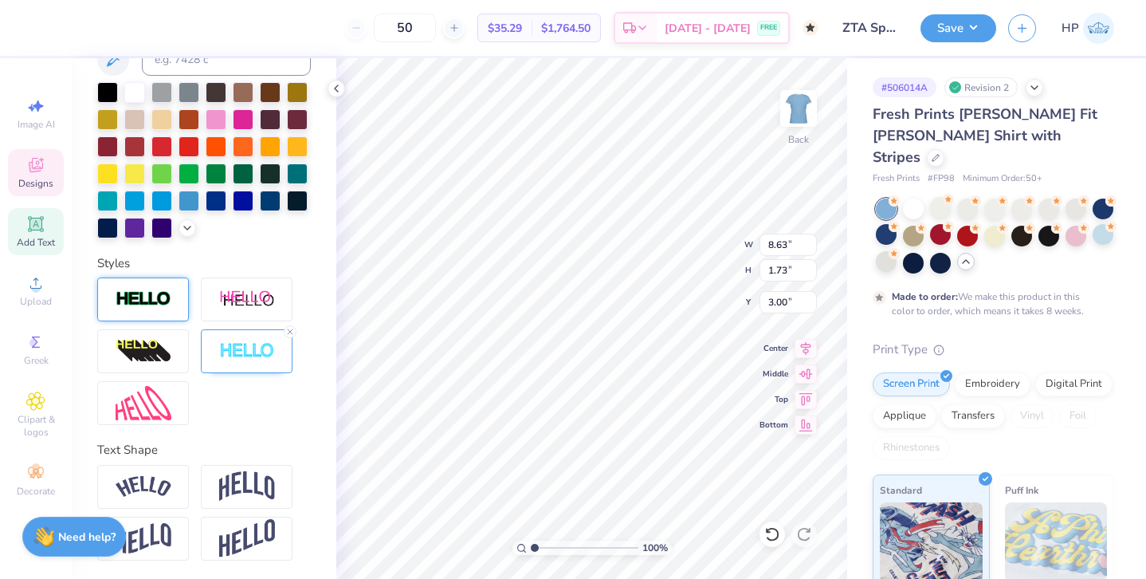
scroll to position [0, 2]
type input "4.53"
type input "1.31"
type input "9.34"
paste textarea "Alpha"
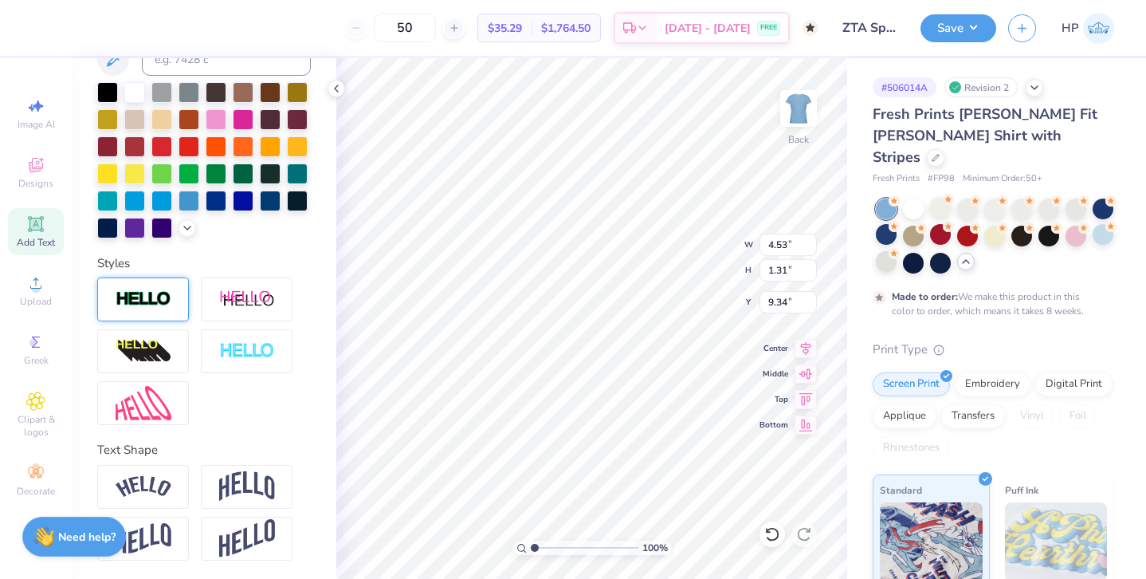
type textarea "Alpha"
type input "4.53"
type input "1.31"
type input "12.46"
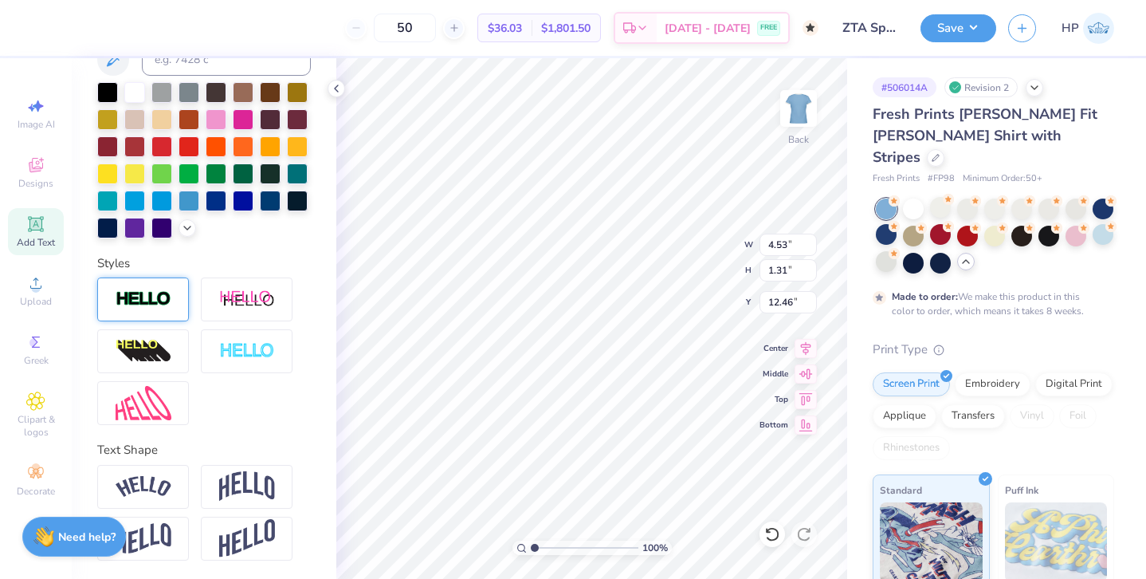
type textarea "Tau"
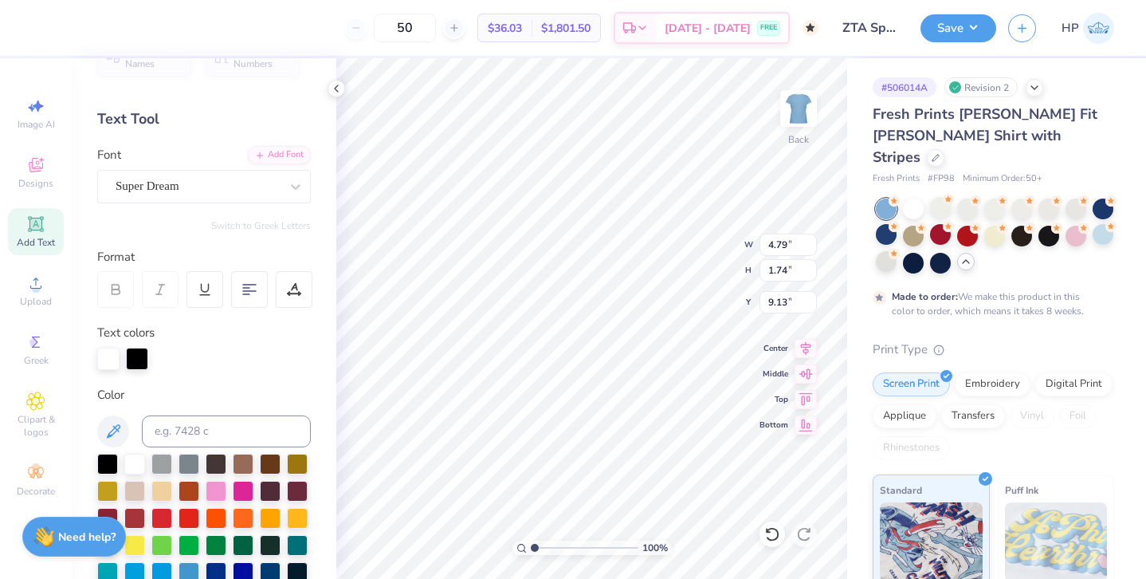
scroll to position [0, 0]
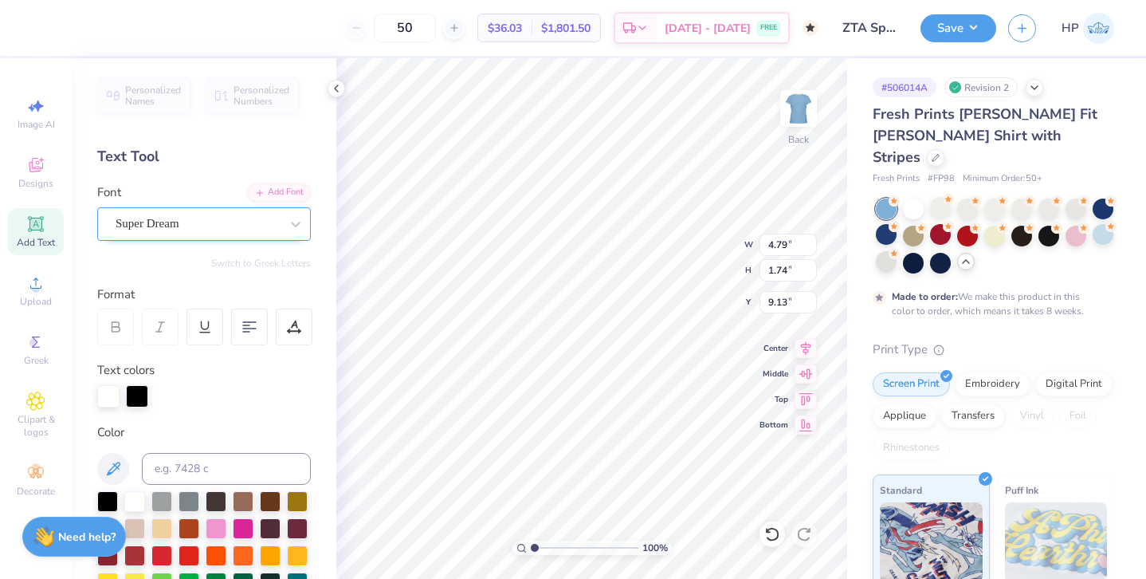
click at [177, 216] on div "Super Dream" at bounding box center [197, 223] width 167 height 25
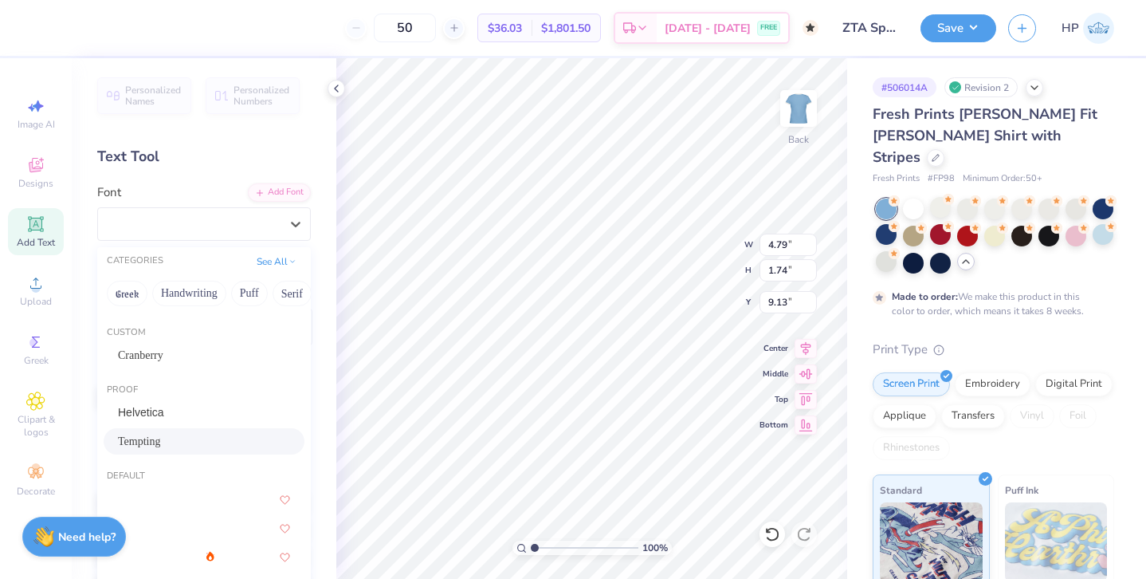
scroll to position [53, 0]
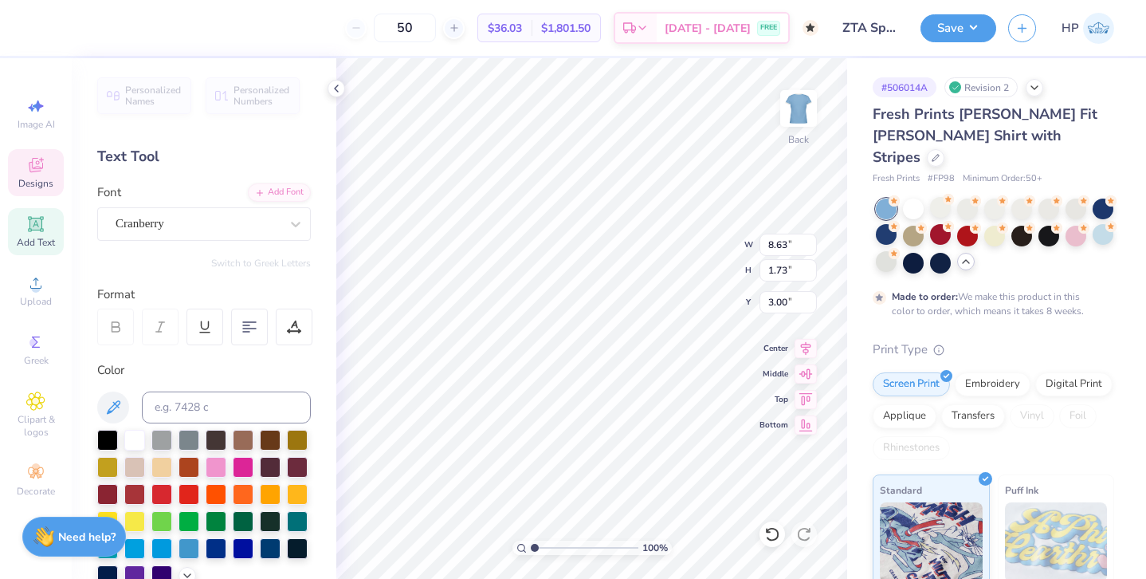
type input "8.63"
type input "1.73"
type input "3.00"
click at [253, 232] on div "Cranberry" at bounding box center [197, 223] width 167 height 25
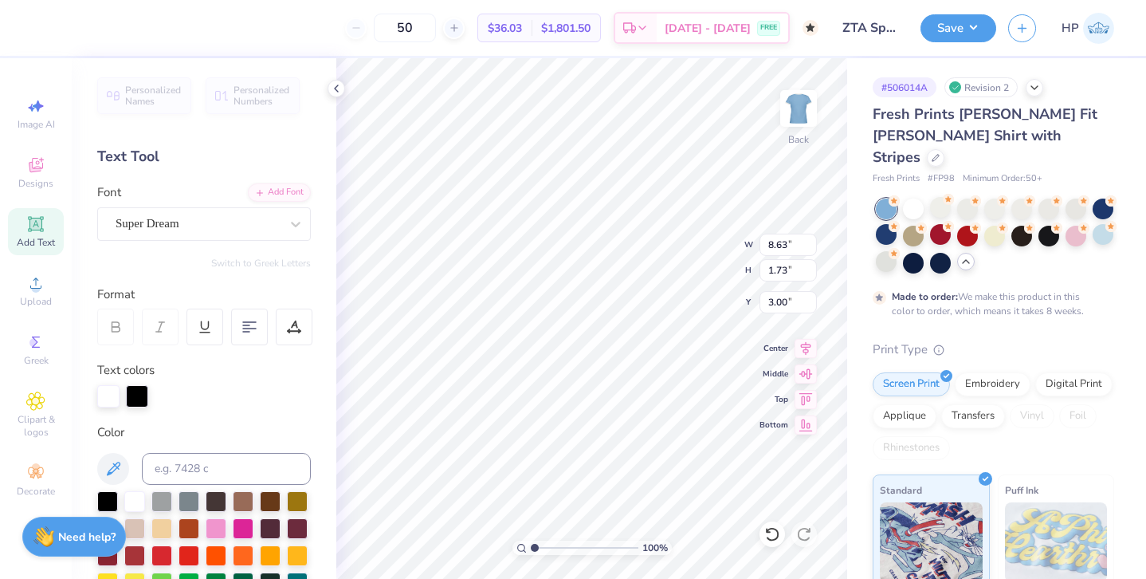
type input "4.79"
type input "1.74"
type input "9.13"
click at [227, 230] on div "Super Dream" at bounding box center [197, 223] width 167 height 25
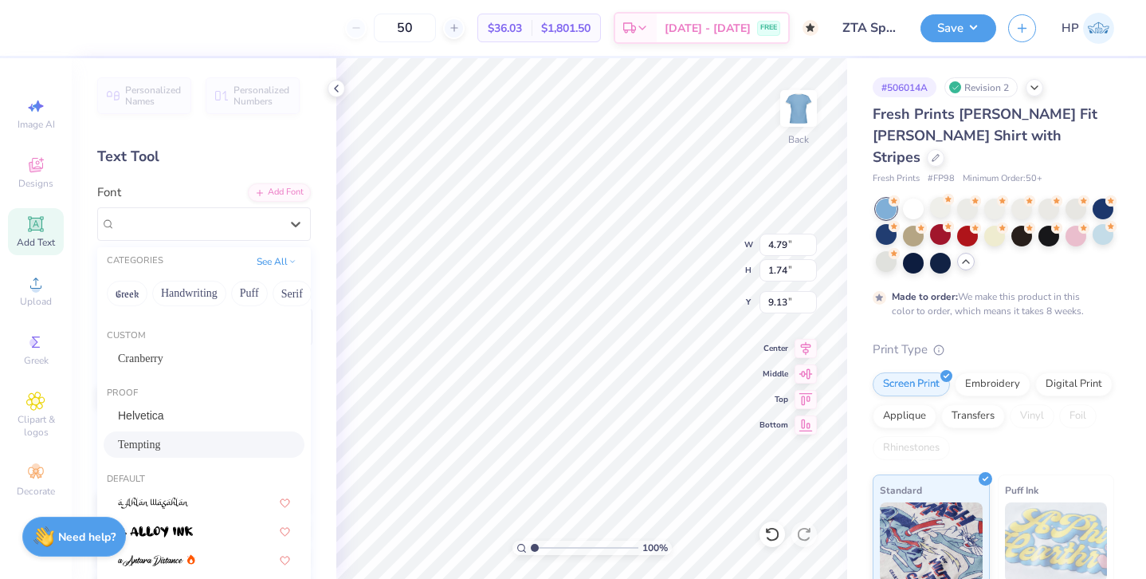
scroll to position [0, 0]
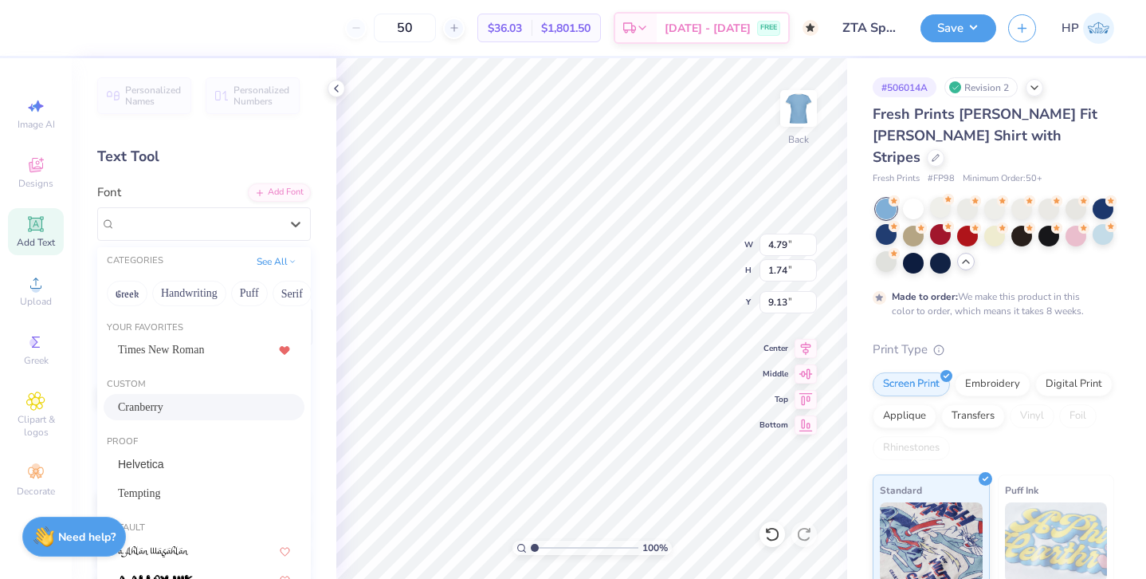
click at [182, 400] on div "Cranberry" at bounding box center [204, 407] width 172 height 17
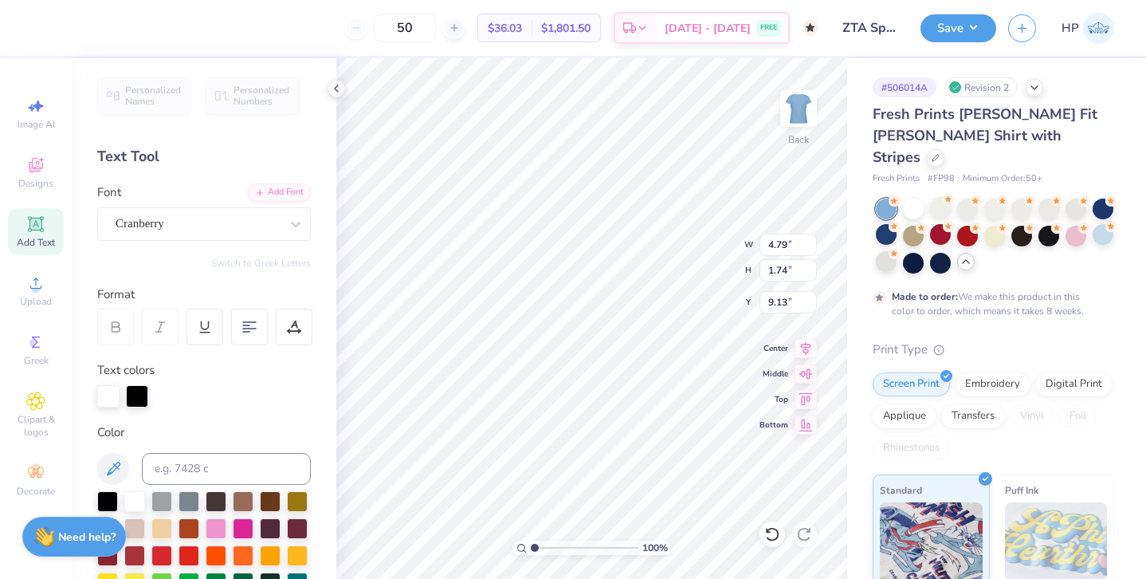
type input "3.73"
type input "1.97"
type input "9.02"
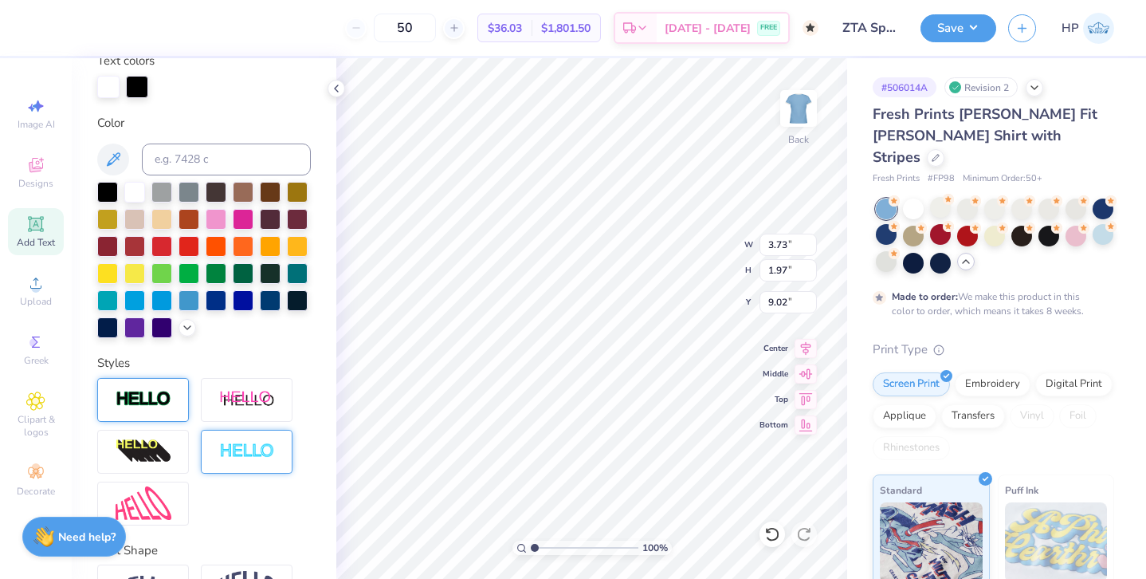
scroll to position [320, 0]
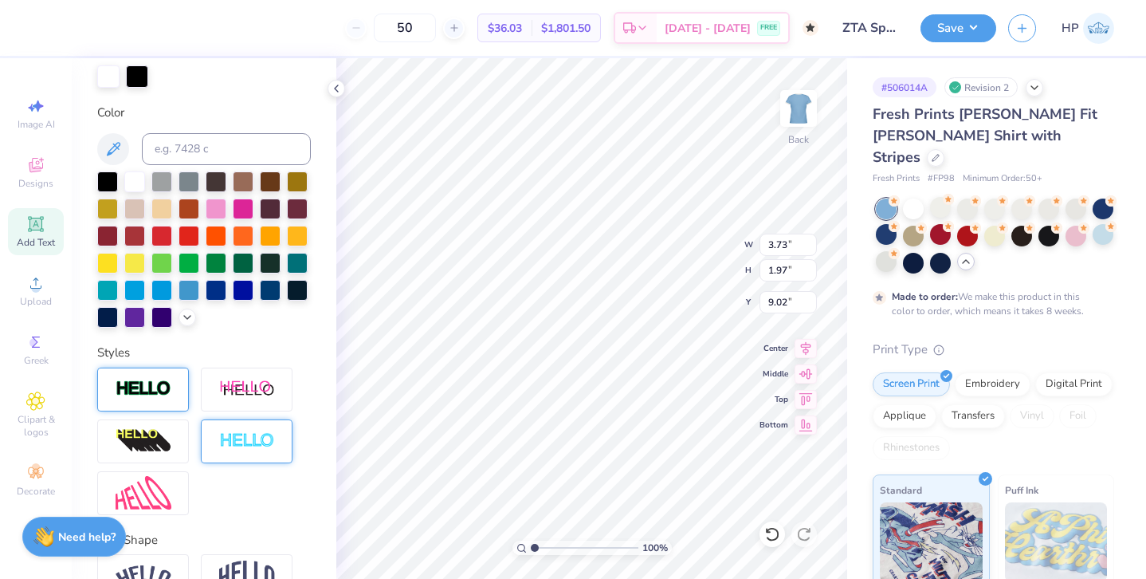
click at [263, 437] on img at bounding box center [247, 441] width 56 height 18
type input "3.76"
type input "1.99"
type input "9.00"
type input "2"
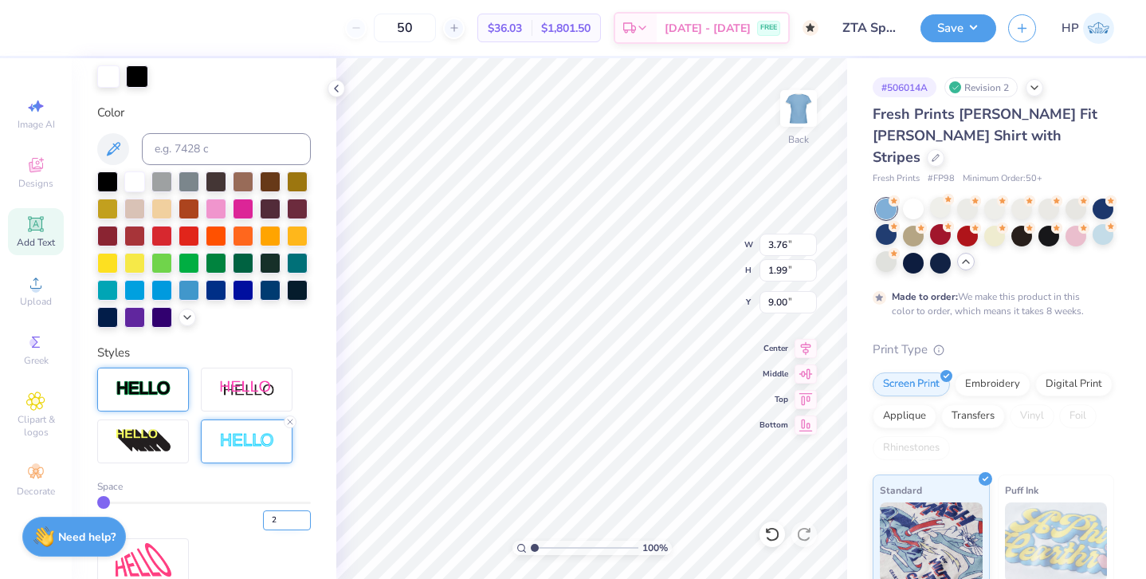
click at [303, 514] on input "2" at bounding box center [287, 520] width 48 height 20
type input "2"
type input "3.78"
type input "2.01"
type input "8.99"
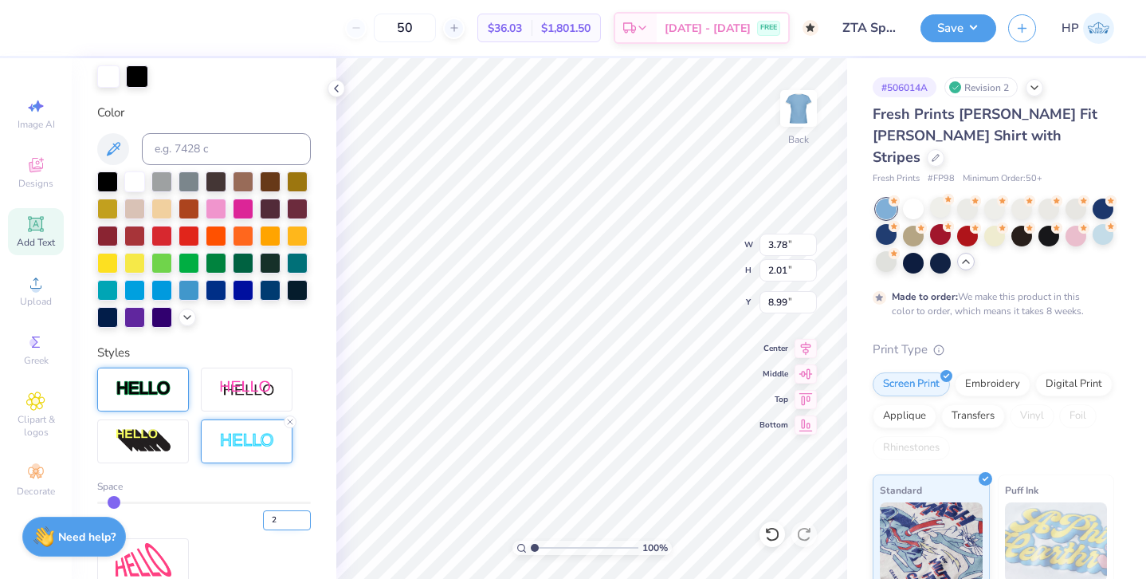
type input "2.96"
type input "1.31"
type input "12.46"
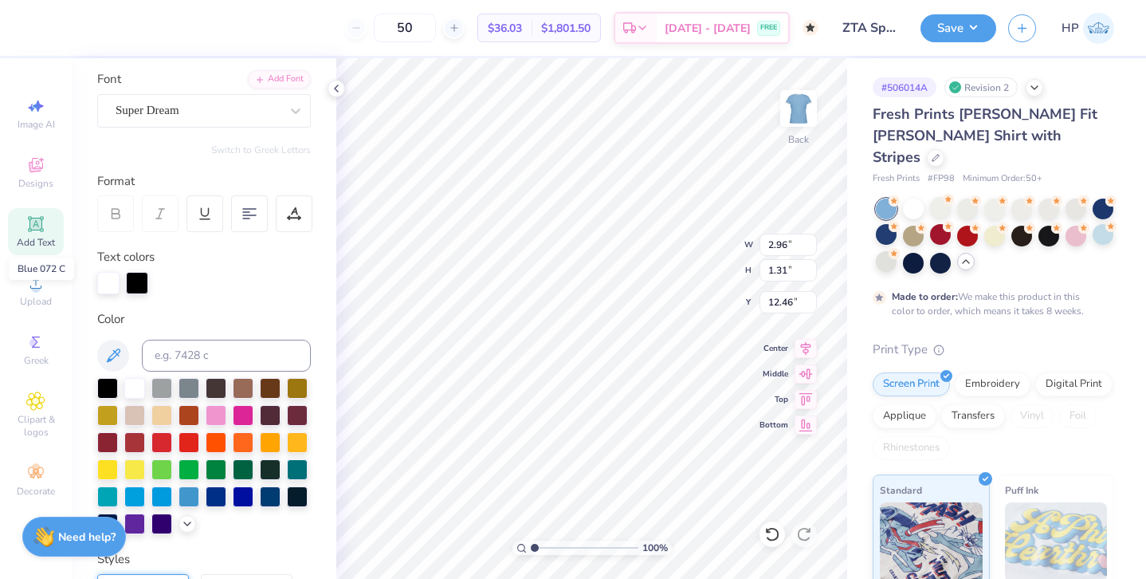
scroll to position [0, 0]
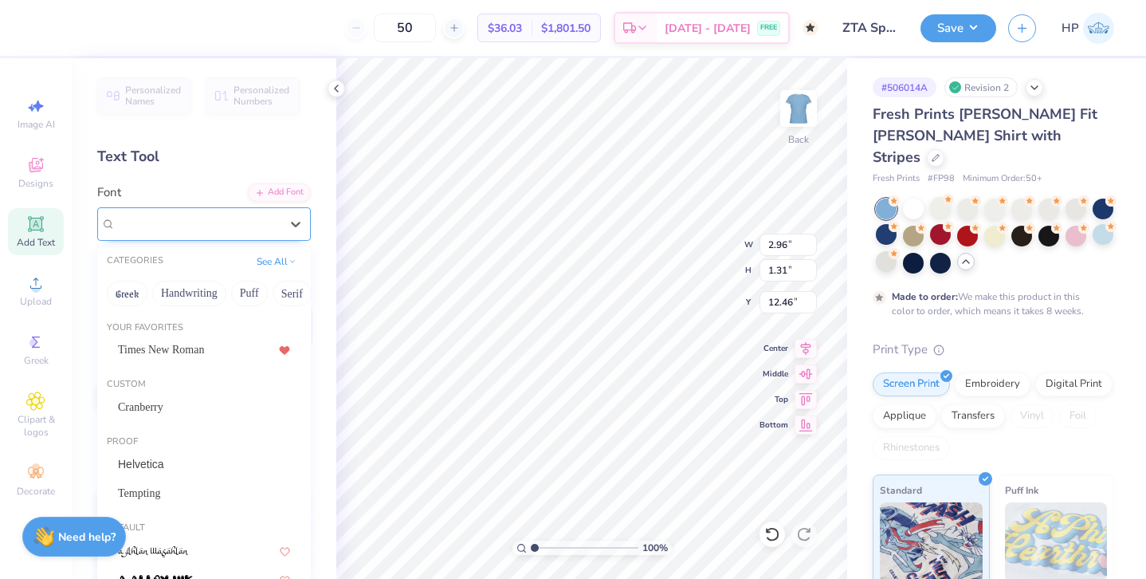
click at [203, 217] on div "Super Dream" at bounding box center [197, 223] width 167 height 25
click at [175, 423] on div "Custom Cranberry" at bounding box center [204, 399] width 214 height 57
click at [228, 405] on div "Cranberry" at bounding box center [204, 407] width 172 height 17
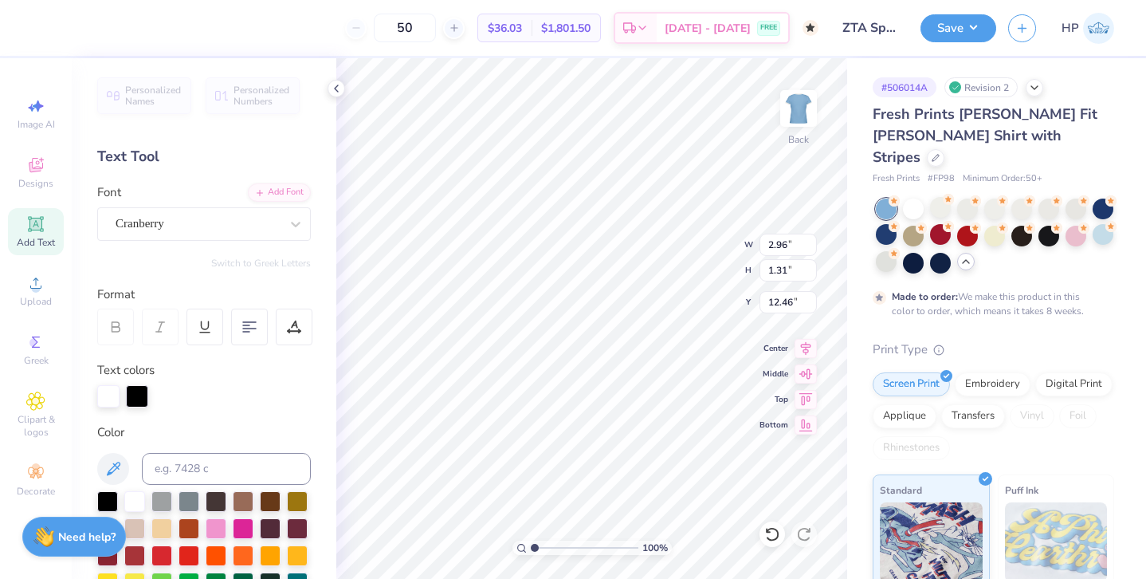
type input "2.06"
type input "1.71"
type input "12.26"
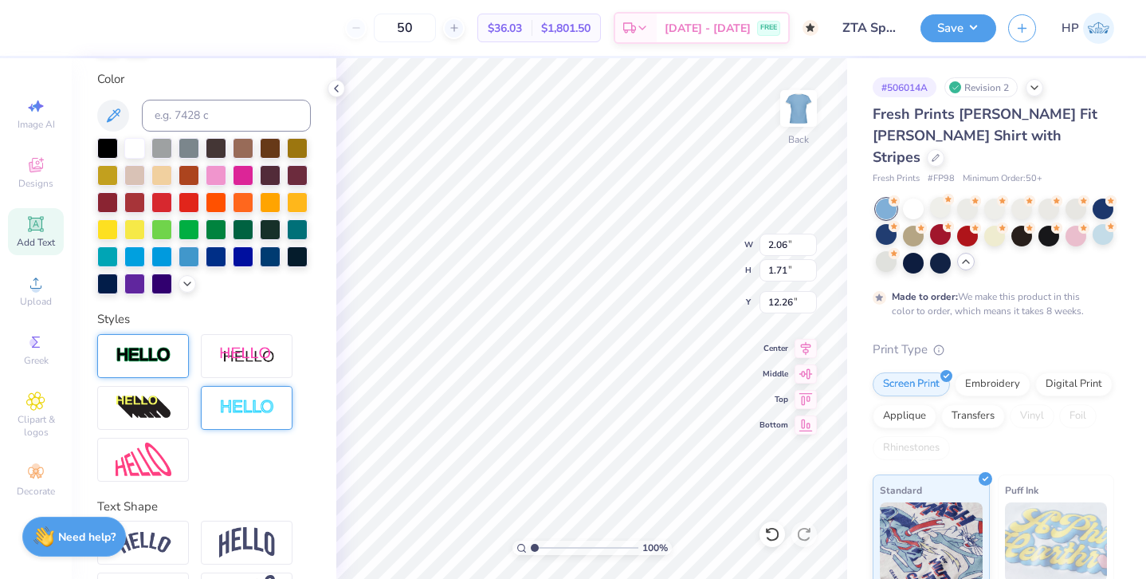
scroll to position [356, 0]
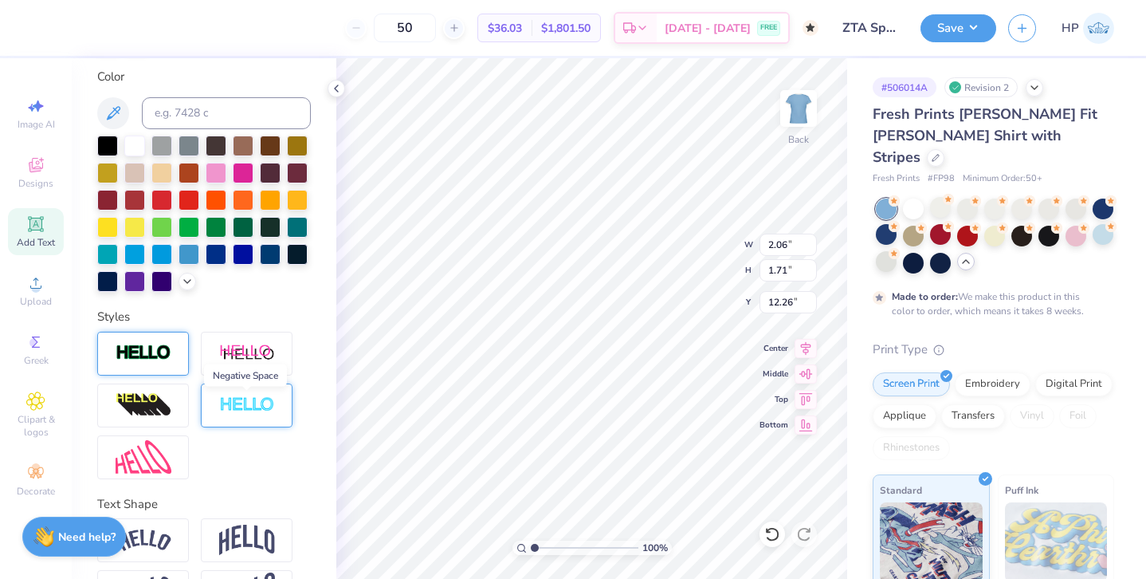
click at [231, 405] on img at bounding box center [247, 405] width 56 height 18
type input "2.08"
type input "1.73"
type input "12.25"
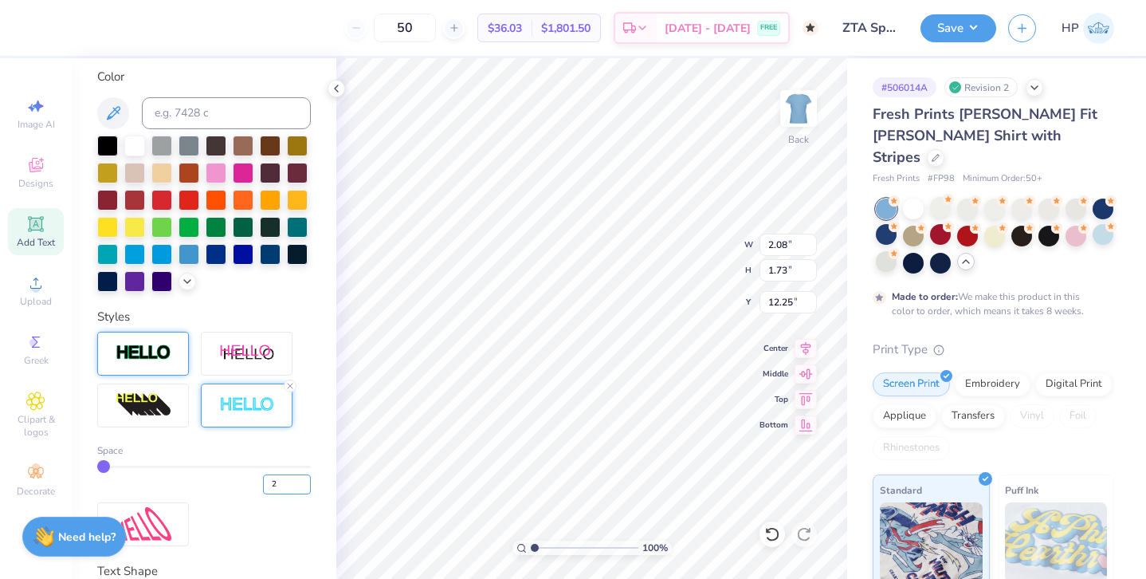
type input "2"
click at [305, 481] on input "2" at bounding box center [287, 484] width 48 height 20
type input "2"
type input "2.11"
type input "1.76"
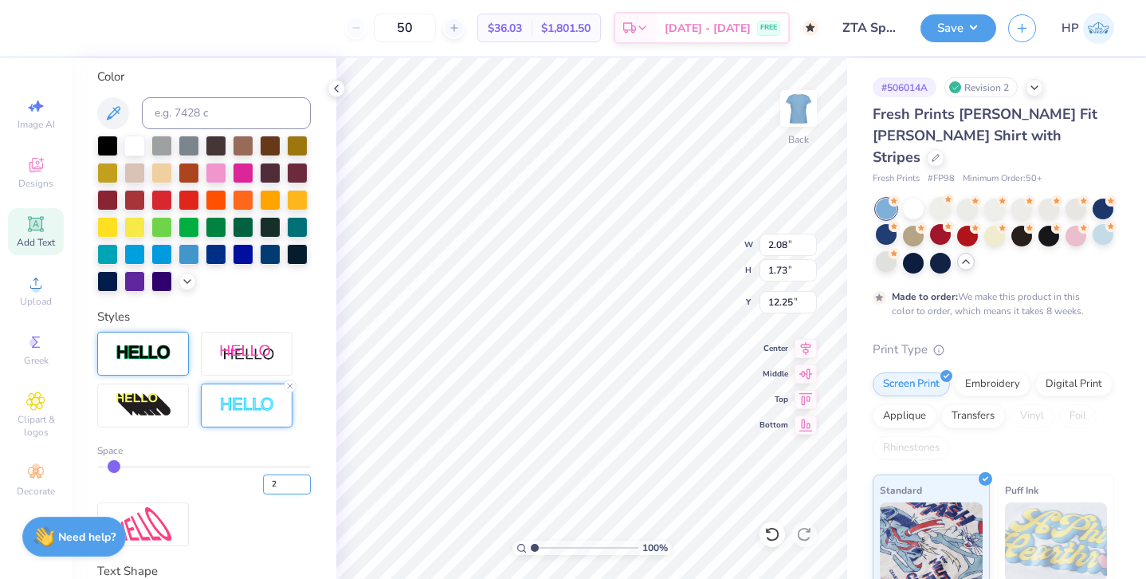
type input "12.23"
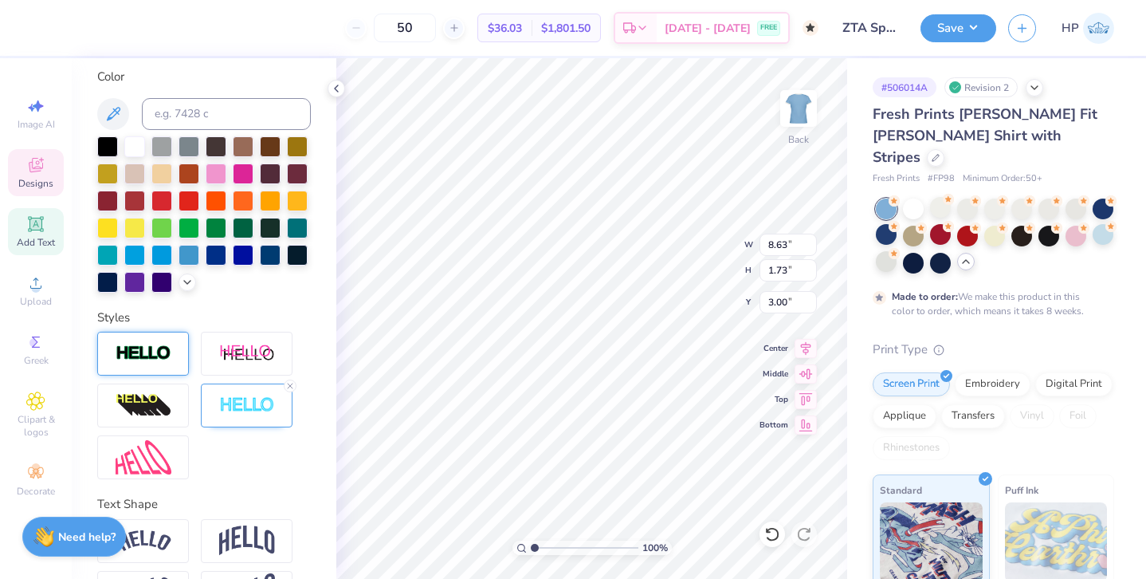
scroll to position [0, 0]
type textarea "Zeta"
click at [780, 270] on input "1.47" at bounding box center [788, 270] width 57 height 22
type input "1.5"
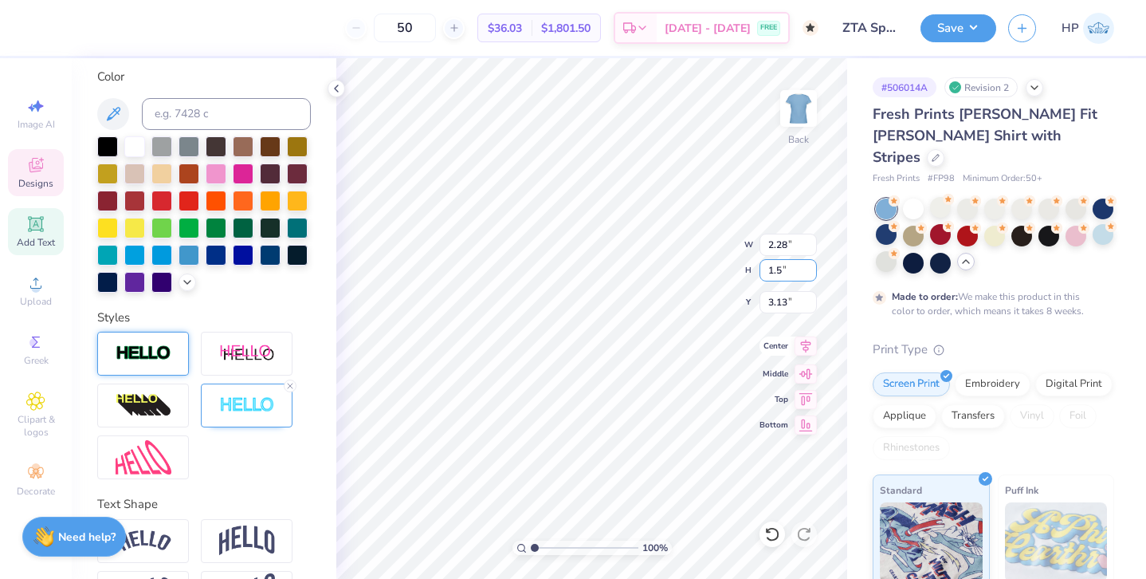
type input "2.34"
type input "1.50"
type input "3.12"
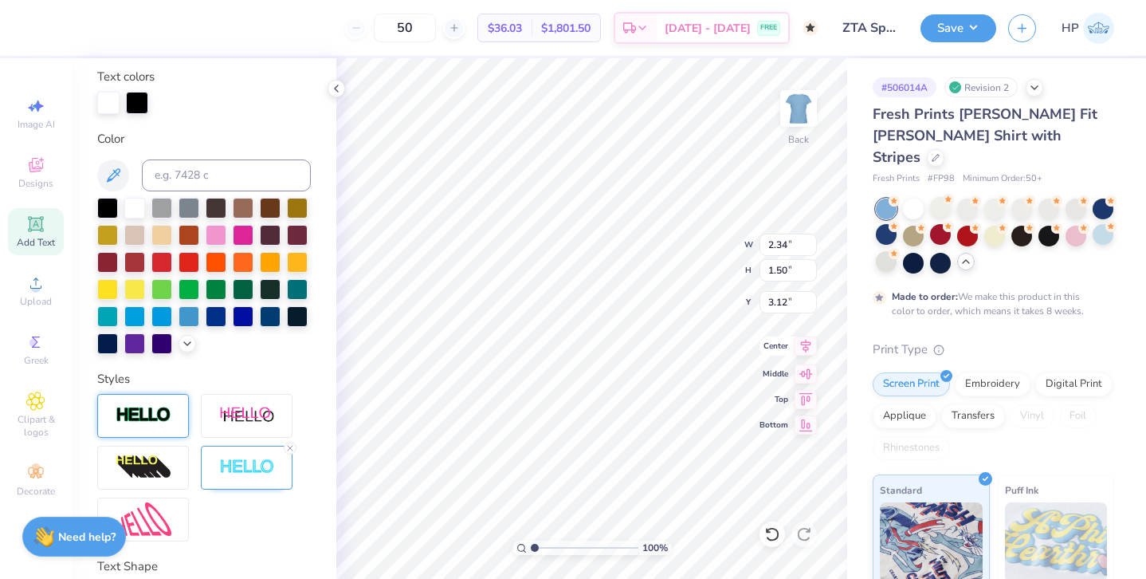
type input "3.78"
type input "2.01"
type input "8.99"
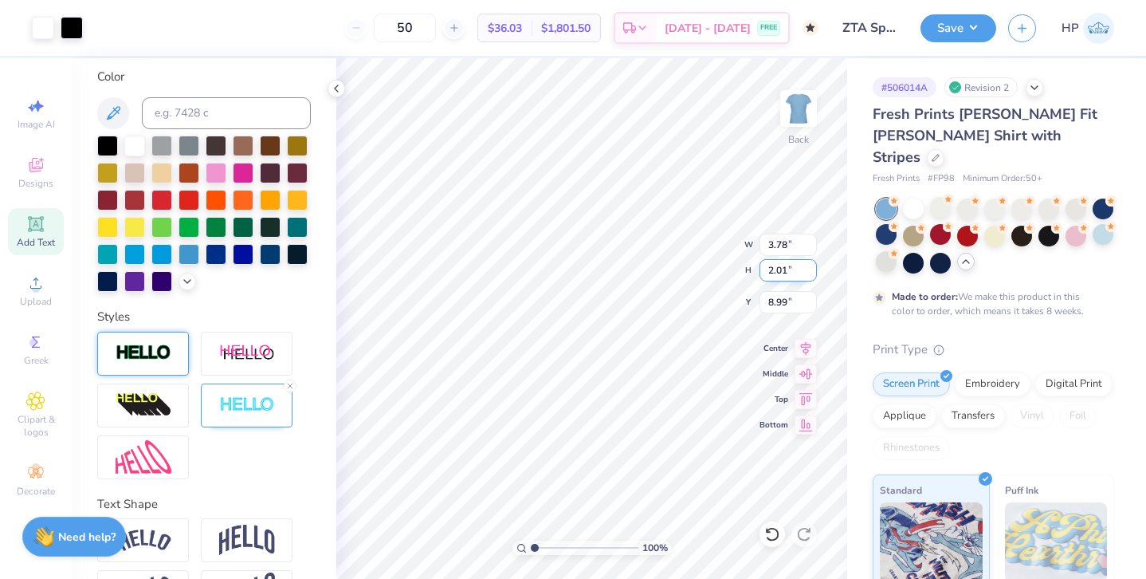
click at [772, 273] on input "2.01" at bounding box center [788, 270] width 57 height 22
type input "1.5"
type input "2.82"
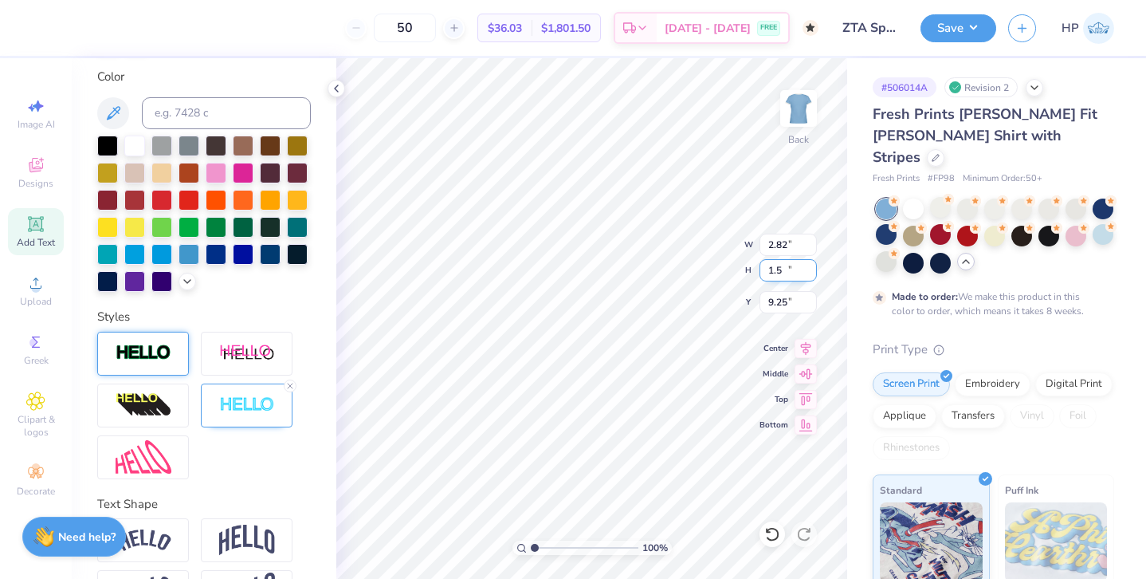
type input "1.50"
type input "9.25"
type input "2.11"
type input "1.76"
type input "12.23"
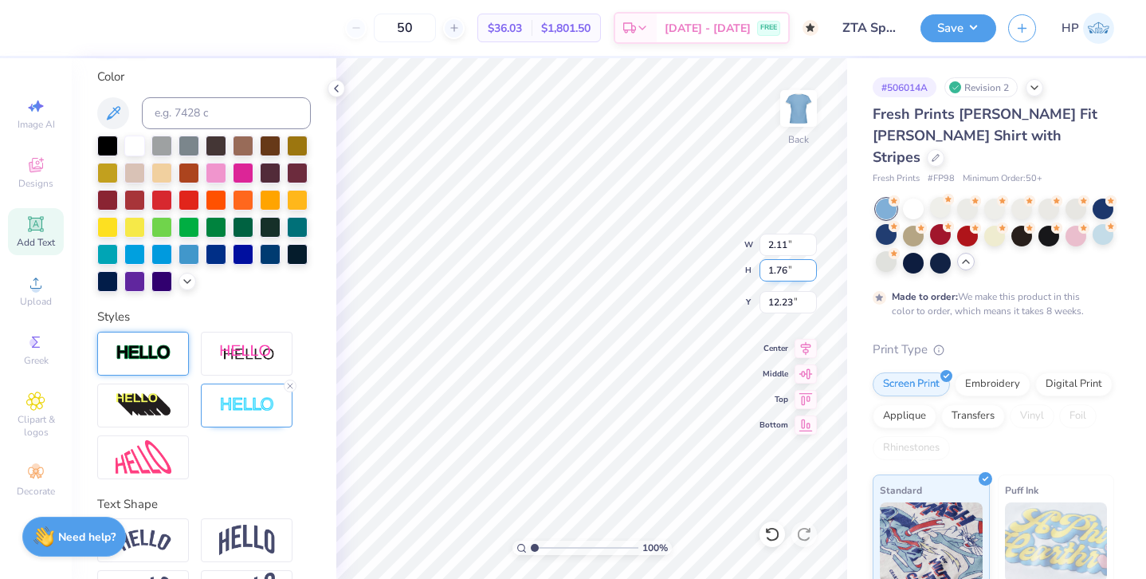
click at [780, 272] on input "1.76" at bounding box center [788, 270] width 57 height 22
type input "1.5"
type input "1.80"
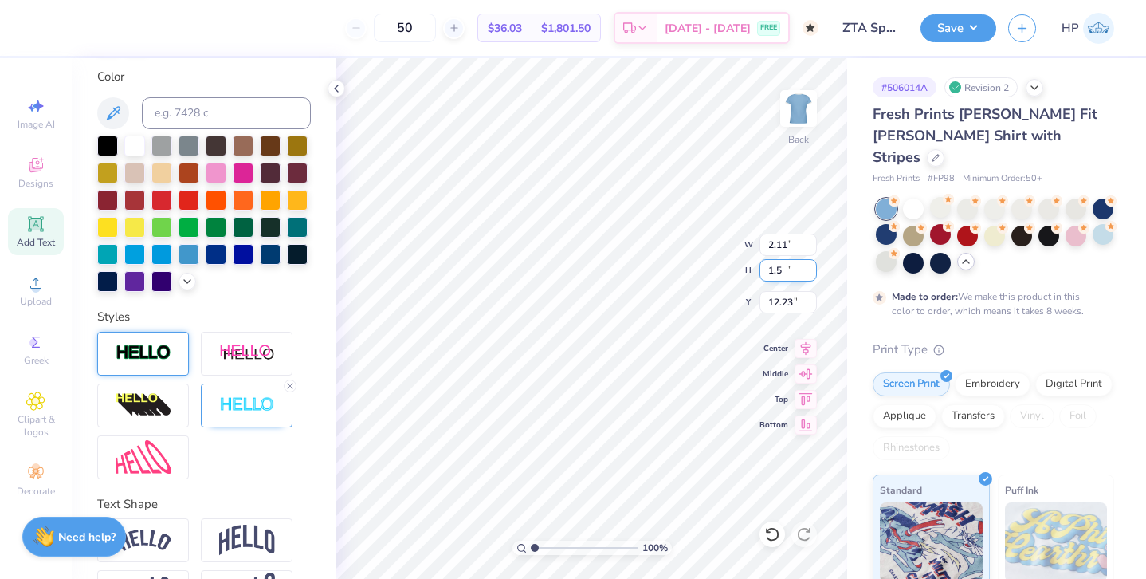
type input "1.50"
type input "12.36"
click at [678, 261] on div "100 % Back W 1.80 1.80 " H 1.50 1.50 " Y 12.36 12.36 " Center Middle Top Bottom" at bounding box center [591, 318] width 511 height 521
type input "5.56"
type input "1.80"
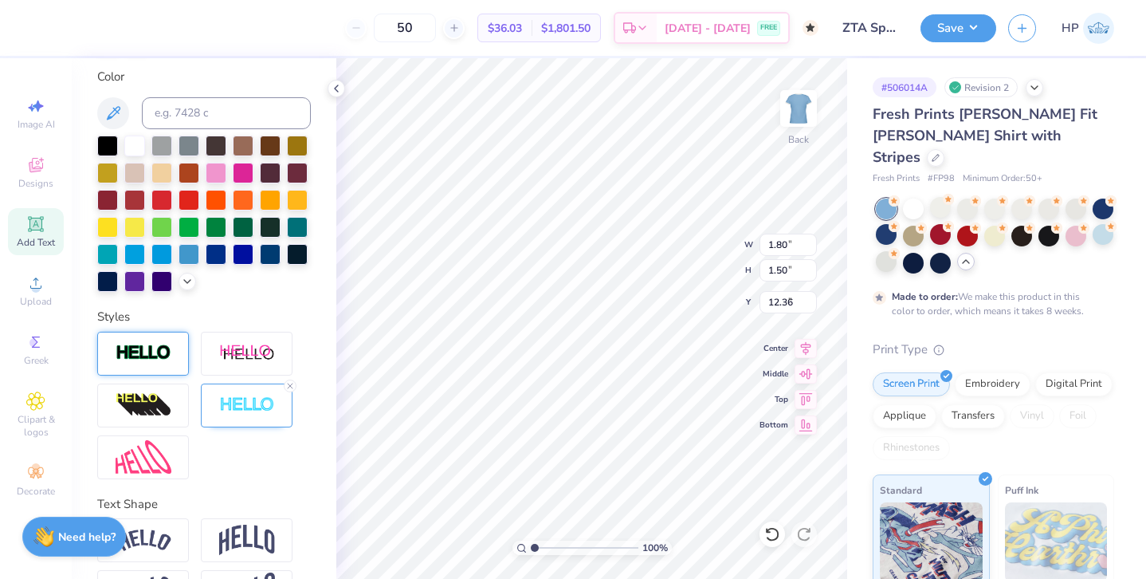
type input "4.42"
drag, startPoint x: 534, startPoint y: 545, endPoint x: 569, endPoint y: 544, distance: 35.1
type input "4.23"
click at [568, 544] on input "range" at bounding box center [585, 547] width 108 height 14
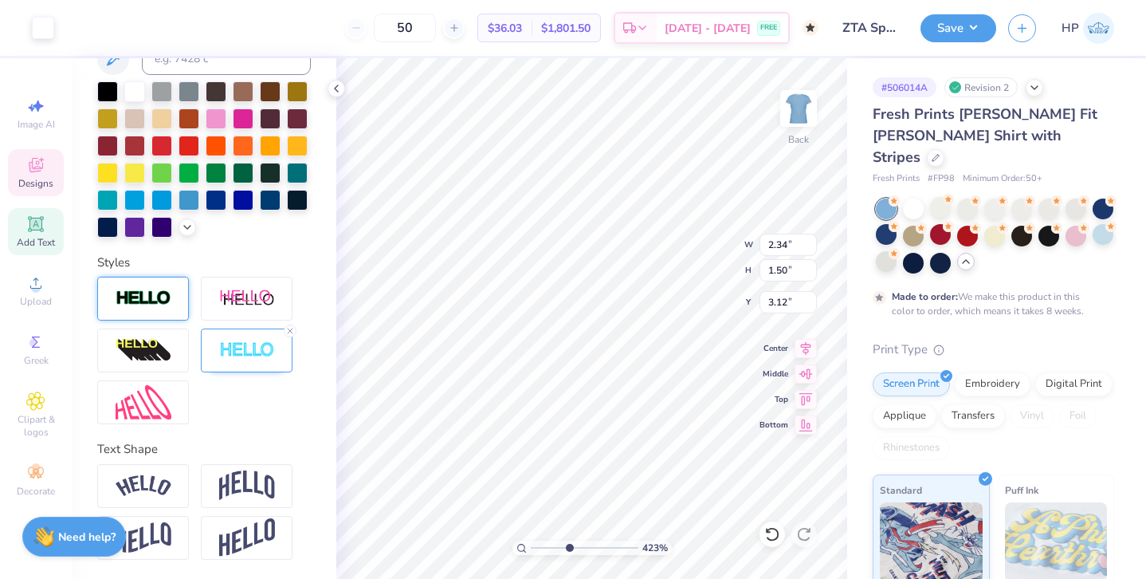
scroll to position [293, 0]
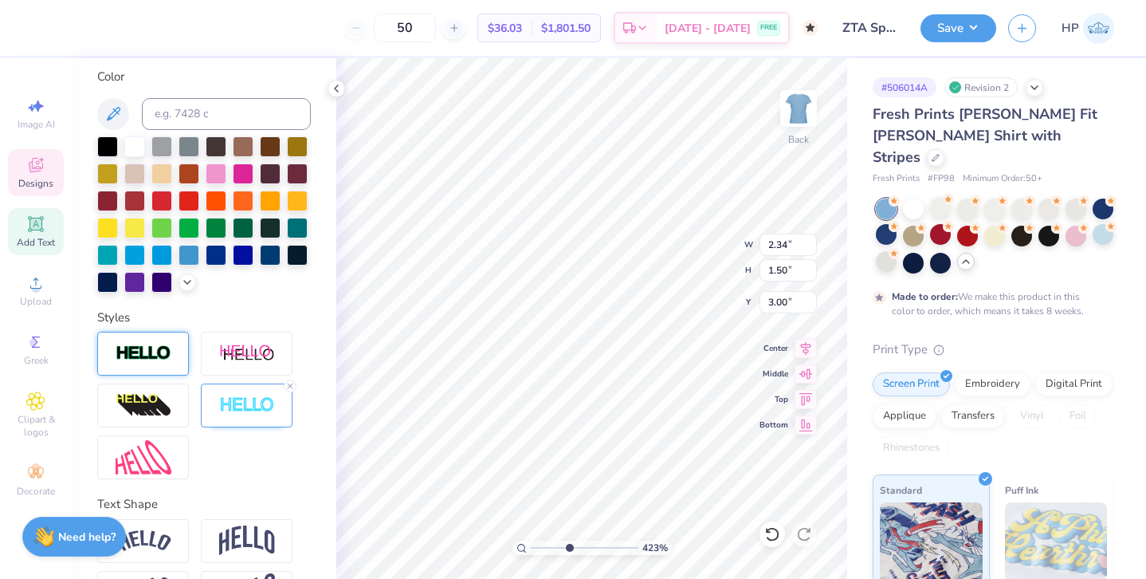
type input "3.00"
type input "1.80"
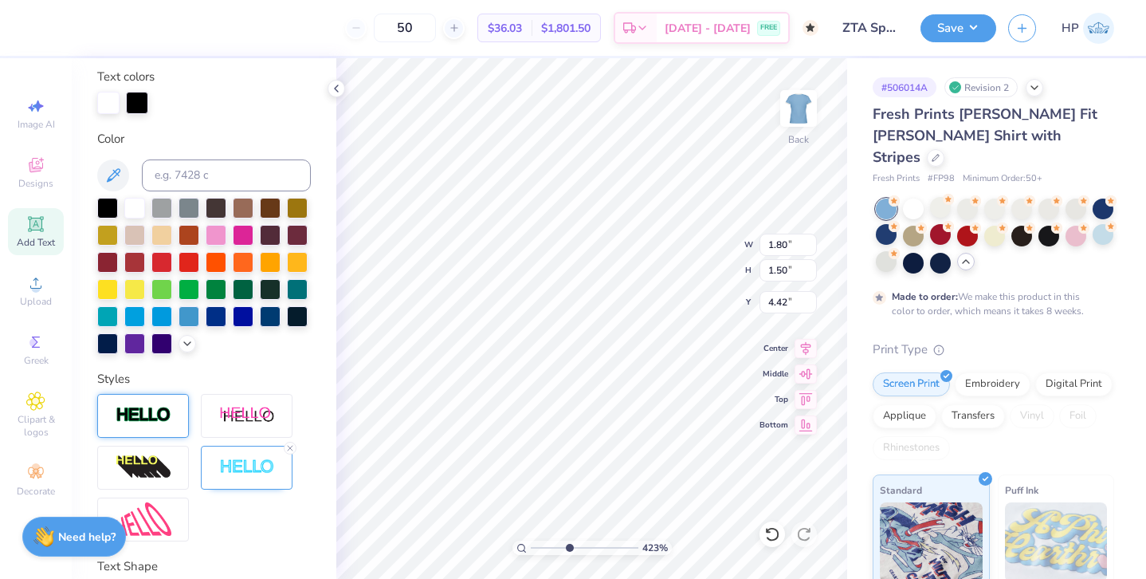
scroll to position [356, 0]
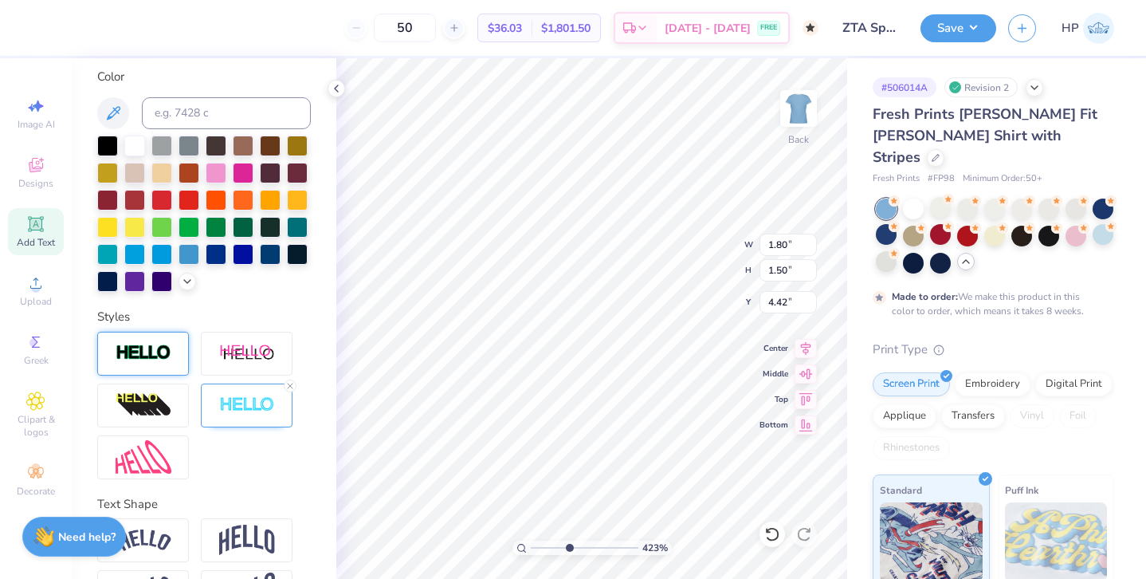
type input "4.21"
type input "2.82"
type input "5.35"
type input "1.80"
type input "4.27"
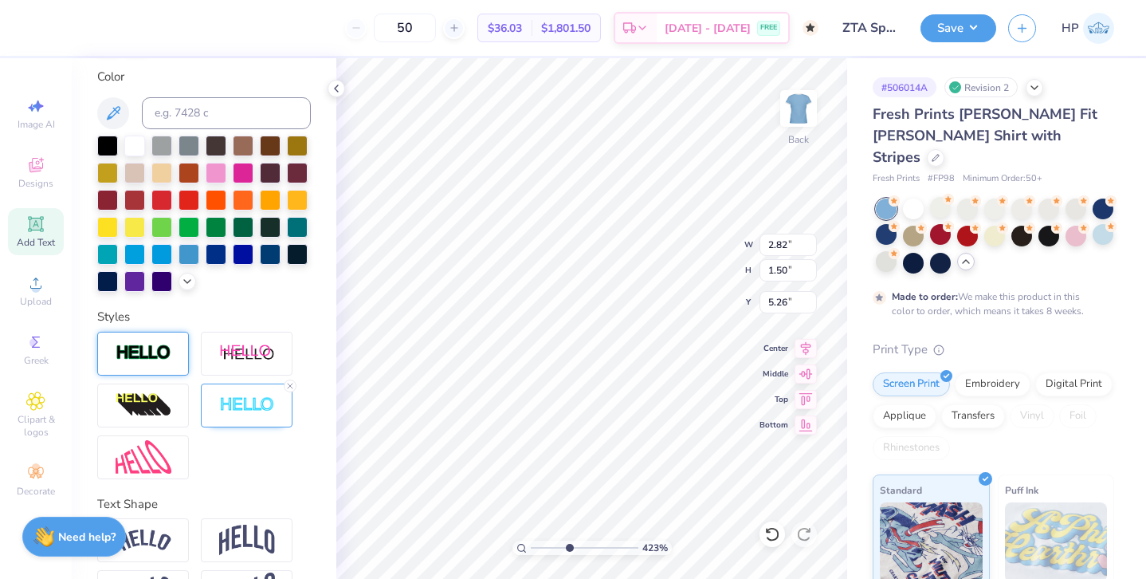
type input "5.26"
drag, startPoint x: 570, startPoint y: 551, endPoint x: 531, endPoint y: 547, distance: 39.3
type input "1"
click at [531, 547] on input "range" at bounding box center [585, 547] width 108 height 14
type input "5.12"
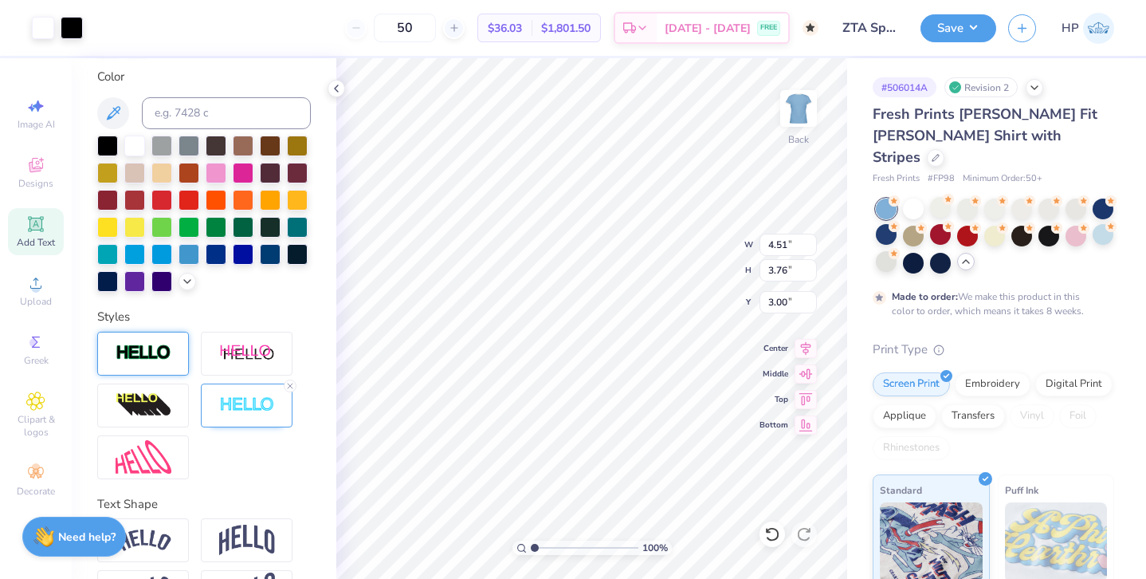
type input "4.27"
type input "3.00"
drag, startPoint x: 537, startPoint y: 547, endPoint x: 553, endPoint y: 545, distance: 16.0
type input "2.67"
click at [552, 545] on input "range" at bounding box center [585, 547] width 108 height 14
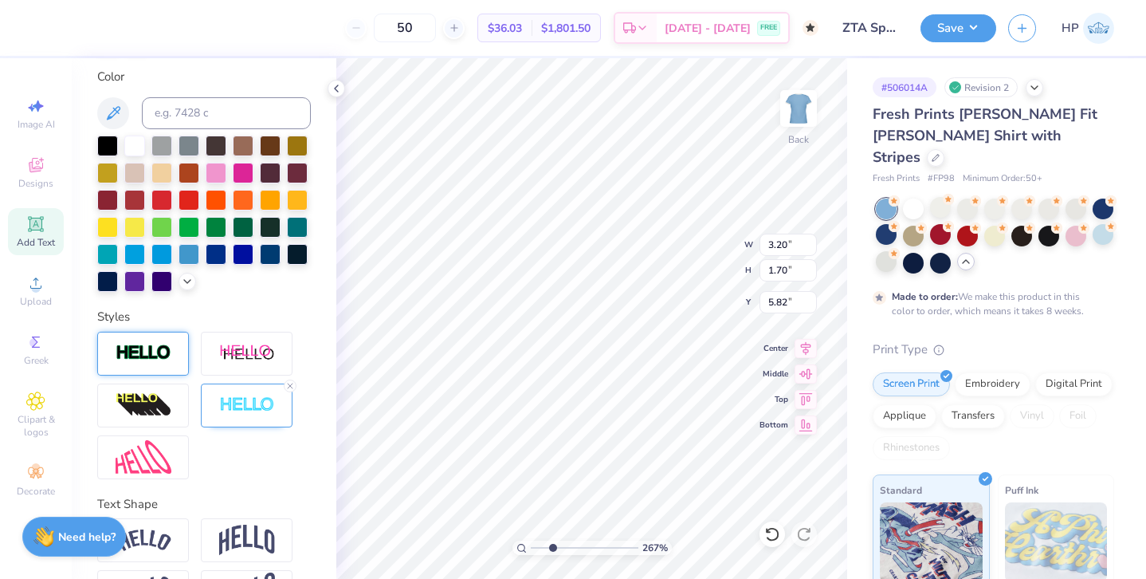
type input "5.82"
drag, startPoint x: 555, startPoint y: 548, endPoint x: 524, endPoint y: 544, distance: 31.3
click at [531, 544] on input "range" at bounding box center [585, 547] width 108 height 14
drag, startPoint x: 536, startPoint y: 548, endPoint x: 551, endPoint y: 548, distance: 15.2
type input "2.49"
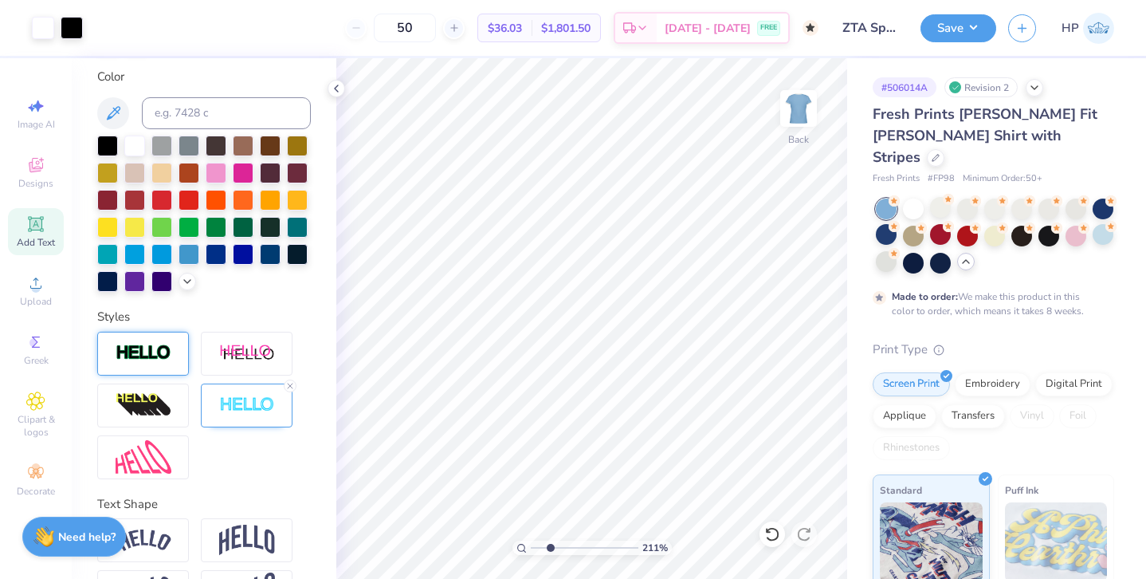
click at [550, 548] on input "range" at bounding box center [585, 547] width 108 height 14
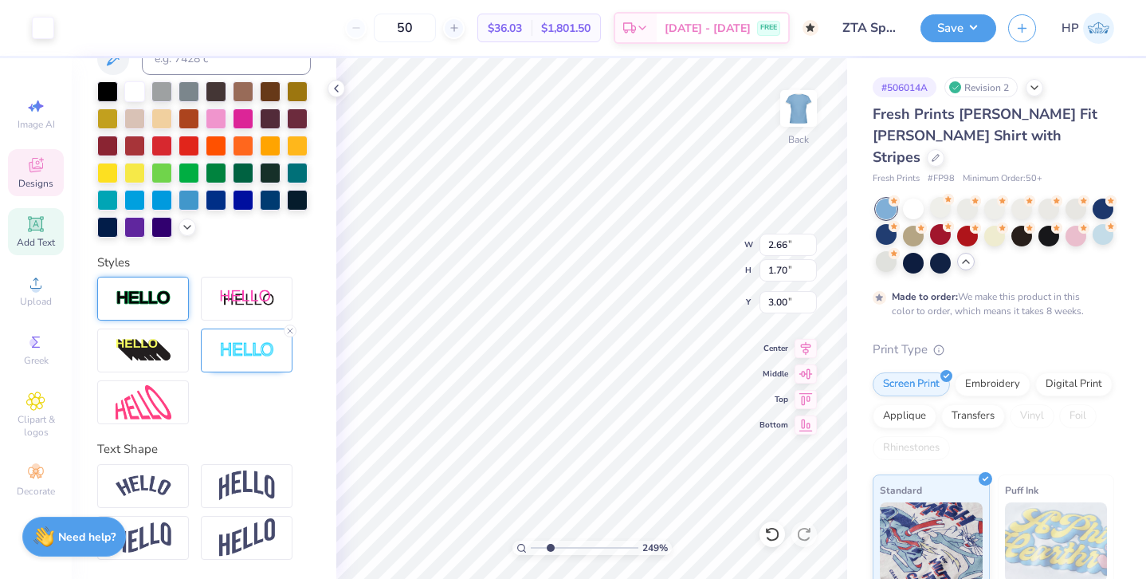
scroll to position [293, 0]
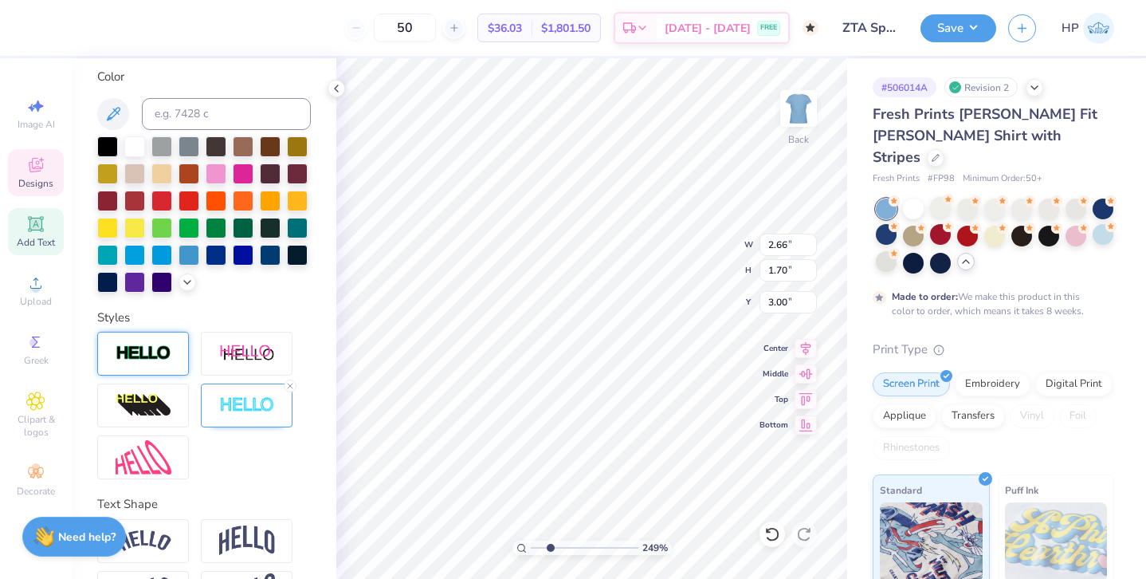
type input "2.05"
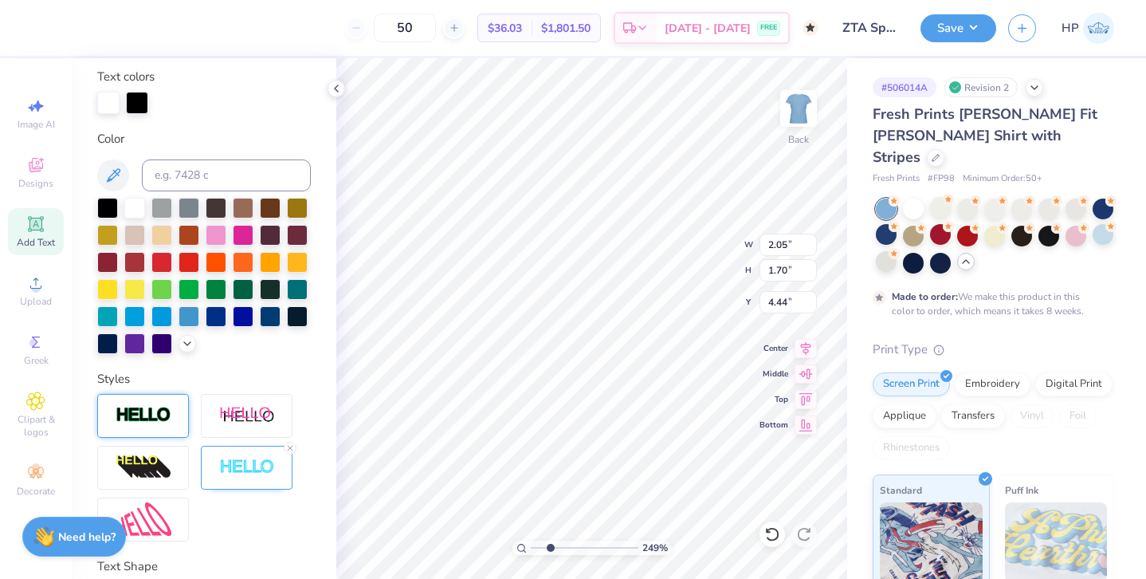
scroll to position [356, 0]
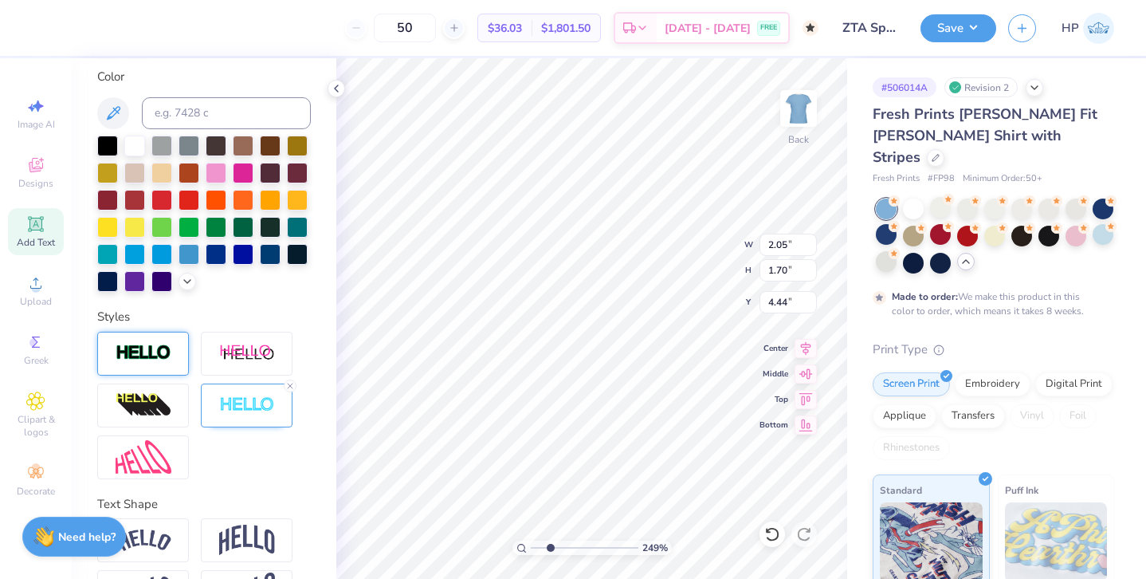
type input "3.00"
drag, startPoint x: 552, startPoint y: 548, endPoint x: 532, endPoint y: 548, distance: 19.9
click at [532, 548] on input "range" at bounding box center [585, 547] width 108 height 14
drag, startPoint x: 536, startPoint y: 546, endPoint x: 556, endPoint y: 544, distance: 20.0
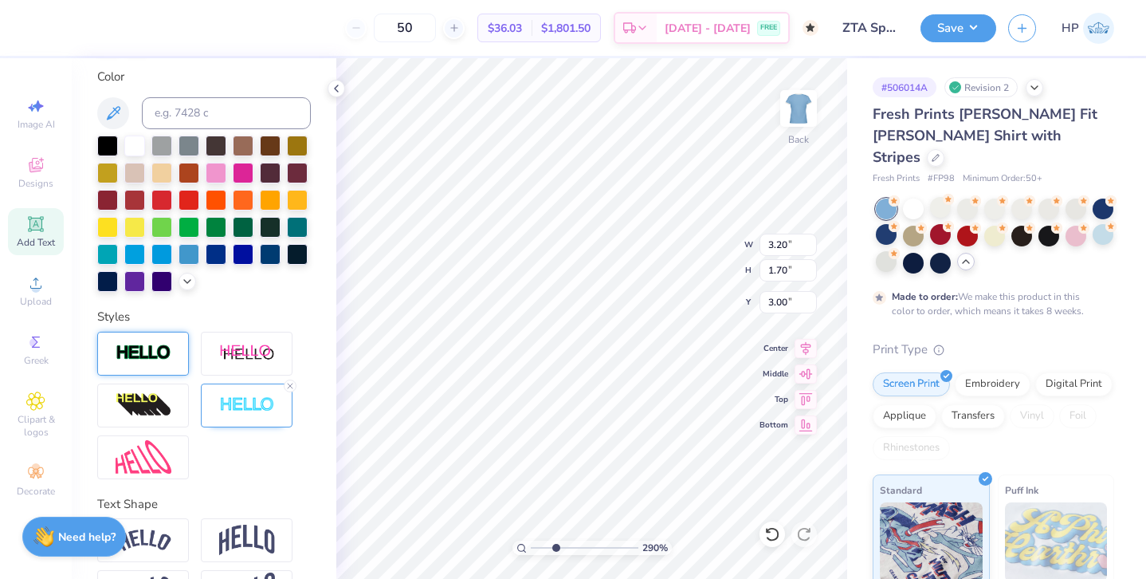
click at [555, 544] on input "range" at bounding box center [585, 547] width 108 height 14
drag, startPoint x: 556, startPoint y: 547, endPoint x: 528, endPoint y: 547, distance: 27.9
click at [531, 547] on input "range" at bounding box center [585, 547] width 108 height 14
type input "1"
drag, startPoint x: 534, startPoint y: 544, endPoint x: 498, endPoint y: 532, distance: 37.8
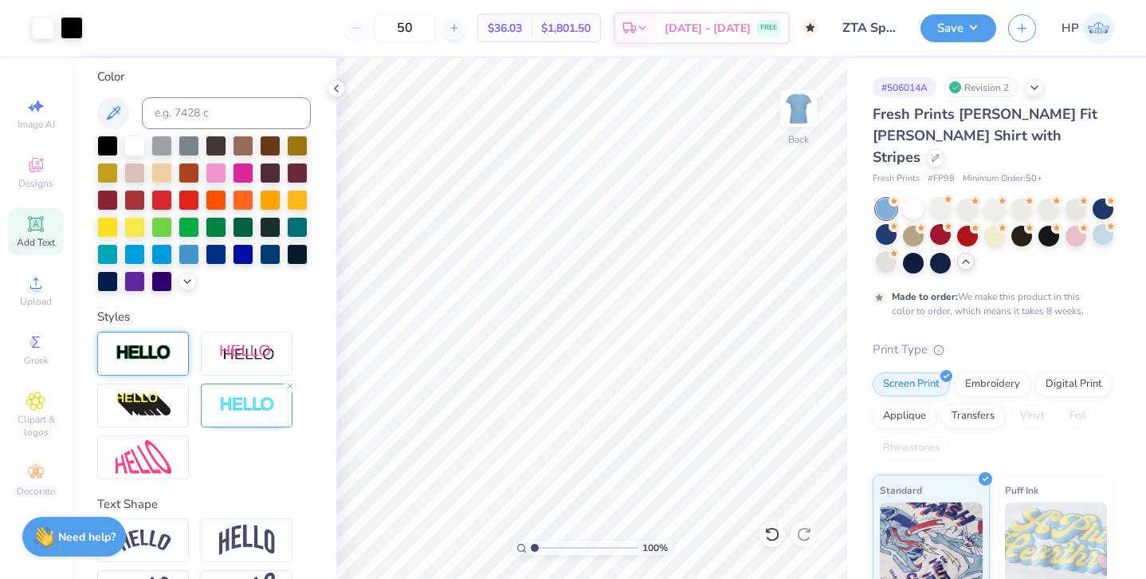
click at [531, 540] on input "range" at bounding box center [585, 547] width 108 height 14
type input "3.22"
type input "1.72"
type input "2.96"
type input "3.00"
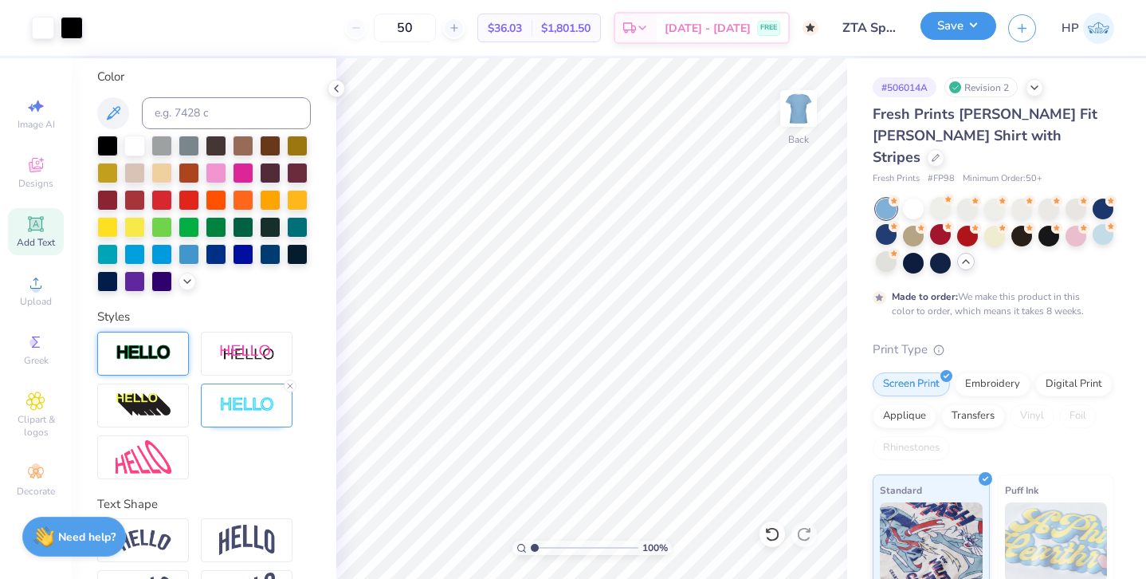
click at [957, 34] on button "Save" at bounding box center [959, 26] width 76 height 28
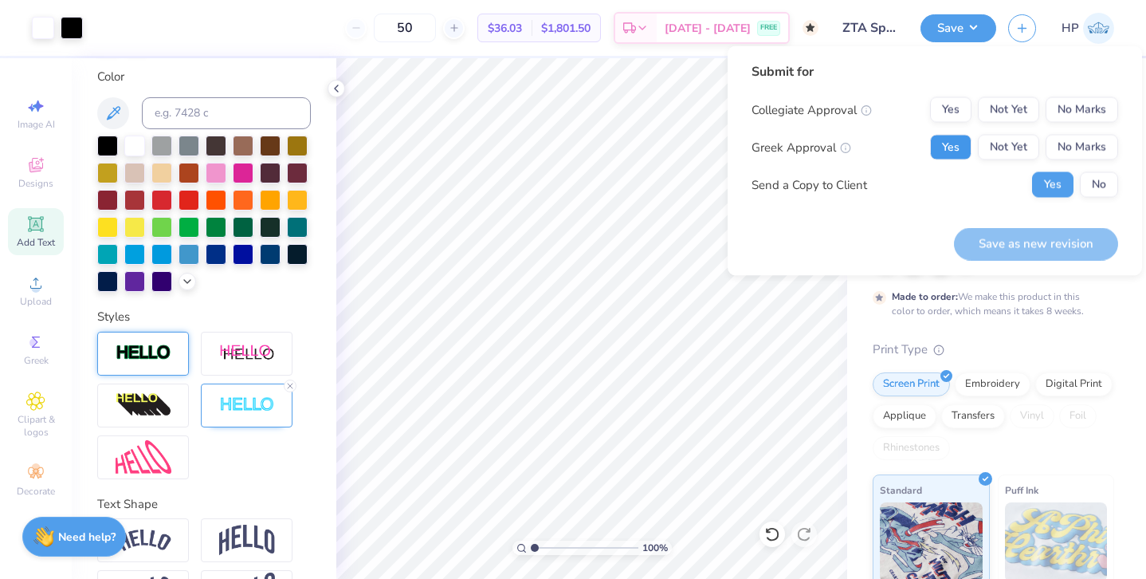
click at [970, 136] on button "Yes" at bounding box center [950, 148] width 41 height 26
click at [1086, 103] on button "No Marks" at bounding box center [1082, 110] width 73 height 26
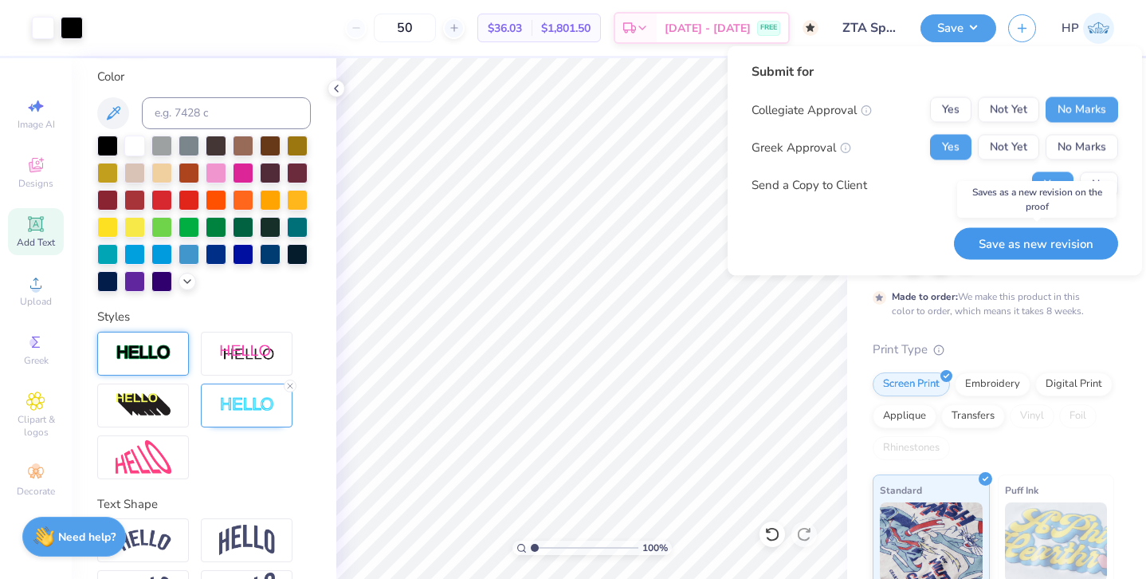
click at [1031, 246] on button "Save as new revision" at bounding box center [1036, 243] width 164 height 33
